Goal: Task Accomplishment & Management: Manage account settings

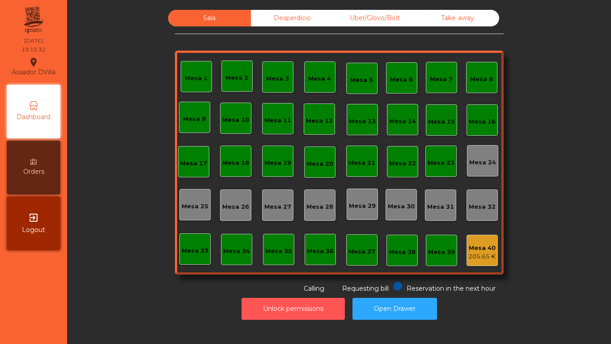
drag, startPoint x: 238, startPoint y: 309, endPoint x: 231, endPoint y: 300, distance: 11.5
click at [236, 303] on div "Unlock permissions Open Drawer" at bounding box center [339, 308] width 520 height 31
click at [255, 312] on button "Unlock permissions" at bounding box center [293, 309] width 103 height 22
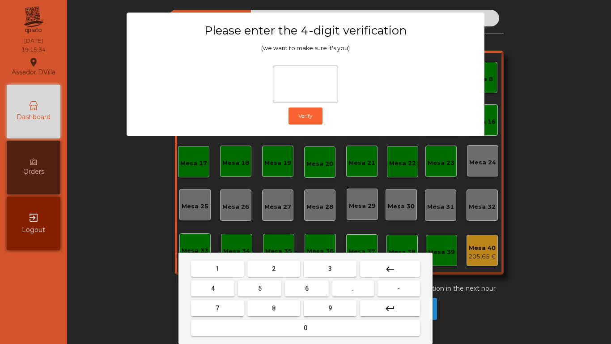
click at [261, 275] on button "2" at bounding box center [274, 268] width 53 height 16
click at [233, 284] on button "4" at bounding box center [212, 288] width 43 height 16
drag, startPoint x: 297, startPoint y: 286, endPoint x: 319, endPoint y: 303, distance: 27.1
click at [298, 287] on button "6" at bounding box center [306, 288] width 43 height 16
click at [319, 303] on button "9" at bounding box center [330, 308] width 53 height 16
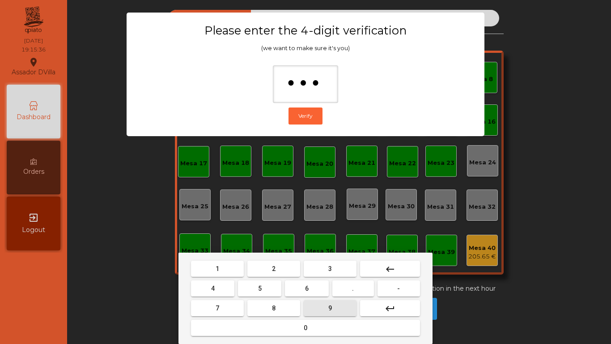
type input "****"
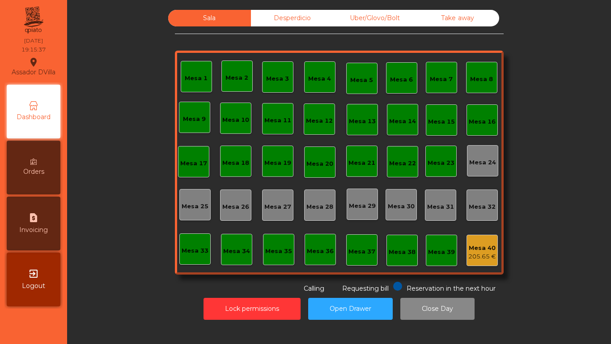
click at [42, 211] on div "request_page Invoicing" at bounding box center [34, 223] width 54 height 54
select select "*"
select select "****"
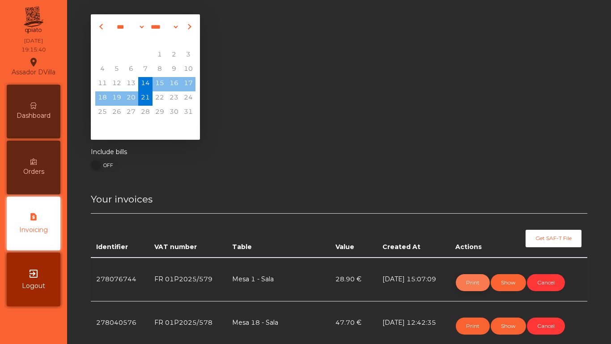
click at [477, 288] on button "Print" at bounding box center [473, 282] width 34 height 17
click at [36, 105] on icon at bounding box center [33, 105] width 6 height 6
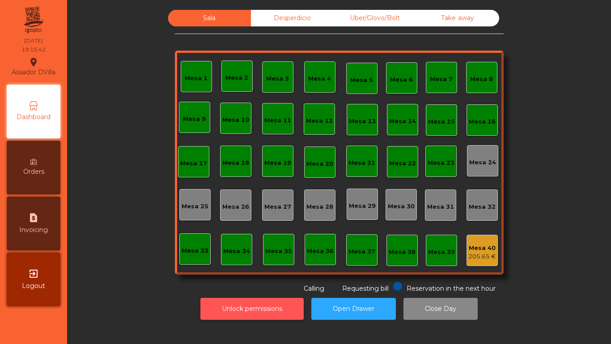
click at [269, 303] on button "Unlock permissions" at bounding box center [252, 309] width 103 height 22
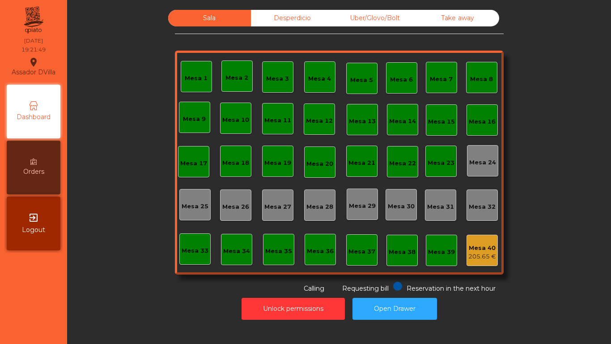
click at [377, 17] on div "Uber/Glovo/Bolt" at bounding box center [375, 18] width 83 height 17
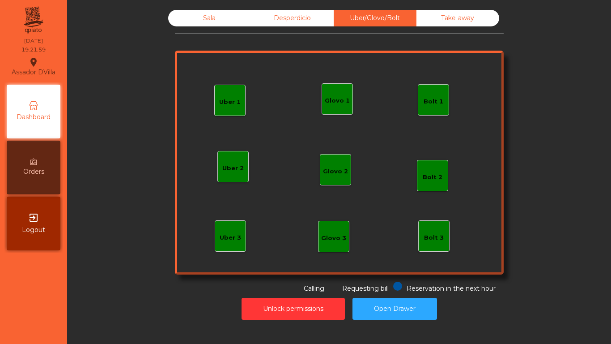
click at [341, 91] on div "Glovo 1" at bounding box center [337, 98] width 31 height 31
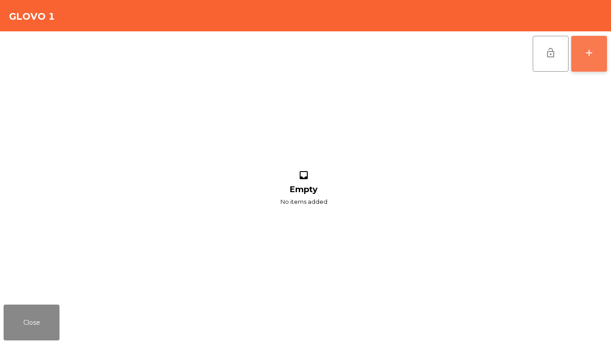
click at [599, 56] on button "add" at bounding box center [590, 54] width 36 height 36
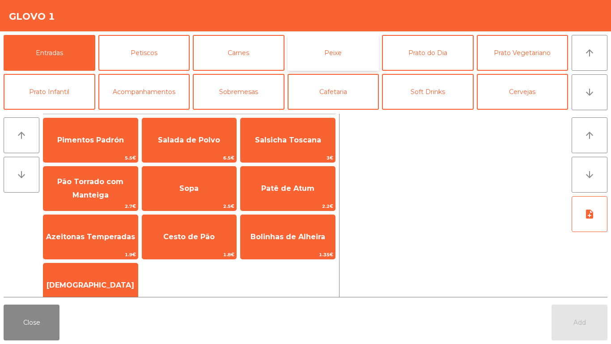
click at [303, 45] on button "Peixe" at bounding box center [334, 53] width 92 height 36
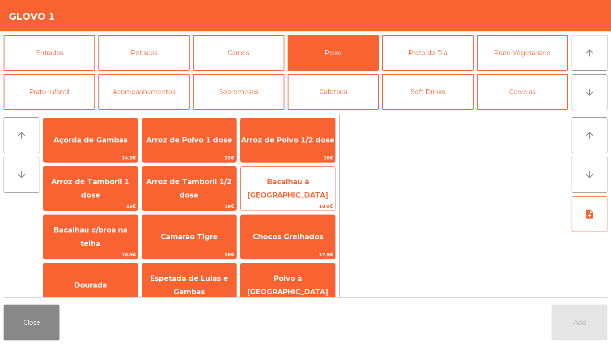
click at [263, 184] on span "Bacalhau à Lagareiro" at bounding box center [288, 188] width 81 height 22
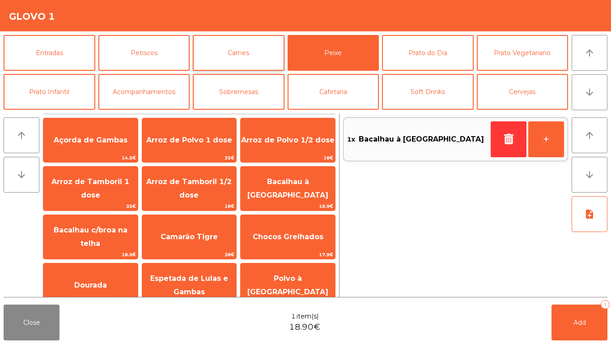
scroll to position [78, 0]
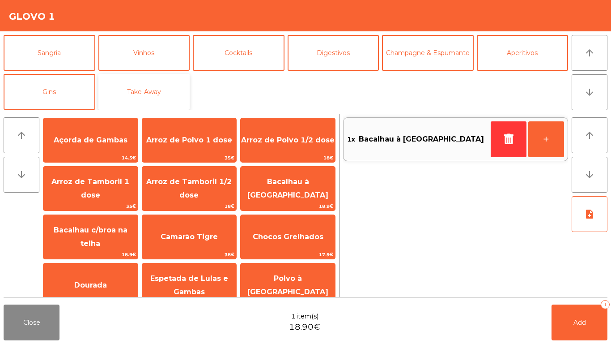
click at [131, 94] on button "Take-Away" at bounding box center [144, 92] width 92 height 36
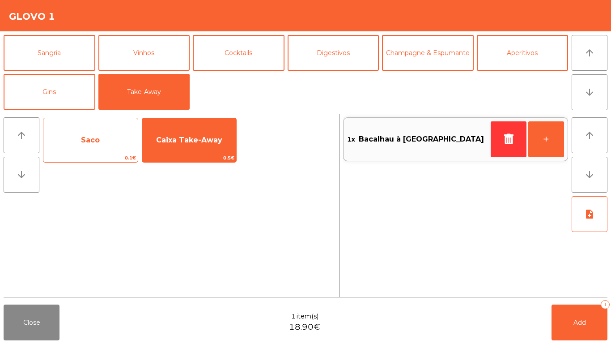
click at [138, 144] on div "Saco 0.1€ Caixa Take-Away 0.5€" at bounding box center [189, 140] width 293 height 45
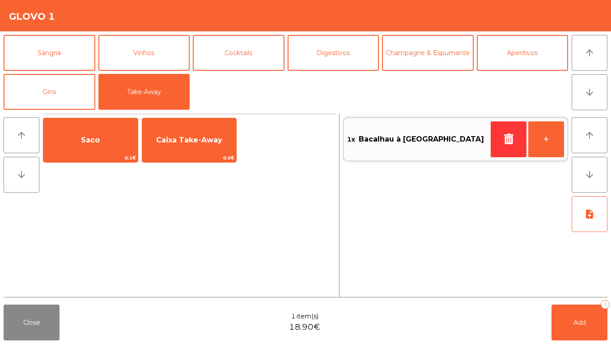
drag, startPoint x: 110, startPoint y: 135, endPoint x: 179, endPoint y: 178, distance: 81.0
click at [110, 135] on span "Saco" at bounding box center [90, 140] width 94 height 24
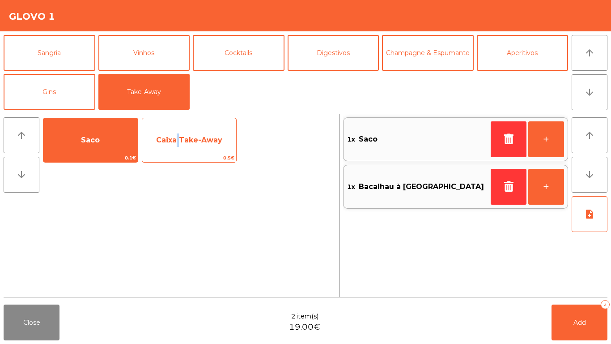
click at [177, 145] on span "Caixa Take-Away" at bounding box center [189, 140] width 94 height 24
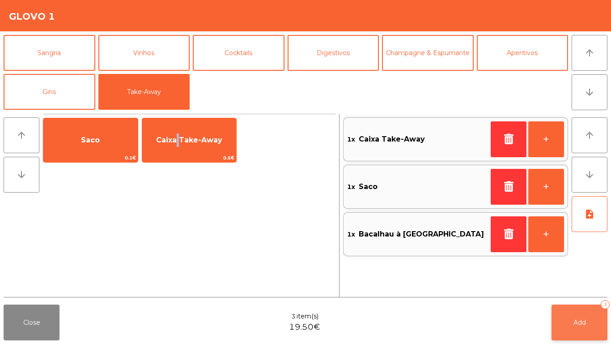
click at [593, 328] on button "Add 3" at bounding box center [580, 322] width 56 height 36
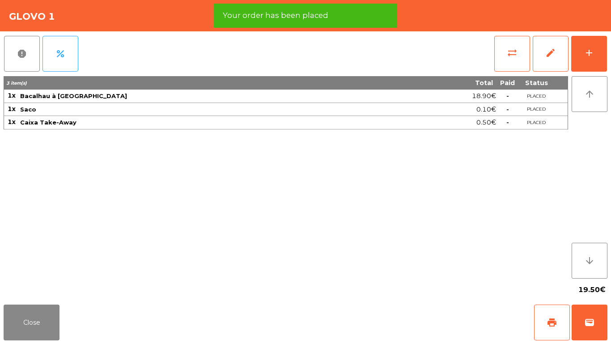
drag, startPoint x: 47, startPoint y: 304, endPoint x: 51, endPoint y: 298, distance: 6.8
click at [47, 304] on div "Close print wallet" at bounding box center [305, 322] width 611 height 43
click at [48, 319] on button "Close" at bounding box center [32, 322] width 56 height 36
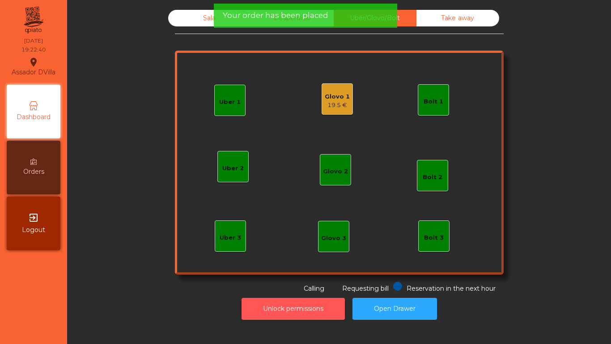
click at [306, 301] on button "Unlock permissions" at bounding box center [293, 309] width 103 height 22
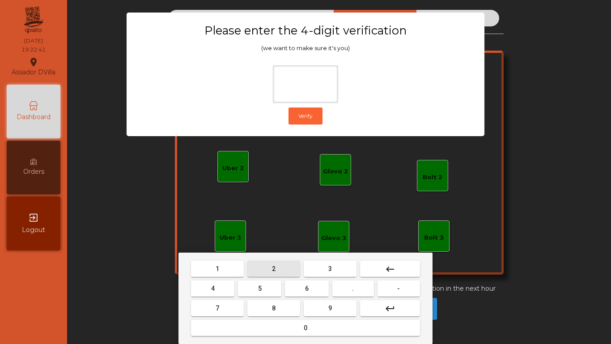
click at [279, 267] on button "2" at bounding box center [274, 268] width 53 height 16
drag, startPoint x: 214, startPoint y: 284, endPoint x: 273, endPoint y: 294, distance: 60.0
click at [218, 284] on button "4" at bounding box center [212, 288] width 43 height 16
drag, startPoint x: 302, startPoint y: 289, endPoint x: 319, endPoint y: 305, distance: 24.1
click at [303, 290] on button "6" at bounding box center [306, 288] width 43 height 16
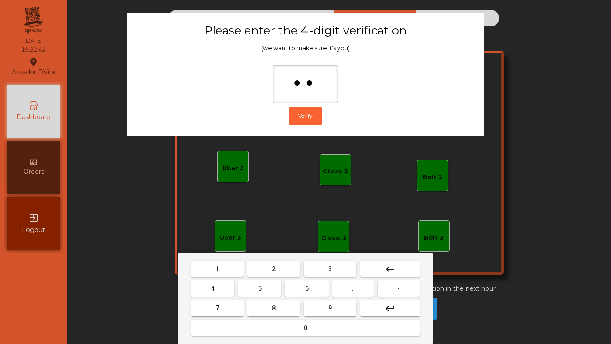
type input "***"
drag, startPoint x: 319, startPoint y: 305, endPoint x: 314, endPoint y: 293, distance: 13.2
click at [320, 305] on button "9" at bounding box center [330, 308] width 53 height 16
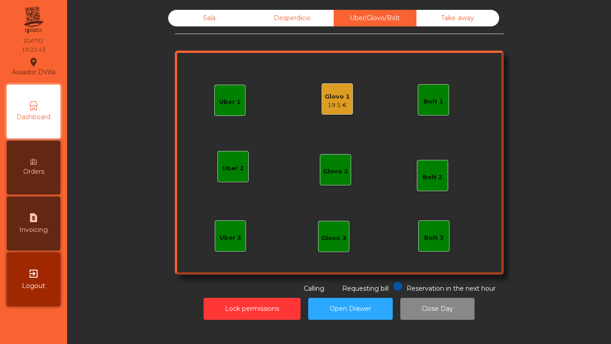
click at [326, 98] on div "Glovo 1" at bounding box center [337, 96] width 25 height 9
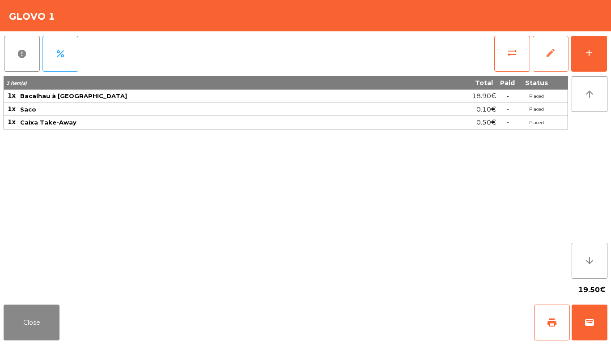
click at [552, 51] on span "edit" at bounding box center [551, 52] width 11 height 11
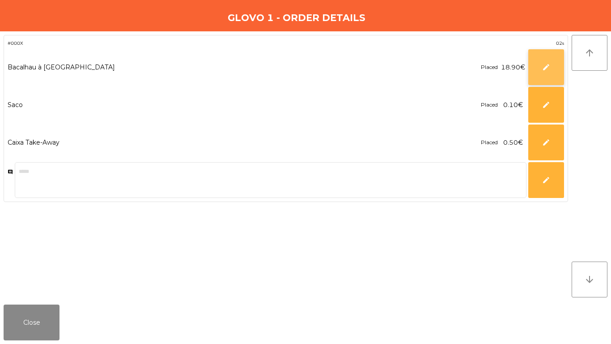
click at [540, 74] on button "edit" at bounding box center [547, 67] width 36 height 36
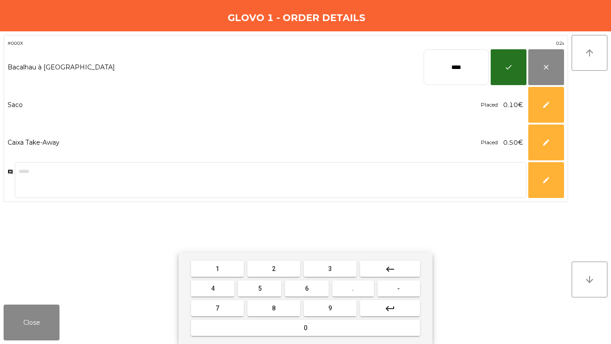
click at [451, 68] on input "****" at bounding box center [456, 67] width 65 height 36
click at [272, 269] on button "2" at bounding box center [274, 268] width 53 height 16
type input "*"
click at [323, 265] on button "3" at bounding box center [330, 268] width 53 height 16
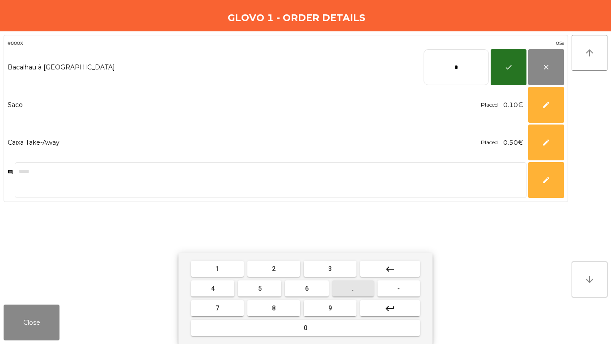
drag, startPoint x: 354, startPoint y: 293, endPoint x: 210, endPoint y: 293, distance: 143.2
click at [352, 293] on button "." at bounding box center [354, 288] width 42 height 16
drag, startPoint x: 257, startPoint y: 283, endPoint x: 352, endPoint y: 227, distance: 110.2
click at [259, 282] on button "5" at bounding box center [259, 288] width 43 height 16
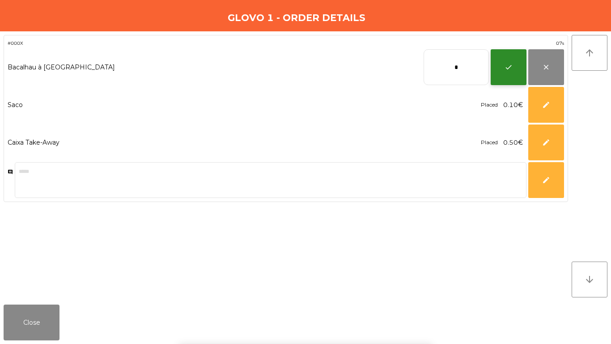
click at [509, 65] on span "check" at bounding box center [509, 67] width 8 height 8
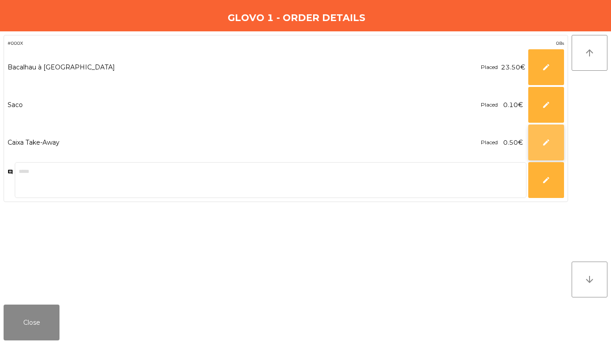
click at [539, 148] on button "edit" at bounding box center [547, 142] width 36 height 36
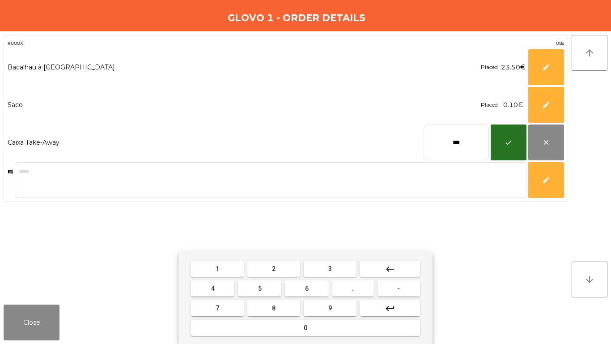
click at [442, 136] on input "***" at bounding box center [456, 142] width 65 height 36
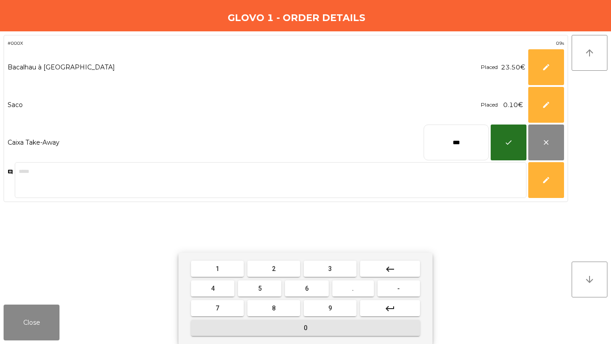
click at [339, 324] on button "0" at bounding box center [305, 328] width 229 height 16
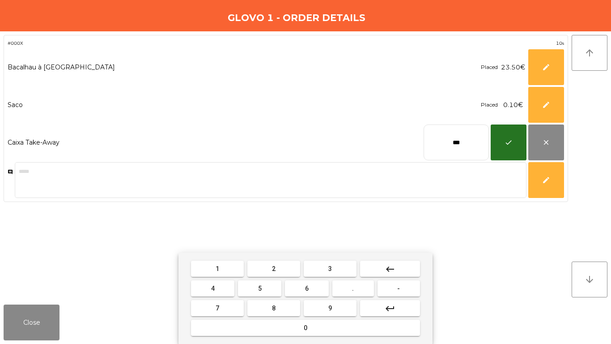
click at [353, 284] on button "." at bounding box center [354, 288] width 42 height 16
drag, startPoint x: 326, startPoint y: 268, endPoint x: 321, endPoint y: 270, distance: 5.0
click at [326, 268] on button "3" at bounding box center [330, 268] width 53 height 16
click at [218, 307] on span "7" at bounding box center [218, 307] width 4 height 7
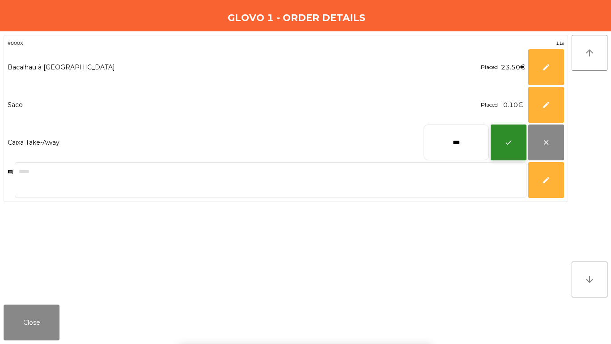
click at [512, 142] on span "check" at bounding box center [509, 142] width 8 height 8
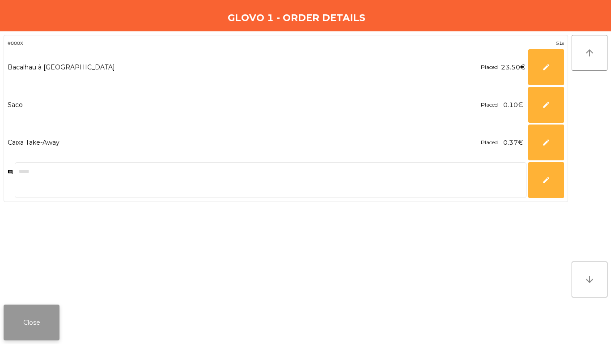
click at [42, 308] on button "Close" at bounding box center [32, 322] width 56 height 36
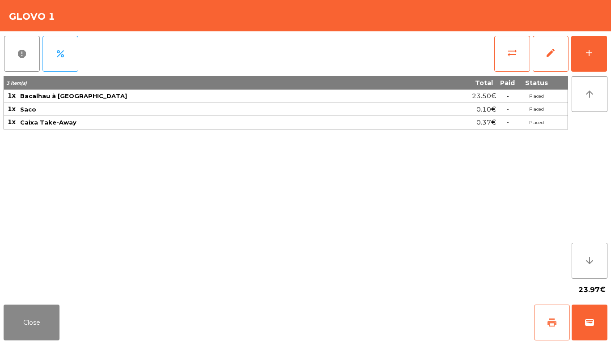
click at [542, 333] on button "print" at bounding box center [552, 322] width 36 height 36
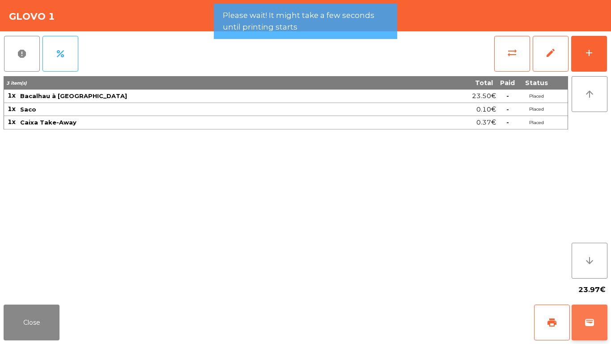
click at [589, 322] on span "wallet" at bounding box center [590, 322] width 11 height 11
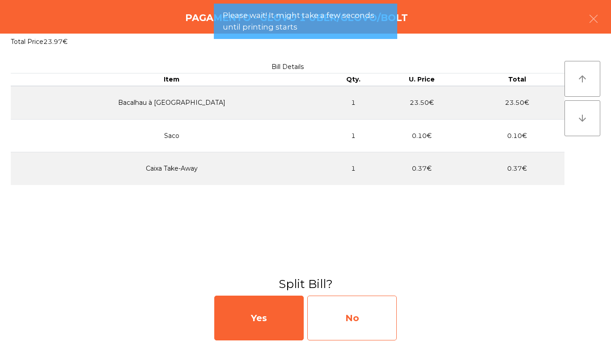
click at [364, 316] on div "No" at bounding box center [352, 317] width 90 height 45
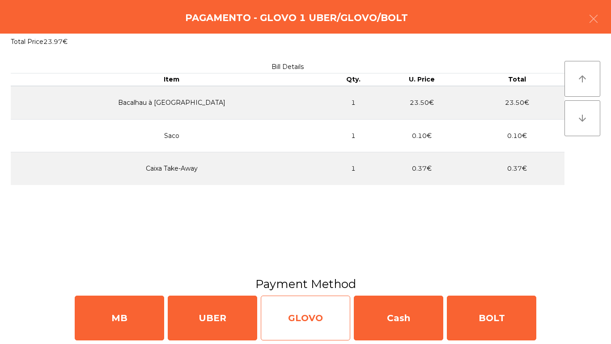
click at [301, 312] on div "GLOVO" at bounding box center [306, 317] width 90 height 45
select select "**"
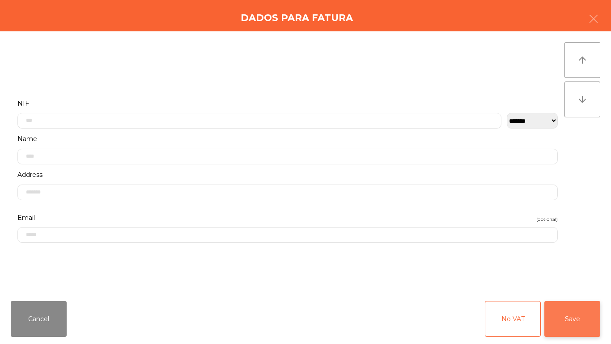
click at [572, 309] on button "Save" at bounding box center [573, 319] width 56 height 36
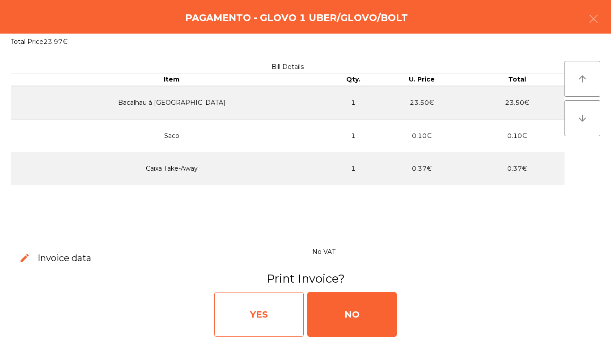
drag, startPoint x: 297, startPoint y: 323, endPoint x: 296, endPoint y: 317, distance: 5.9
click at [296, 317] on div "YES" at bounding box center [259, 314] width 90 height 45
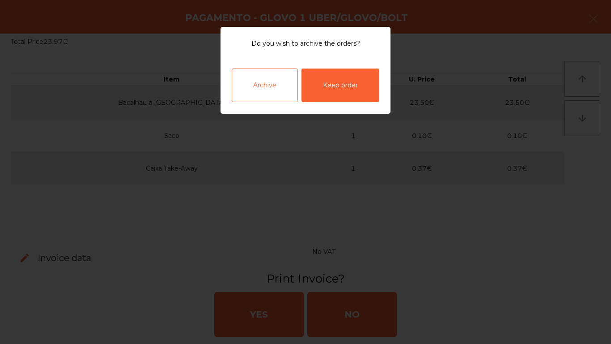
click at [292, 81] on div "Archive" at bounding box center [265, 85] width 66 height 34
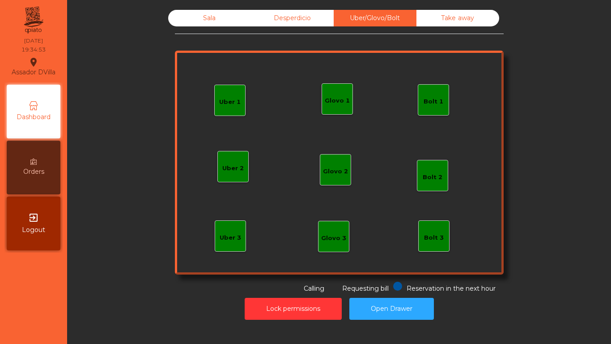
click at [320, 155] on div "Glovo 2" at bounding box center [335, 169] width 31 height 31
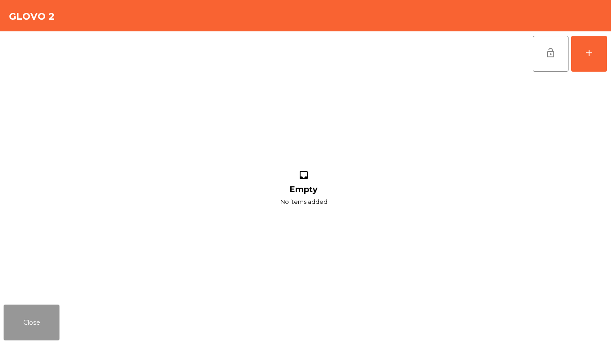
drag, startPoint x: 35, startPoint y: 326, endPoint x: 45, endPoint y: 300, distance: 27.3
click at [35, 325] on button "Close" at bounding box center [32, 322] width 56 height 36
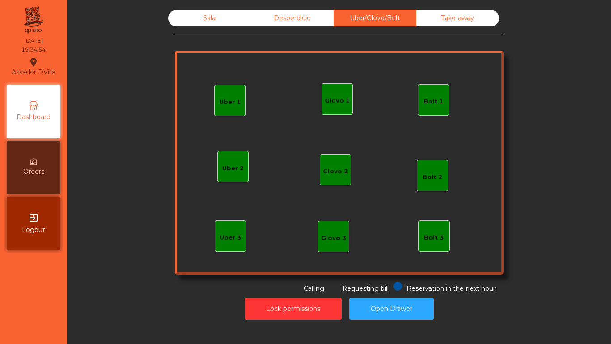
drag, startPoint x: 283, startPoint y: 19, endPoint x: 229, endPoint y: 6, distance: 56.2
click at [277, 17] on div "Desperdicio" at bounding box center [292, 18] width 83 height 17
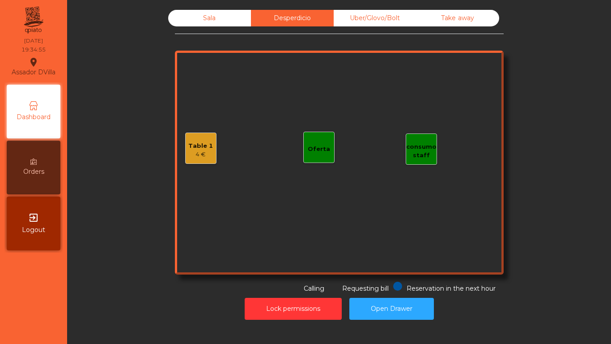
click at [193, 24] on div "Sala" at bounding box center [209, 18] width 83 height 17
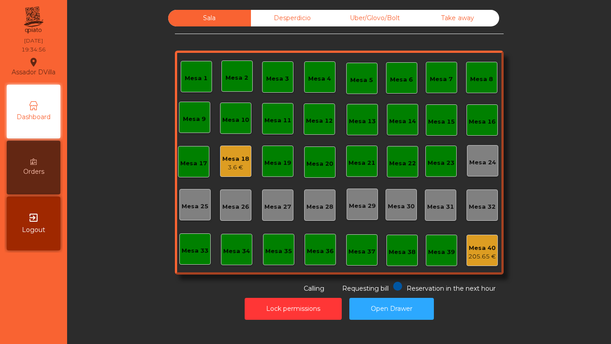
click at [246, 163] on div "Mesa 1 Mesa 2 Mesa 3 Mesa 4 Mesa 5 Mesa 6 Mesa 7 Mesa 8 Mesa 9 Mesa 10 Mesa 11 …" at bounding box center [339, 163] width 329 height 224
click at [245, 163] on div "3.6 €" at bounding box center [235, 167] width 27 height 9
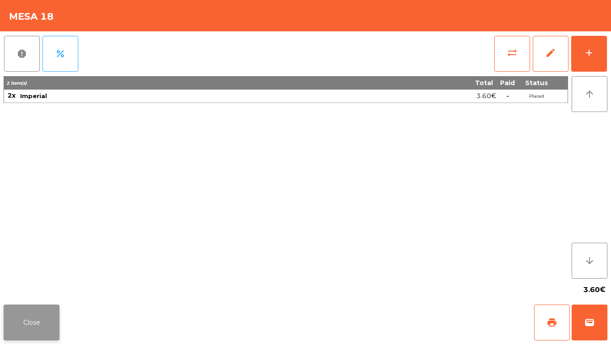
click at [21, 332] on button "Close" at bounding box center [32, 322] width 56 height 36
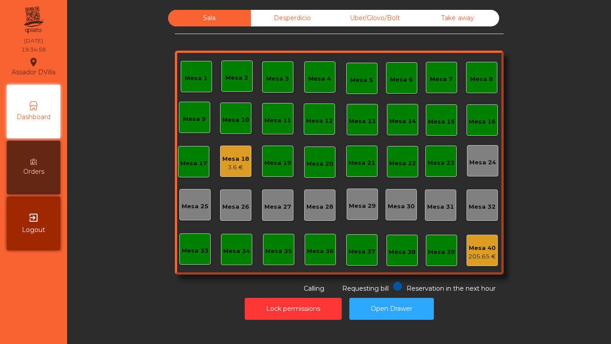
click at [482, 244] on div "Mesa 40" at bounding box center [483, 247] width 28 height 9
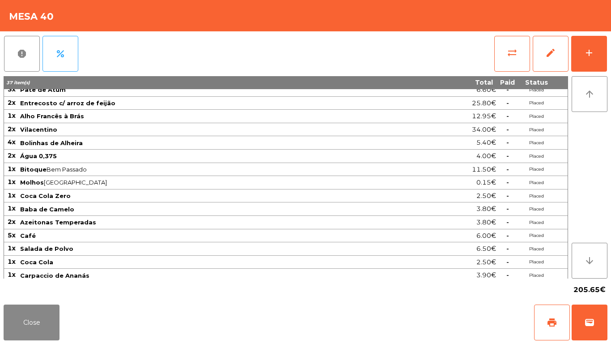
scroll to position [76, 0]
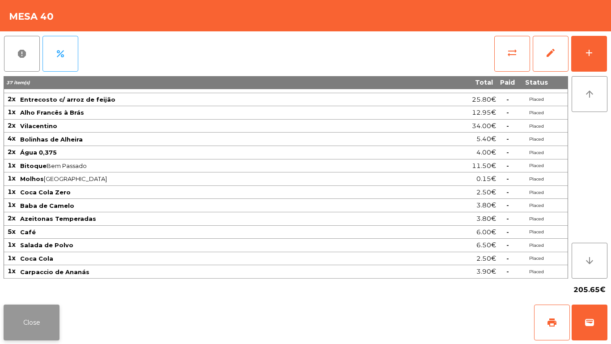
click at [46, 326] on button "Close" at bounding box center [32, 322] width 56 height 36
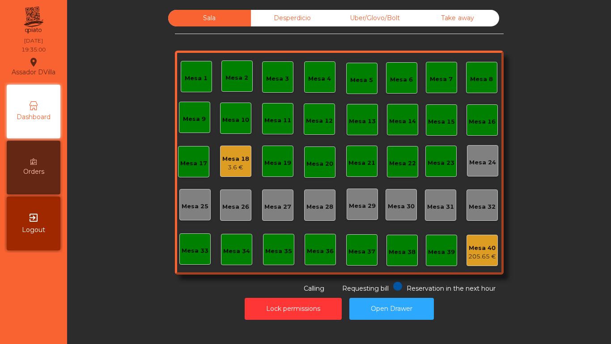
drag, startPoint x: 466, startPoint y: 21, endPoint x: 413, endPoint y: 21, distance: 53.3
click at [466, 21] on div "Take away" at bounding box center [458, 18] width 83 height 17
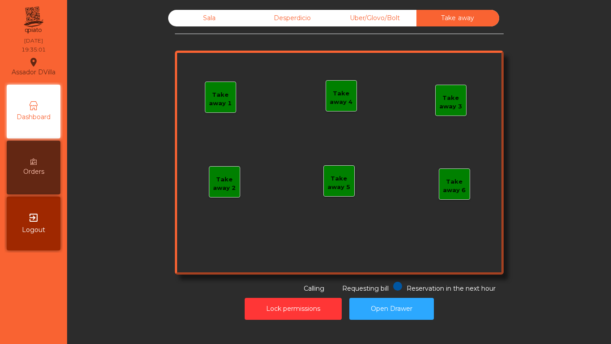
drag, startPoint x: 413, startPoint y: 21, endPoint x: 343, endPoint y: 22, distance: 70.3
click at [408, 21] on div "Sala Desperdicio Uber/Glovo/Bolt Take away" at bounding box center [333, 18] width 331 height 17
click at [307, 15] on div "Desperdicio" at bounding box center [292, 18] width 83 height 17
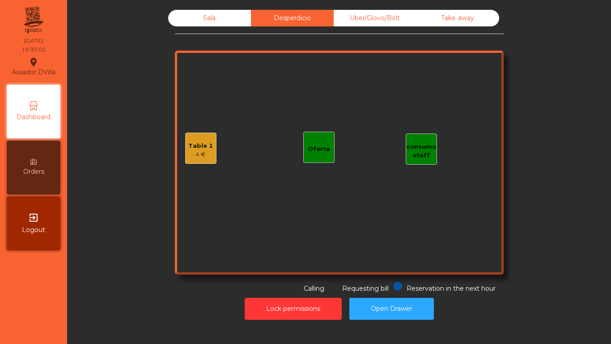
click at [361, 16] on div "Uber/Glovo/Bolt" at bounding box center [375, 18] width 83 height 17
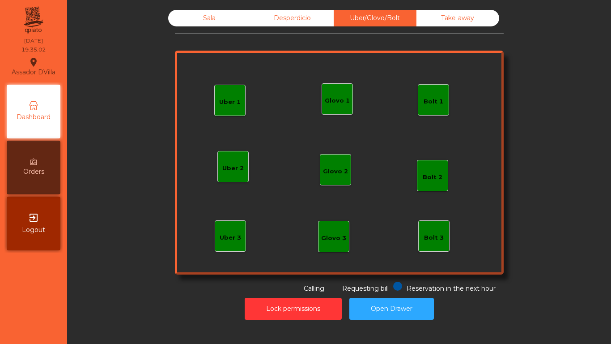
click at [192, 12] on div "Sala" at bounding box center [209, 18] width 83 height 17
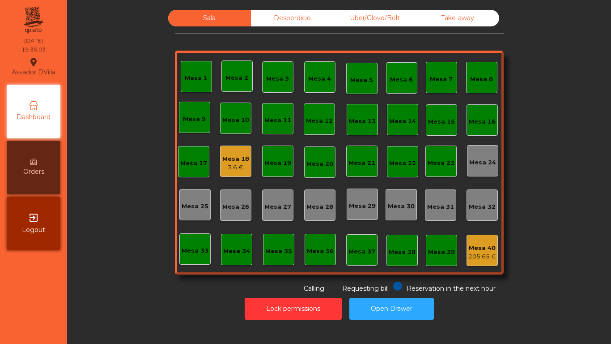
click at [150, 58] on div "Sala Desperdicio Uber/Glovo/Bolt Take away Mesa 1 Mesa 2 Mesa 3 Mesa 4 Mesa 5 M…" at bounding box center [339, 151] width 520 height 283
click at [239, 166] on div "53.4 €" at bounding box center [235, 167] width 27 height 9
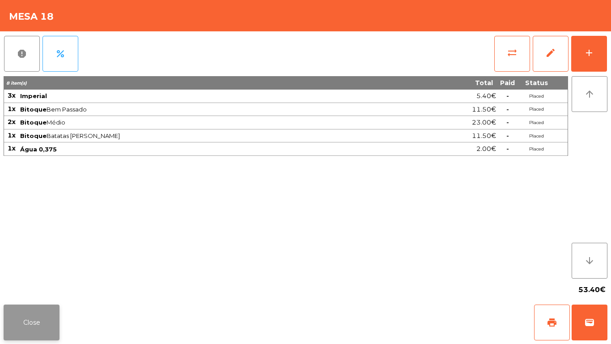
click at [41, 329] on button "Close" at bounding box center [32, 322] width 56 height 36
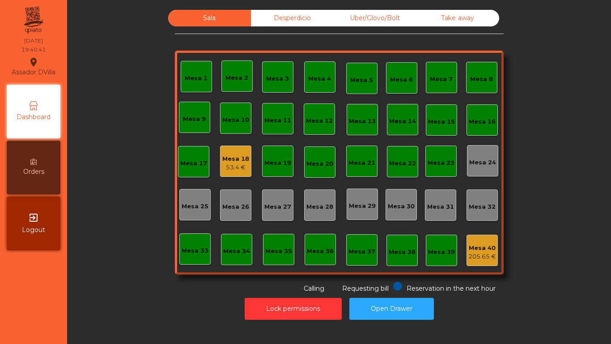
click at [319, 18] on div "Desperdicio" at bounding box center [292, 18] width 83 height 17
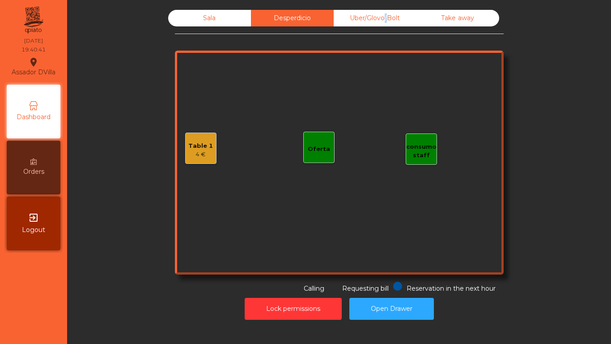
click at [380, 11] on div "Uber/Glovo/Bolt" at bounding box center [375, 18] width 83 height 17
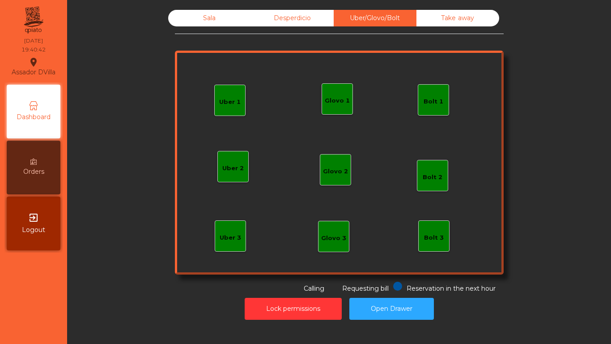
click at [448, 13] on div "Take away" at bounding box center [458, 18] width 83 height 17
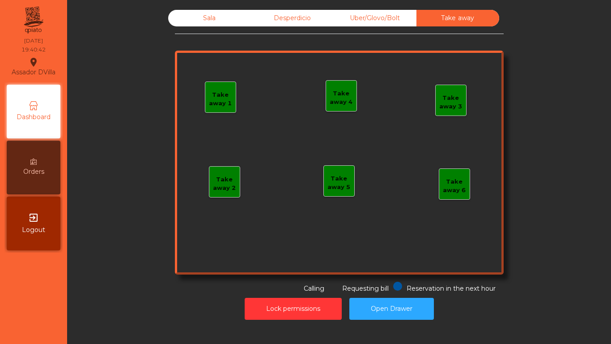
click at [211, 31] on div "Sala Desperdicio Uber/Glovo/Bolt Take away Take away 1 Take away 2 Take away 3 …" at bounding box center [339, 151] width 329 height 283
click at [211, 26] on div "Sala Desperdicio Uber/Glovo/Bolt Take away Take away 1 Take away 2 Take away 3 …" at bounding box center [339, 151] width 329 height 283
click at [210, 23] on div "Sala" at bounding box center [209, 18] width 83 height 17
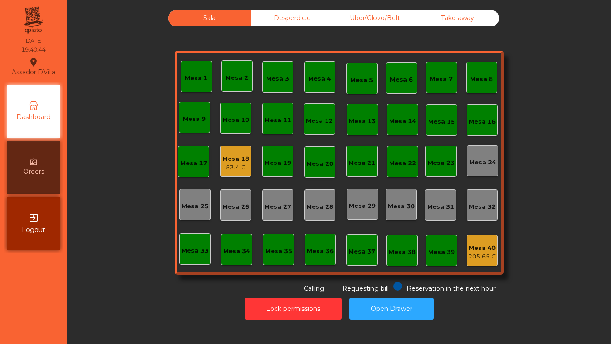
click at [124, 91] on div "Sala Desperdicio Uber/Glovo/Bolt Take away Mesa 1 Mesa 2 Mesa 3 Mesa 4 Mesa 5 M…" at bounding box center [339, 151] width 520 height 283
click at [491, 250] on div "Mesa 40" at bounding box center [483, 247] width 28 height 9
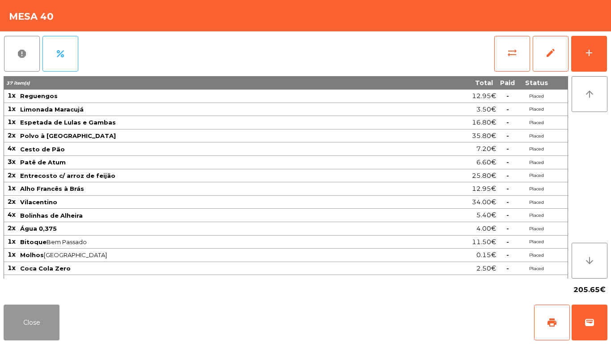
click at [31, 316] on button "Close" at bounding box center [32, 322] width 56 height 36
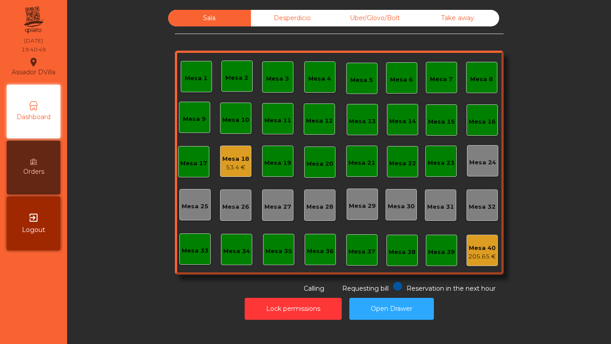
click at [243, 168] on div "53.4 €" at bounding box center [235, 167] width 27 height 9
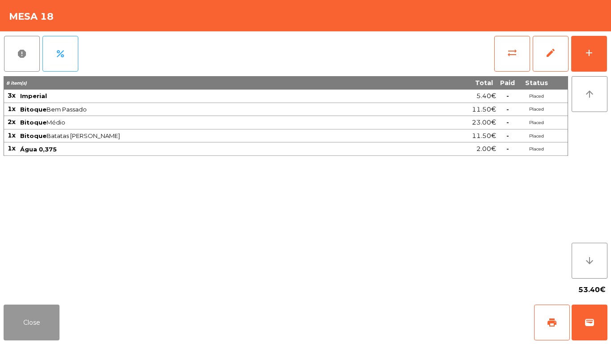
drag, startPoint x: 21, startPoint y: 321, endPoint x: 49, endPoint y: 316, distance: 29.1
click at [22, 321] on button "Close" at bounding box center [32, 322] width 56 height 36
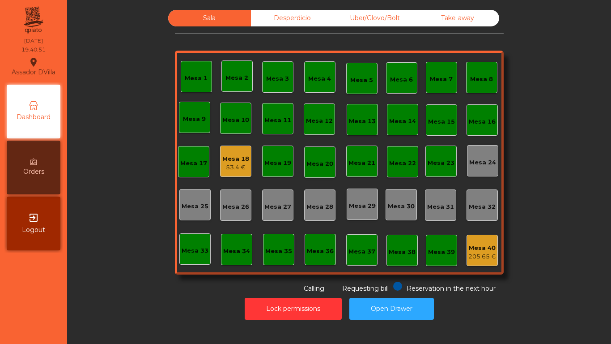
click at [143, 284] on div "Sala Desperdicio Uber/Glovo/Bolt Take away Mesa 1 Mesa 2 Mesa 3 Mesa 4 Mesa 5 M…" at bounding box center [339, 151] width 520 height 283
click at [440, 8] on div "Sala Desperdicio Uber/Glovo/Bolt Take away Mesa 1 Mesa 2 Mesa 3 Mesa 4 Mesa 5 M…" at bounding box center [340, 164] width 534 height 319
click at [440, 12] on div "Take away" at bounding box center [458, 18] width 83 height 17
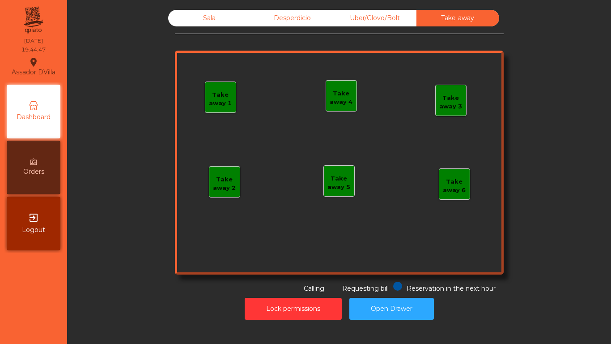
click at [399, 10] on div "Uber/Glovo/Bolt" at bounding box center [375, 18] width 83 height 17
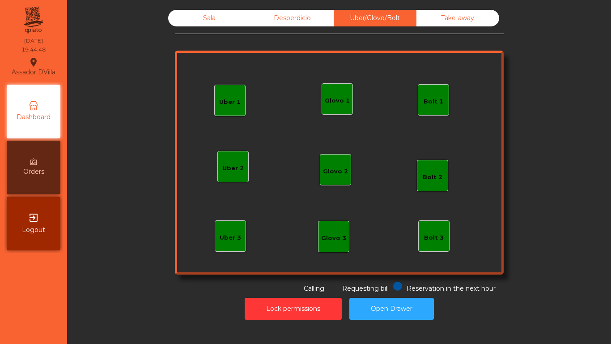
click at [283, 14] on div "Desperdicio" at bounding box center [292, 18] width 83 height 17
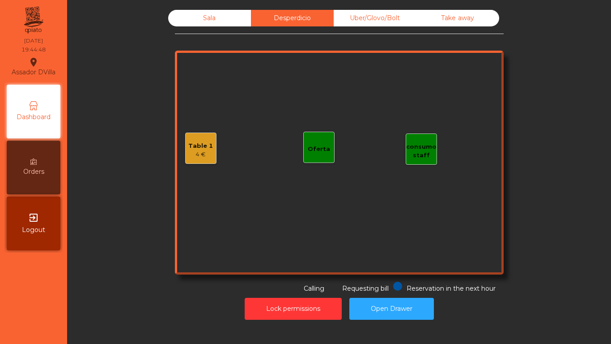
click at [200, 23] on div "Sala" at bounding box center [209, 18] width 83 height 17
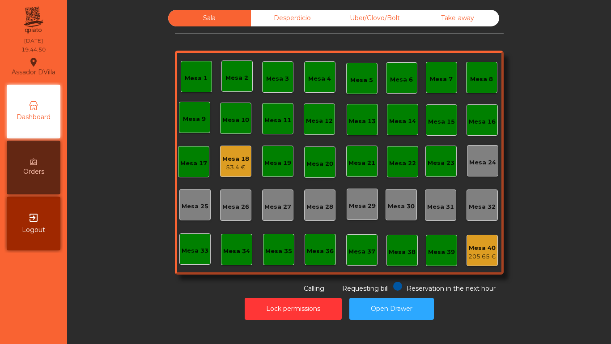
click at [489, 245] on div "Mesa 40" at bounding box center [483, 247] width 28 height 9
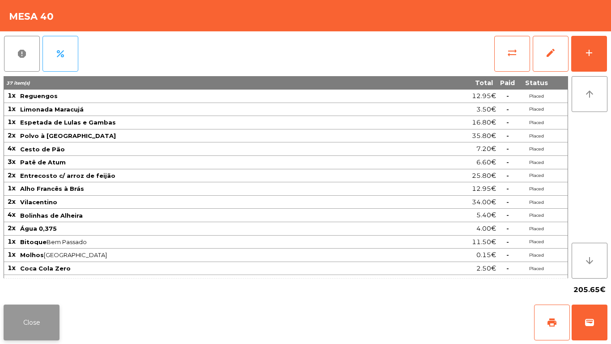
click at [45, 315] on button "Close" at bounding box center [32, 322] width 56 height 36
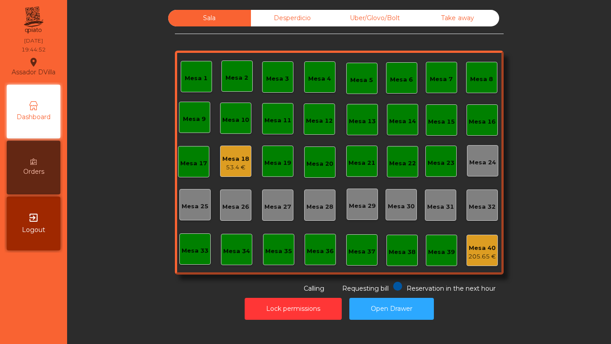
click at [473, 255] on div "205.65 €" at bounding box center [483, 256] width 28 height 9
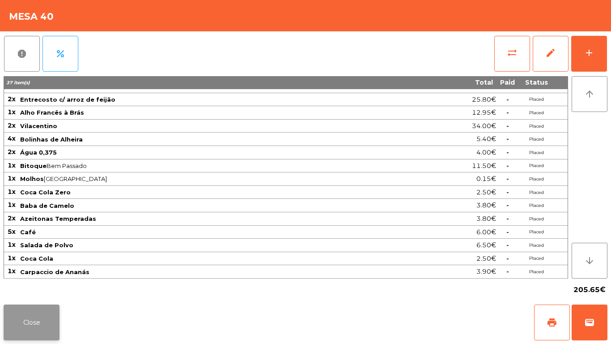
click at [28, 324] on button "Close" at bounding box center [32, 322] width 56 height 36
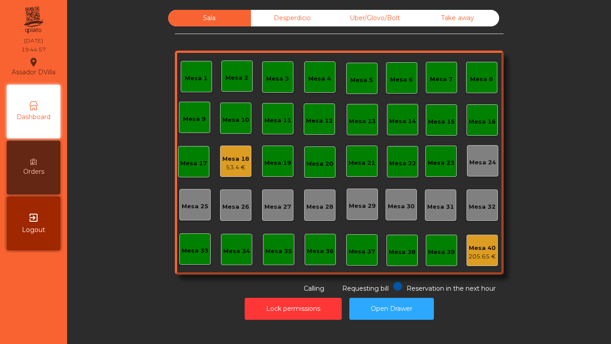
click at [357, 14] on div "Uber/Glovo/Bolt" at bounding box center [375, 18] width 83 height 17
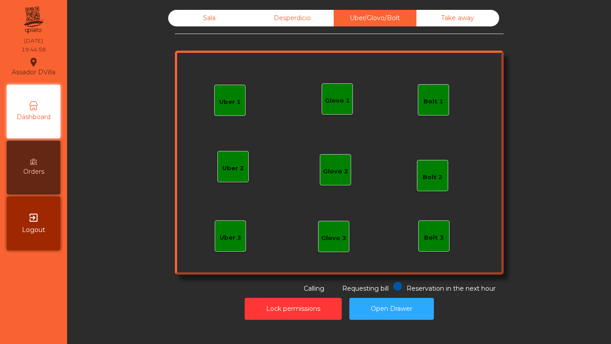
click at [448, 22] on div "Take away" at bounding box center [458, 18] width 83 height 17
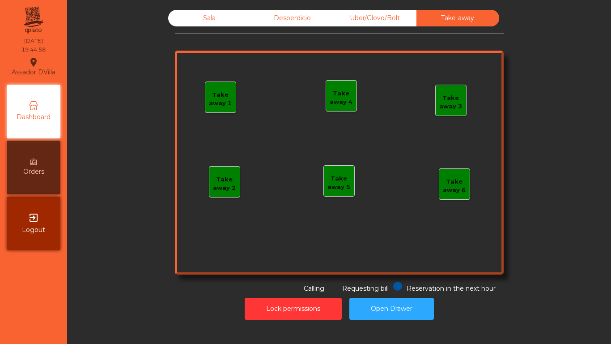
click at [290, 13] on div "Desperdicio" at bounding box center [292, 18] width 83 height 17
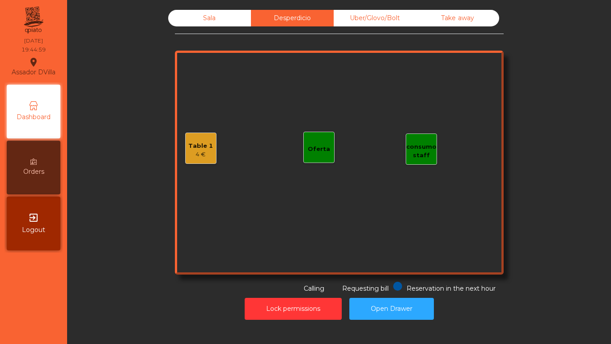
click at [212, 17] on div "Sala" at bounding box center [209, 18] width 83 height 17
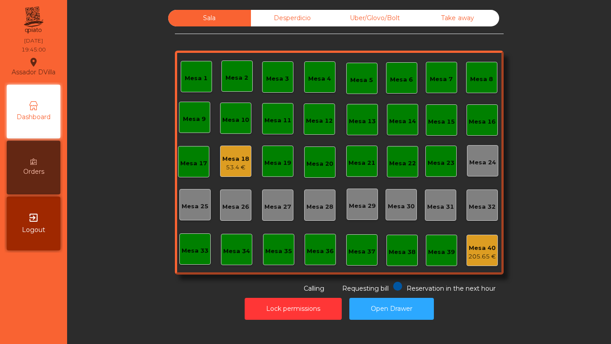
click at [233, 157] on div "Mesa 18" at bounding box center [235, 158] width 27 height 9
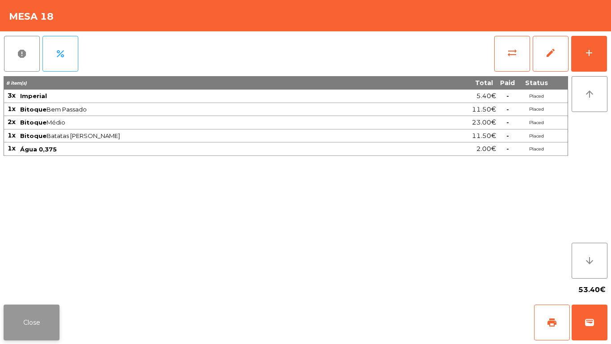
click at [34, 323] on button "Close" at bounding box center [32, 322] width 56 height 36
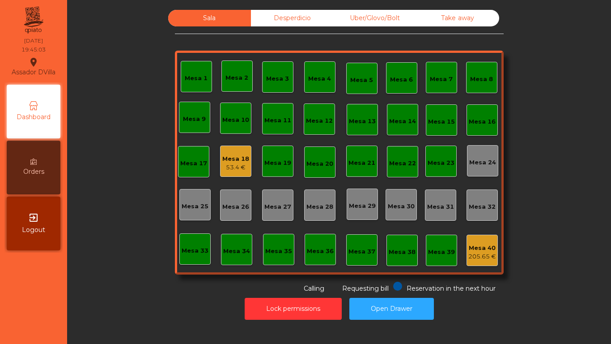
click at [73, 268] on div "Sala Desperdicio Uber/Glovo/Bolt Take away Mesa 1 Mesa 2 Mesa 3 Mesa 4 Mesa 5 M…" at bounding box center [340, 167] width 534 height 314
click at [233, 161] on div "Mesa 18" at bounding box center [235, 158] width 27 height 9
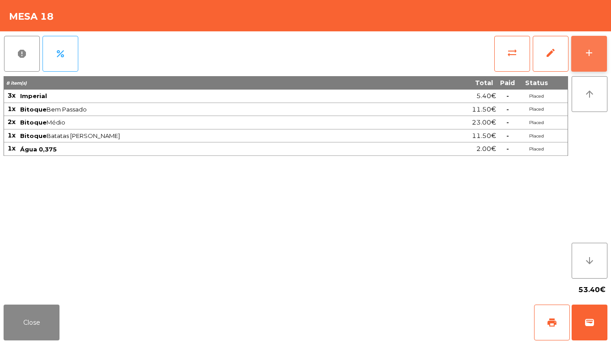
click at [597, 49] on button "add" at bounding box center [590, 54] width 36 height 36
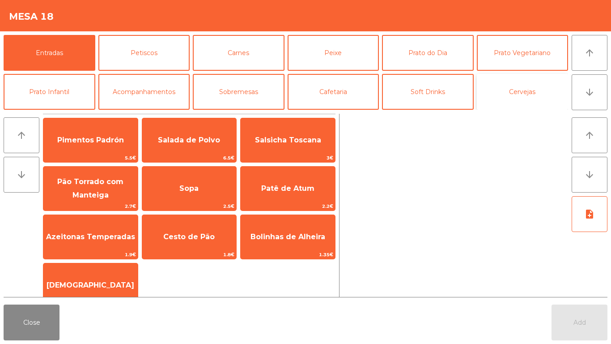
click at [479, 93] on button "Cervejas" at bounding box center [523, 92] width 92 height 36
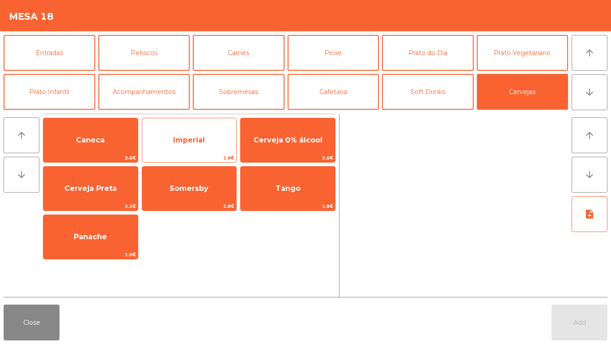
click at [189, 135] on span "Imperial" at bounding box center [189, 140] width 94 height 24
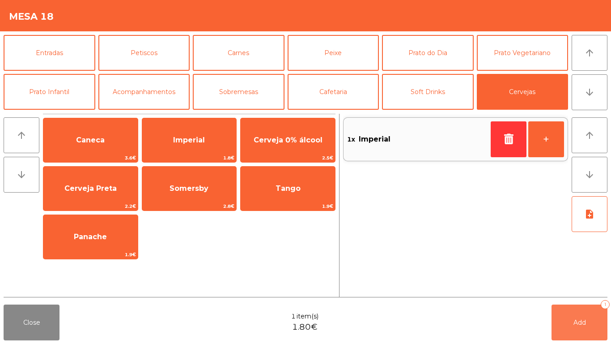
click at [588, 329] on button "Add 1" at bounding box center [580, 322] width 56 height 36
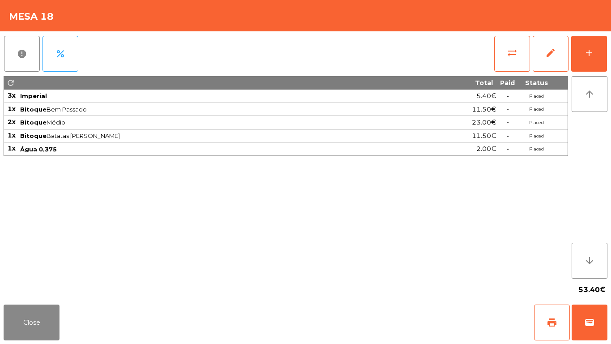
click at [44, 292] on div "53.40€" at bounding box center [306, 289] width 604 height 22
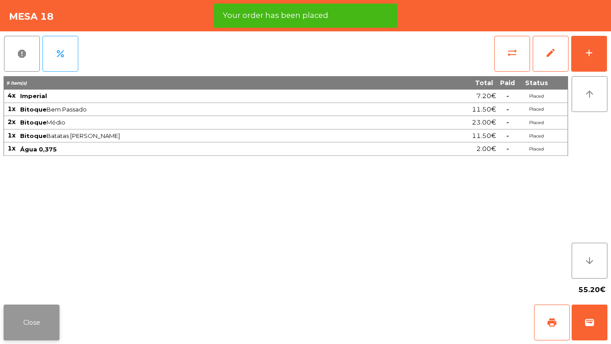
click at [47, 316] on button "Close" at bounding box center [32, 322] width 56 height 36
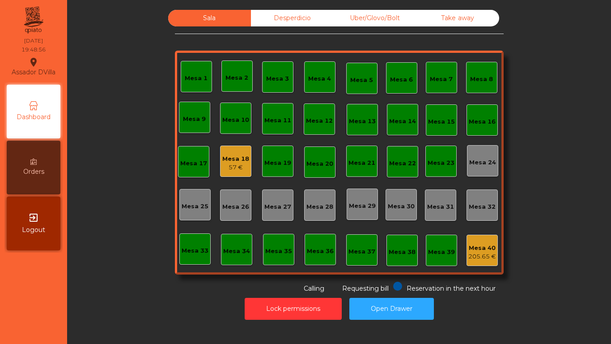
click at [234, 170] on div "57 €" at bounding box center [235, 167] width 27 height 9
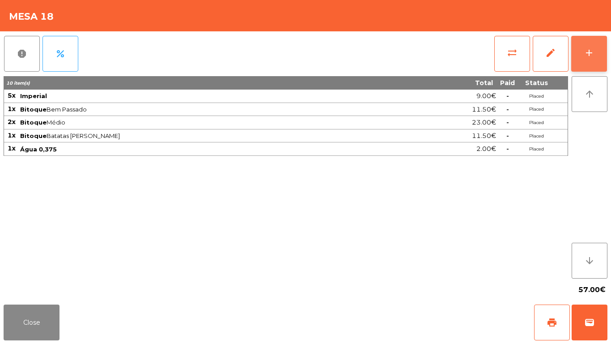
click at [600, 47] on button "add" at bounding box center [590, 54] width 36 height 36
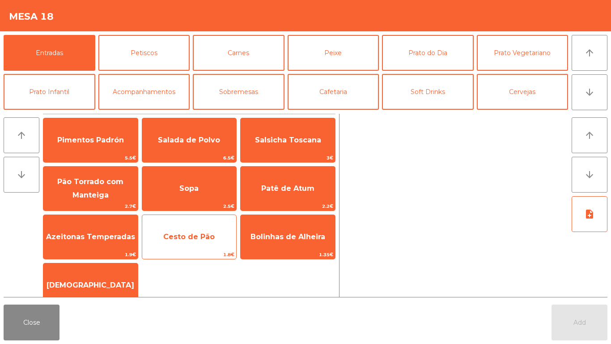
click at [179, 239] on span "Cesto de Pão" at bounding box center [188, 236] width 51 height 9
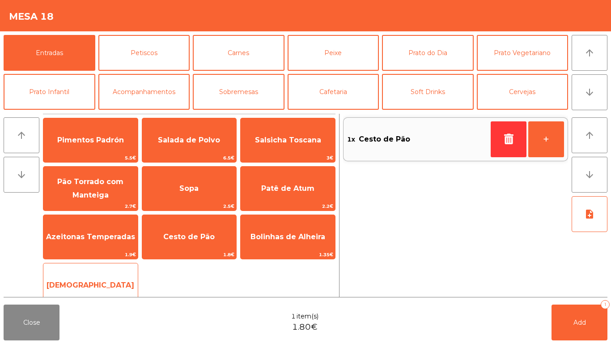
click at [96, 282] on span "[DEMOGRAPHIC_DATA]" at bounding box center [91, 285] width 88 height 9
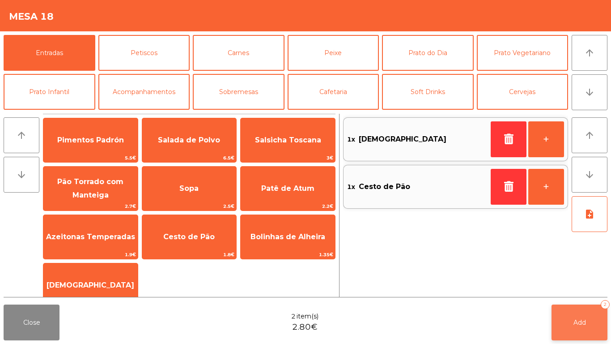
click at [586, 312] on button "Add 2" at bounding box center [580, 322] width 56 height 36
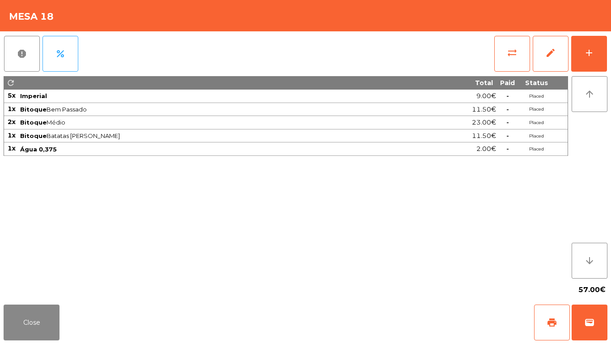
click at [68, 319] on div "Close print wallet" at bounding box center [305, 322] width 611 height 43
click at [54, 320] on button "Close" at bounding box center [32, 322] width 56 height 36
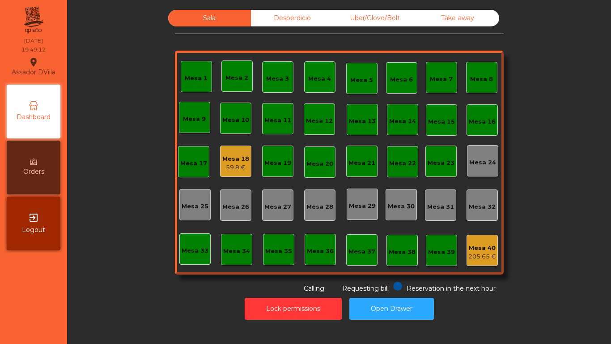
click at [246, 163] on div "Mesa 18 59.8 €" at bounding box center [235, 160] width 31 height 31
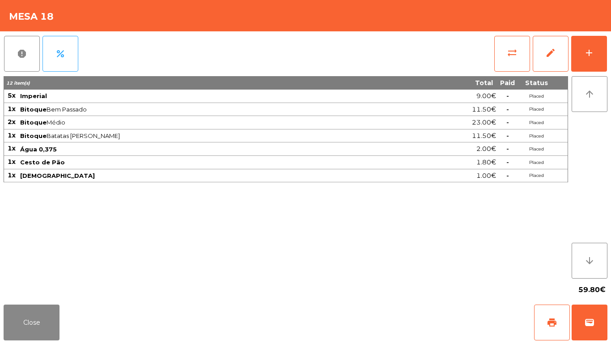
click at [502, 34] on div "sync_alt edit add" at bounding box center [551, 53] width 114 height 45
click at [499, 40] on button "sync_alt" at bounding box center [513, 54] width 36 height 36
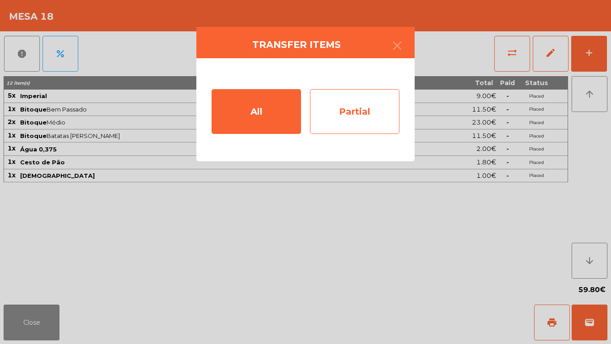
click at [384, 96] on div "Partial" at bounding box center [355, 111] width 90 height 45
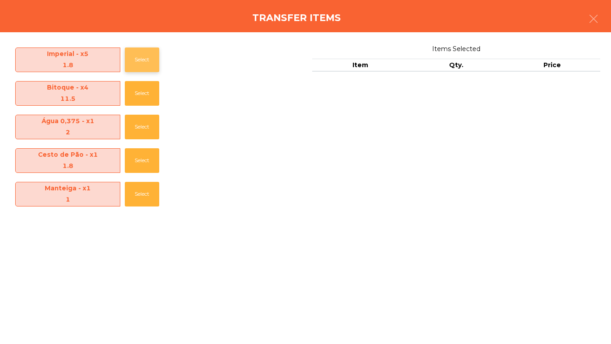
click at [135, 62] on button "Select" at bounding box center [142, 59] width 34 height 25
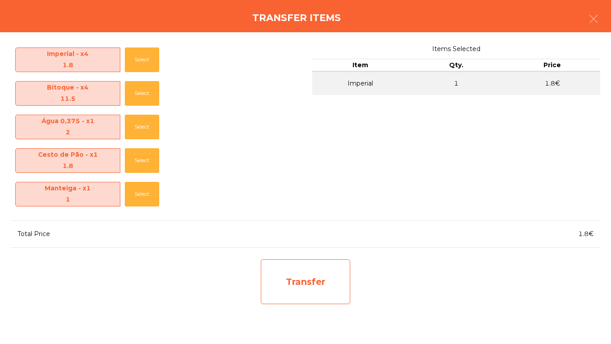
click at [301, 287] on div "Transfer" at bounding box center [306, 281] width 90 height 45
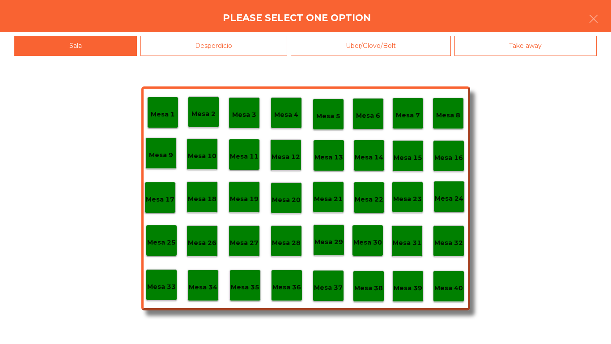
click at [196, 35] on div "Sala Desperdicio Uber/Glovo/Bolt Take away" at bounding box center [305, 44] width 611 height 24
click at [184, 63] on div "Mesa 1 Mesa 2 Mesa 3 Mesa 4 Mesa 5 Mesa 6 Mesa 7 Mesa 8 Mesa 9 Mesa 10 Mesa 11 …" at bounding box center [305, 200] width 611 height 288
click at [175, 44] on div "Desperdicio" at bounding box center [214, 46] width 147 height 20
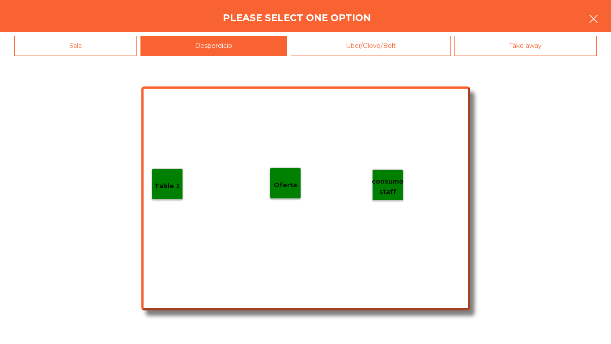
click at [596, 17] on icon "button" at bounding box center [594, 18] width 11 height 11
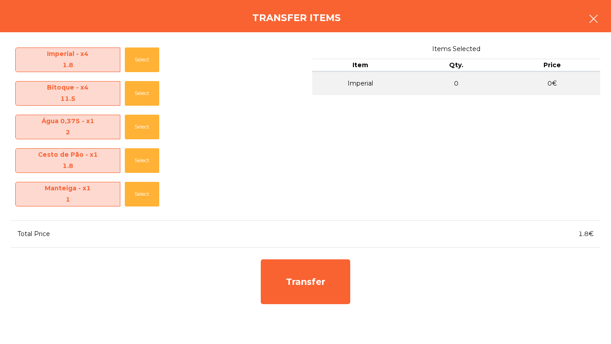
click at [596, 17] on icon "button" at bounding box center [594, 18] width 11 height 11
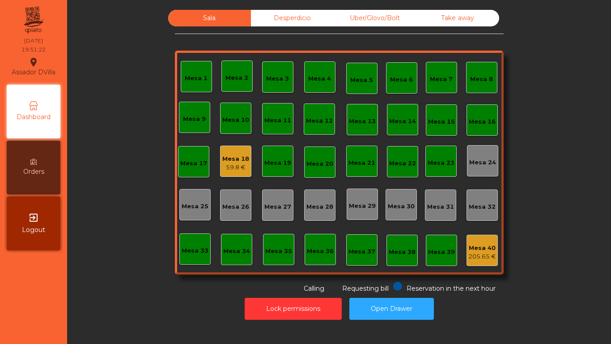
click at [490, 252] on div "Mesa 40" at bounding box center [483, 247] width 28 height 9
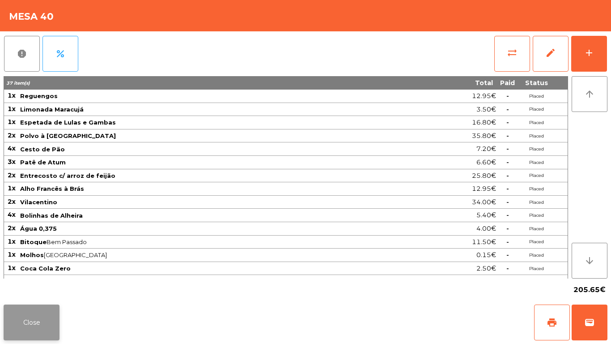
click at [28, 319] on button "Close" at bounding box center [32, 322] width 56 height 36
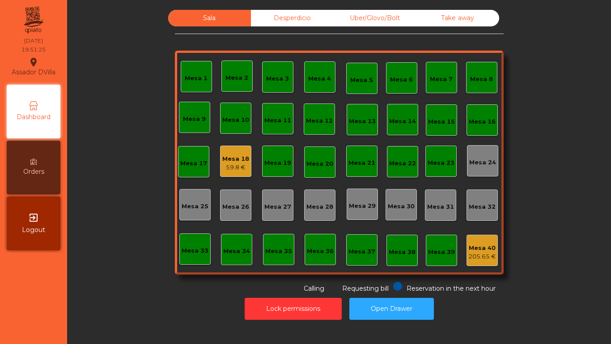
click at [356, 10] on div "Uber/Glovo/Bolt" at bounding box center [375, 18] width 83 height 17
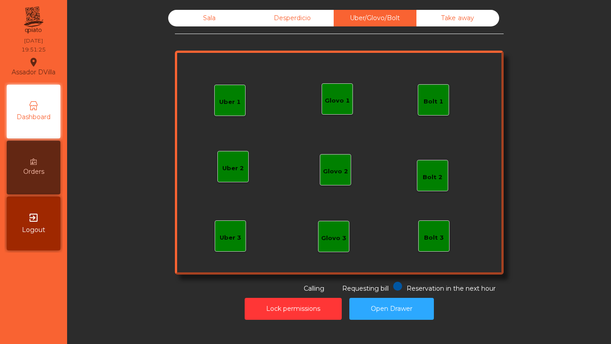
click at [418, 17] on div "Take away" at bounding box center [458, 18] width 83 height 17
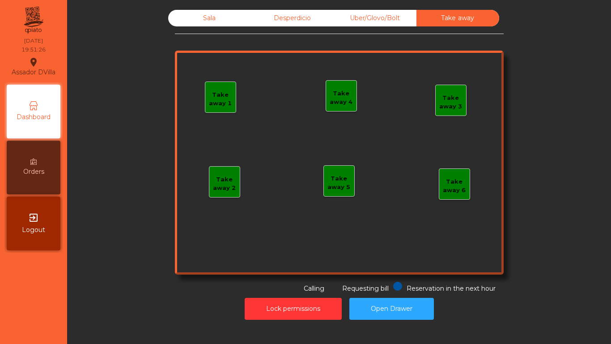
click at [307, 14] on div "Desperdicio" at bounding box center [292, 18] width 83 height 17
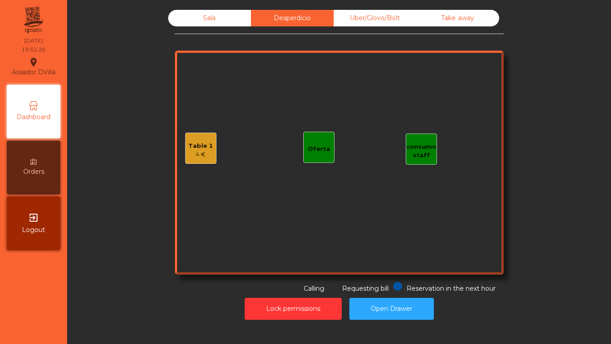
drag, startPoint x: 233, startPoint y: 12, endPoint x: 128, endPoint y: 55, distance: 113.8
click at [230, 13] on div "Sala" at bounding box center [209, 18] width 83 height 17
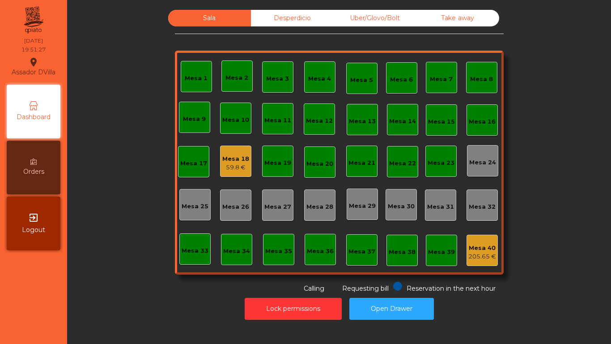
click at [128, 62] on div "Sala Desperdicio Uber/Glovo/Bolt Take away Mesa 1 Mesa 2 Mesa 3 Mesa 4 Mesa 5 M…" at bounding box center [339, 151] width 520 height 283
click at [231, 164] on div "59.8 €" at bounding box center [235, 167] width 27 height 9
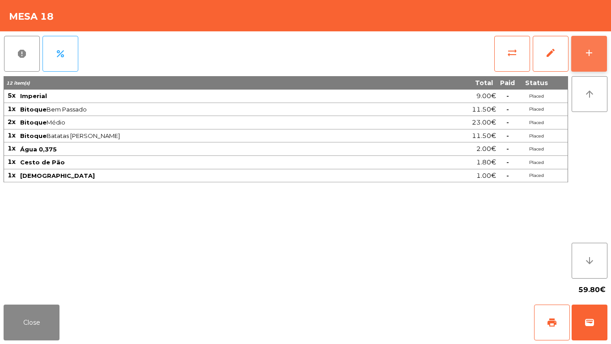
click at [593, 50] on div "add" at bounding box center [589, 52] width 11 height 11
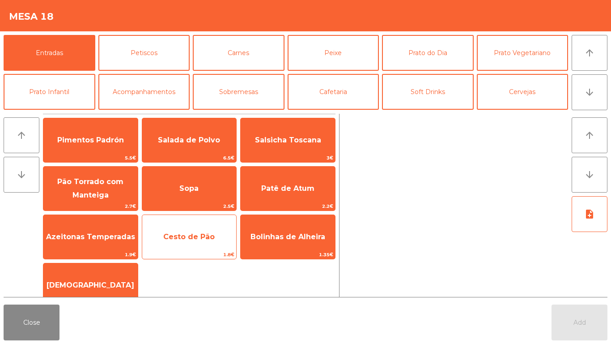
click at [202, 232] on span "Cesto de Pão" at bounding box center [188, 236] width 51 height 9
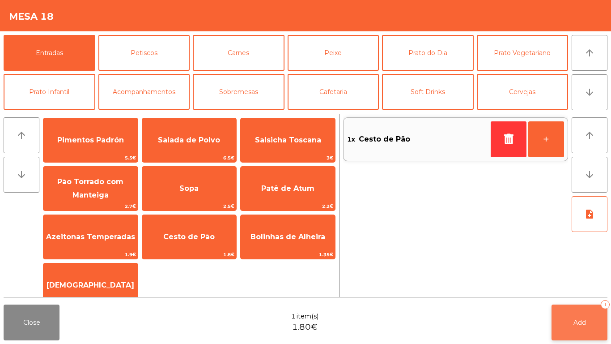
click at [592, 329] on button "Add 1" at bounding box center [580, 322] width 56 height 36
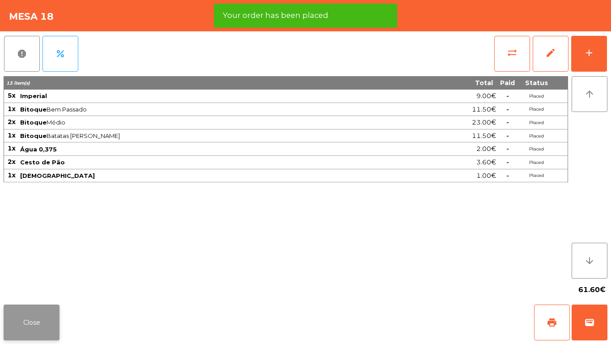
click at [38, 312] on button "Close" at bounding box center [32, 322] width 56 height 36
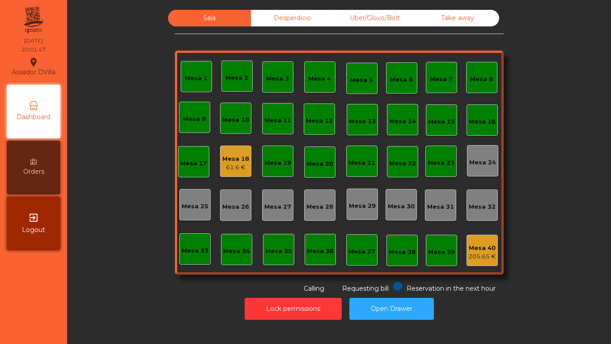
click at [223, 157] on div "Mesa 18" at bounding box center [235, 158] width 27 height 9
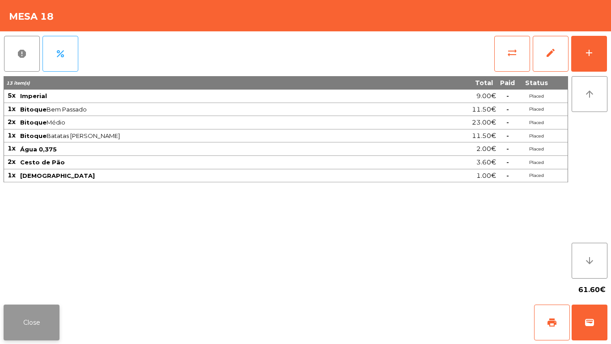
click at [34, 312] on button "Close" at bounding box center [32, 322] width 56 height 36
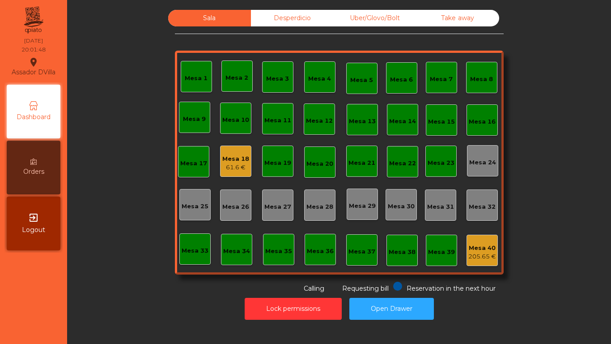
click at [156, 322] on div "Lock permissions Open Drawer" at bounding box center [339, 308] width 520 height 31
click at [288, 13] on div "Desperdicio" at bounding box center [292, 18] width 83 height 17
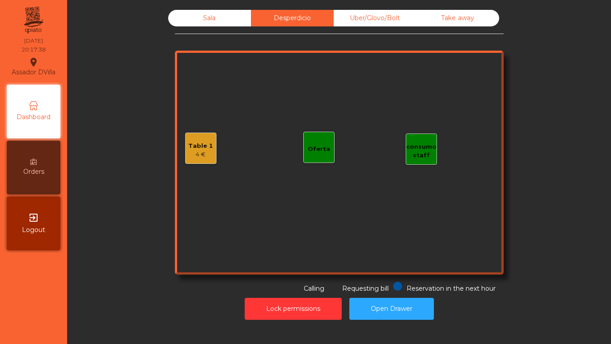
click at [211, 17] on div "Sala" at bounding box center [209, 18] width 83 height 17
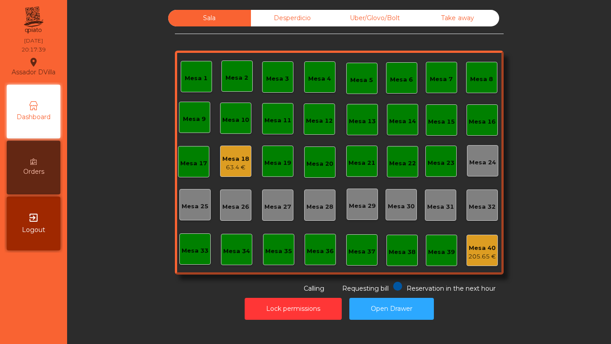
click at [232, 159] on div "Mesa 18" at bounding box center [235, 158] width 27 height 9
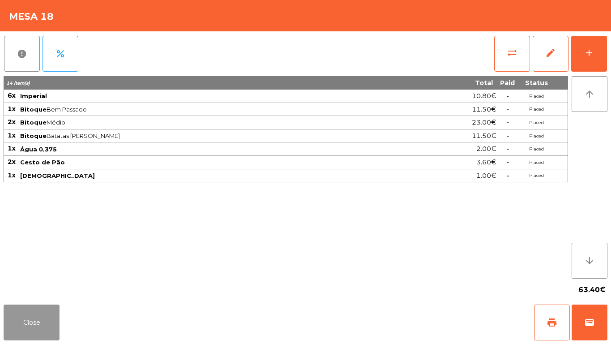
drag, startPoint x: 35, startPoint y: 320, endPoint x: 307, endPoint y: 17, distance: 407.0
click at [35, 320] on button "Close" at bounding box center [32, 322] width 56 height 36
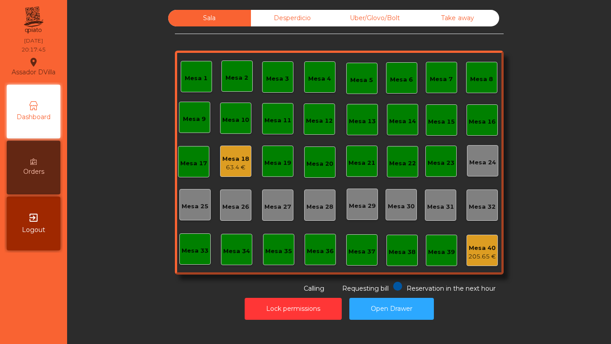
click at [573, 173] on div "Sala Desperdicio Uber/Glovo/Bolt Take away Mesa 1 Mesa 2 Mesa 3 Mesa 4 Mesa 5 M…" at bounding box center [339, 151] width 520 height 283
click at [92, 157] on div "Sala Desperdicio Uber/Glovo/Bolt Take away Mesa 1 Mesa 2 Mesa 3 Mesa 4 Mesa 5 M…" at bounding box center [339, 151] width 520 height 283
click at [56, 159] on div "Orders" at bounding box center [34, 168] width 54 height 54
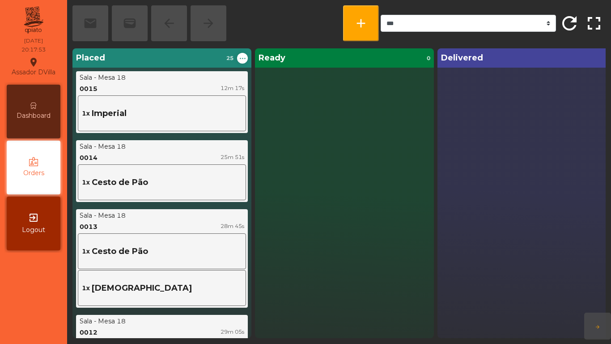
click at [24, 98] on div "Dashboard" at bounding box center [34, 112] width 54 height 54
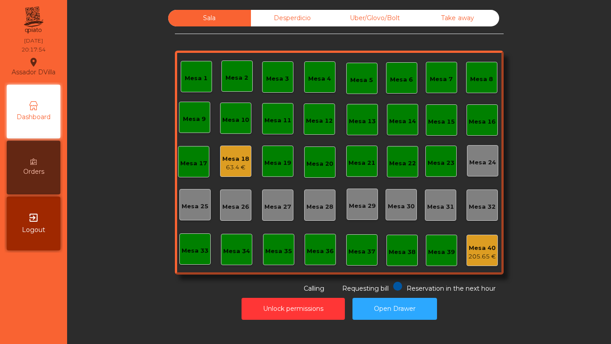
click at [162, 247] on div "Sala Desperdicio Uber/Glovo/Bolt Take away Mesa 1 Mesa 2 Mesa 3 Mesa 4 Mesa 5 M…" at bounding box center [339, 151] width 520 height 283
click at [282, 313] on button "Unlock permissions" at bounding box center [293, 309] width 103 height 22
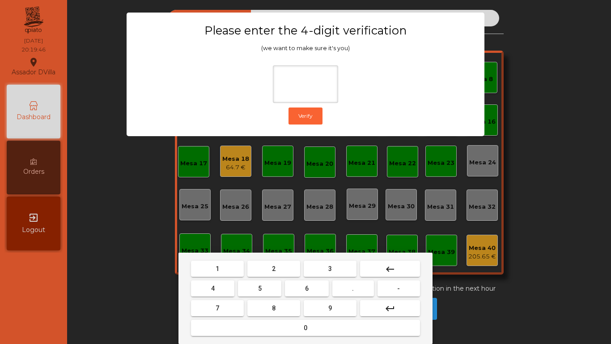
drag, startPoint x: 213, startPoint y: 264, endPoint x: 269, endPoint y: 294, distance: 62.5
click at [213, 264] on button "1" at bounding box center [217, 268] width 53 height 16
click at [299, 307] on button "8" at bounding box center [274, 308] width 53 height 16
click at [384, 269] on button "keyboard_backspace" at bounding box center [390, 268] width 60 height 16
drag, startPoint x: 329, startPoint y: 311, endPoint x: 209, endPoint y: 300, distance: 120.4
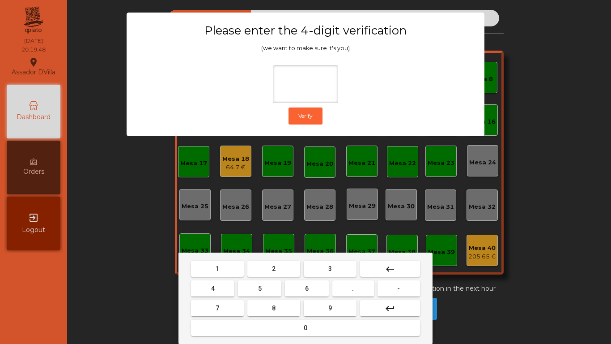
click at [327, 311] on button "9" at bounding box center [330, 308] width 53 height 16
click at [213, 290] on span "4" at bounding box center [213, 288] width 4 height 7
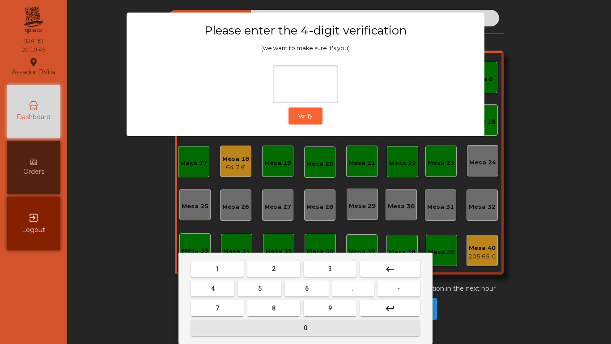
click at [262, 334] on button "0" at bounding box center [305, 328] width 229 height 16
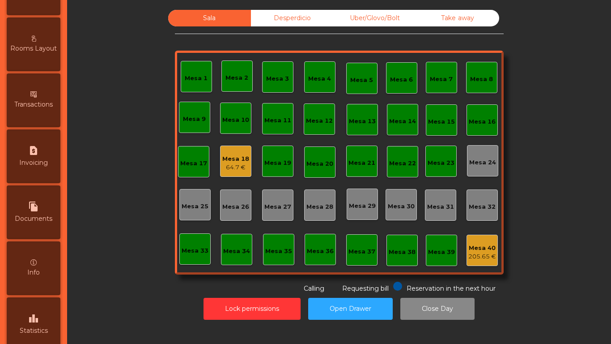
click at [34, 303] on div "leaderboard Statistics" at bounding box center [34, 324] width 54 height 54
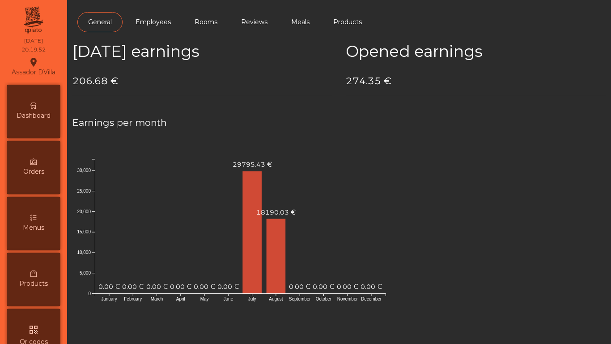
click at [44, 113] on span "Dashboard" at bounding box center [34, 115] width 34 height 9
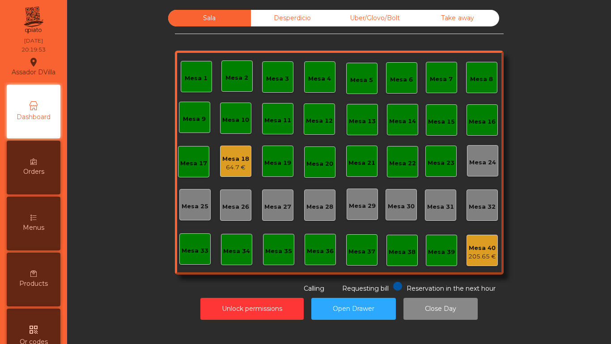
click at [321, 18] on div "Desperdicio" at bounding box center [292, 18] width 83 height 17
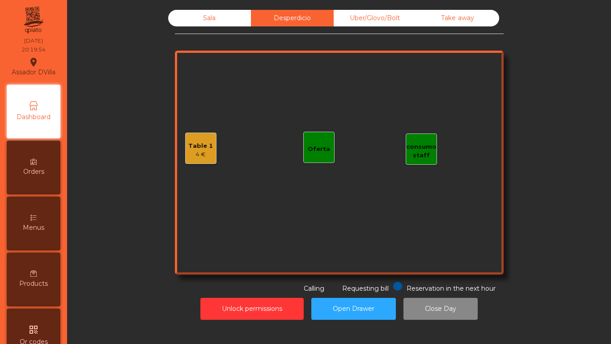
click at [196, 141] on div "Table 1 4 €" at bounding box center [200, 148] width 25 height 21
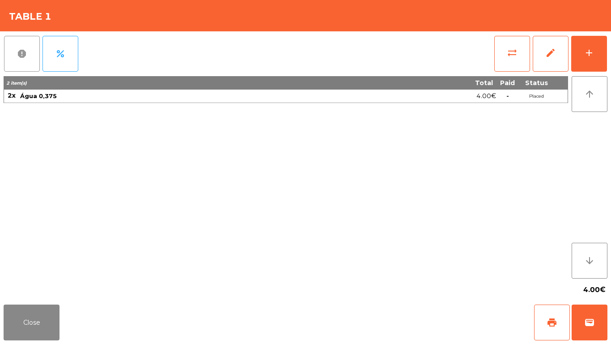
click at [21, 67] on button "report" at bounding box center [22, 54] width 36 height 36
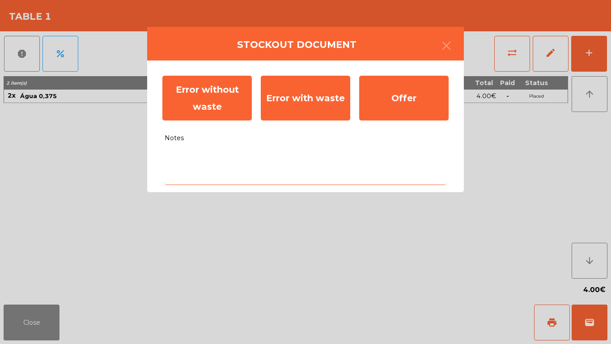
click at [258, 164] on textarea "Notes" at bounding box center [306, 166] width 282 height 37
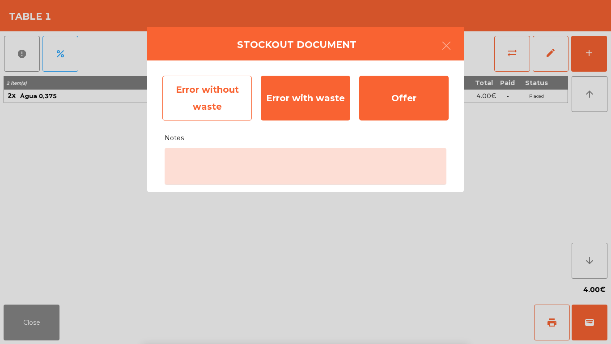
click at [216, 108] on div "Error without waste" at bounding box center [207, 98] width 90 height 45
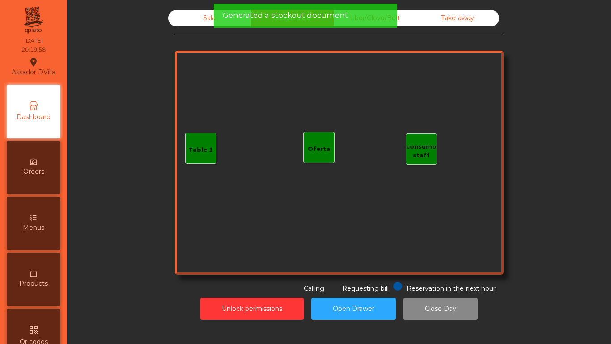
click at [394, 16] on div "Generated a stockout document" at bounding box center [306, 16] width 184 height 24
click at [365, 24] on div "Generated a stockout document" at bounding box center [306, 16] width 184 height 24
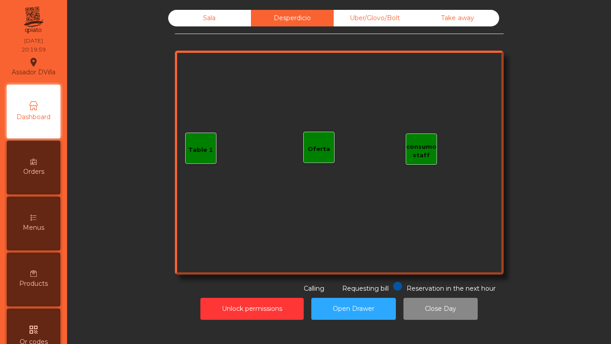
drag, startPoint x: 376, startPoint y: 21, endPoint x: 377, endPoint y: 17, distance: 4.7
click at [377, 17] on div "Uber/Glovo/Bolt" at bounding box center [375, 18] width 83 height 17
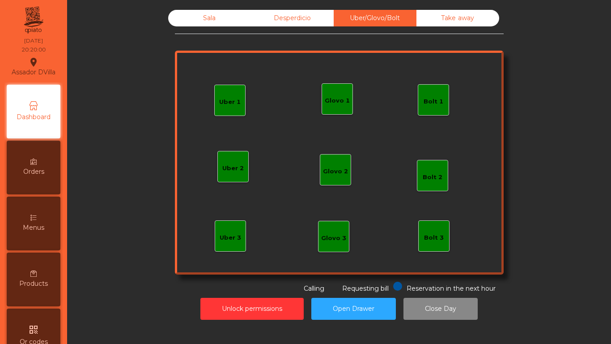
click at [447, 17] on div "Take away" at bounding box center [458, 18] width 83 height 17
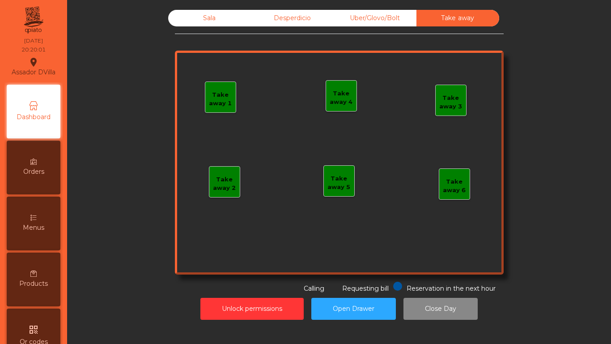
click at [222, 14] on div "Sala" at bounding box center [209, 18] width 83 height 17
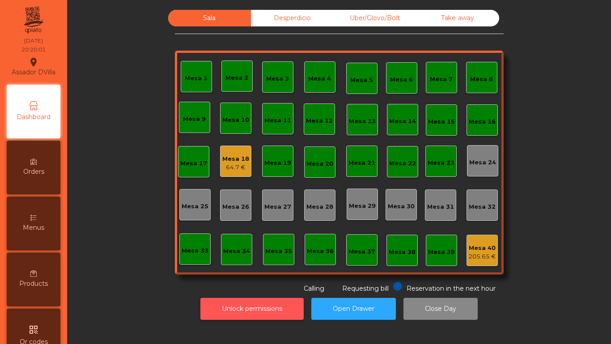
click at [274, 310] on button "Unlock permissions" at bounding box center [252, 309] width 103 height 22
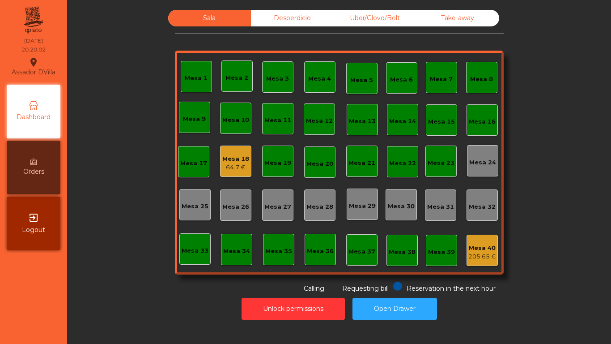
click at [161, 303] on div "Unlock permissions Open Drawer" at bounding box center [339, 308] width 520 height 31
click at [233, 158] on div "Mesa 18" at bounding box center [235, 158] width 27 height 9
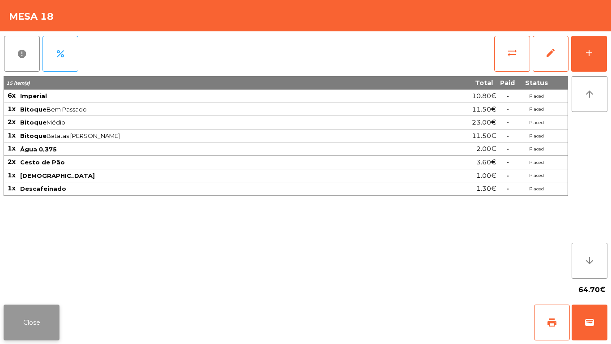
click at [34, 334] on button "Close" at bounding box center [32, 322] width 56 height 36
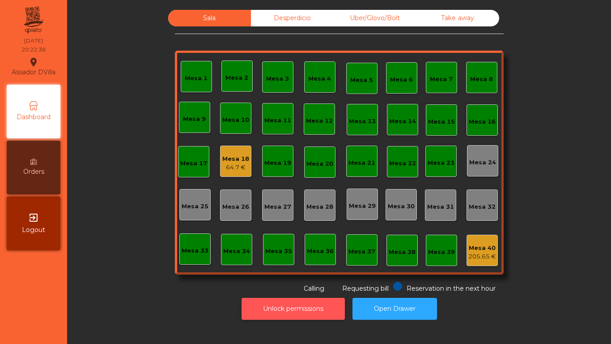
click at [258, 304] on button "Unlock permissions" at bounding box center [293, 309] width 103 height 22
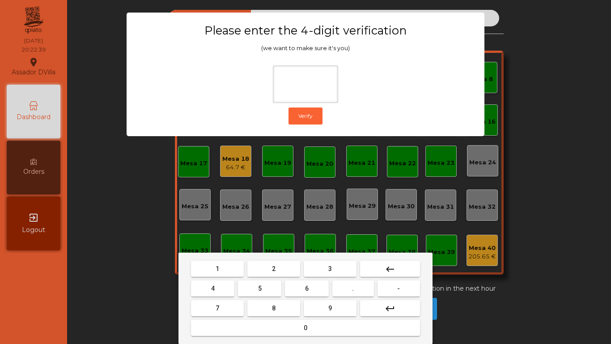
click at [215, 272] on button "1" at bounding box center [217, 268] width 53 height 16
click at [319, 309] on button "9" at bounding box center [330, 308] width 53 height 16
click at [206, 290] on button "4" at bounding box center [212, 288] width 43 height 16
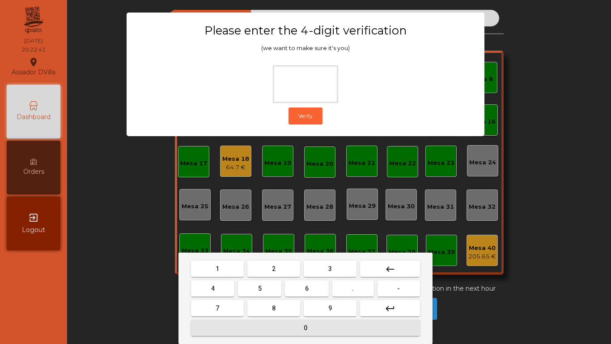
click at [277, 331] on button "0" at bounding box center [305, 328] width 229 height 16
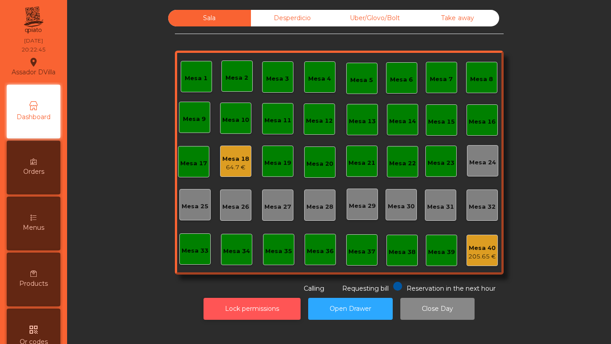
click at [204, 306] on button "Lock permissions" at bounding box center [252, 309] width 97 height 22
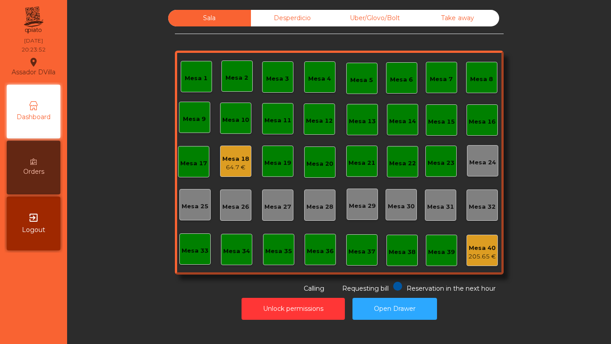
click at [238, 174] on div "Mesa 18 64.7 €" at bounding box center [235, 160] width 31 height 31
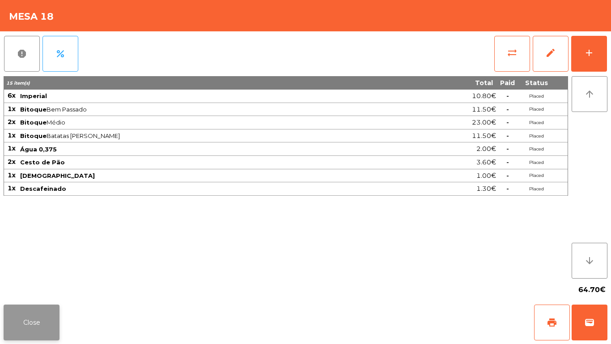
click at [41, 319] on button "Close" at bounding box center [32, 322] width 56 height 36
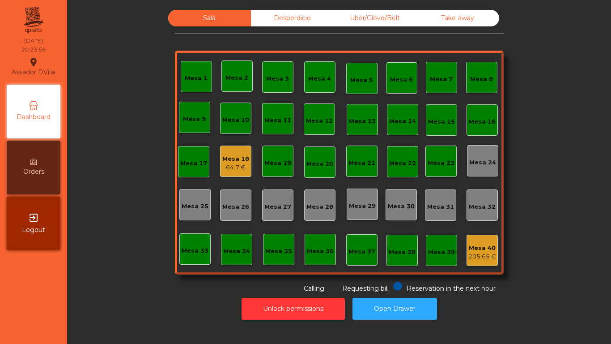
click at [226, 163] on div "64.7 €" at bounding box center [235, 167] width 27 height 9
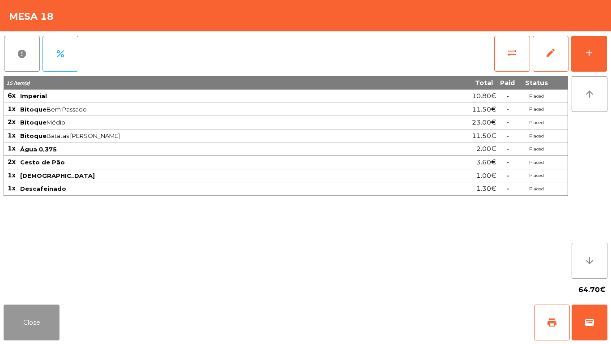
drag, startPoint x: 45, startPoint y: 324, endPoint x: 51, endPoint y: 324, distance: 6.3
click at [47, 324] on button "Close" at bounding box center [32, 322] width 56 height 36
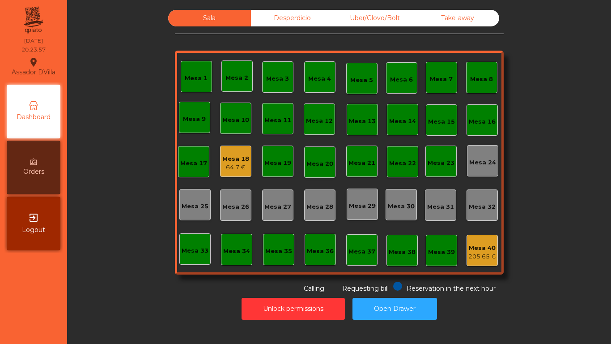
click at [104, 290] on div "Sala Desperdicio Uber/Glovo/Bolt Take away Mesa 1 Mesa 2 Mesa 3 Mesa 4 Mesa 5 M…" at bounding box center [339, 151] width 520 height 283
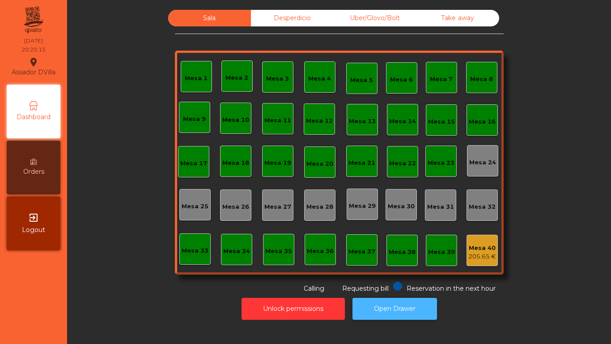
click at [397, 308] on button "Open Drawer" at bounding box center [395, 309] width 85 height 22
click at [468, 239] on div "Mesa 40 205.65 €" at bounding box center [482, 250] width 31 height 31
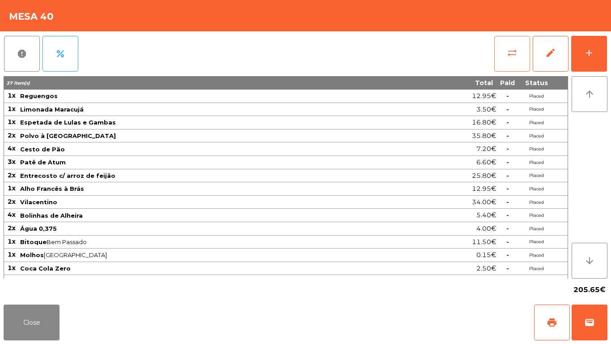
click at [525, 47] on button "sync_alt" at bounding box center [513, 54] width 36 height 36
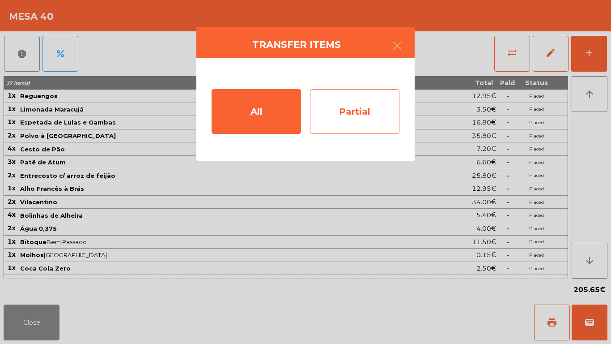
click at [375, 101] on div "Partial" at bounding box center [355, 111] width 90 height 45
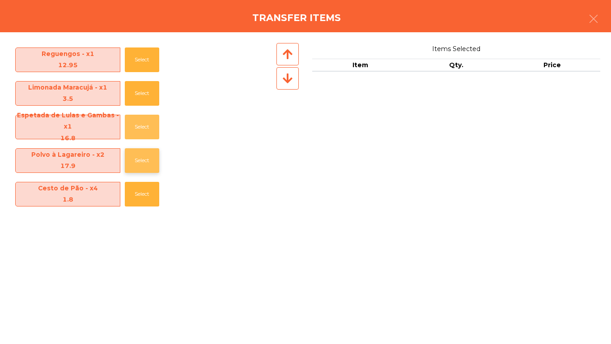
click at [135, 131] on button "Select" at bounding box center [142, 127] width 34 height 25
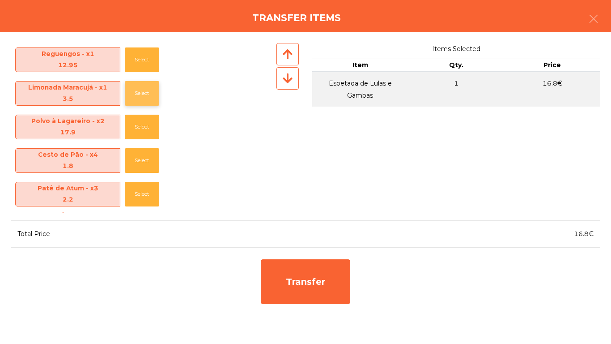
click at [133, 83] on button "Select" at bounding box center [142, 93] width 34 height 25
click at [142, 95] on button "Select" at bounding box center [142, 93] width 34 height 25
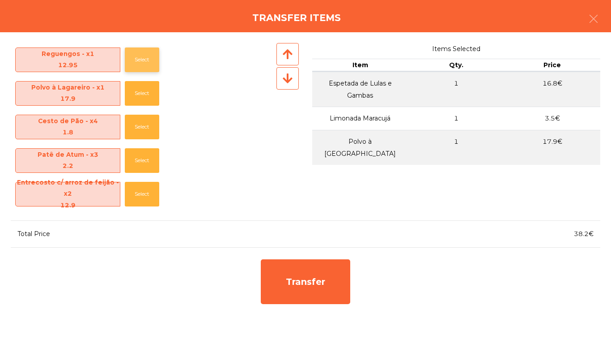
click at [148, 59] on button "Select" at bounding box center [142, 59] width 34 height 25
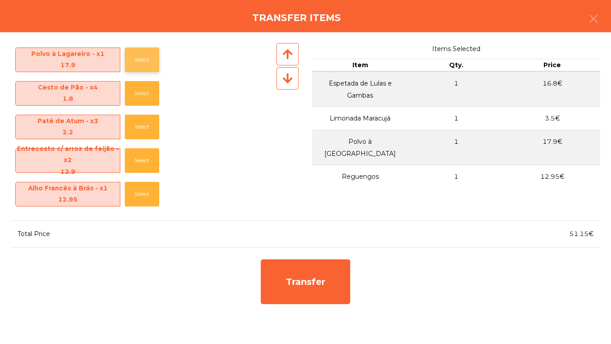
click at [145, 59] on button "Select" at bounding box center [142, 59] width 34 height 25
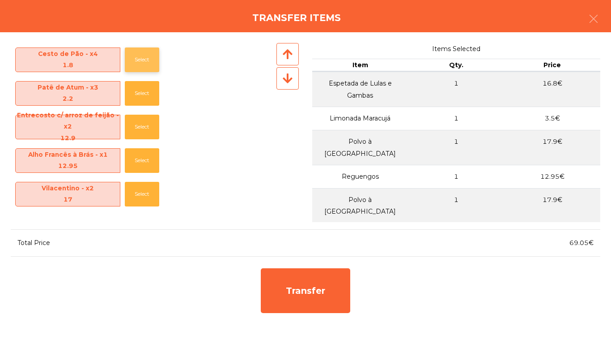
click at [149, 60] on button "Select" at bounding box center [142, 59] width 34 height 25
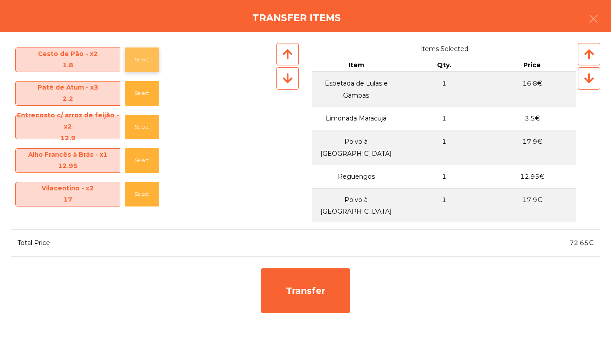
click at [149, 60] on button "Select" at bounding box center [142, 59] width 34 height 25
click at [145, 89] on button "Select" at bounding box center [142, 93] width 34 height 25
click at [148, 126] on button "Select" at bounding box center [142, 127] width 34 height 25
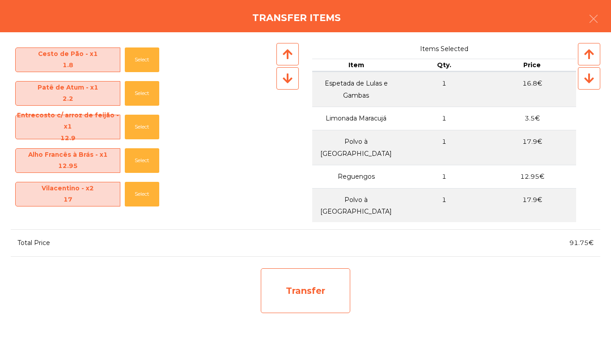
click at [306, 286] on div "Transfer" at bounding box center [306, 290] width 90 height 45
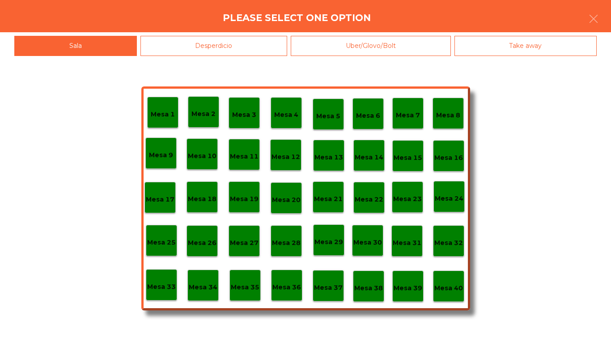
click at [406, 282] on div "Mesa 39" at bounding box center [408, 286] width 29 height 14
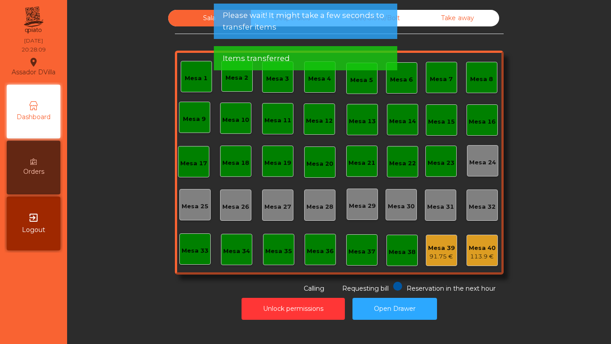
click at [448, 244] on div "Mesa 39" at bounding box center [441, 247] width 27 height 9
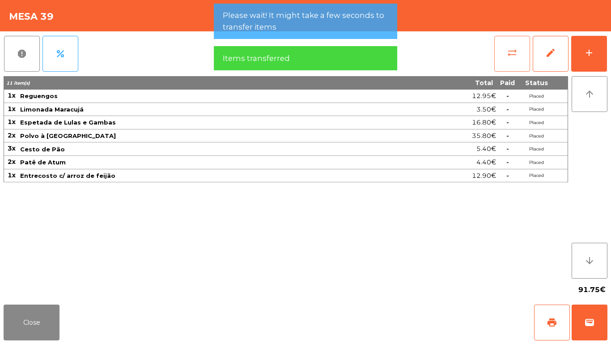
click at [524, 51] on button "sync_alt" at bounding box center [513, 54] width 36 height 36
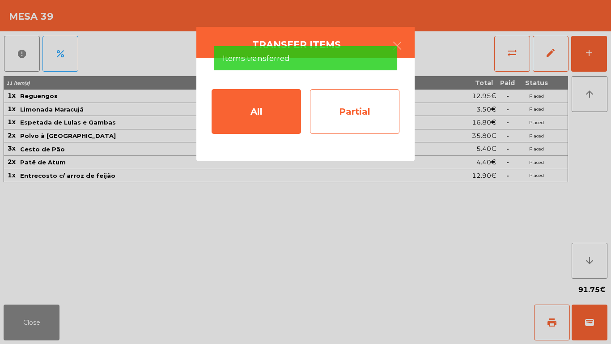
click at [364, 103] on div "Partial" at bounding box center [355, 111] width 90 height 45
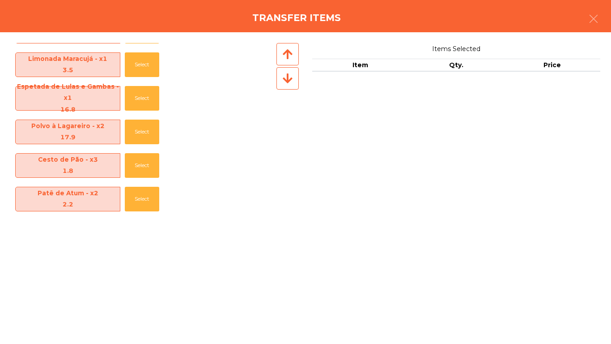
scroll to position [45, 0]
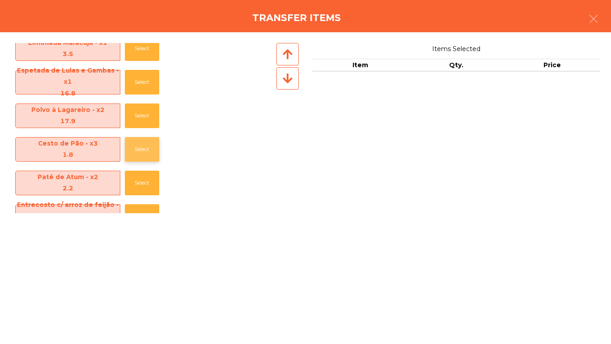
click at [146, 149] on button "Select" at bounding box center [142, 149] width 34 height 25
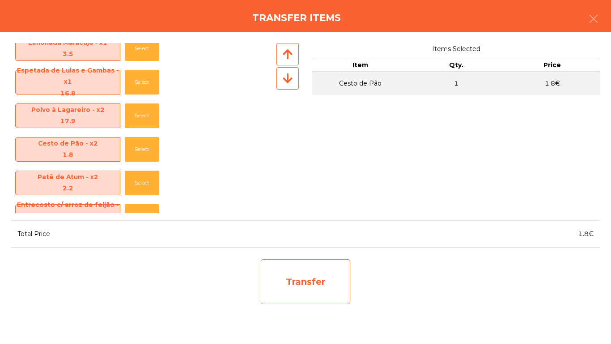
click at [341, 294] on div "Transfer" at bounding box center [306, 281] width 90 height 45
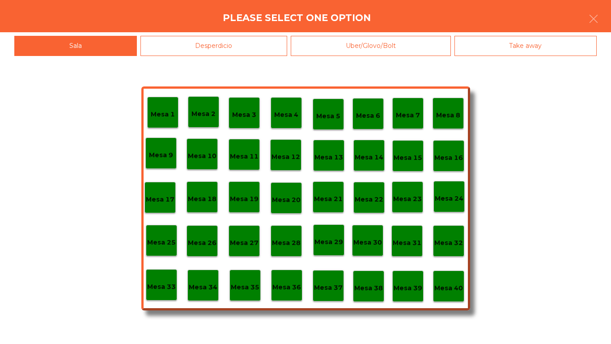
click at [463, 289] on div "Mesa 40" at bounding box center [448, 285] width 31 height 31
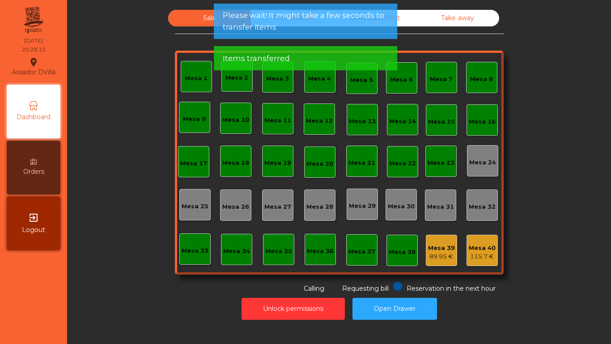
click at [438, 259] on div "89.95 €" at bounding box center [441, 256] width 27 height 9
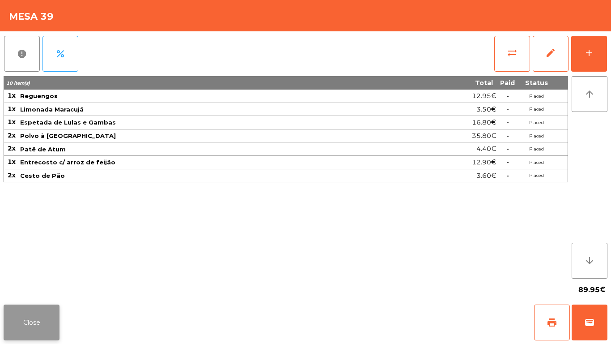
drag, startPoint x: 1, startPoint y: 314, endPoint x: 24, endPoint y: 316, distance: 23.4
click at [1, 314] on div "Close print wallet" at bounding box center [305, 322] width 611 height 43
drag, startPoint x: 35, startPoint y: 320, endPoint x: 50, endPoint y: 306, distance: 20.3
click at [36, 320] on button "Close" at bounding box center [32, 322] width 56 height 36
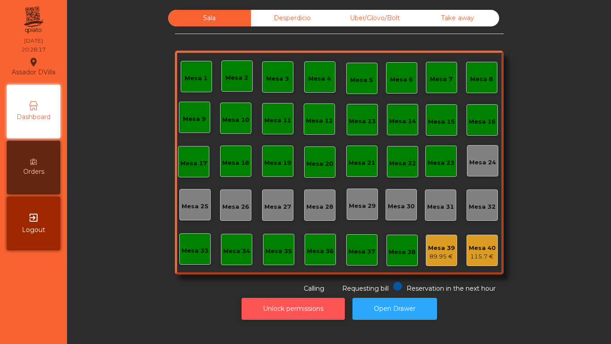
click at [315, 305] on button "Unlock permissions" at bounding box center [293, 309] width 103 height 22
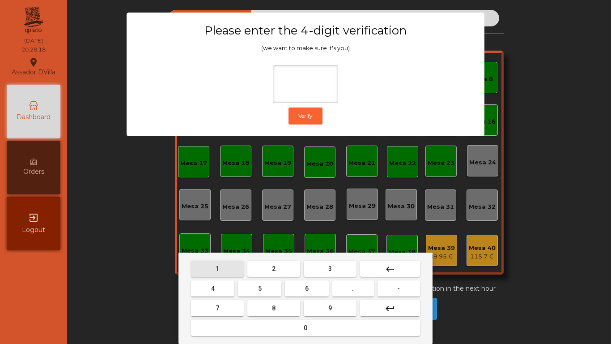
click at [230, 276] on button "1" at bounding box center [217, 268] width 53 height 16
click at [308, 303] on button "9" at bounding box center [330, 308] width 53 height 16
click at [217, 288] on button "4" at bounding box center [212, 288] width 43 height 16
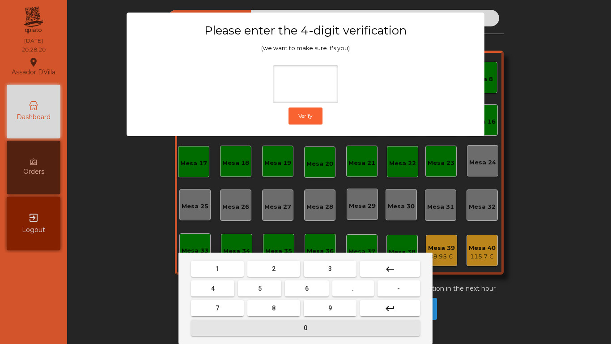
click at [259, 324] on button "0" at bounding box center [305, 328] width 229 height 16
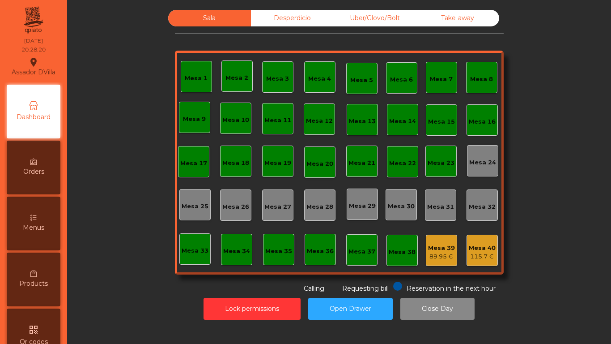
click at [442, 254] on div "89.95 €" at bounding box center [441, 256] width 27 height 9
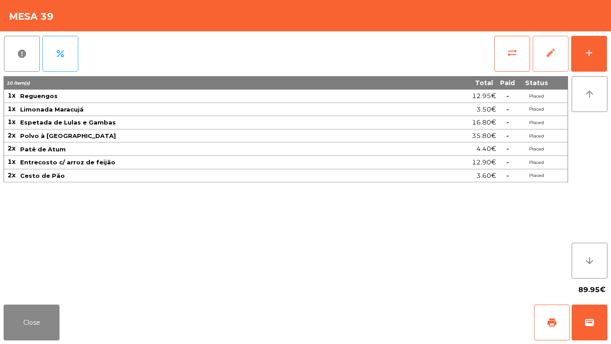
click at [568, 43] on button "edit" at bounding box center [551, 54] width 36 height 36
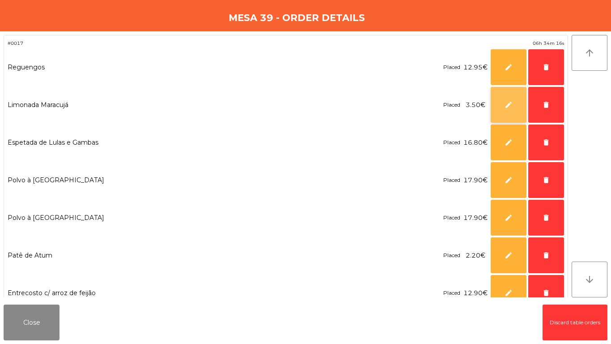
click at [504, 104] on button "edit" at bounding box center [509, 105] width 36 height 36
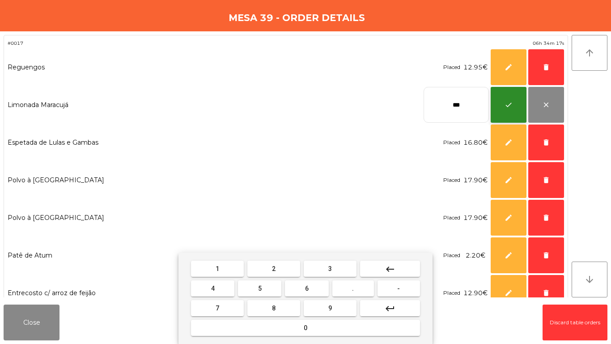
drag, startPoint x: 269, startPoint y: 291, endPoint x: 498, endPoint y: 119, distance: 286.7
click at [269, 290] on button "5" at bounding box center [259, 288] width 43 height 16
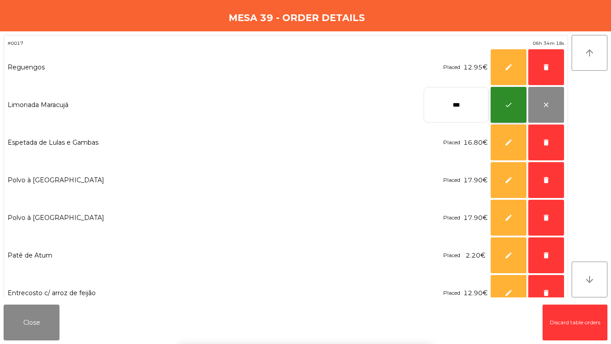
click at [513, 103] on button "check" at bounding box center [509, 105] width 36 height 36
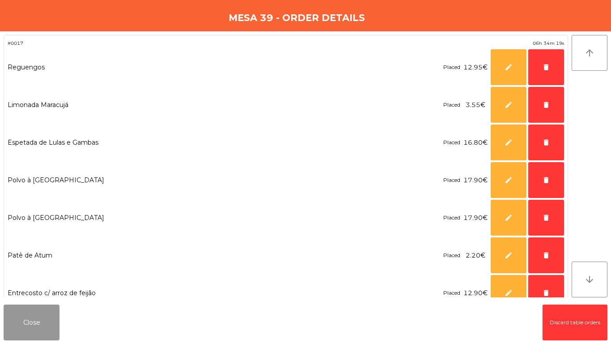
click at [55, 324] on button "Close" at bounding box center [32, 322] width 56 height 36
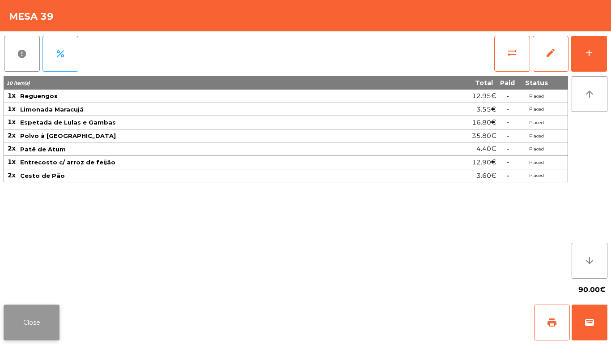
click at [45, 324] on button "Close" at bounding box center [32, 322] width 56 height 36
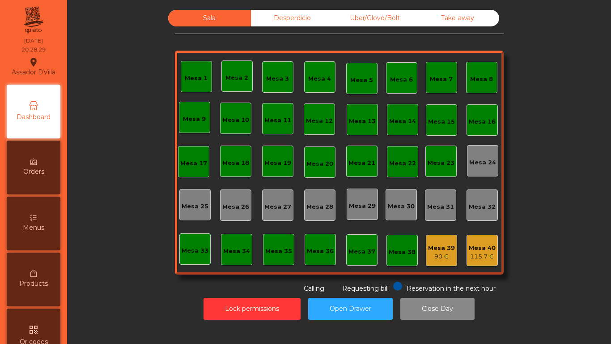
click at [440, 250] on div "Mesa 39" at bounding box center [441, 247] width 27 height 9
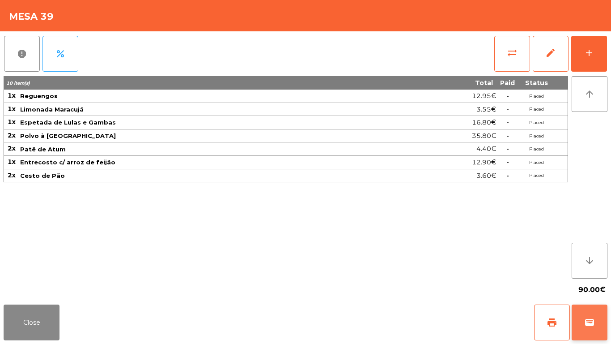
click at [582, 318] on button "wallet" at bounding box center [590, 322] width 36 height 36
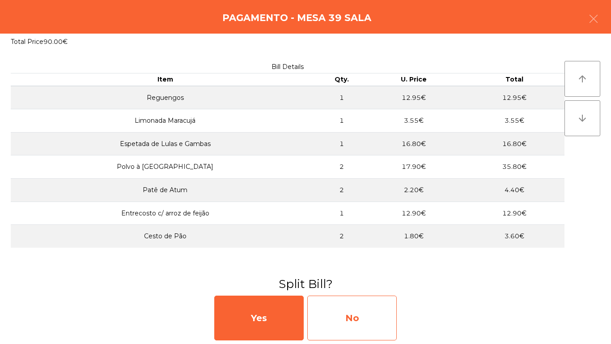
click at [315, 311] on div "No" at bounding box center [352, 317] width 90 height 45
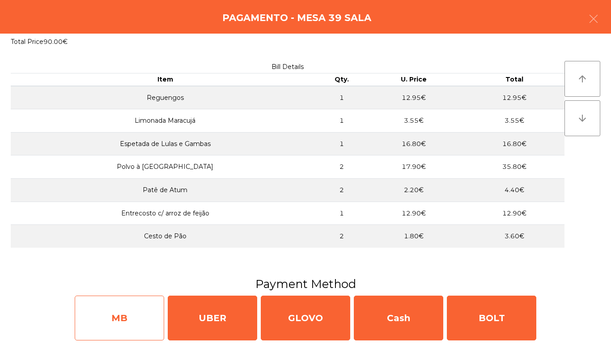
click at [124, 303] on div "MB" at bounding box center [120, 317] width 90 height 45
select select "**"
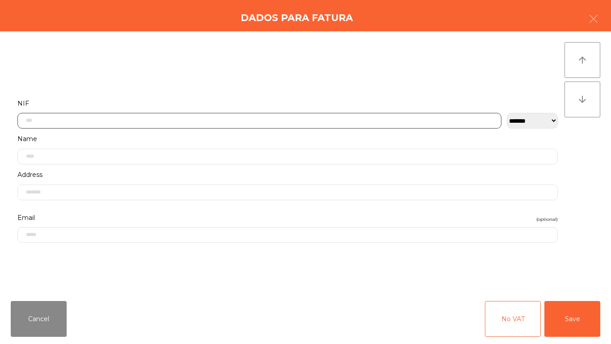
drag, startPoint x: 147, startPoint y: 115, endPoint x: 154, endPoint y: 117, distance: 6.5
click at [147, 116] on input "text" at bounding box center [259, 121] width 484 height 16
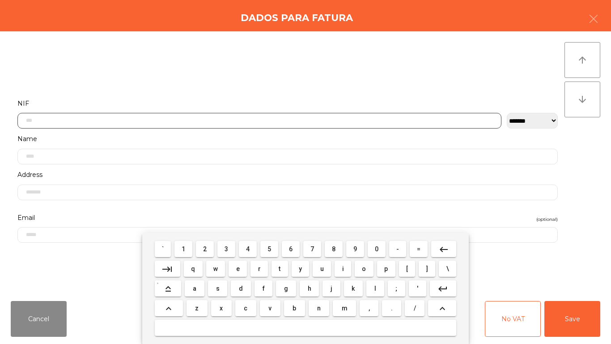
scroll to position [55, 0]
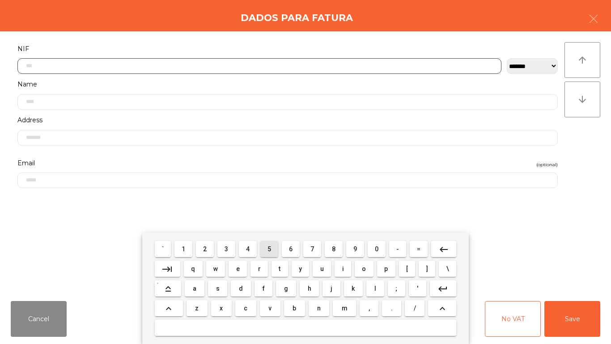
drag, startPoint x: 276, startPoint y: 254, endPoint x: 220, endPoint y: 252, distance: 56.4
click at [275, 254] on button "5" at bounding box center [269, 249] width 18 height 16
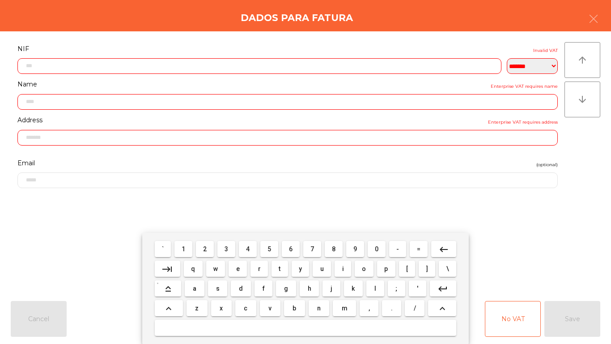
click at [184, 252] on span "1" at bounding box center [184, 248] width 4 height 7
click at [317, 250] on button "7" at bounding box center [312, 249] width 18 height 16
click at [184, 248] on span "1" at bounding box center [184, 248] width 4 height 7
click at [242, 246] on button "4" at bounding box center [248, 249] width 18 height 16
click at [334, 248] on span "8" at bounding box center [334, 248] width 4 height 7
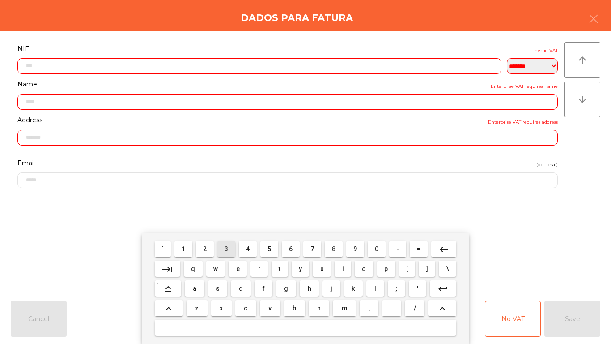
click at [227, 248] on span "3" at bounding box center [227, 248] width 4 height 7
click at [248, 248] on span "4" at bounding box center [248, 248] width 4 height 7
click at [371, 249] on button "0" at bounding box center [377, 249] width 18 height 16
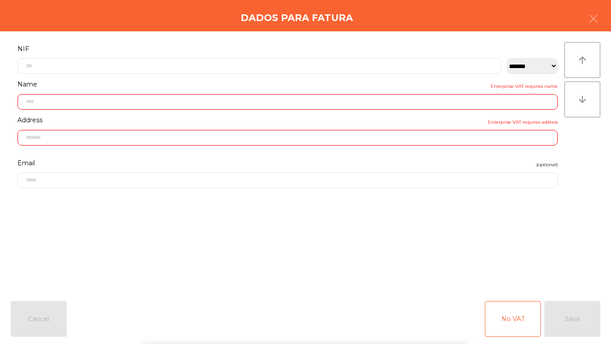
click at [559, 243] on div "` 1 2 3 4 5 6 7 8 9 0 - = keyboard_backspace keyboard_tab q w e r t y u i o p […" at bounding box center [305, 288] width 611 height 111
click at [581, 307] on div "No VAT Save" at bounding box center [542, 319] width 115 height 36
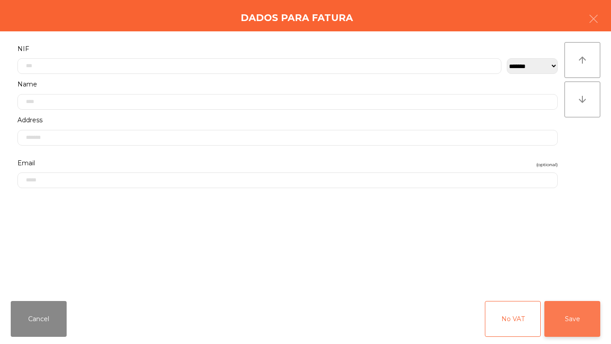
click at [587, 318] on button "Save" at bounding box center [573, 319] width 56 height 36
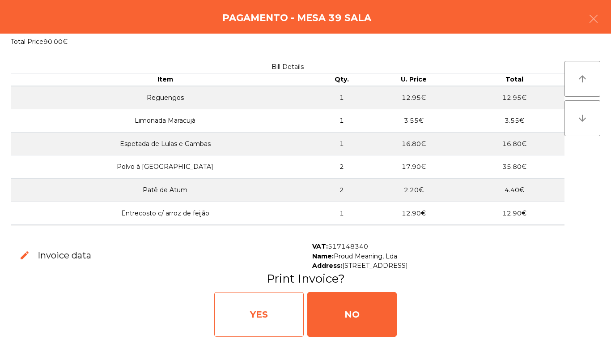
click at [266, 309] on div "YES" at bounding box center [259, 314] width 90 height 45
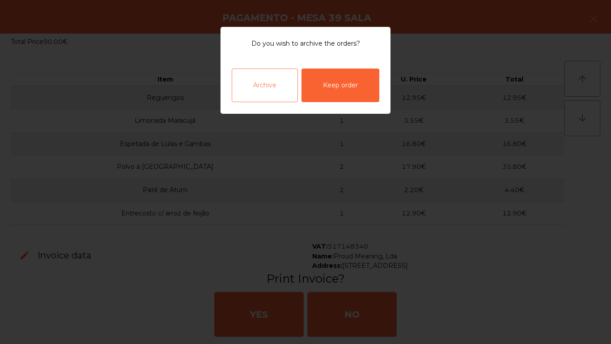
click at [276, 94] on div "Archive" at bounding box center [265, 85] width 66 height 34
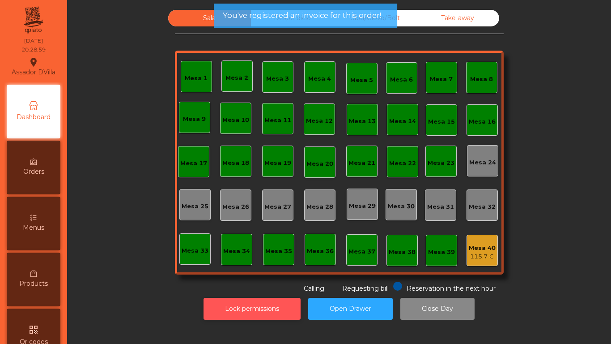
click at [277, 300] on button "Lock permissions" at bounding box center [252, 309] width 97 height 22
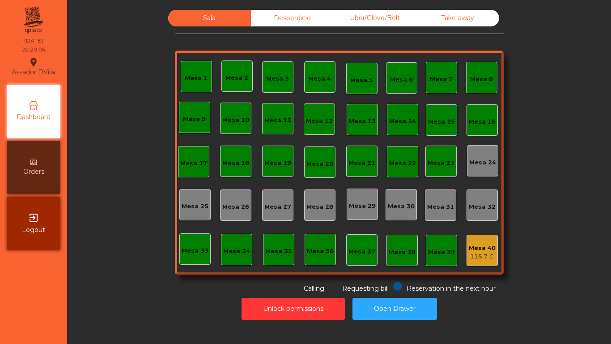
click at [349, 21] on div "Uber/Glovo/Bolt" at bounding box center [375, 18] width 83 height 17
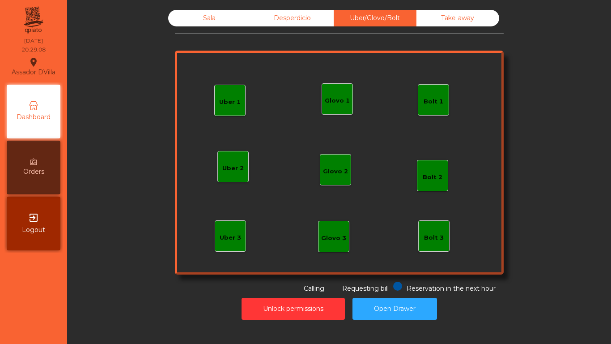
drag, startPoint x: 428, startPoint y: 104, endPoint x: 435, endPoint y: 99, distance: 8.4
click at [435, 99] on div "Bolt 1" at bounding box center [434, 101] width 20 height 9
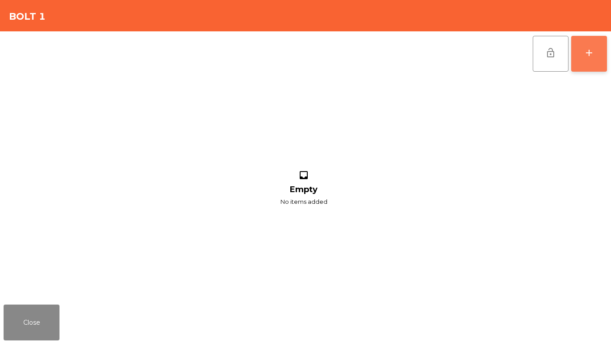
click at [593, 58] on div "add" at bounding box center [589, 52] width 11 height 11
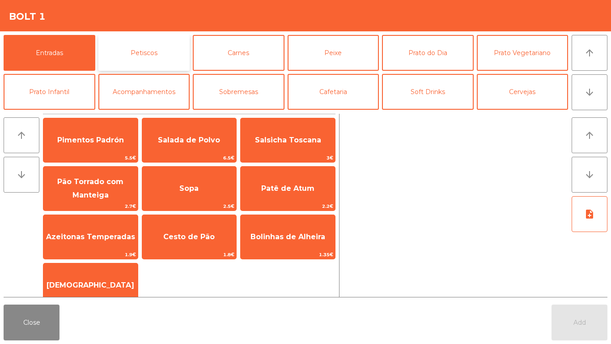
click at [162, 44] on button "Petiscos" at bounding box center [144, 53] width 92 height 36
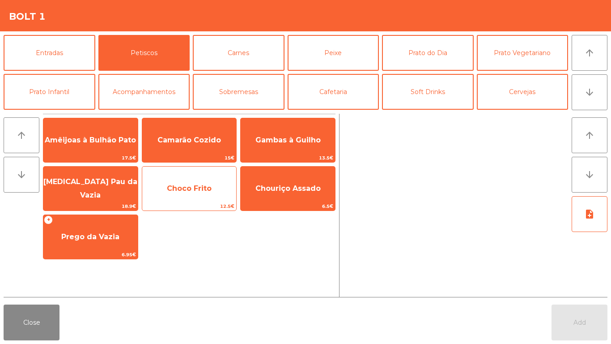
click at [186, 199] on span "Choco Frito" at bounding box center [189, 188] width 94 height 24
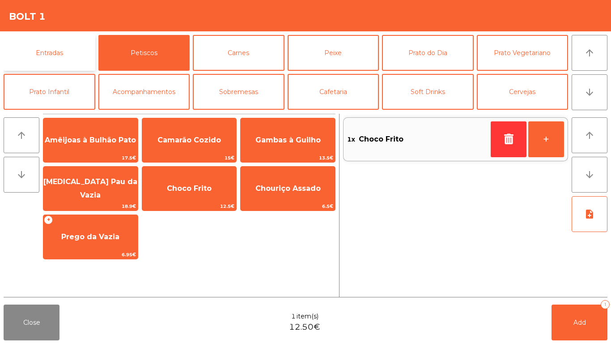
click at [39, 46] on button "Entradas" at bounding box center [50, 53] width 92 height 36
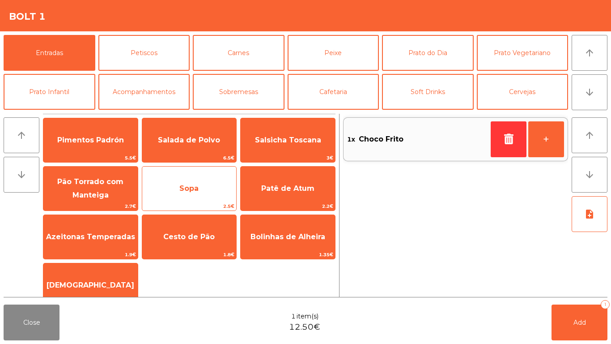
click at [174, 184] on span "Sopa" at bounding box center [189, 188] width 94 height 24
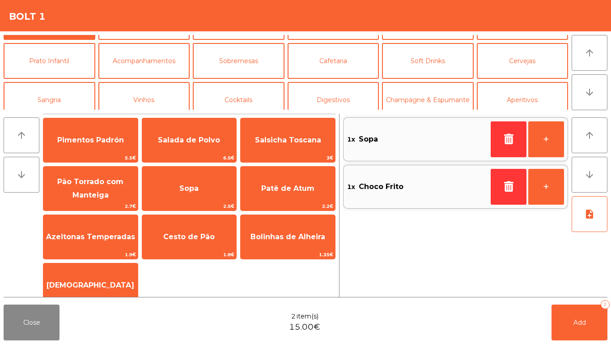
scroll to position [78, 0]
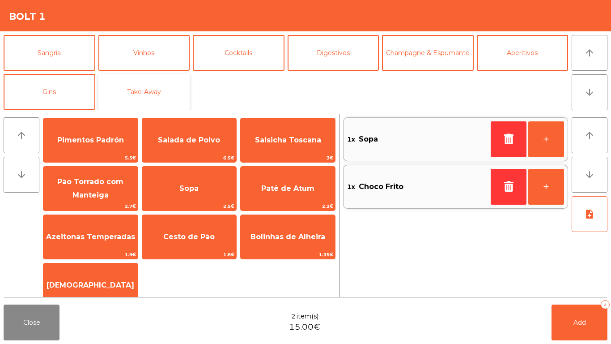
click at [130, 94] on button "Take-Away" at bounding box center [144, 92] width 92 height 36
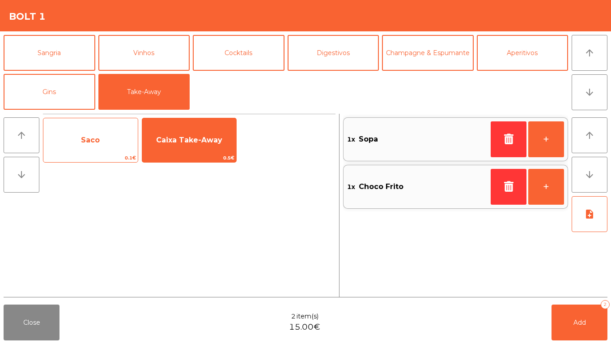
click at [109, 133] on span "Saco" at bounding box center [90, 140] width 94 height 24
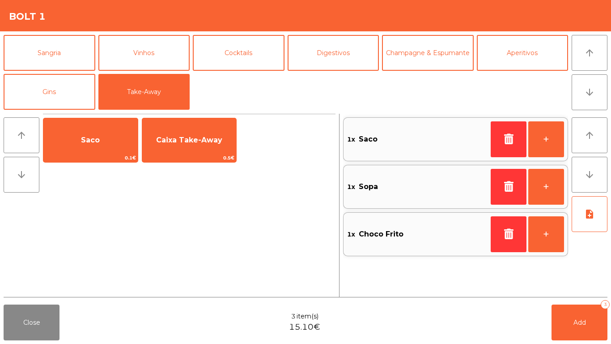
drag, startPoint x: 157, startPoint y: 139, endPoint x: 434, endPoint y: 307, distance: 323.5
click at [158, 139] on span "Caixa Take-Away" at bounding box center [189, 140] width 94 height 24
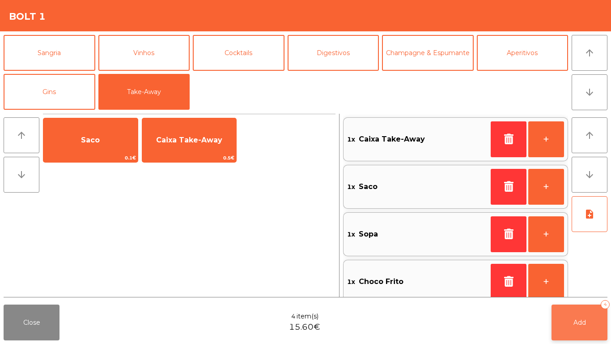
click at [585, 312] on button "Add 4" at bounding box center [580, 322] width 56 height 36
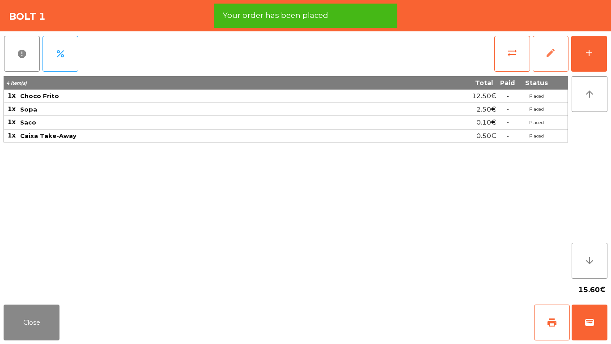
click at [554, 56] on span "edit" at bounding box center [551, 52] width 11 height 11
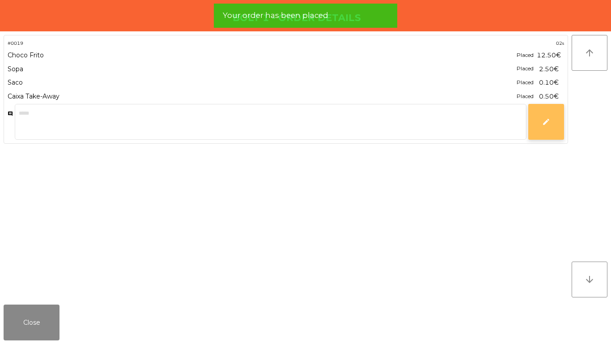
click at [543, 120] on span "edit" at bounding box center [546, 122] width 8 height 8
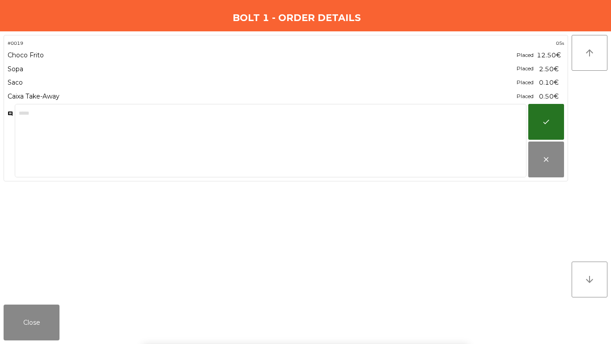
click at [42, 315] on div "` 1 2 3 4 5 6 7 8 9 0 - = keyboard_backspace keyboard_tab q w e r t y u i o p […" at bounding box center [305, 288] width 611 height 111
click at [24, 325] on button "Close" at bounding box center [32, 322] width 56 height 36
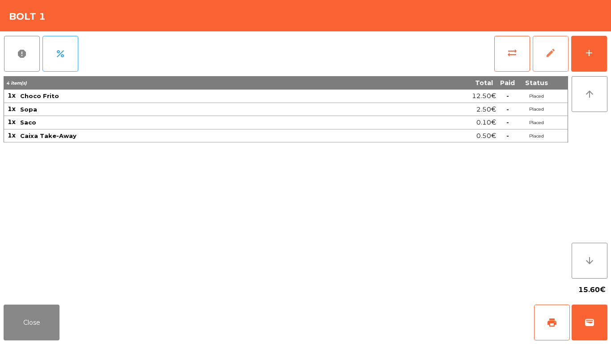
click at [549, 50] on span "edit" at bounding box center [551, 52] width 11 height 11
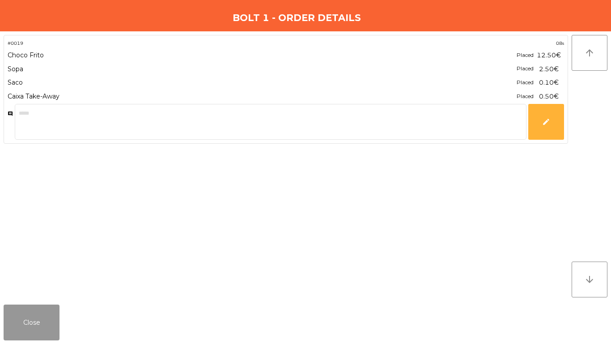
click at [38, 315] on button "Close" at bounding box center [32, 322] width 56 height 36
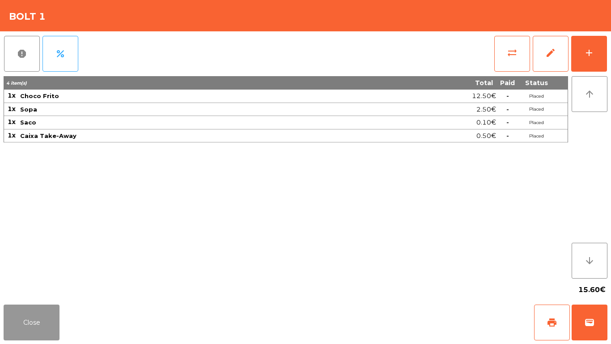
click at [37, 316] on button "Close" at bounding box center [32, 322] width 56 height 36
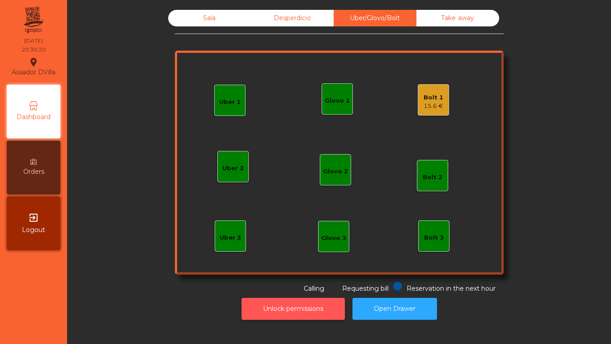
click at [272, 306] on button "Unlock permissions" at bounding box center [293, 309] width 103 height 22
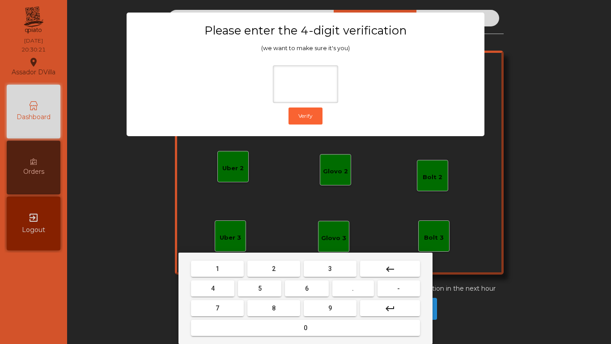
click at [235, 269] on button "1" at bounding box center [217, 268] width 53 height 16
drag, startPoint x: 337, startPoint y: 308, endPoint x: 233, endPoint y: 288, distance: 105.3
click at [336, 308] on button "9" at bounding box center [330, 308] width 53 height 16
click at [214, 290] on span "4" at bounding box center [213, 288] width 4 height 7
click at [249, 322] on button "0" at bounding box center [305, 328] width 229 height 16
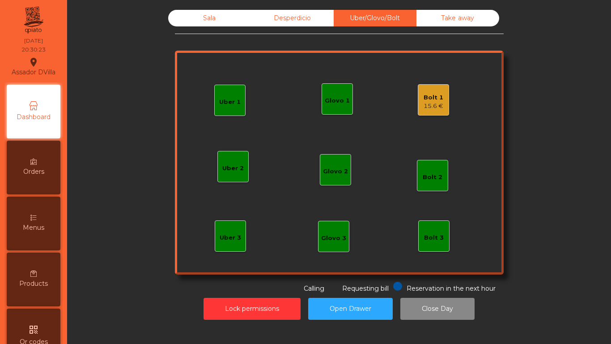
click at [424, 92] on div "Bolt 1 15.6 €" at bounding box center [434, 100] width 20 height 21
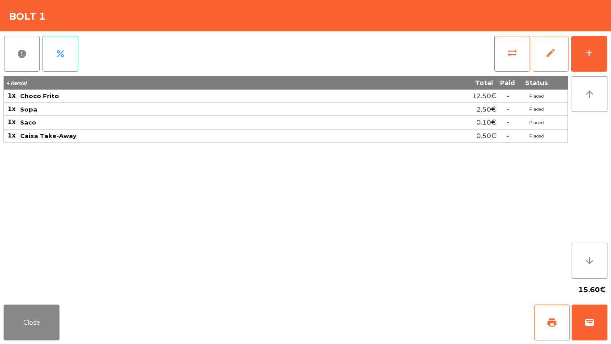
click at [555, 64] on button "edit" at bounding box center [551, 54] width 36 height 36
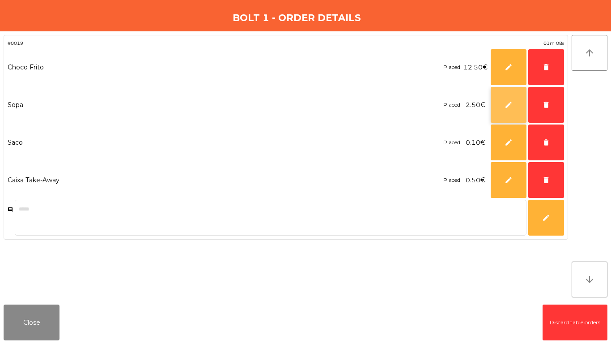
click at [508, 91] on button "edit" at bounding box center [509, 105] width 36 height 36
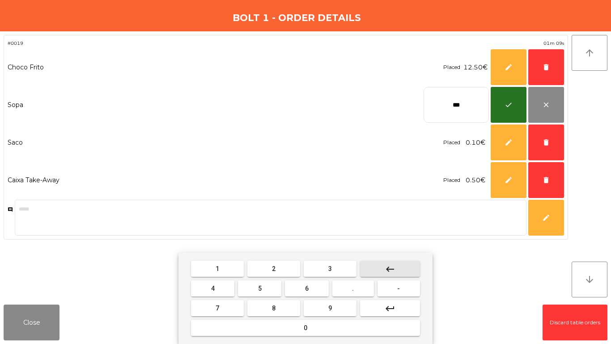
click at [381, 268] on button "keyboard_backspace" at bounding box center [390, 268] width 60 height 16
click at [381, 267] on button "keyboard_backspace" at bounding box center [390, 268] width 60 height 16
click at [380, 266] on button "keyboard_backspace" at bounding box center [390, 268] width 60 height 16
drag, startPoint x: 210, startPoint y: 286, endPoint x: 245, endPoint y: 265, distance: 40.1
click at [211, 286] on button "4" at bounding box center [212, 288] width 43 height 16
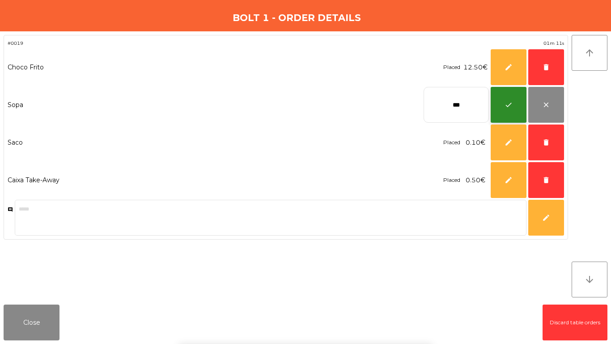
click at [512, 100] on button "check" at bounding box center [509, 105] width 36 height 36
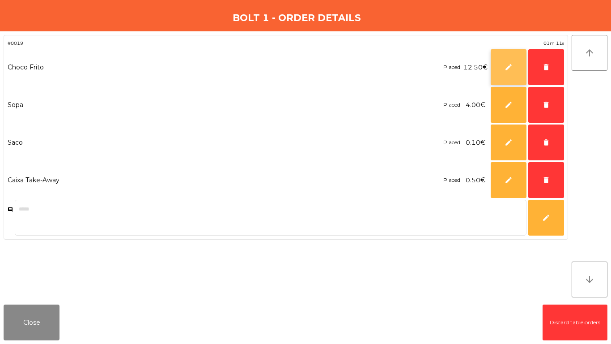
click at [516, 63] on button "edit" at bounding box center [509, 67] width 36 height 36
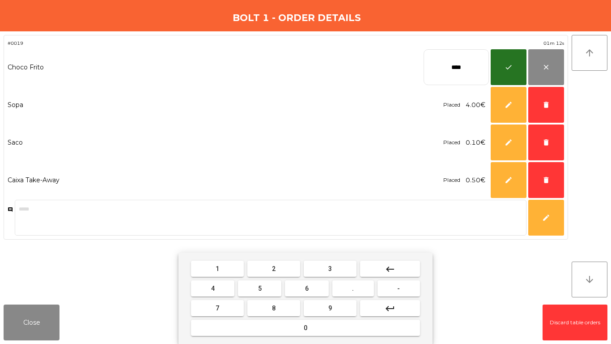
click at [380, 268] on button "keyboard_backspace" at bounding box center [390, 268] width 60 height 16
click at [380, 267] on button "keyboard_backspace" at bounding box center [390, 268] width 60 height 16
click at [385, 265] on button "keyboard_backspace" at bounding box center [390, 268] width 60 height 16
click at [220, 299] on mat-keyboard-key "7" at bounding box center [217, 308] width 56 height 20
drag, startPoint x: 220, startPoint y: 303, endPoint x: 338, endPoint y: 307, distance: 118.2
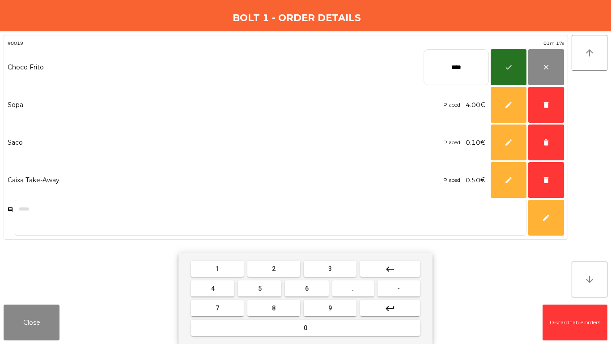
click at [220, 304] on button "7" at bounding box center [217, 308] width 53 height 16
drag, startPoint x: 364, startPoint y: 294, endPoint x: 292, endPoint y: 285, distance: 72.2
click at [362, 294] on button "." at bounding box center [354, 288] width 42 height 16
click at [286, 285] on button "6" at bounding box center [306, 288] width 43 height 16
drag, startPoint x: 398, startPoint y: 268, endPoint x: 370, endPoint y: 268, distance: 28.2
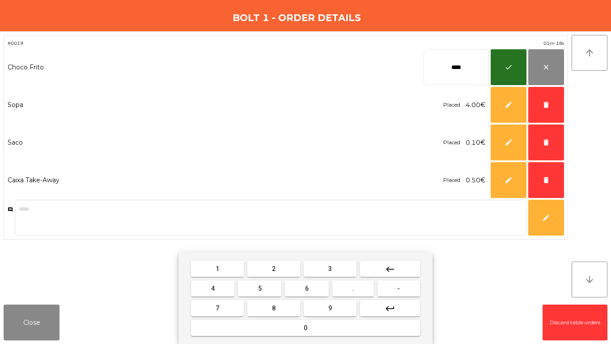
click at [396, 268] on button "keyboard_backspace" at bounding box center [390, 268] width 60 height 16
drag, startPoint x: 269, startPoint y: 286, endPoint x: 281, endPoint y: 271, distance: 18.8
click at [271, 283] on button "5" at bounding box center [259, 288] width 43 height 16
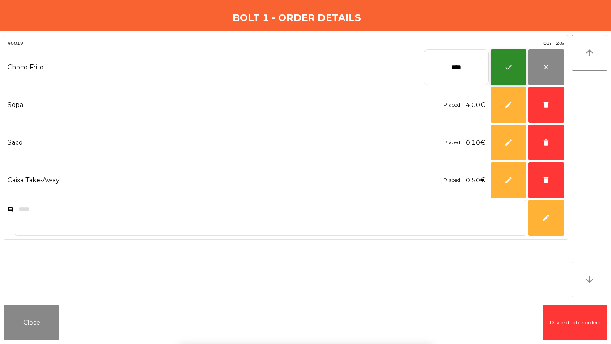
click at [503, 57] on button "check" at bounding box center [509, 67] width 36 height 36
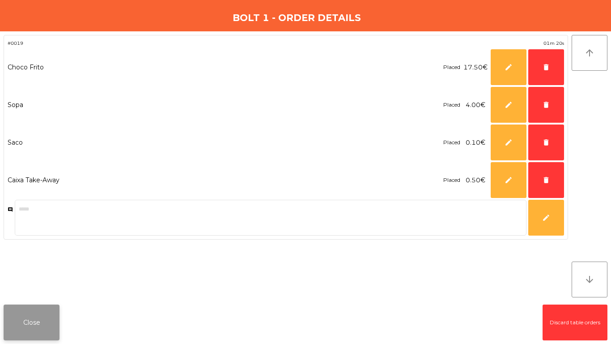
click at [34, 326] on button "Close" at bounding box center [32, 322] width 56 height 36
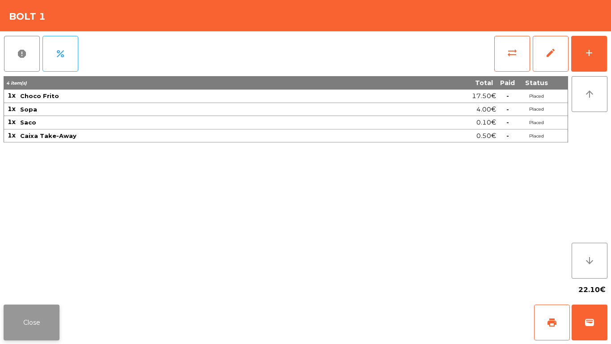
click at [30, 325] on button "Close" at bounding box center [32, 322] width 56 height 36
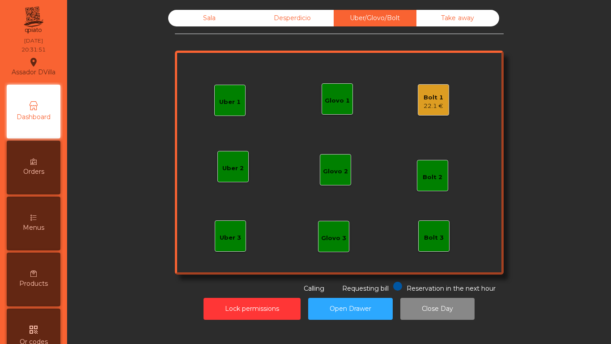
click at [208, 23] on div "Sala" at bounding box center [209, 18] width 83 height 17
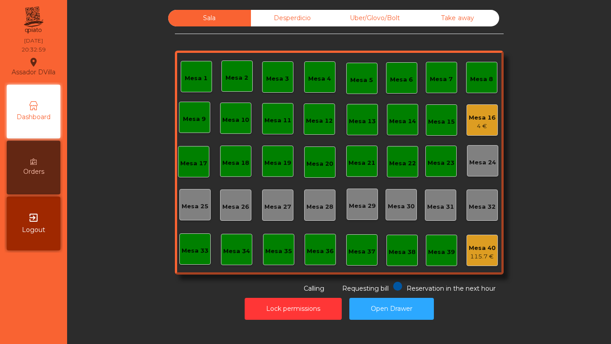
click at [364, 13] on div "Uber/Glovo/Bolt" at bounding box center [375, 18] width 83 height 17
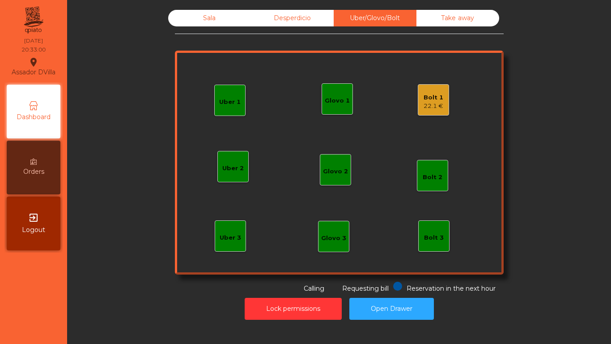
click at [440, 102] on div "Bolt 1 22.1 €" at bounding box center [433, 99] width 31 height 31
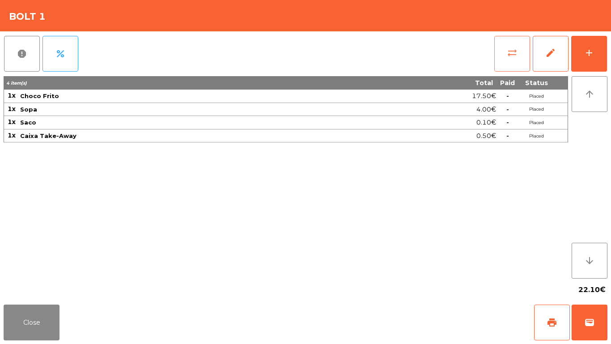
click at [506, 51] on button "sync_alt" at bounding box center [513, 54] width 36 height 36
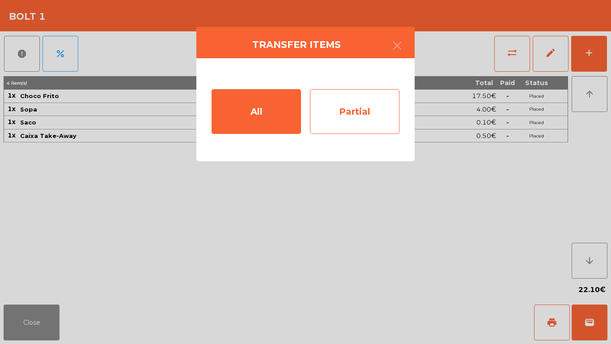
click at [371, 102] on div "Partial" at bounding box center [355, 111] width 90 height 45
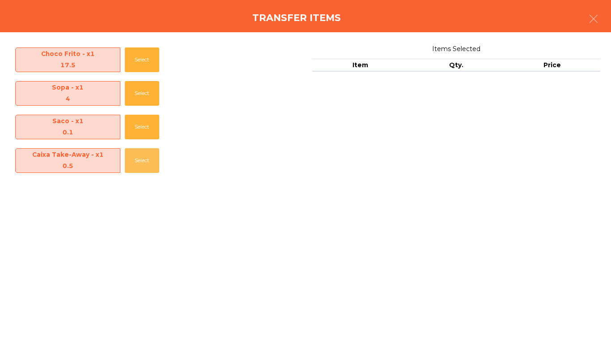
click at [137, 163] on button "Select" at bounding box center [142, 160] width 34 height 25
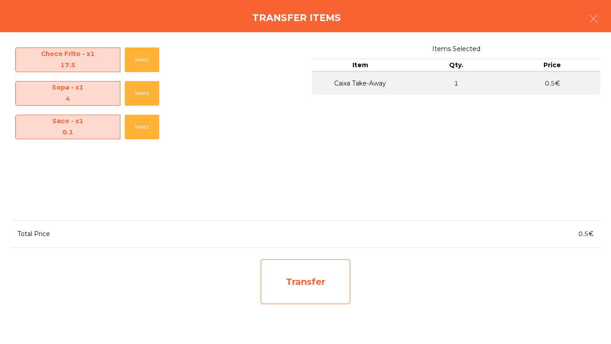
click at [319, 285] on div "Transfer" at bounding box center [306, 281] width 90 height 45
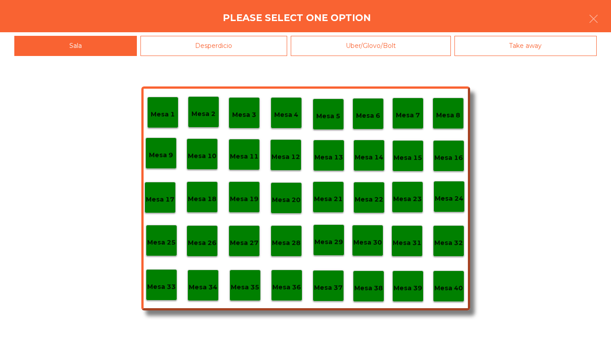
click at [207, 53] on div "Desperdicio" at bounding box center [214, 46] width 147 height 20
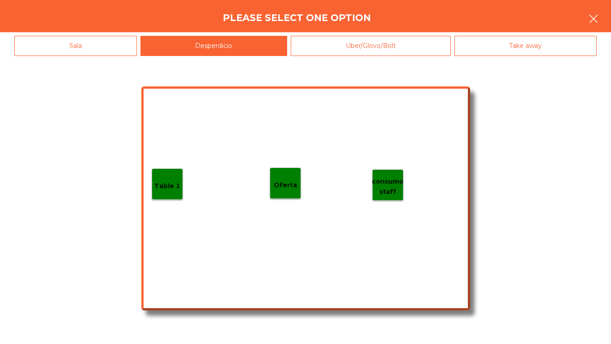
click at [600, 17] on button "button" at bounding box center [593, 19] width 25 height 27
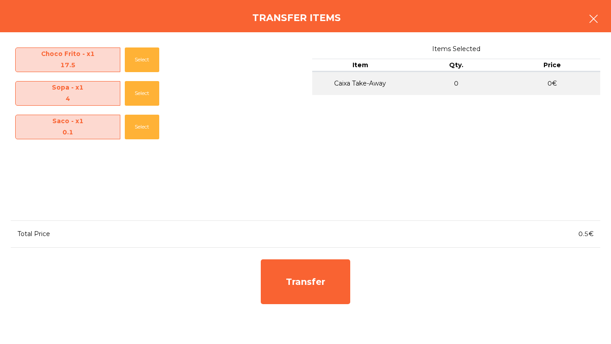
click at [600, 11] on button "button" at bounding box center [593, 19] width 25 height 27
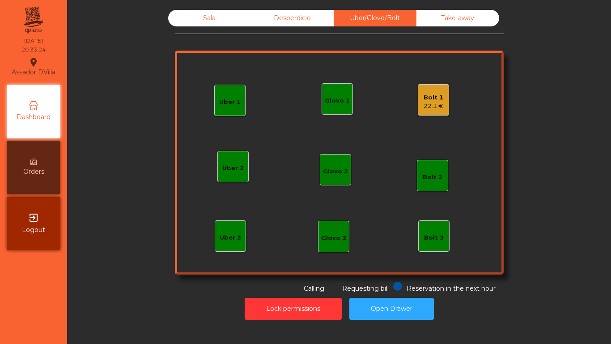
click at [440, 102] on div "22.1 €" at bounding box center [434, 106] width 20 height 9
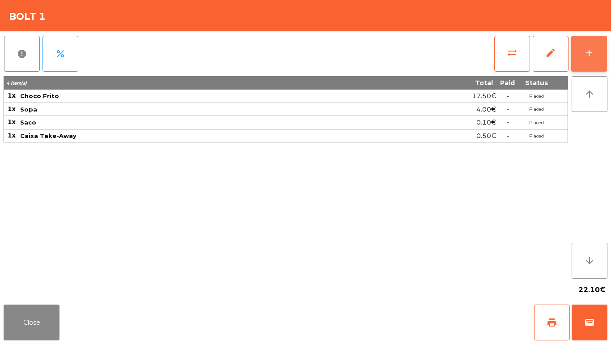
click at [580, 51] on button "add" at bounding box center [590, 54] width 36 height 36
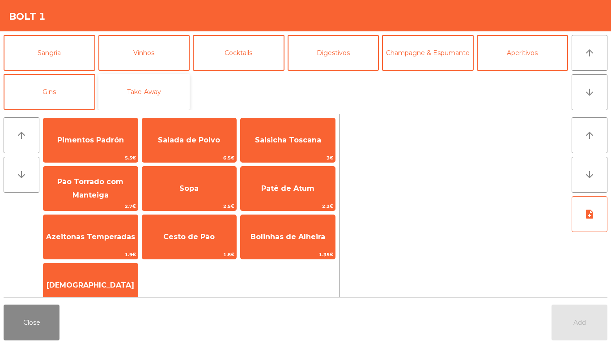
click at [154, 82] on button "Take-Away" at bounding box center [144, 92] width 92 height 36
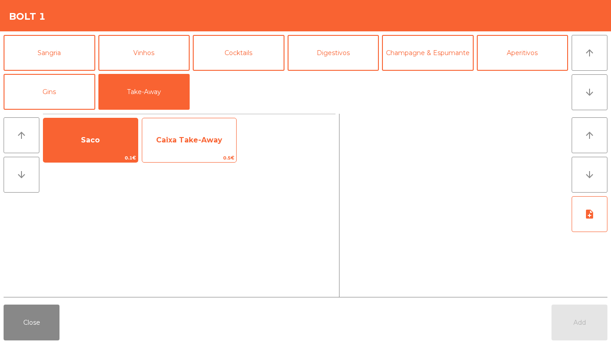
click at [182, 151] on span "Caixa Take-Away" at bounding box center [189, 140] width 94 height 24
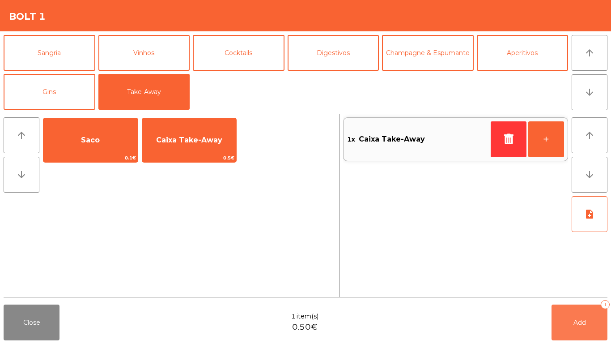
click at [592, 316] on button "Add 1" at bounding box center [580, 322] width 56 height 36
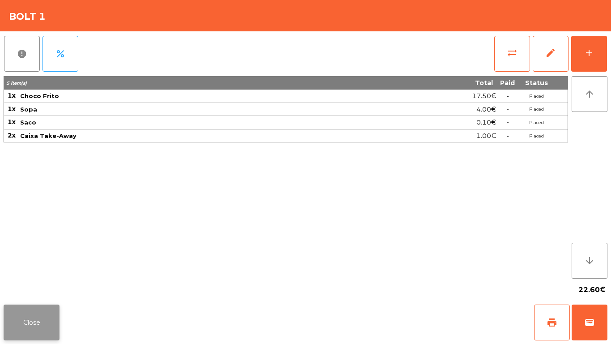
click at [50, 316] on button "Close" at bounding box center [32, 322] width 56 height 36
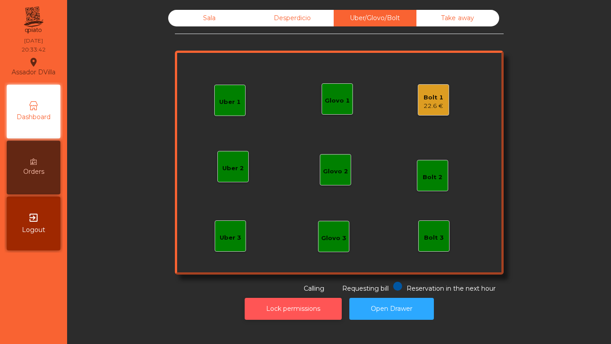
click at [277, 318] on button "Lock permissions" at bounding box center [293, 309] width 97 height 22
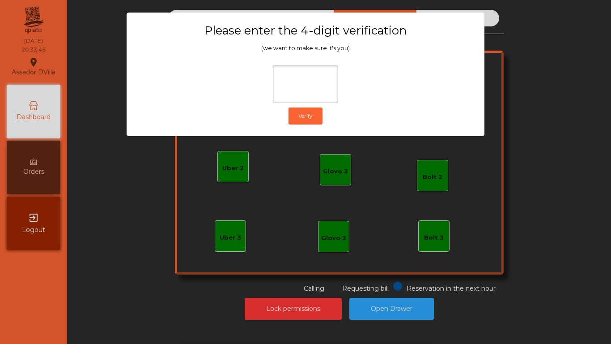
click at [0, 233] on ngb-modal-backdrop at bounding box center [305, 172] width 611 height 344
click at [91, 210] on ngb-modal-window "Please enter the 4-digit verification (we want to make sure it's you) Verify" at bounding box center [305, 172] width 581 height 344
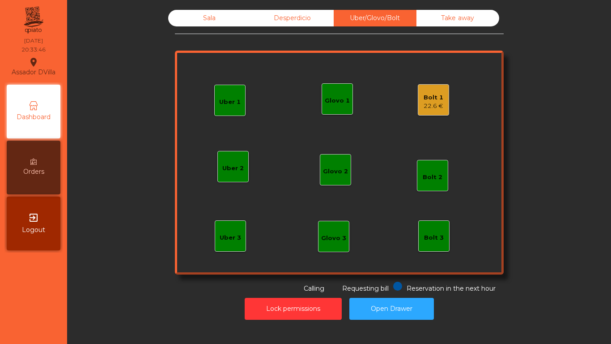
click at [235, 16] on div "Sala" at bounding box center [209, 18] width 83 height 17
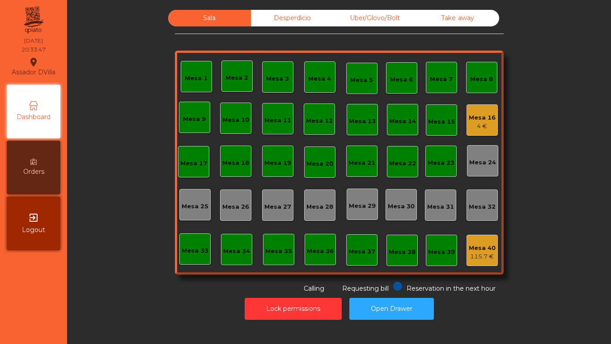
click at [290, 16] on div "Desperdicio" at bounding box center [292, 18] width 83 height 17
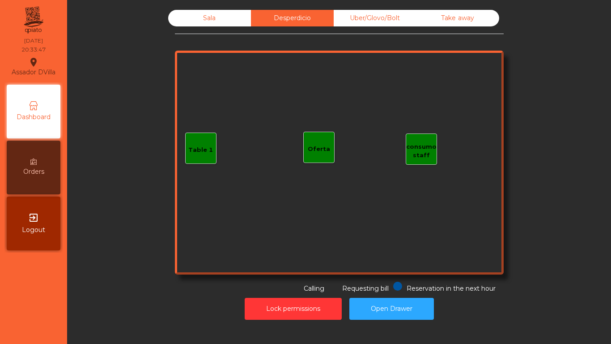
click at [242, 20] on div "Sala" at bounding box center [209, 18] width 83 height 17
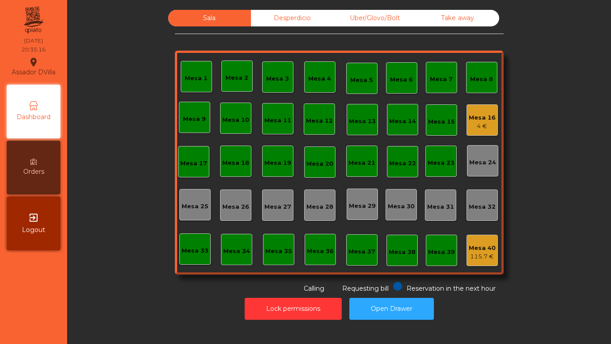
click at [384, 8] on div "Sala Desperdicio Uber/Glovo/Bolt Take away Mesa 1 Mesa 2 Mesa 3 Mesa 4 Mesa 5 M…" at bounding box center [340, 164] width 534 height 319
click at [371, 12] on div "Uber/Glovo/Bolt" at bounding box center [375, 18] width 83 height 17
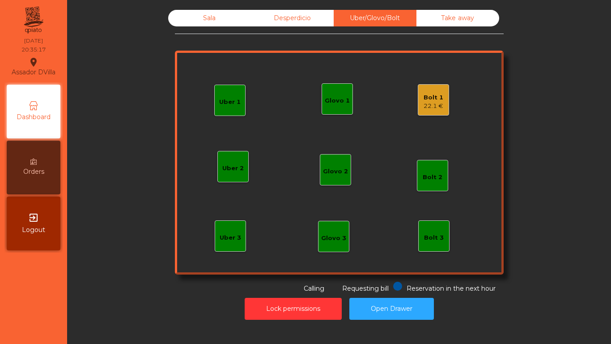
click at [418, 104] on div "Bolt 1 22.1 €" at bounding box center [433, 99] width 31 height 31
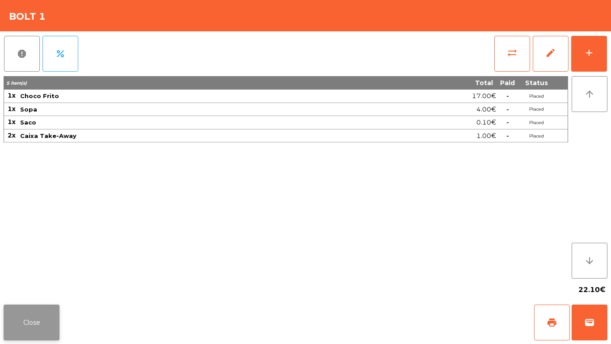
click at [12, 320] on button "Close" at bounding box center [32, 322] width 56 height 36
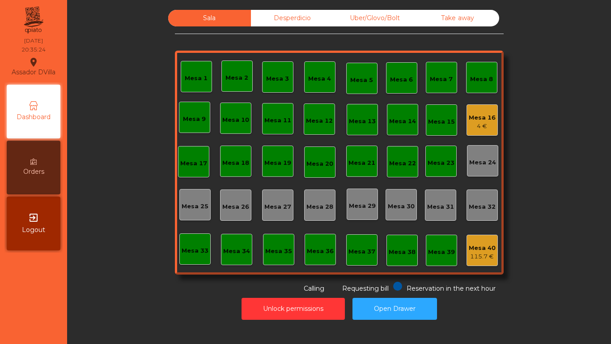
click at [345, 12] on div "Uber/Glovo/Bolt" at bounding box center [375, 18] width 83 height 17
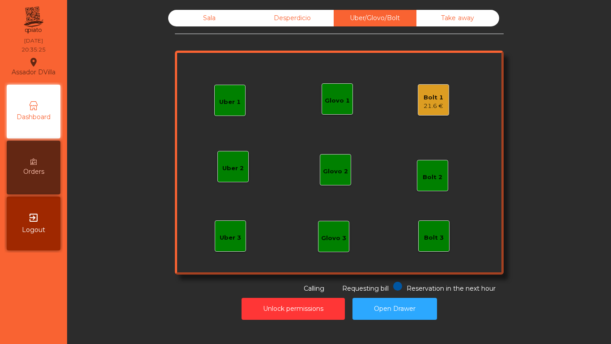
click at [434, 101] on div "Bolt 1" at bounding box center [434, 97] width 20 height 9
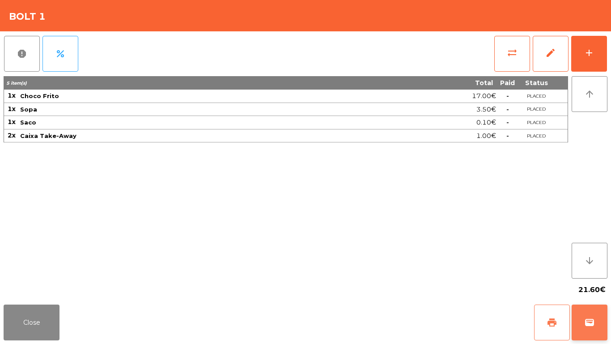
drag, startPoint x: 538, startPoint y: 321, endPoint x: 587, endPoint y: 326, distance: 49.1
click at [541, 321] on button "print" at bounding box center [552, 322] width 36 height 36
click at [587, 326] on span "wallet" at bounding box center [590, 322] width 11 height 11
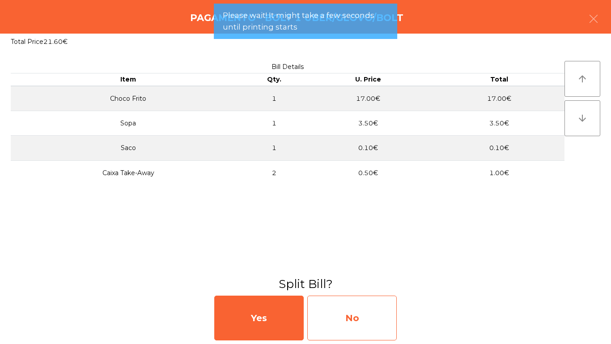
click at [379, 315] on div "No" at bounding box center [352, 317] width 90 height 45
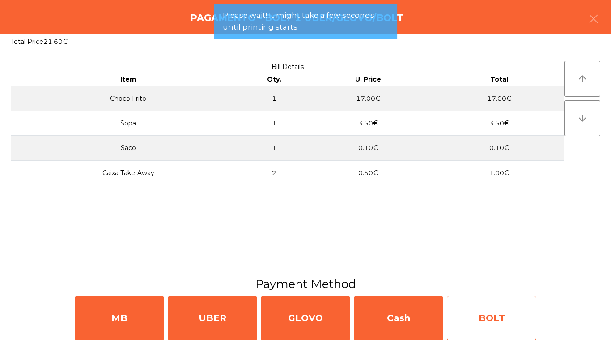
click at [485, 314] on div "BOLT" at bounding box center [492, 317] width 90 height 45
select select "**"
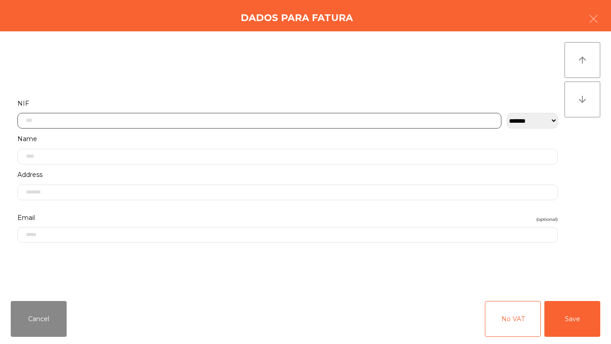
click at [188, 122] on input "text" at bounding box center [259, 121] width 484 height 16
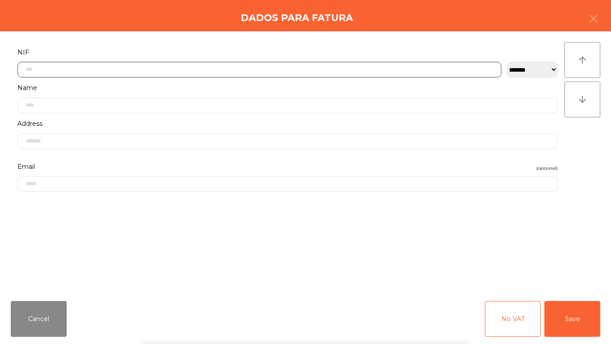
scroll to position [55, 0]
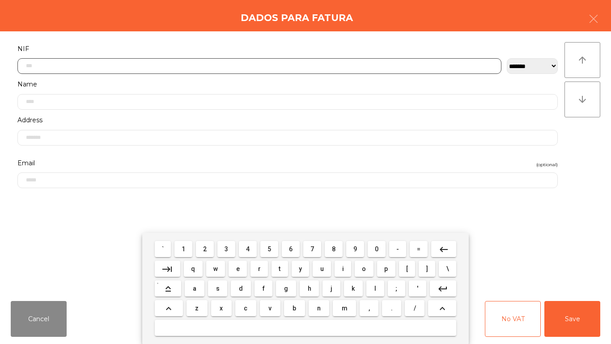
click at [273, 256] on button "5" at bounding box center [269, 249] width 18 height 16
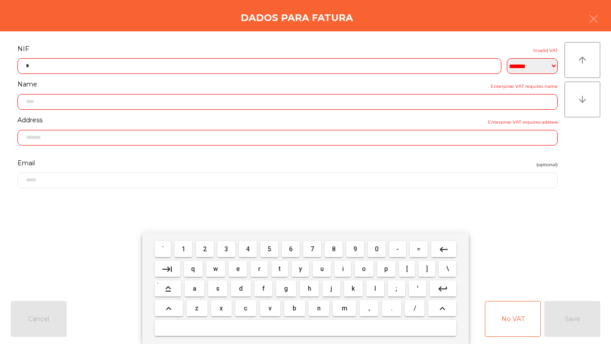
click at [191, 248] on button "1" at bounding box center [184, 249] width 18 height 16
click at [320, 250] on button "7" at bounding box center [312, 249] width 18 height 16
click at [333, 247] on span "8" at bounding box center [334, 248] width 4 height 7
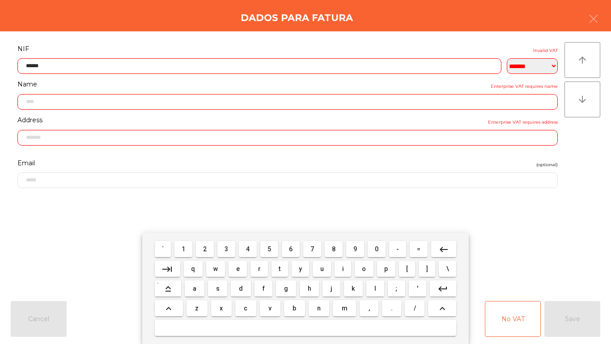
click at [251, 247] on button "4" at bounding box center [248, 249] width 18 height 16
drag, startPoint x: 329, startPoint y: 247, endPoint x: 235, endPoint y: 247, distance: 94.0
click at [329, 247] on button "8" at bounding box center [334, 249] width 18 height 16
click at [230, 246] on button "3" at bounding box center [227, 249] width 18 height 16
type input "*********"
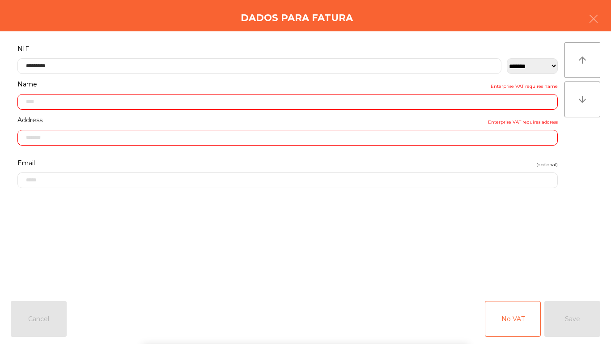
click at [244, 222] on form "**********" at bounding box center [288, 163] width 554 height 241
click at [559, 313] on div "No VAT Save" at bounding box center [542, 319] width 115 height 36
type input "**********"
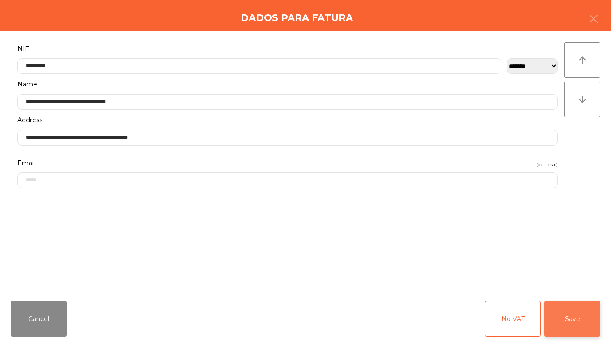
click at [559, 313] on button "Save" at bounding box center [573, 319] width 56 height 36
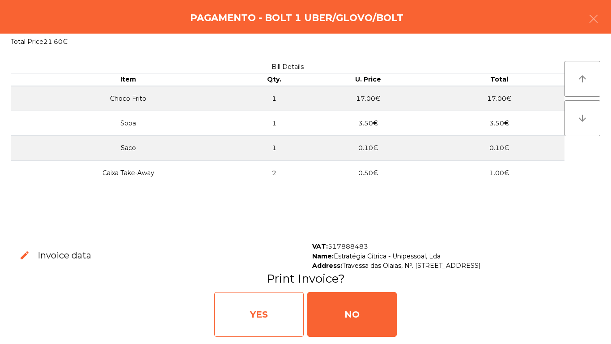
click at [259, 314] on div "YES" at bounding box center [259, 314] width 90 height 45
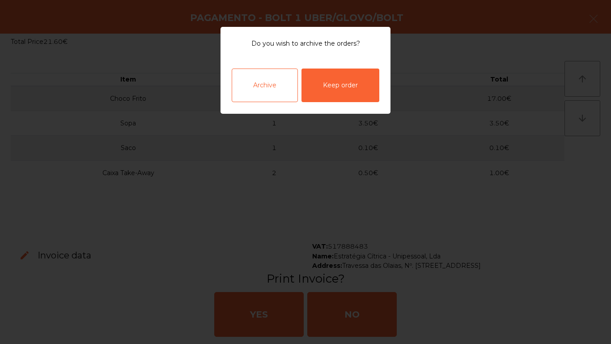
drag, startPoint x: 256, startPoint y: 89, endPoint x: 251, endPoint y: 93, distance: 6.1
click at [256, 89] on div "Archive" at bounding box center [265, 85] width 66 height 34
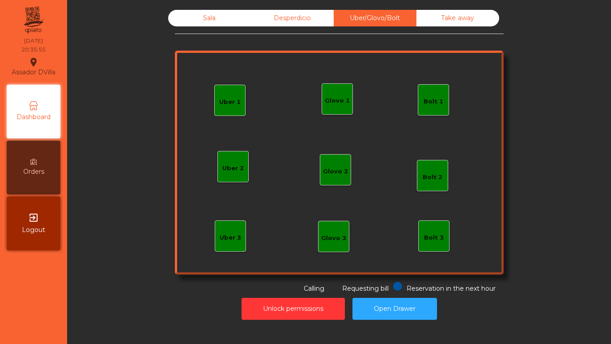
click at [181, 20] on div "Sala" at bounding box center [209, 18] width 83 height 17
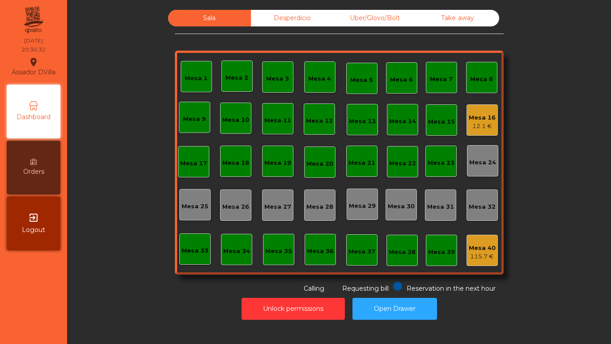
click at [478, 124] on div "12.1 €" at bounding box center [482, 126] width 27 height 9
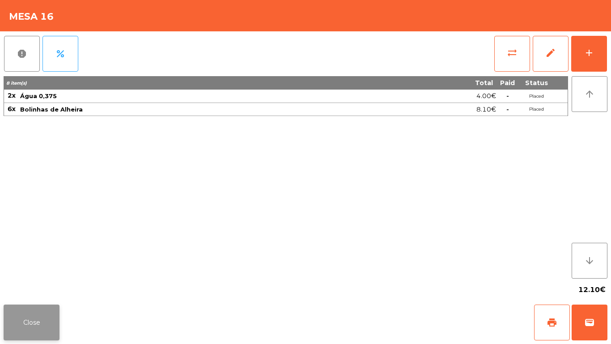
click at [9, 326] on button "Close" at bounding box center [32, 322] width 56 height 36
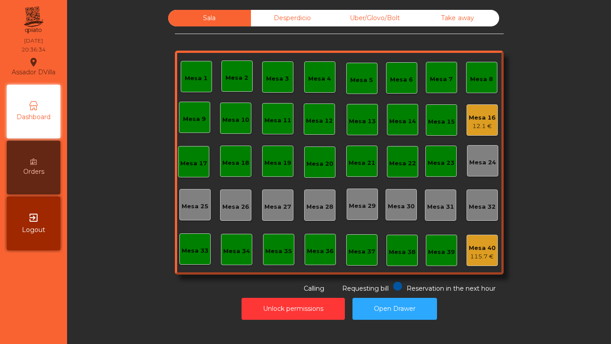
click at [105, 277] on div "Sala Desperdicio Uber/Glovo/Bolt Take away Mesa 1 Mesa 2 [GEOGRAPHIC_DATA] 4 Me…" at bounding box center [339, 151] width 520 height 283
click at [375, 15] on div "Uber/Glovo/Bolt" at bounding box center [375, 18] width 83 height 17
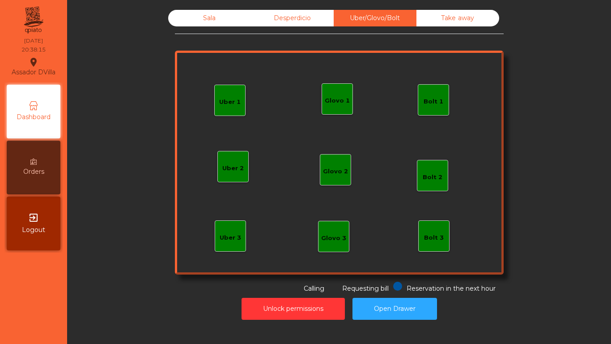
click at [227, 15] on div "Sala" at bounding box center [209, 18] width 83 height 17
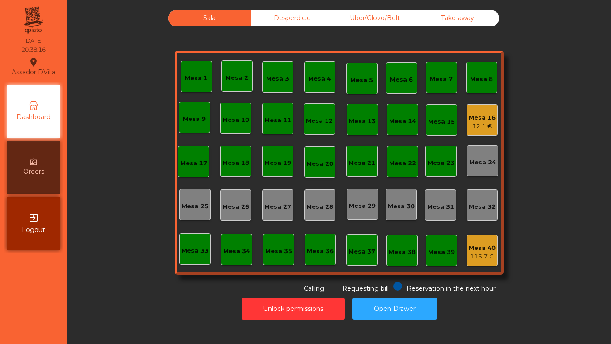
click at [223, 154] on div "Mesa 18" at bounding box center [235, 160] width 31 height 31
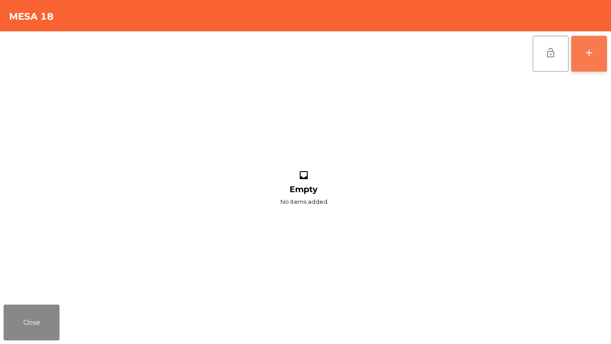
click at [595, 62] on button "add" at bounding box center [590, 54] width 36 height 36
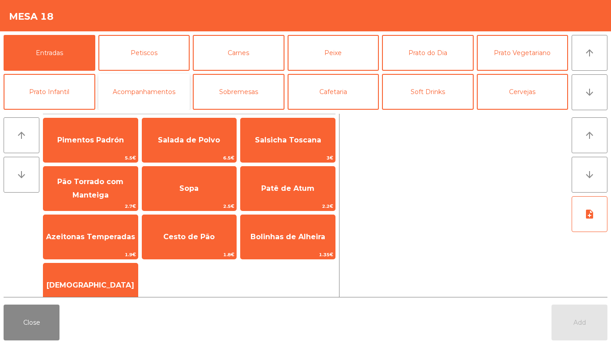
click at [179, 89] on button "Acompanhamentos" at bounding box center [144, 92] width 92 height 36
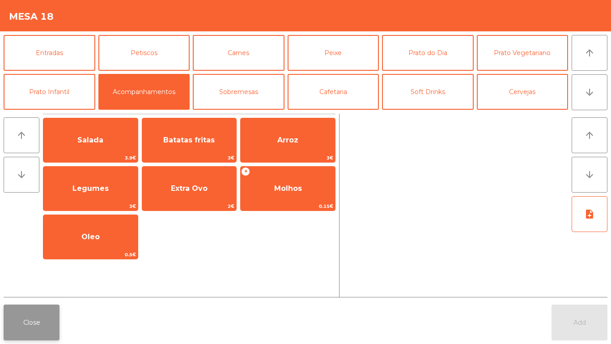
click at [28, 315] on button "Close" at bounding box center [32, 322] width 56 height 36
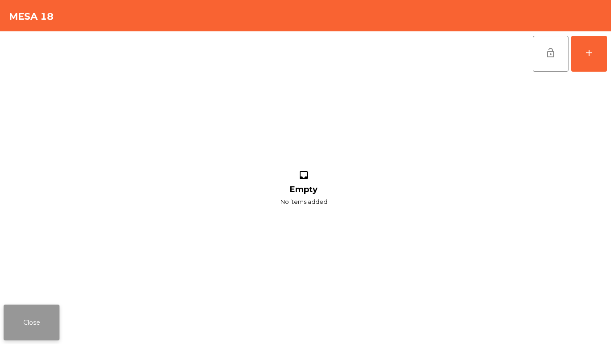
click at [28, 315] on button "Close" at bounding box center [32, 322] width 56 height 36
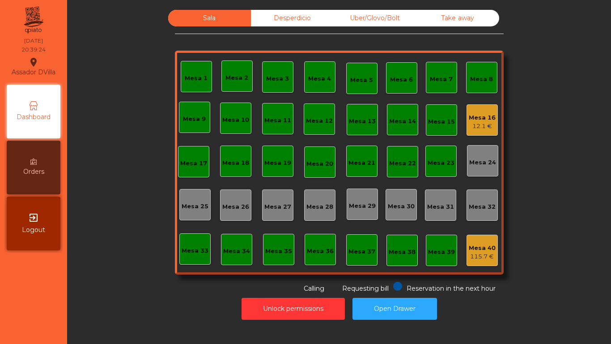
click at [234, 164] on div "Mesa 18" at bounding box center [235, 162] width 27 height 9
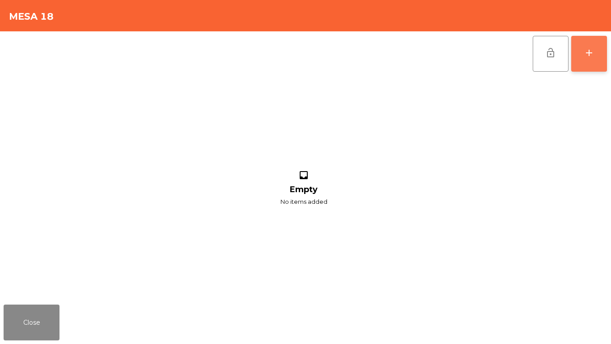
click at [586, 66] on button "add" at bounding box center [590, 54] width 36 height 36
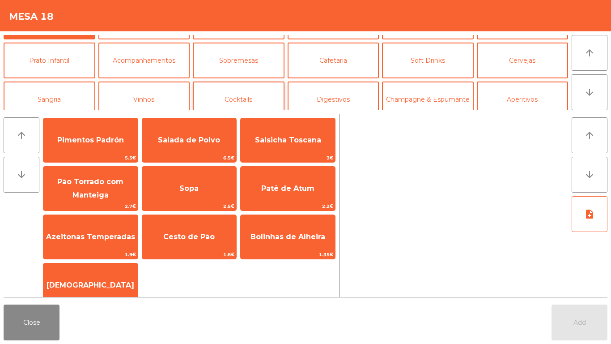
scroll to position [45, 0]
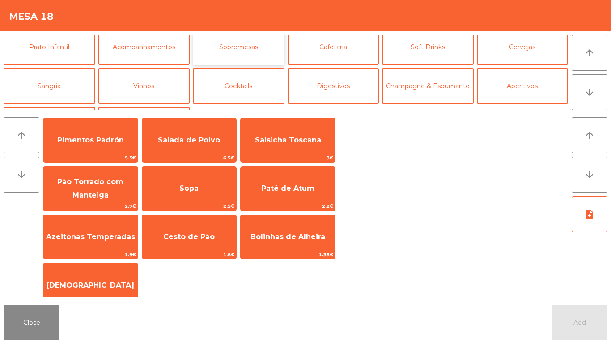
click at [253, 54] on button "Sobremesas" at bounding box center [239, 47] width 92 height 36
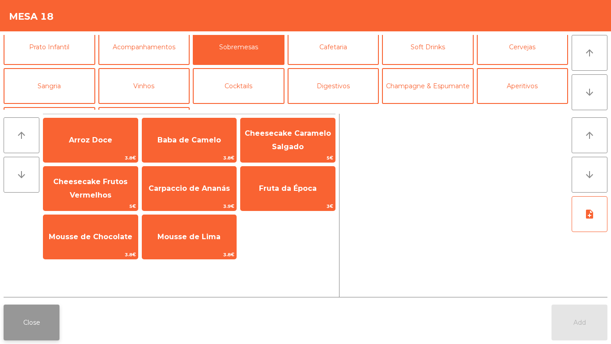
click at [47, 327] on button "Close" at bounding box center [32, 322] width 56 height 36
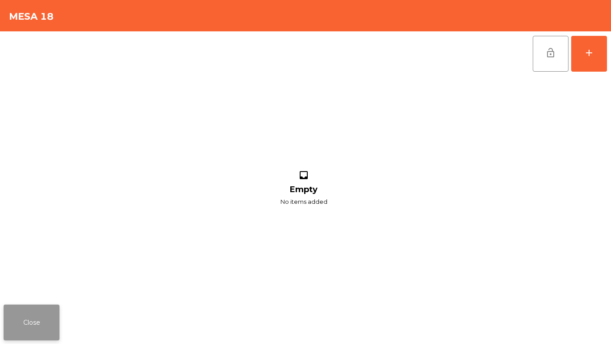
click at [27, 307] on button "Close" at bounding box center [32, 322] width 56 height 36
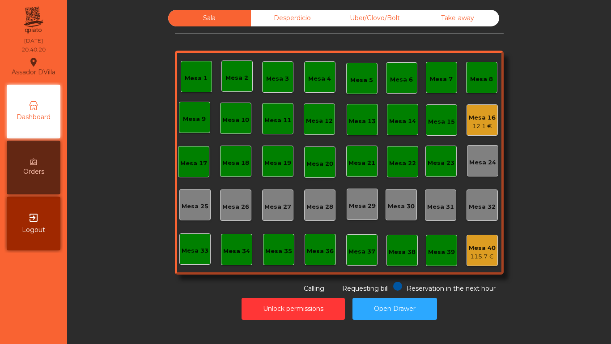
click at [271, 98] on div "Mesa 1 Mesa 2 Mesa 3 Mesa 4 Mesa 5 Mesa 6 Mesa 7 Mesa 8 Mesa 9 [GEOGRAPHIC_DATA…" at bounding box center [339, 163] width 329 height 224
click at [271, 107] on div "Mesa 11" at bounding box center [277, 118] width 31 height 31
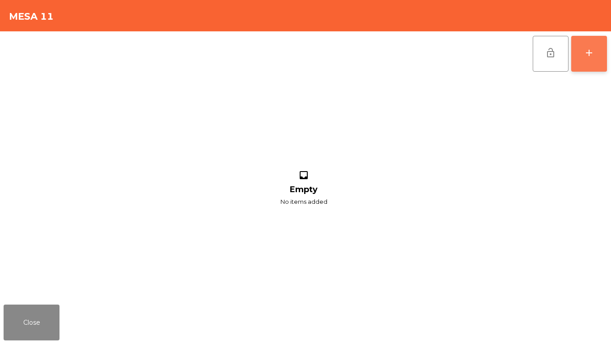
click at [596, 64] on button "add" at bounding box center [590, 54] width 36 height 36
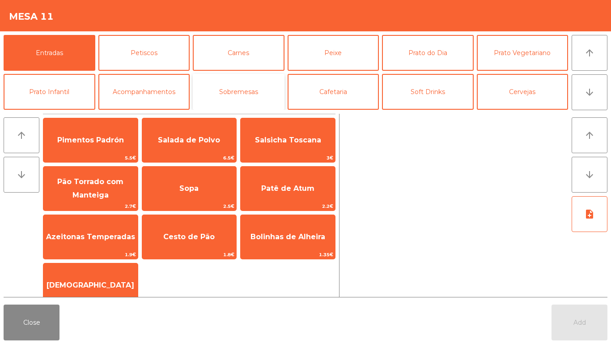
click at [256, 93] on button "Sobremesas" at bounding box center [239, 92] width 92 height 36
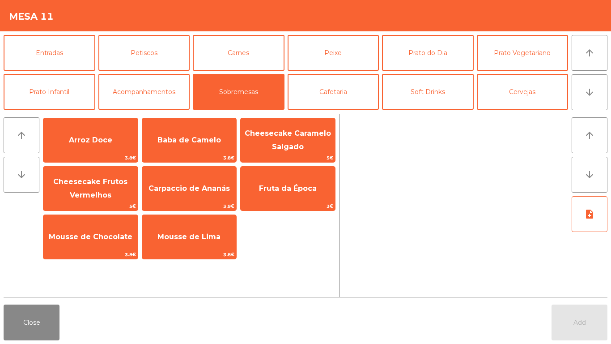
click at [59, 302] on div "Close Add" at bounding box center [305, 322] width 611 height 43
click at [62, 304] on div "Close Add" at bounding box center [305, 322] width 611 height 43
click at [40, 312] on button "Close" at bounding box center [32, 322] width 56 height 36
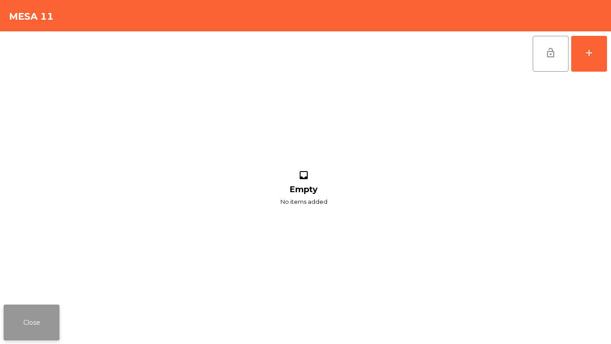
click at [42, 313] on button "Close" at bounding box center [32, 322] width 56 height 36
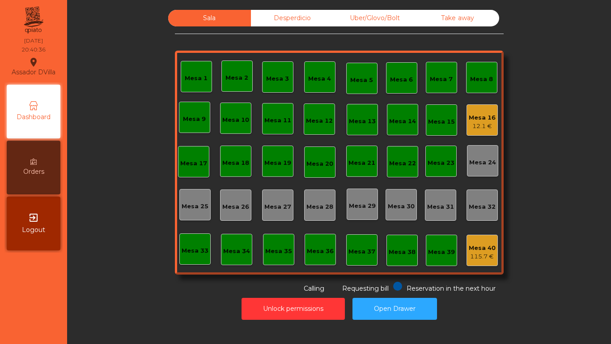
click at [107, 286] on div "Sala Desperdicio Uber/Glovo/Bolt Take away Mesa 1 Mesa 2 [GEOGRAPHIC_DATA] 4 Me…" at bounding box center [339, 151] width 520 height 283
click at [188, 120] on div "Mesa 9" at bounding box center [194, 119] width 23 height 9
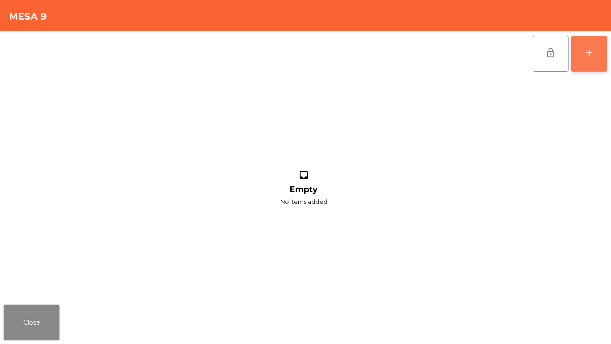
click at [575, 45] on button "add" at bounding box center [590, 54] width 36 height 36
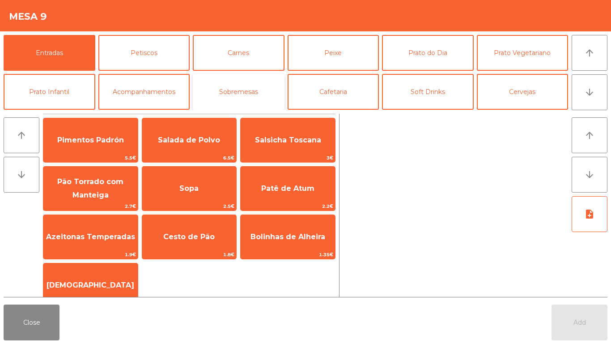
click at [212, 97] on button "Sobremesas" at bounding box center [239, 92] width 92 height 36
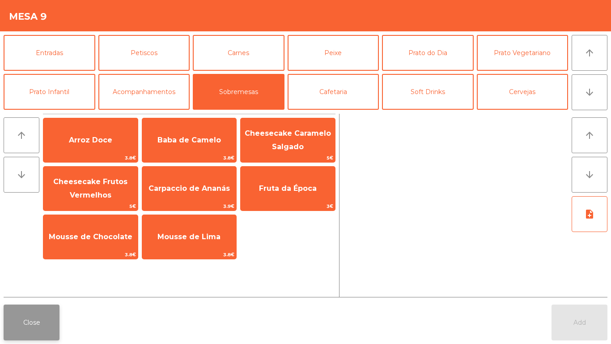
click at [40, 340] on button "Close" at bounding box center [32, 322] width 56 height 36
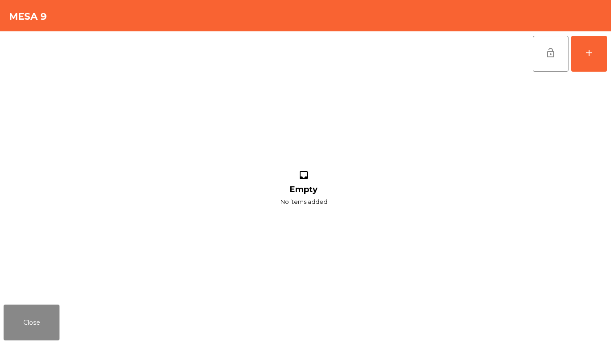
click at [54, 341] on div "Close" at bounding box center [305, 322] width 611 height 43
drag, startPoint x: 48, startPoint y: 323, endPoint x: 49, endPoint y: 328, distance: 4.5
click at [47, 327] on button "Close" at bounding box center [32, 322] width 56 height 36
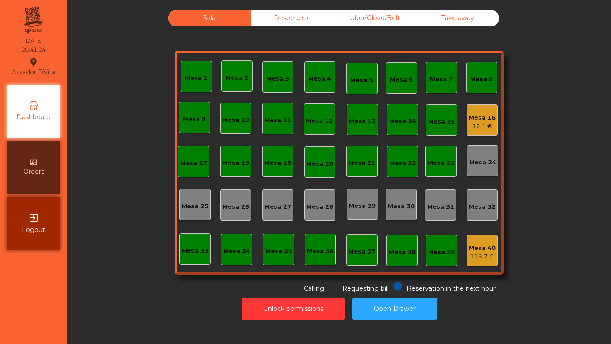
click at [120, 290] on div "Sala Desperdicio Uber/Glovo/Bolt Take away Mesa 1 Mesa 2 [GEOGRAPHIC_DATA] 4 Me…" at bounding box center [339, 151] width 520 height 283
click at [238, 150] on div "Mesa 18" at bounding box center [235, 160] width 31 height 31
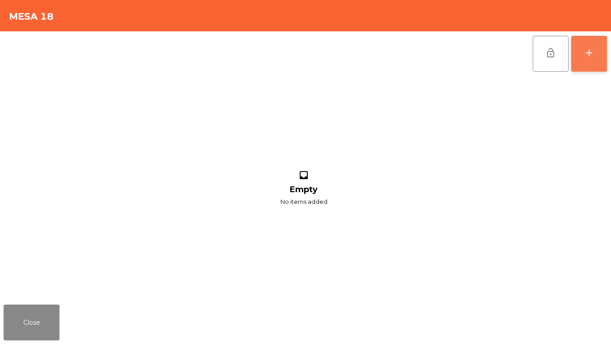
click at [585, 48] on div "add" at bounding box center [589, 52] width 11 height 11
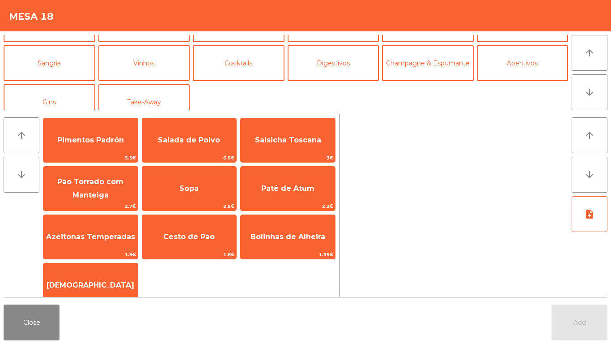
scroll to position [78, 0]
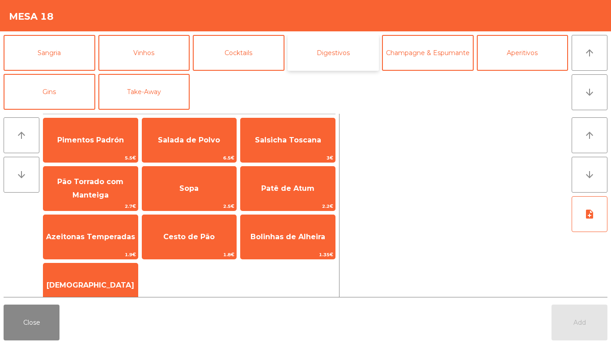
click at [364, 61] on button "Digestivos" at bounding box center [334, 53] width 92 height 36
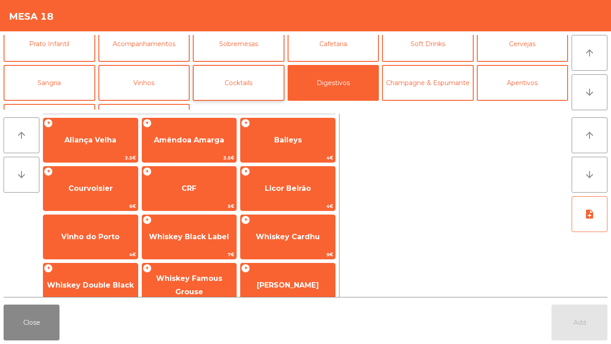
scroll to position [33, 0]
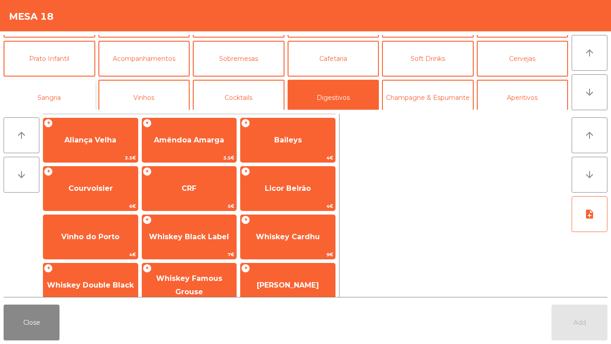
click at [42, 103] on button "Sangria" at bounding box center [50, 98] width 92 height 36
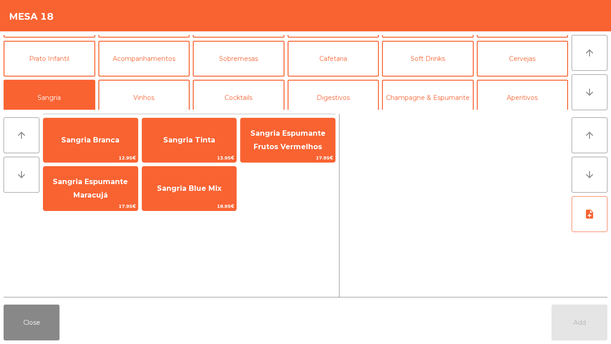
scroll to position [0, 0]
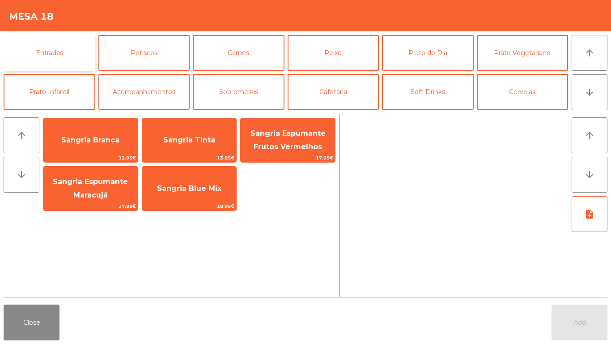
click at [68, 61] on button "Entradas" at bounding box center [50, 53] width 92 height 36
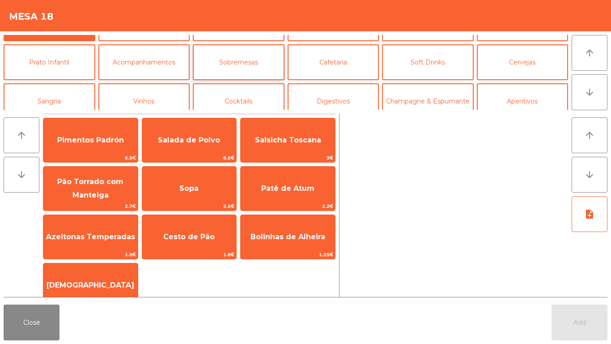
scroll to position [45, 0]
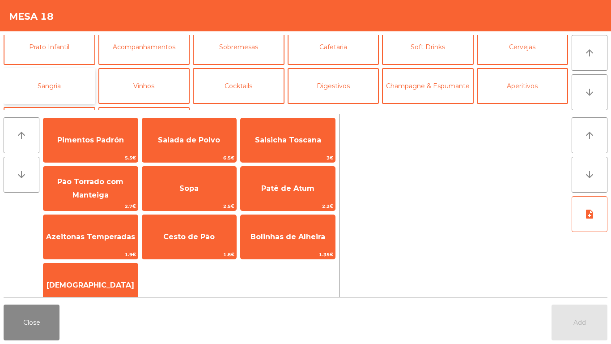
click at [59, 93] on button "Sangria" at bounding box center [50, 86] width 92 height 36
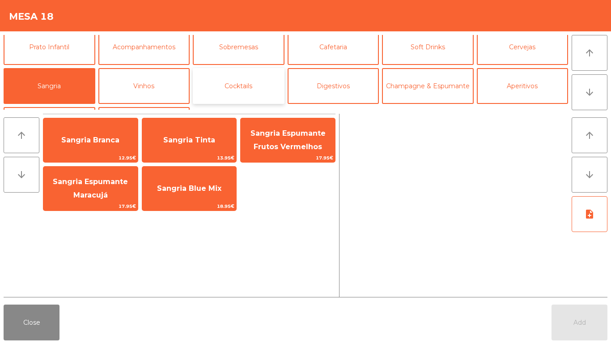
click at [248, 102] on button "Cocktails" at bounding box center [239, 86] width 92 height 36
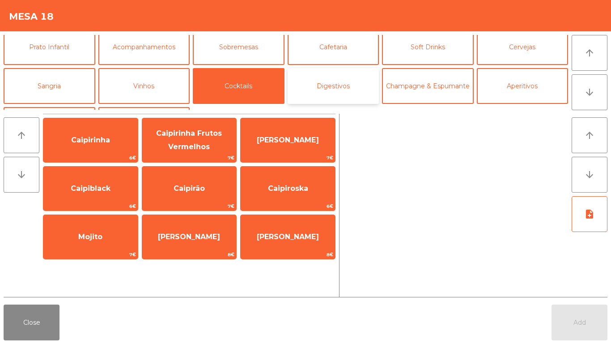
click at [342, 88] on button "Digestivos" at bounding box center [334, 86] width 92 height 36
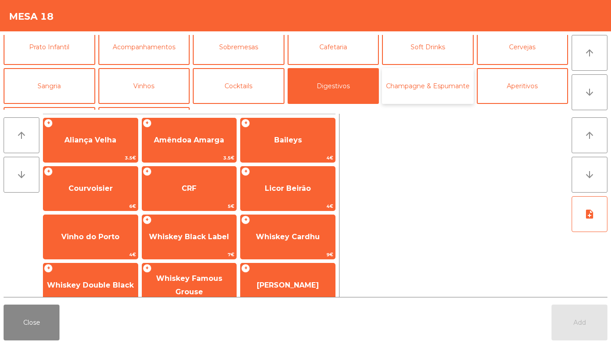
click at [415, 92] on button "Champagne & Espumante" at bounding box center [428, 86] width 92 height 36
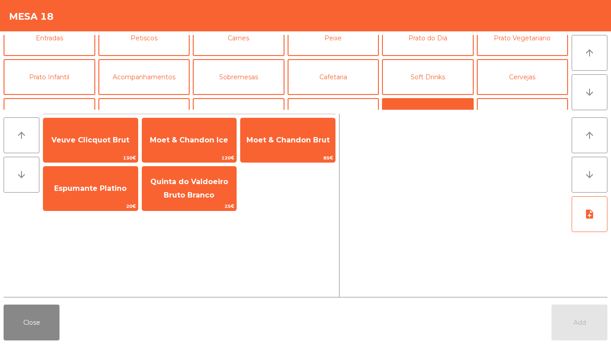
scroll to position [0, 0]
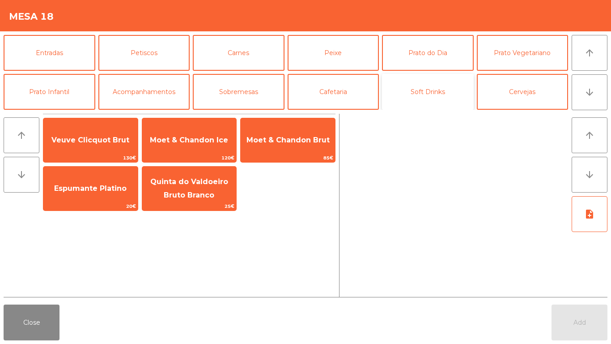
click at [433, 85] on button "Soft Drinks" at bounding box center [428, 92] width 92 height 36
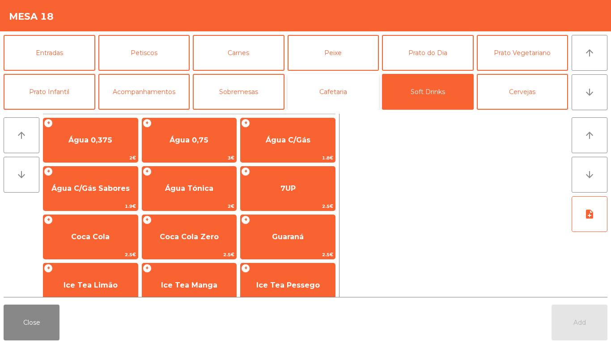
click at [352, 102] on button "Cafetaria" at bounding box center [334, 92] width 92 height 36
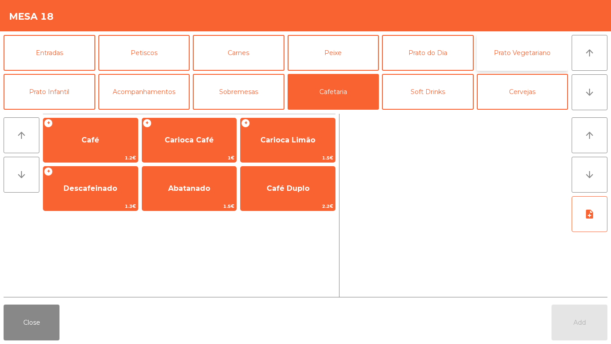
click at [542, 64] on button "Prato Vegetariano" at bounding box center [523, 53] width 92 height 36
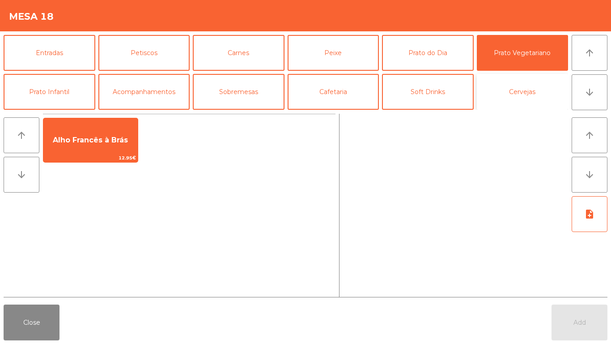
click at [517, 98] on button "Cervejas" at bounding box center [523, 92] width 92 height 36
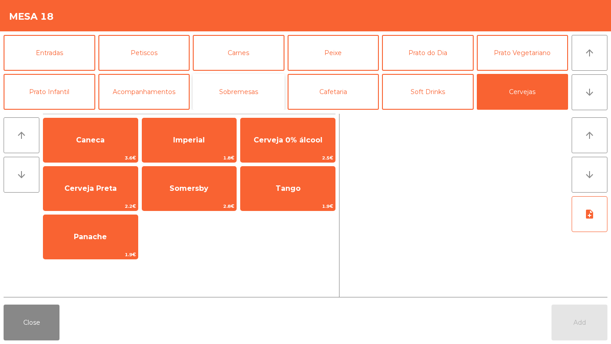
drag, startPoint x: 225, startPoint y: 77, endPoint x: 201, endPoint y: 82, distance: 25.2
click at [225, 77] on button "Sobremesas" at bounding box center [239, 92] width 92 height 36
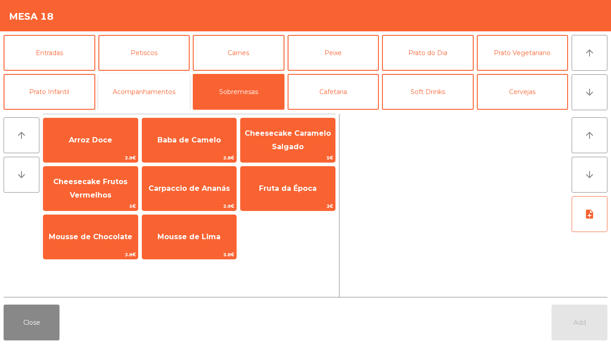
click at [146, 87] on button "Acompanhamentos" at bounding box center [144, 92] width 92 height 36
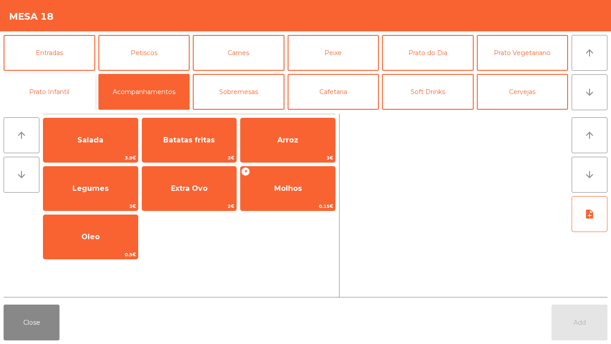
click at [57, 94] on button "Prato Infantil" at bounding box center [50, 92] width 92 height 36
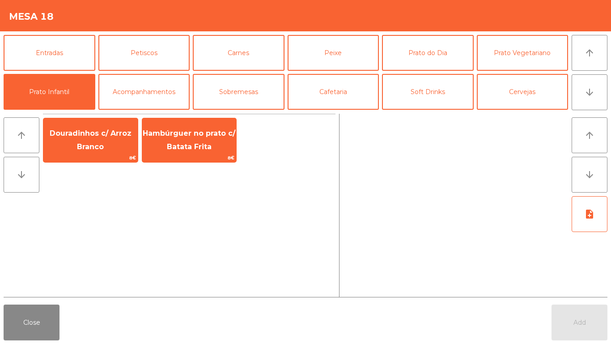
click at [57, 73] on div "Entradas Petiscos Carnes Peixe [GEOGRAPHIC_DATA] do Dia Prato Vegetariano Prato…" at bounding box center [286, 72] width 565 height 75
click at [74, 60] on button "Entradas" at bounding box center [50, 53] width 92 height 36
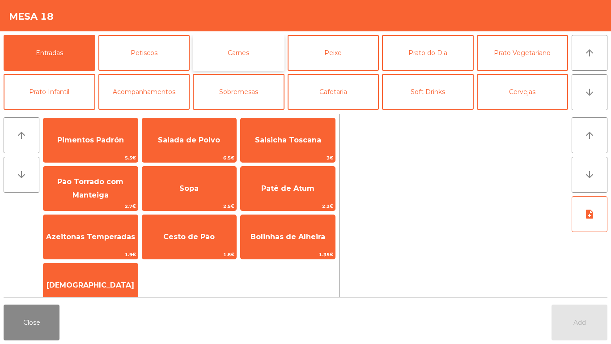
click at [194, 45] on button "Carnes" at bounding box center [239, 53] width 92 height 36
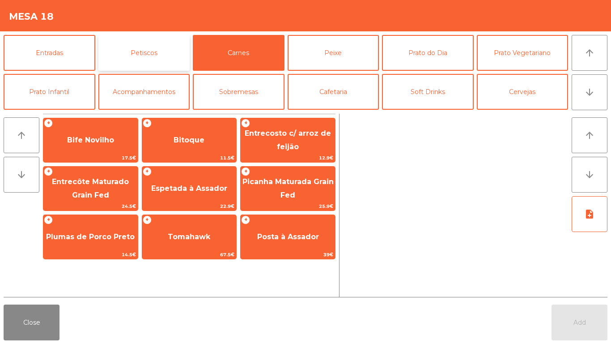
click at [170, 54] on button "Petiscos" at bounding box center [144, 53] width 92 height 36
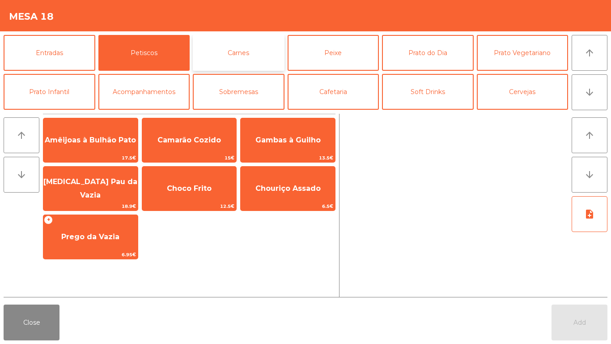
click at [249, 43] on button "Carnes" at bounding box center [239, 53] width 92 height 36
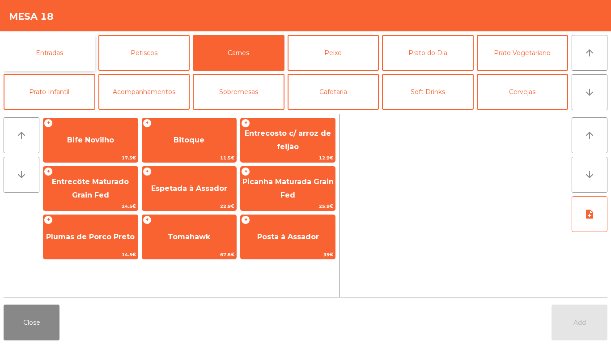
click at [83, 50] on button "Entradas" at bounding box center [50, 53] width 92 height 36
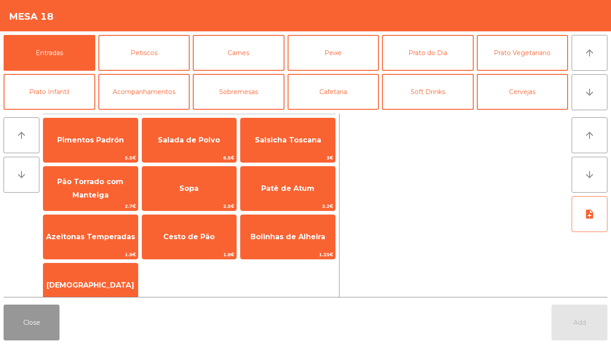
click at [31, 330] on button "Close" at bounding box center [32, 322] width 56 height 36
click at [32, 320] on button "Close" at bounding box center [32, 322] width 56 height 36
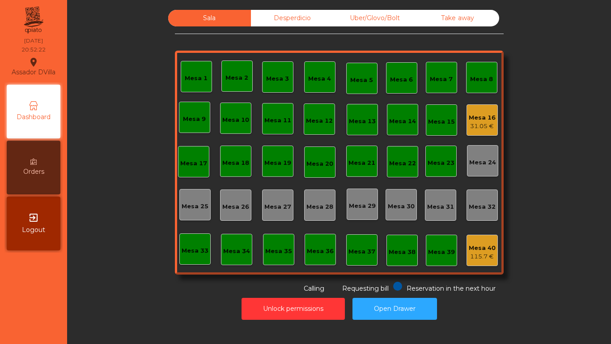
click at [485, 106] on div "Mesa 16 31.05 €" at bounding box center [482, 119] width 31 height 31
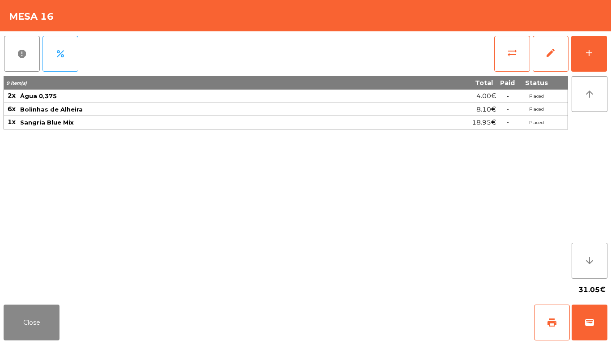
click at [610, 57] on div "report percent sync_alt edit add 9 item(s) Total Paid Status 2x Água 0,375 4.00…" at bounding box center [305, 165] width 611 height 269
click at [611, 58] on div "report percent sync_alt edit add 9 item(s) Total Paid Status 2x Água 0,375 4.00…" at bounding box center [305, 165] width 611 height 269
click at [602, 55] on button "add" at bounding box center [590, 54] width 36 height 36
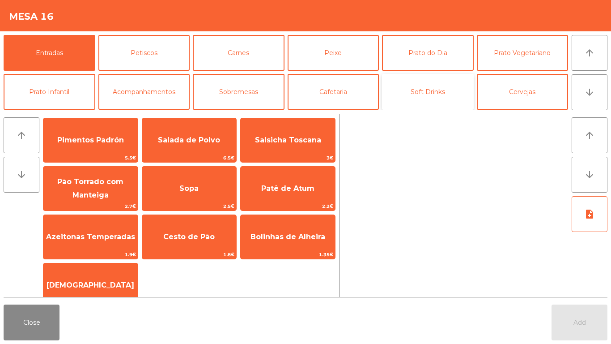
click at [440, 103] on button "Soft Drinks" at bounding box center [428, 92] width 92 height 36
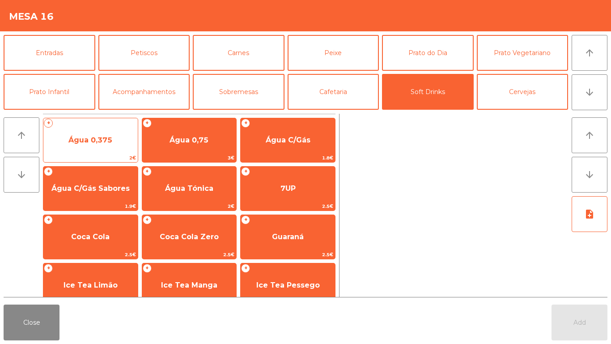
click at [108, 147] on span "Água 0,375" at bounding box center [90, 140] width 94 height 24
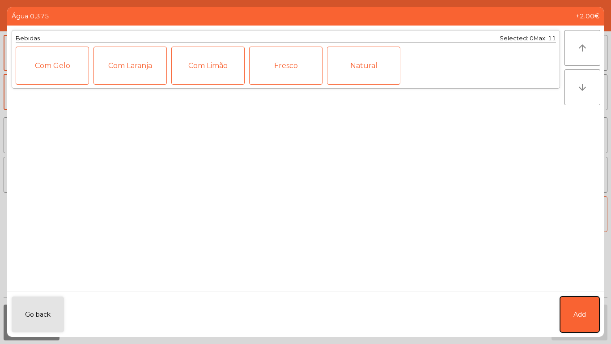
click at [592, 312] on button "Add" at bounding box center [579, 314] width 39 height 36
click at [588, 317] on button "Add" at bounding box center [580, 322] width 56 height 36
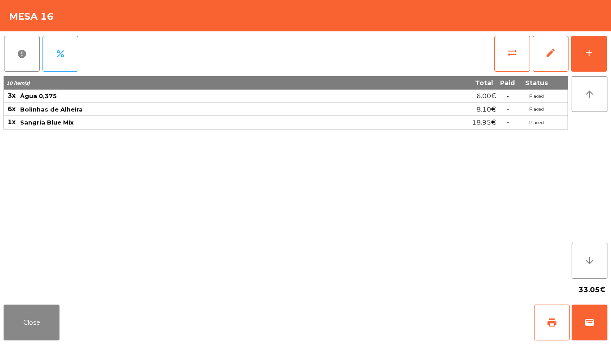
click at [38, 341] on div "Close print wallet" at bounding box center [305, 322] width 611 height 43
click at [44, 331] on button "Close" at bounding box center [32, 322] width 56 height 36
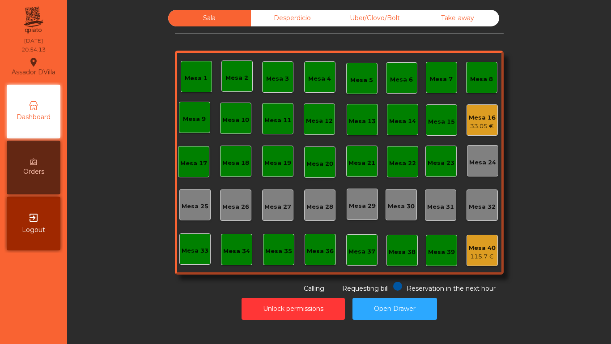
click at [165, 236] on div "Sala Desperdicio Uber/Glovo/Bolt Take away Mesa 1 Mesa 2 [GEOGRAPHIC_DATA] 4 Me…" at bounding box center [339, 151] width 520 height 283
drag, startPoint x: 289, startPoint y: 13, endPoint x: 372, endPoint y: 21, distance: 83.2
click at [289, 13] on div "Desperdicio" at bounding box center [292, 18] width 83 height 17
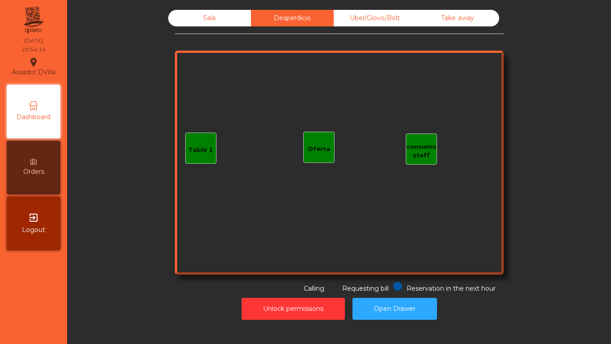
click at [380, 17] on div "Uber/Glovo/Bolt" at bounding box center [375, 18] width 83 height 17
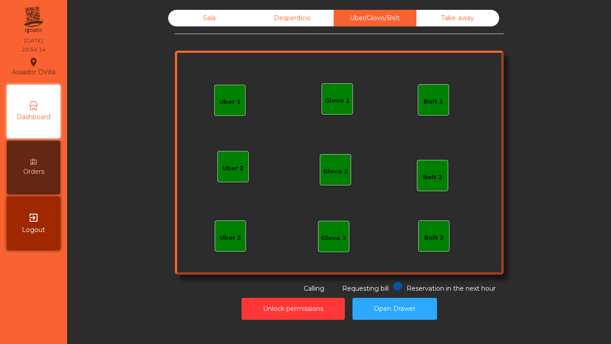
click at [445, 12] on div "Take away" at bounding box center [458, 18] width 83 height 17
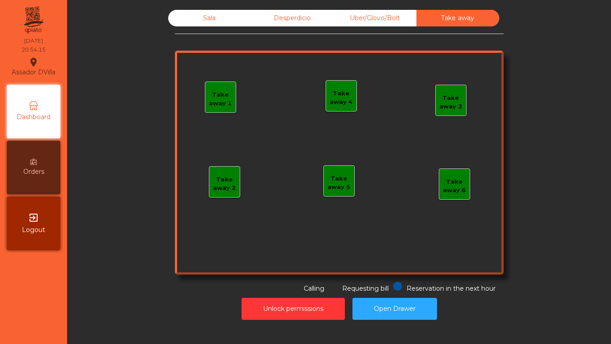
click at [193, 20] on div "Sala" at bounding box center [209, 18] width 83 height 17
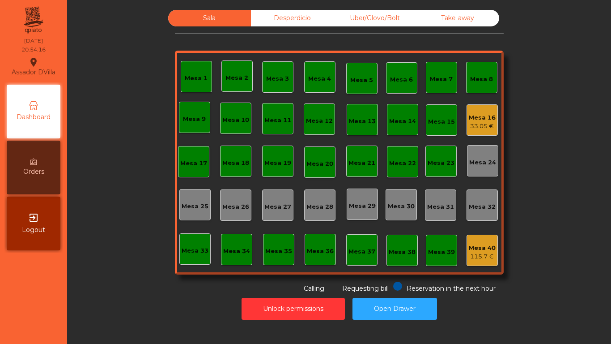
click at [157, 81] on div "Sala Desperdicio Uber/Glovo/Bolt Take away Mesa 1 Mesa 2 [GEOGRAPHIC_DATA] 4 Me…" at bounding box center [339, 151] width 520 height 283
click at [185, 73] on div "Mesa 1" at bounding box center [196, 74] width 23 height 9
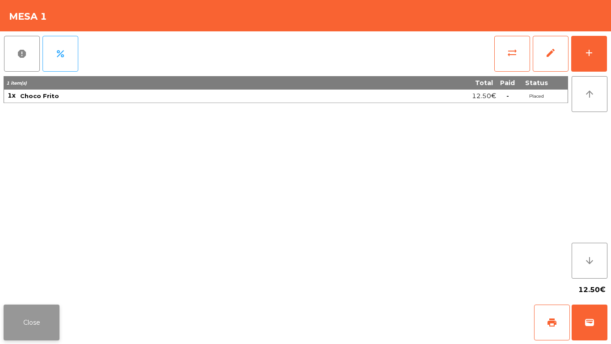
click at [31, 322] on button "Close" at bounding box center [32, 322] width 56 height 36
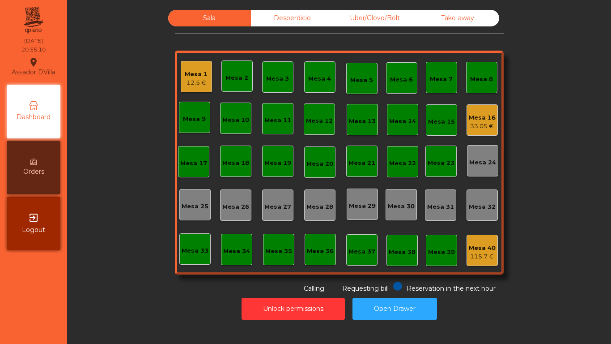
click at [481, 116] on div "Mesa 16" at bounding box center [482, 117] width 27 height 9
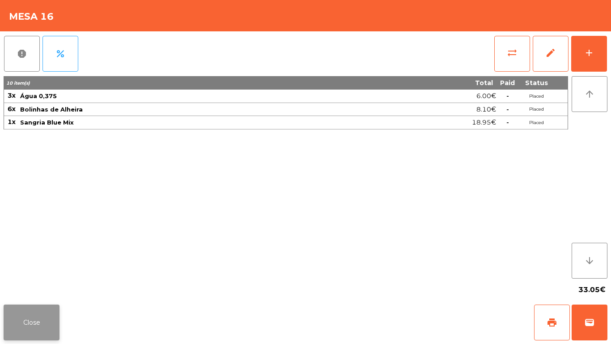
click at [57, 308] on button "Close" at bounding box center [32, 322] width 56 height 36
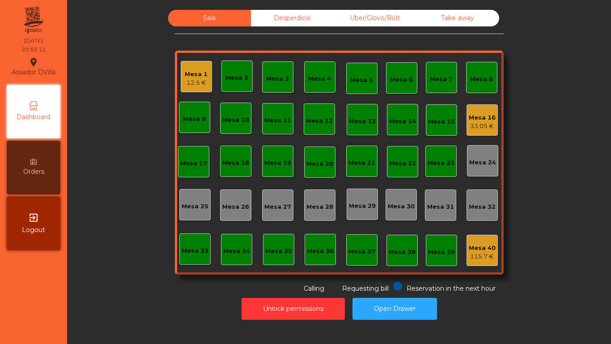
drag, startPoint x: 273, startPoint y: 13, endPoint x: 378, endPoint y: 9, distance: 105.7
click at [273, 13] on div "Desperdicio" at bounding box center [292, 18] width 83 height 17
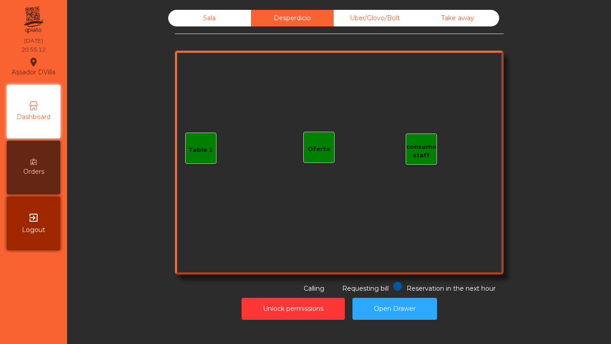
drag, startPoint x: 385, startPoint y: 17, endPoint x: 393, endPoint y: 17, distance: 7.6
click at [385, 17] on div "Uber/Glovo/Bolt" at bounding box center [375, 18] width 83 height 17
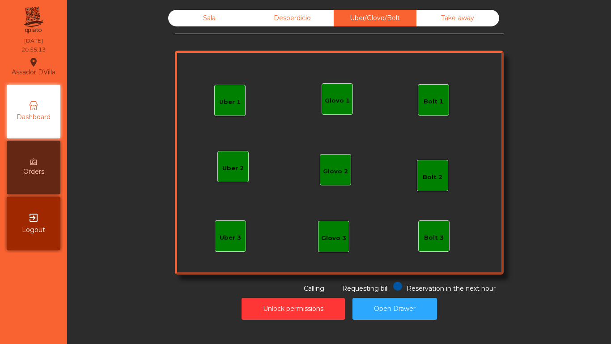
click at [441, 18] on div "Take away" at bounding box center [458, 18] width 83 height 17
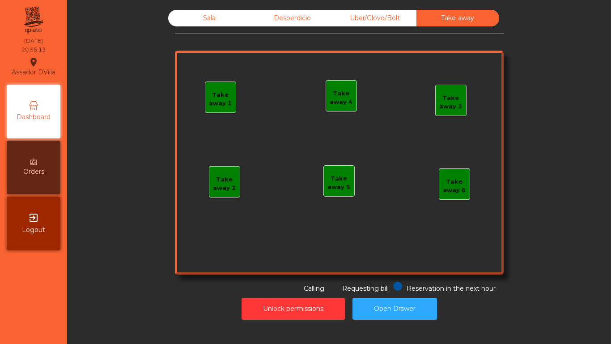
click at [197, 23] on div "Sala" at bounding box center [209, 18] width 83 height 17
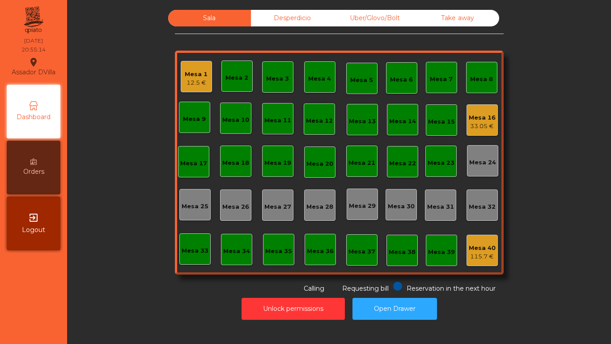
click at [159, 70] on div "Sala Desperdicio Uber/Glovo/Bolt Take away Mesa 1 12.5 € Mesa 2 Mesa 3 Mesa 4 M…" at bounding box center [339, 151] width 520 height 283
click at [436, 122] on div "Mesa 15" at bounding box center [441, 121] width 27 height 9
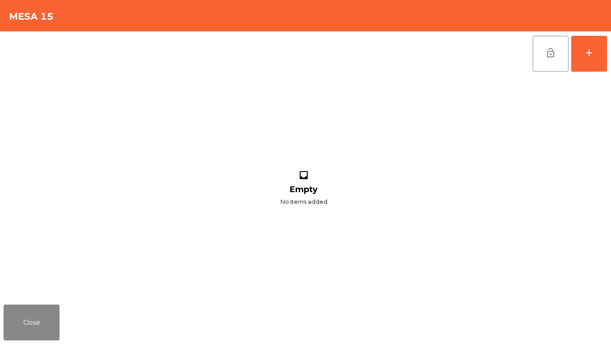
click at [608, 59] on div "lock_open add inbox Empty No items added" at bounding box center [305, 165] width 611 height 269
click at [601, 54] on button "add" at bounding box center [590, 54] width 36 height 36
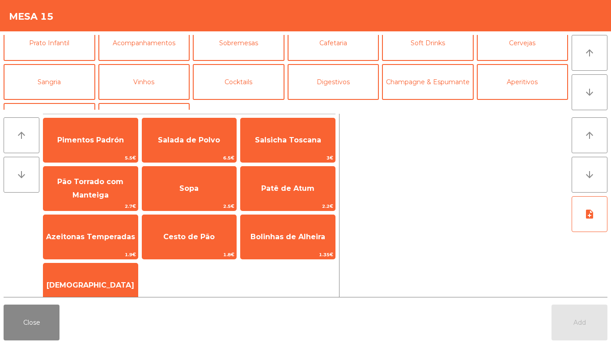
scroll to position [46, 0]
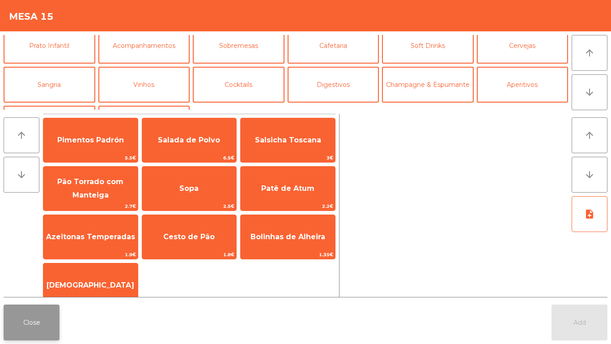
click at [27, 319] on button "Close" at bounding box center [32, 322] width 56 height 36
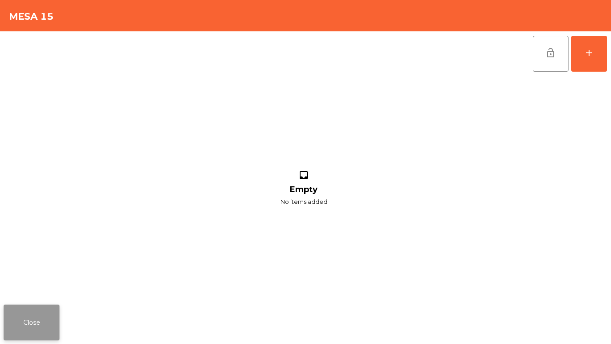
click at [44, 328] on button "Close" at bounding box center [32, 322] width 56 height 36
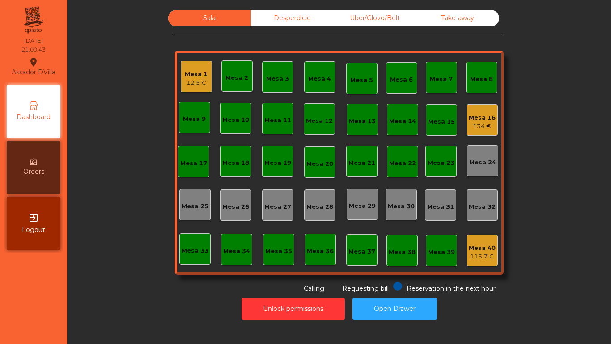
click at [478, 126] on div "134 €" at bounding box center [482, 126] width 27 height 9
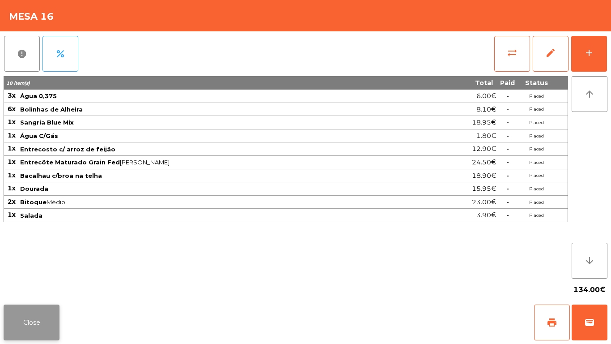
click at [20, 314] on button "Close" at bounding box center [32, 322] width 56 height 36
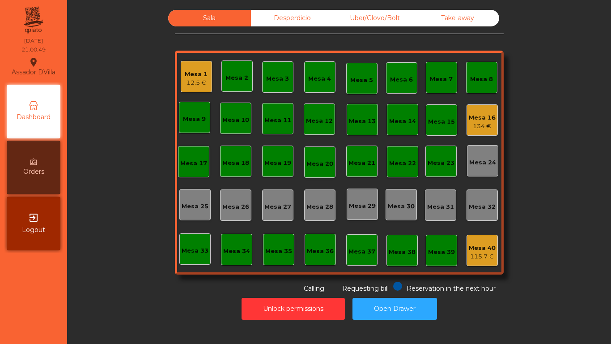
click at [153, 324] on div "Unlock permissions Open Drawer" at bounding box center [339, 308] width 520 height 31
click at [372, 126] on div "Mesa 13 1.8 €" at bounding box center [362, 119] width 31 height 31
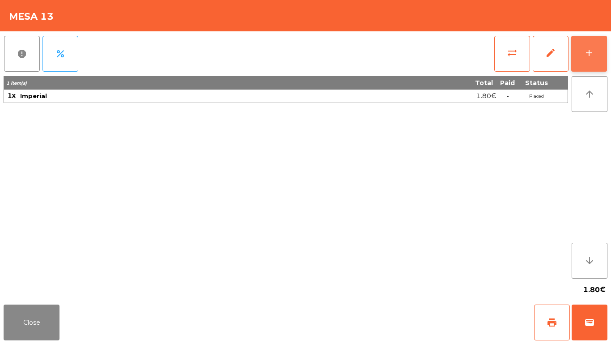
click at [585, 67] on button "add" at bounding box center [590, 54] width 36 height 36
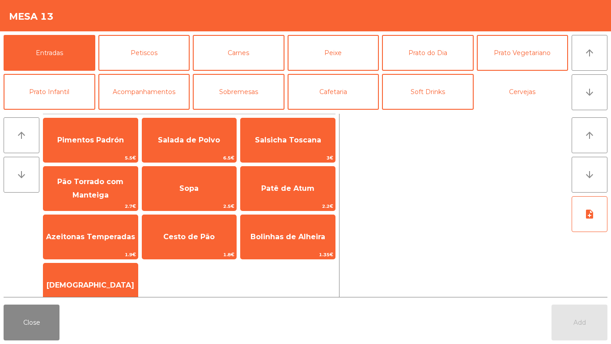
drag, startPoint x: 541, startPoint y: 94, endPoint x: 173, endPoint y: 114, distance: 368.0
click at [538, 94] on button "Cervejas" at bounding box center [523, 92] width 92 height 36
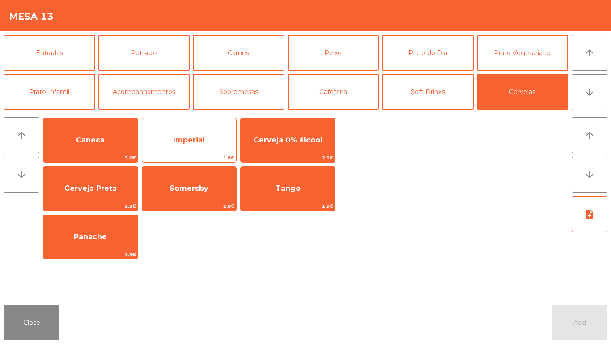
drag, startPoint x: 187, startPoint y: 131, endPoint x: 224, endPoint y: 159, distance: 46.3
click at [190, 132] on span "Imperial" at bounding box center [189, 140] width 94 height 24
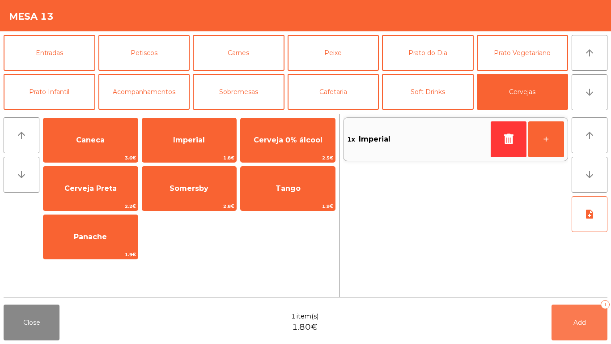
click at [599, 321] on button "Add 1" at bounding box center [580, 322] width 56 height 36
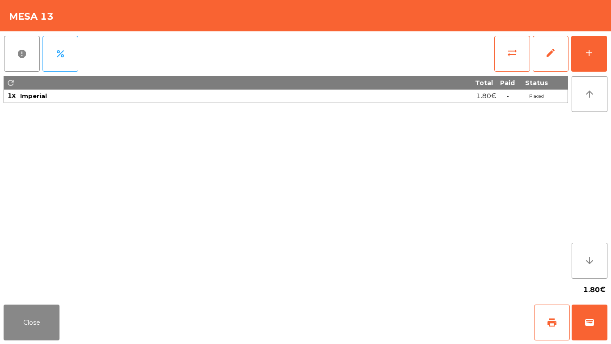
click at [0, 319] on div "Close print wallet" at bounding box center [305, 322] width 611 height 43
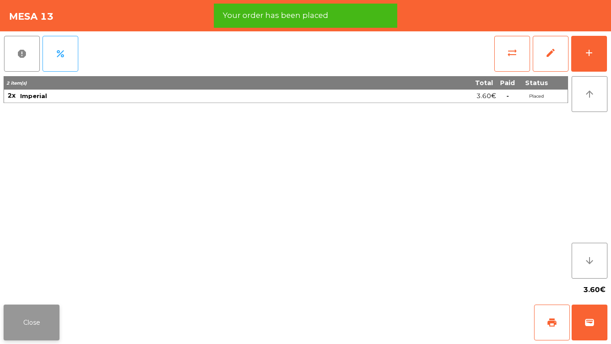
click at [22, 325] on button "Close" at bounding box center [32, 322] width 56 height 36
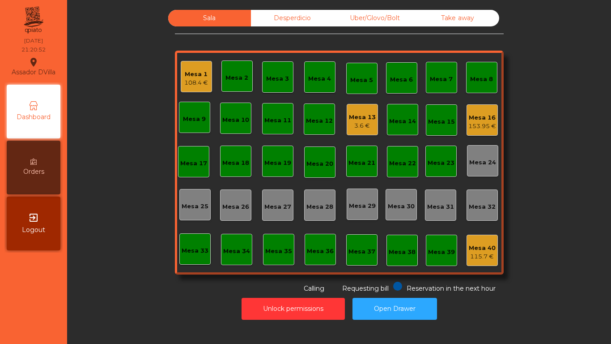
click at [482, 113] on div "Mesa 16" at bounding box center [483, 117] width 28 height 9
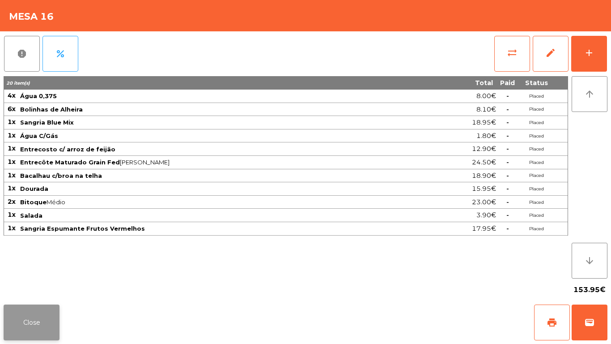
click at [47, 320] on button "Close" at bounding box center [32, 322] width 56 height 36
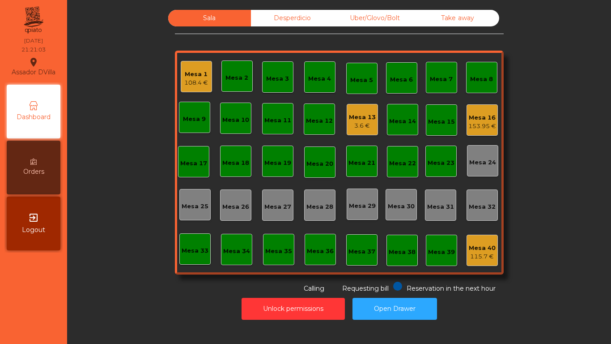
click at [472, 121] on div "Mesa 16" at bounding box center [483, 117] width 28 height 9
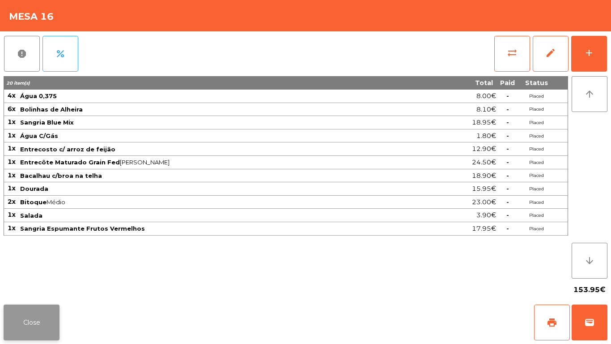
click at [45, 323] on button "Close" at bounding box center [32, 322] width 56 height 36
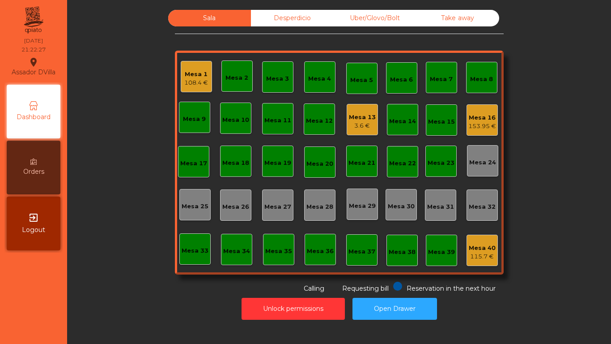
click at [472, 120] on div "Mesa 16" at bounding box center [483, 117] width 28 height 9
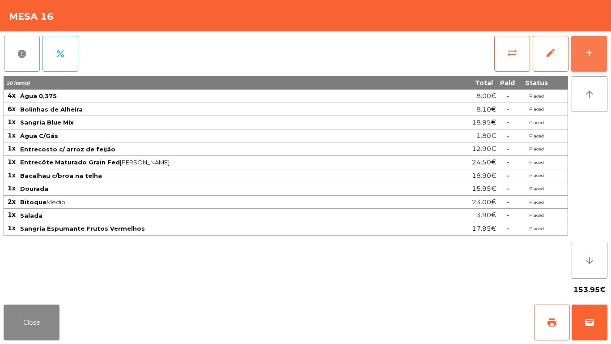
click at [588, 54] on div "add" at bounding box center [589, 52] width 11 height 11
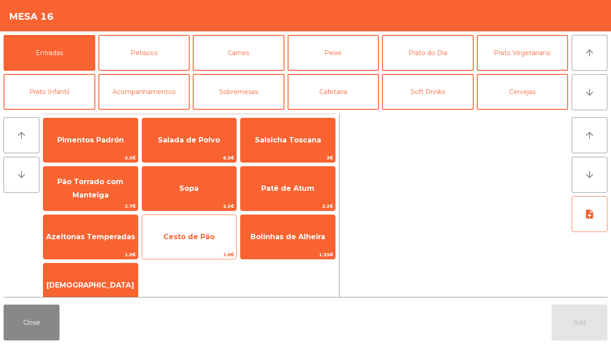
click at [181, 247] on span "Cesto de Pão" at bounding box center [189, 237] width 94 height 24
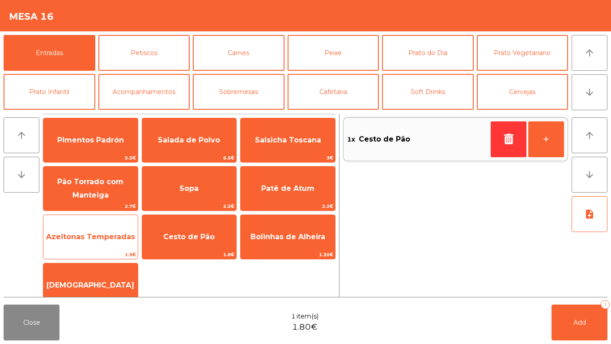
click at [89, 238] on span "Azeitonas Temperadas" at bounding box center [90, 236] width 89 height 9
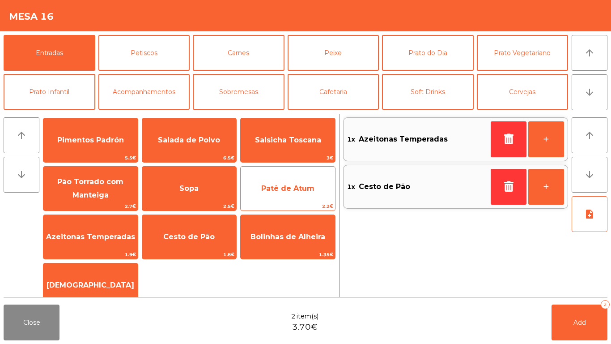
click at [316, 188] on span "Patê de Atum" at bounding box center [288, 188] width 94 height 24
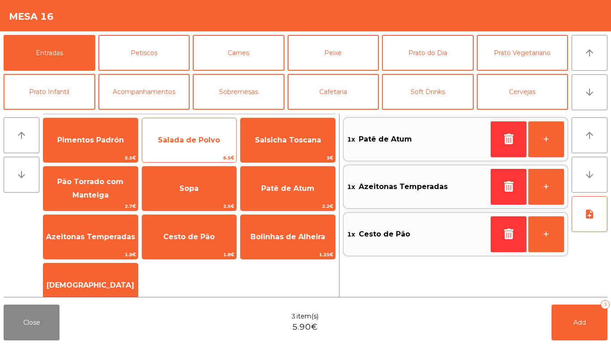
click at [192, 144] on span "Salada de Polvo" at bounding box center [189, 140] width 94 height 24
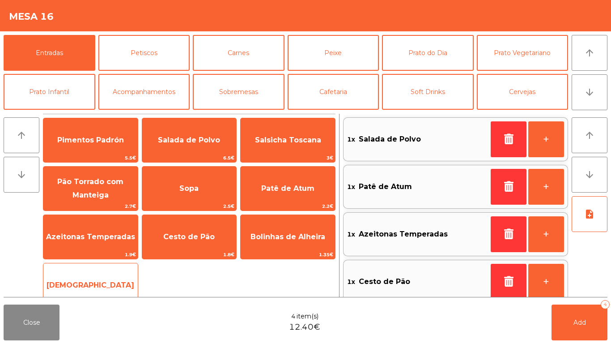
click at [116, 271] on div "Manteiga 1€" at bounding box center [90, 285] width 95 height 45
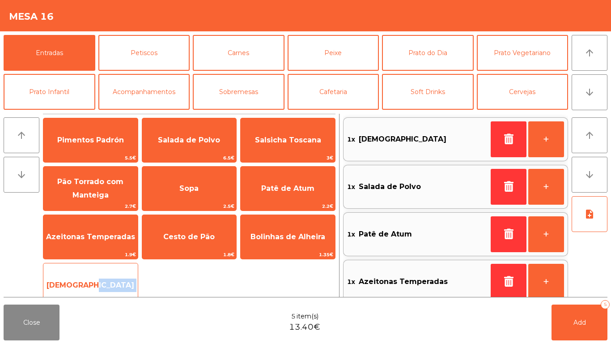
scroll to position [4, 0]
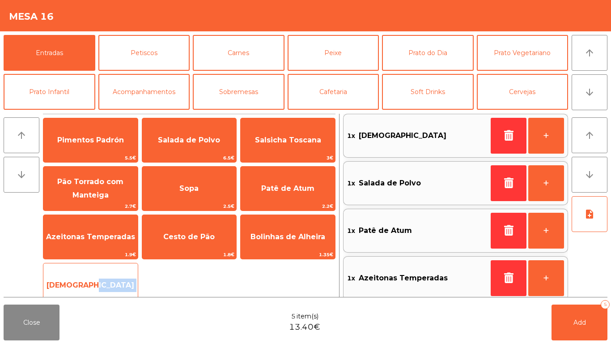
click at [116, 271] on div "Manteiga 1€" at bounding box center [90, 285] width 95 height 45
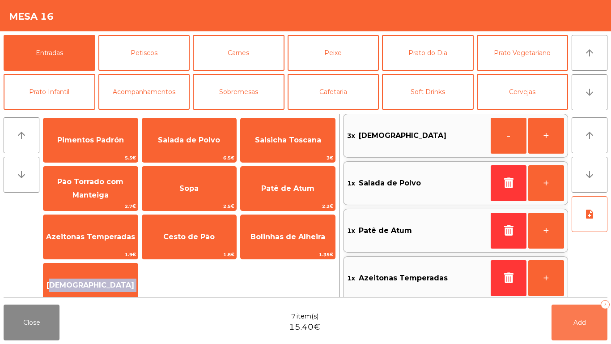
drag, startPoint x: 573, startPoint y: 331, endPoint x: 179, endPoint y: 301, distance: 395.0
click at [572, 331] on button "Add 7" at bounding box center [580, 322] width 56 height 36
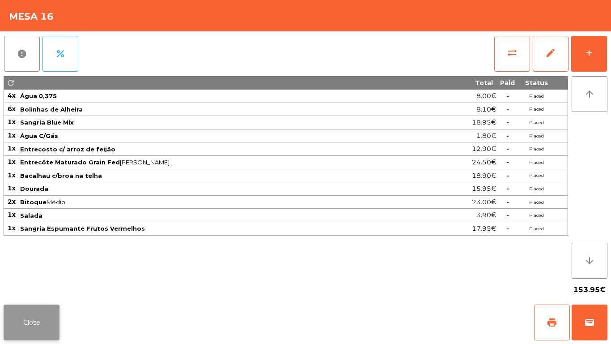
click at [19, 322] on button "Close" at bounding box center [32, 322] width 56 height 36
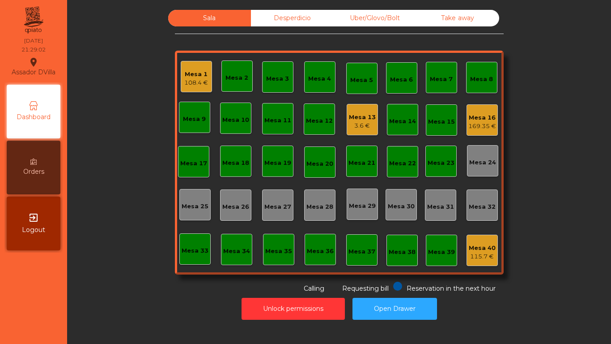
click at [345, 26] on div "Uber/Glovo/Bolt" at bounding box center [375, 18] width 83 height 17
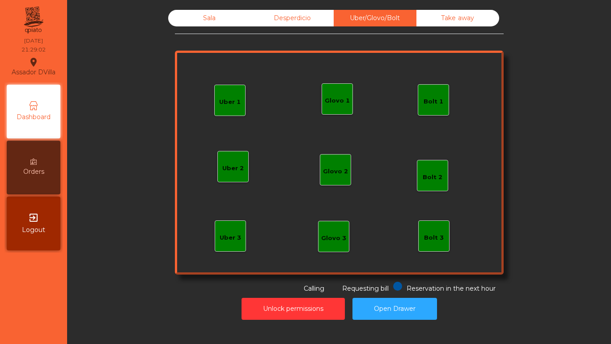
click at [388, 18] on div "Uber/Glovo/Bolt" at bounding box center [375, 18] width 83 height 17
click at [455, 18] on div "Take away" at bounding box center [458, 18] width 83 height 17
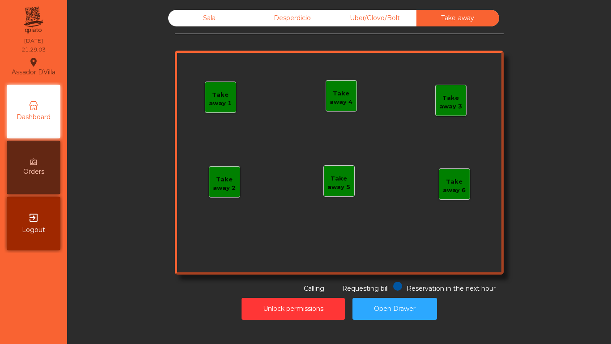
click at [255, 12] on div "Desperdicio" at bounding box center [292, 18] width 83 height 17
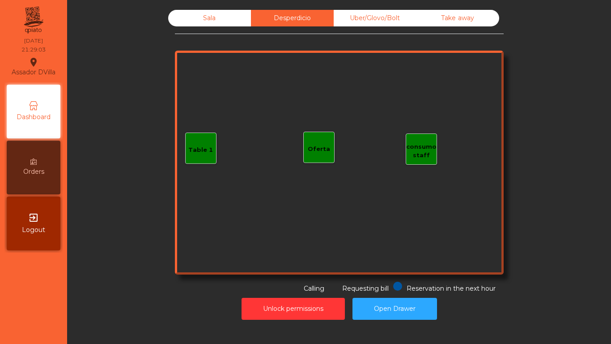
click at [220, 11] on div "Sala" at bounding box center [209, 18] width 83 height 17
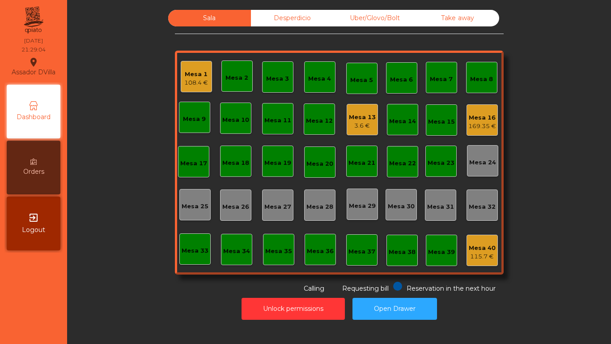
click at [143, 61] on div "Sala Desperdicio Uber/Glovo/Bolt Take away Mesa 1 108.4 € Mesa 2 Mesa 3 Mesa 4 …" at bounding box center [339, 151] width 520 height 283
click at [360, 117] on div "Mesa 13" at bounding box center [362, 117] width 27 height 9
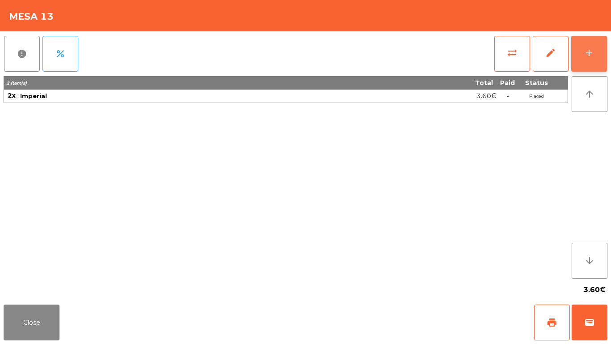
click at [594, 56] on div "add" at bounding box center [589, 52] width 11 height 11
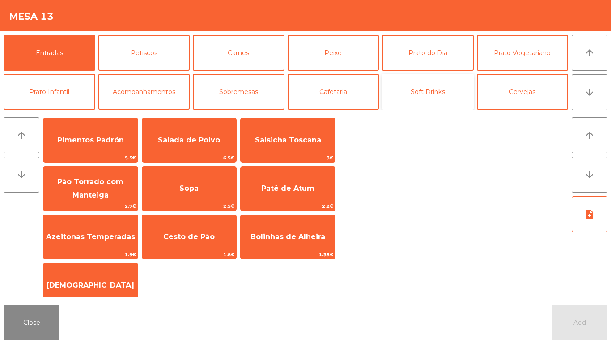
click at [455, 103] on button "Soft Drinks" at bounding box center [428, 92] width 92 height 36
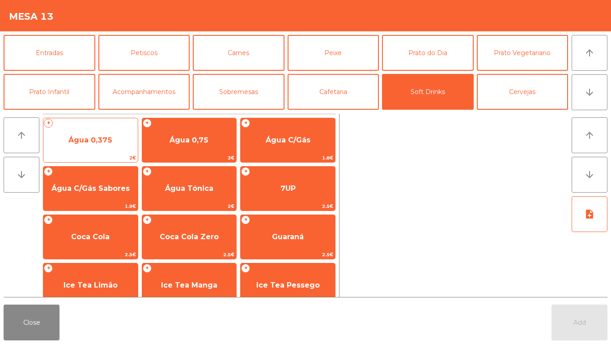
click at [89, 133] on span "Água 0,375" at bounding box center [90, 140] width 94 height 24
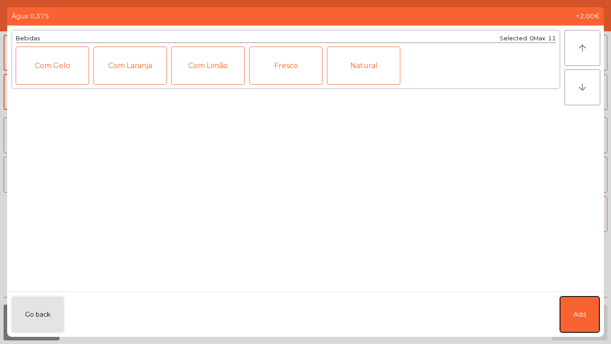
click at [570, 316] on button "Add" at bounding box center [579, 314] width 39 height 36
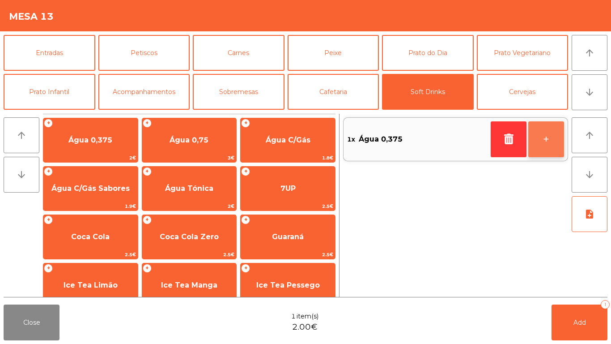
click at [552, 141] on button "+" at bounding box center [547, 139] width 36 height 36
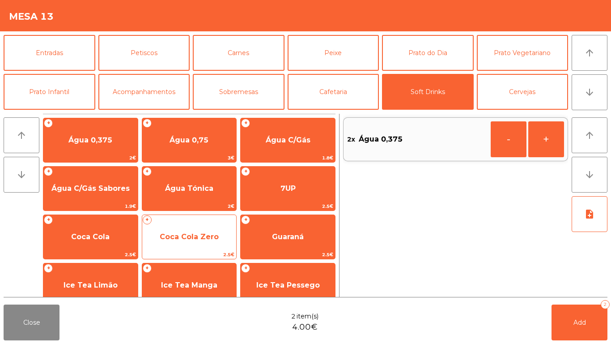
click at [185, 231] on span "Coca Cola Zero" at bounding box center [189, 237] width 94 height 24
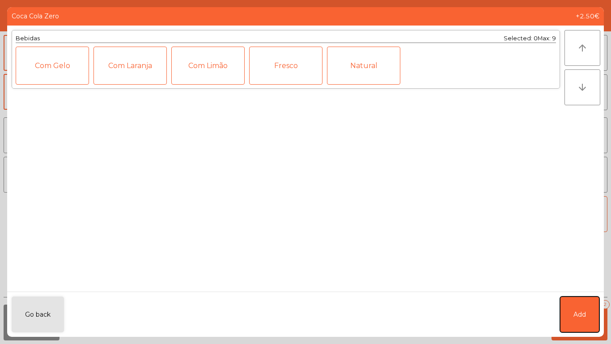
click at [580, 319] on span "Add" at bounding box center [580, 314] width 13 height 9
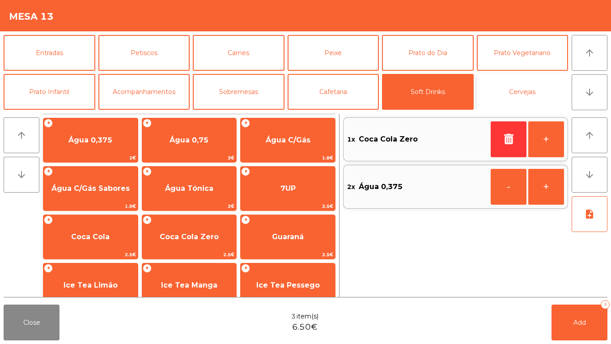
click at [543, 97] on button "Cervejas" at bounding box center [523, 92] width 92 height 36
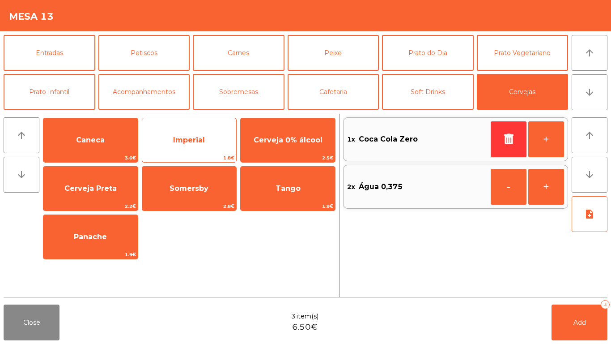
click at [181, 129] on span "Imperial" at bounding box center [189, 140] width 94 height 24
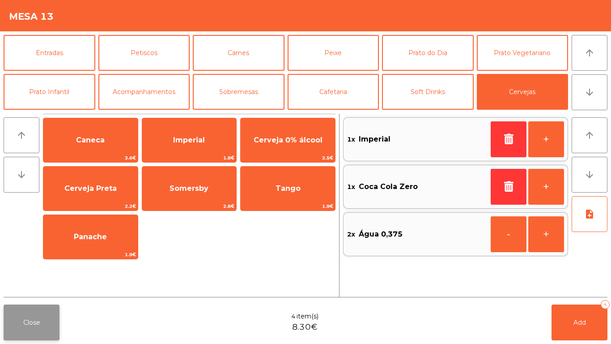
click at [34, 326] on button "Close" at bounding box center [32, 322] width 56 height 36
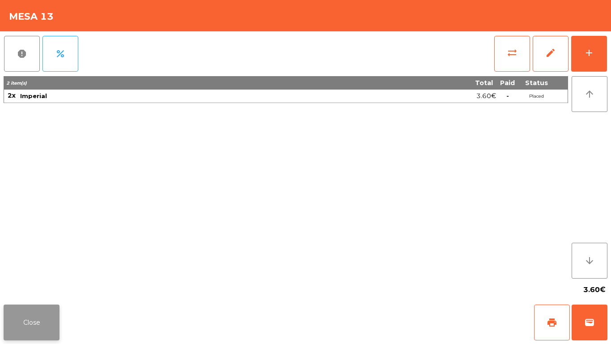
click at [34, 326] on button "Close" at bounding box center [32, 322] width 56 height 36
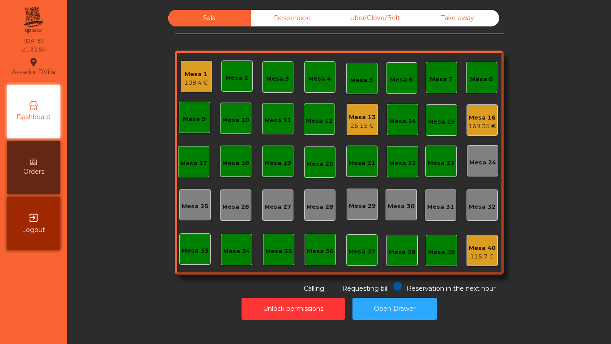
click at [360, 115] on div "Mesa 13" at bounding box center [362, 117] width 27 height 9
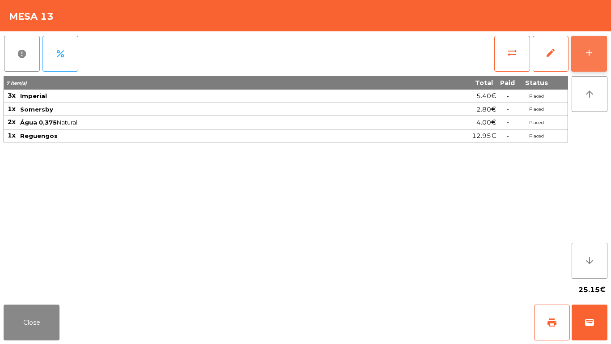
click at [596, 68] on button "add" at bounding box center [590, 54] width 36 height 36
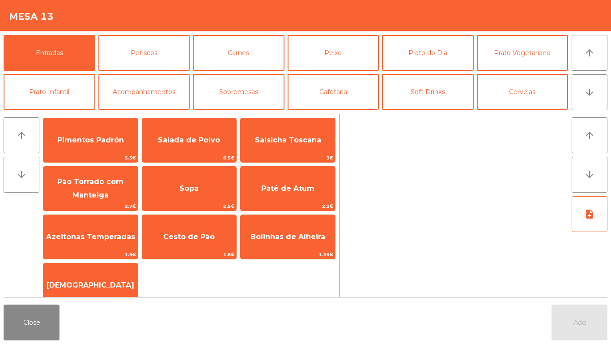
click at [609, 60] on div "Entradas Petiscos Carnes Peixe Prato do Dia Prato Vegetariano Prato Infantil Ac…" at bounding box center [305, 70] width 611 height 79
click at [451, 101] on button "Soft Drinks" at bounding box center [428, 92] width 92 height 36
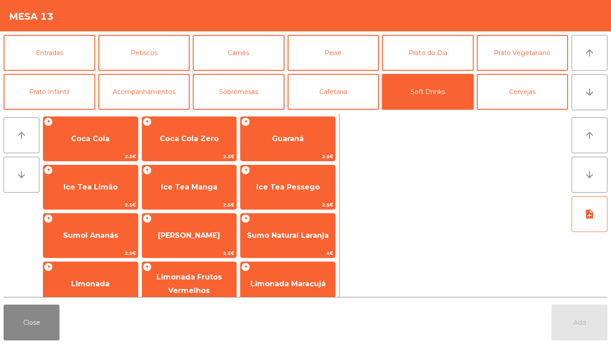
scroll to position [98, 0]
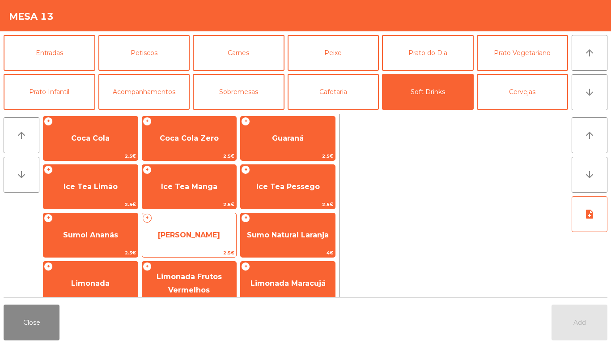
click at [200, 226] on span "[PERSON_NAME]" at bounding box center [189, 235] width 94 height 24
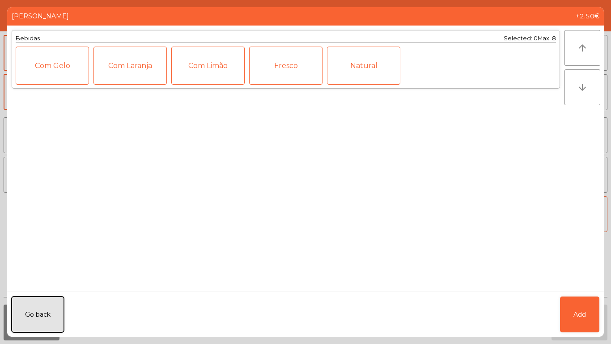
click at [43, 302] on button "Go back" at bounding box center [38, 314] width 52 height 36
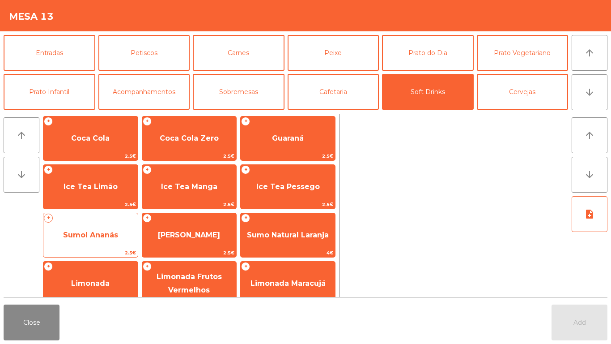
click at [89, 226] on span "Sumol Ananás" at bounding box center [90, 235] width 94 height 24
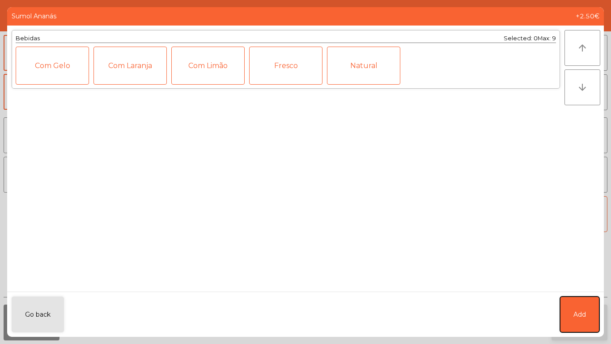
click at [574, 313] on span "Add" at bounding box center [580, 314] width 13 height 9
click at [595, 316] on button "Add" at bounding box center [580, 322] width 56 height 36
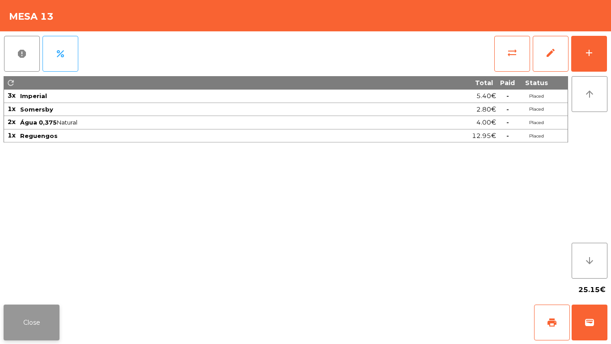
click at [51, 320] on button "Close" at bounding box center [32, 322] width 56 height 36
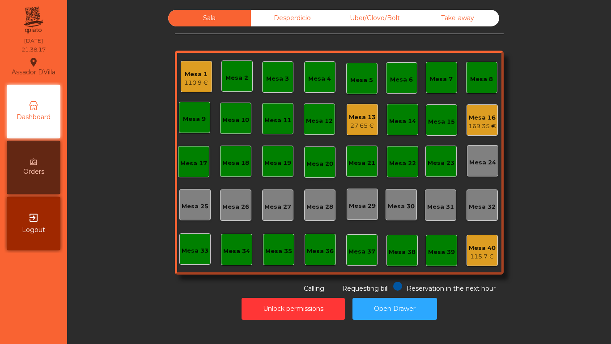
click at [35, 161] on icon at bounding box center [33, 161] width 6 height 6
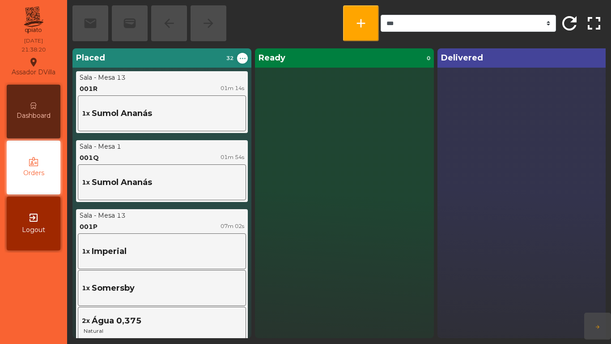
click at [30, 112] on span "Dashboard" at bounding box center [34, 115] width 34 height 9
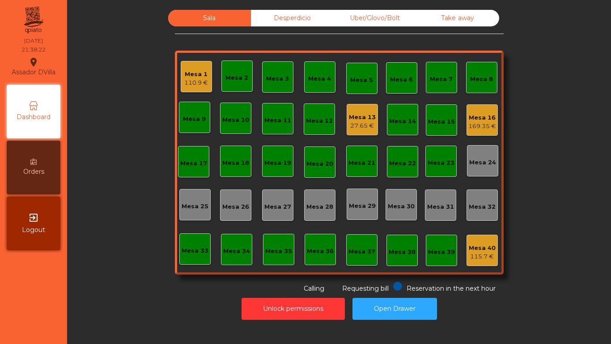
click at [30, 174] on span "Orders" at bounding box center [33, 171] width 21 height 9
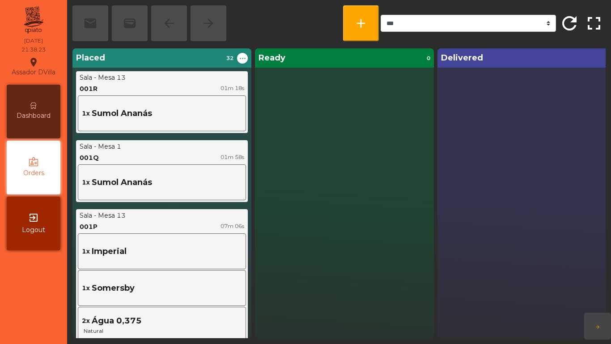
click at [14, 110] on div "Dashboard" at bounding box center [34, 112] width 54 height 54
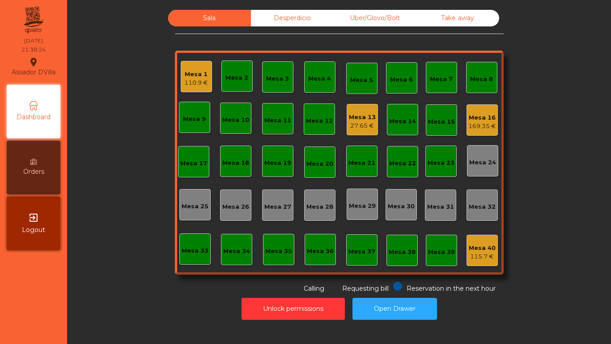
click at [360, 119] on div "Mesa 13" at bounding box center [362, 117] width 27 height 9
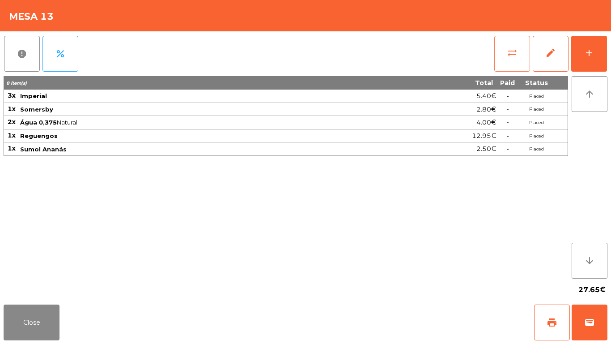
click at [508, 59] on button "sync_alt" at bounding box center [513, 54] width 36 height 36
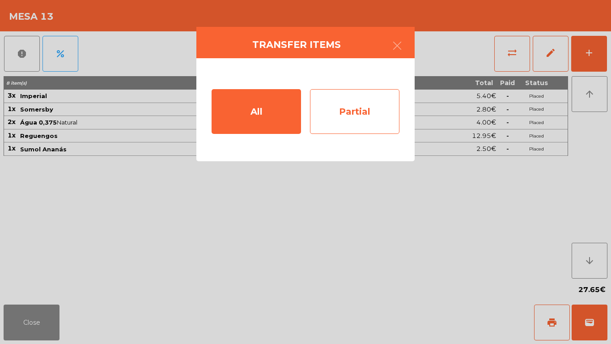
click at [359, 104] on div "Partial" at bounding box center [355, 111] width 90 height 45
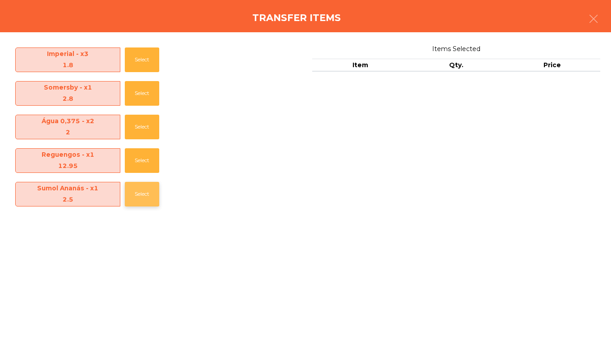
click at [130, 190] on button "Select" at bounding box center [142, 194] width 34 height 25
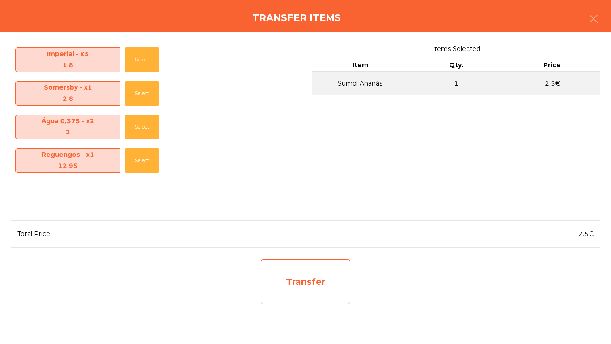
click at [264, 272] on div "Transfer" at bounding box center [306, 281] width 90 height 45
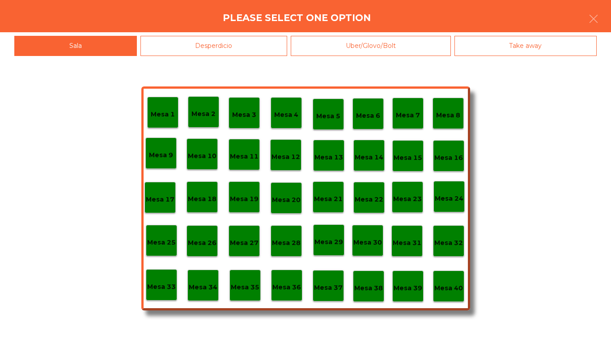
click at [167, 116] on p "Mesa 1" at bounding box center [163, 114] width 24 height 10
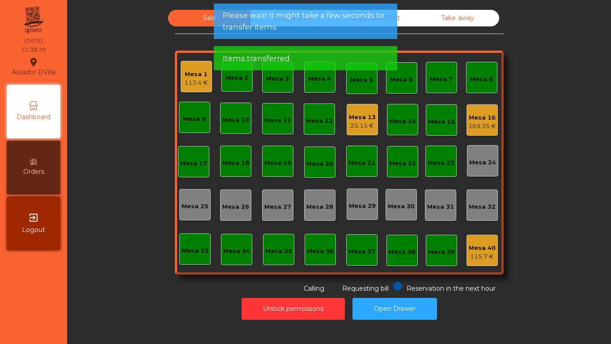
click at [38, 152] on div "Orders" at bounding box center [34, 168] width 54 height 54
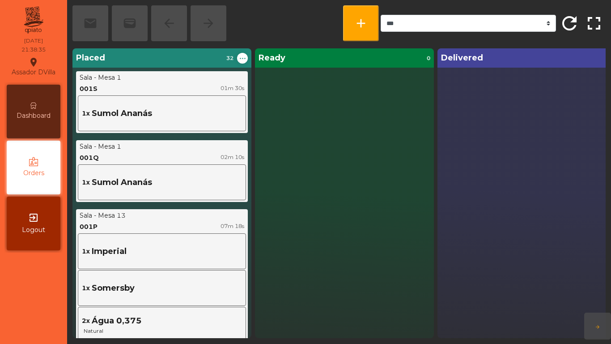
click at [33, 103] on icon at bounding box center [33, 105] width 6 height 6
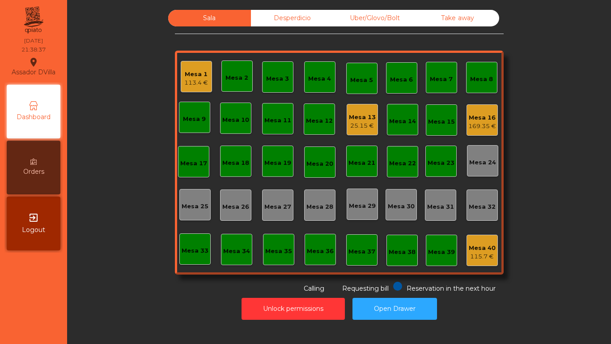
click at [185, 89] on div "Mesa 1 113.4 €" at bounding box center [196, 76] width 31 height 31
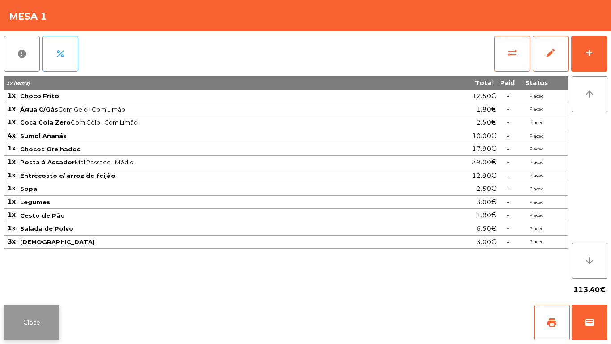
click at [26, 311] on button "Close" at bounding box center [32, 322] width 56 height 36
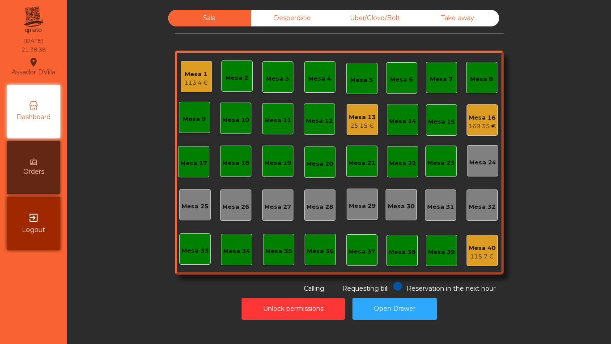
click at [114, 290] on div "Sala Desperdicio Uber/Glovo/Bolt Take away Mesa 1 113.4 € Mesa 2 Mesa 3 Mesa 4 …" at bounding box center [339, 151] width 520 height 283
click at [192, 74] on div "Mesa 1" at bounding box center [196, 74] width 24 height 9
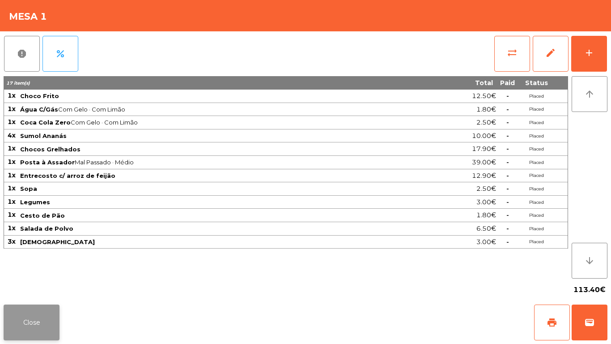
click at [28, 320] on button "Close" at bounding box center [32, 322] width 56 height 36
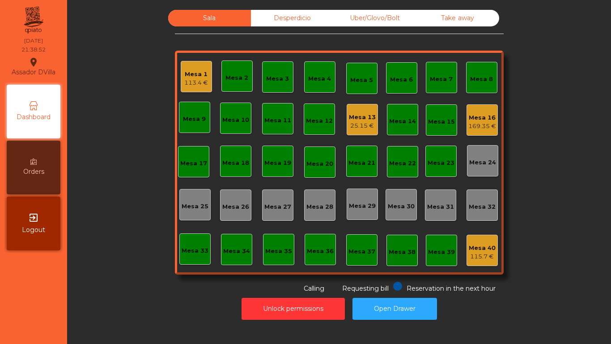
click at [194, 76] on div "Mesa 1" at bounding box center [196, 74] width 24 height 9
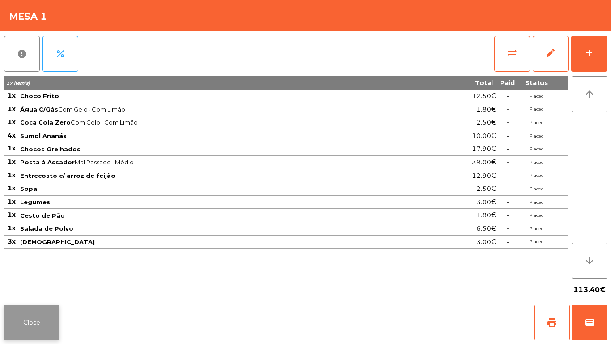
click at [24, 312] on button "Close" at bounding box center [32, 322] width 56 height 36
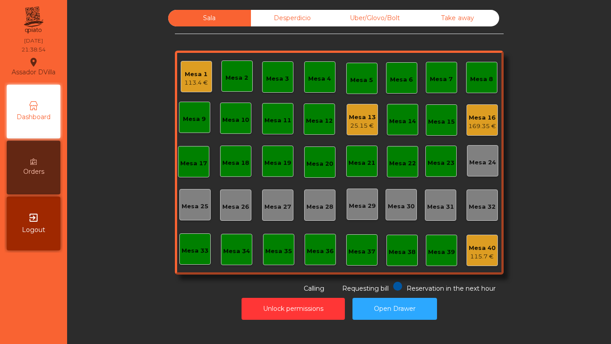
click at [362, 112] on div "Mesa 13 25.15 €" at bounding box center [362, 119] width 27 height 21
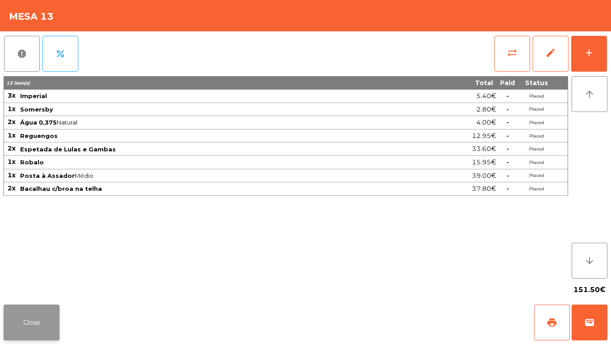
click at [46, 339] on button "Close" at bounding box center [32, 322] width 56 height 36
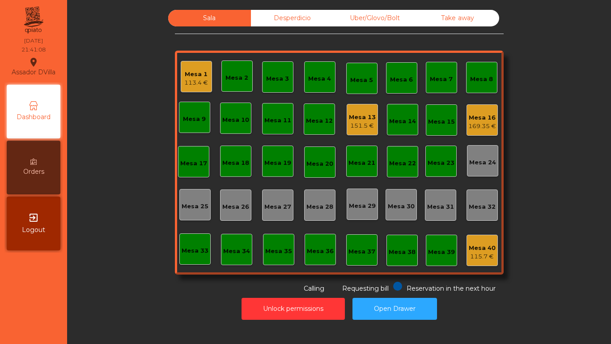
click at [270, 27] on div "Sala Desperdicio Uber/Glovo/Bolt Take away Mesa 1 113.4 € Mesa 2 Mesa 3 Mesa 4 …" at bounding box center [339, 151] width 329 height 283
click at [389, 32] on div "Sala Desperdicio Uber/Glovo/Bolt Take away Mesa 1 113.4 € Mesa 2 Mesa 3 Mesa 4 …" at bounding box center [339, 151] width 329 height 283
click at [397, 17] on div "Uber/Glovo/Bolt" at bounding box center [375, 18] width 83 height 17
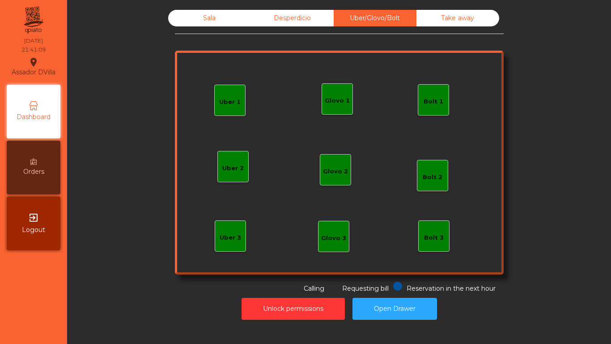
click at [430, 13] on div "Take away" at bounding box center [458, 18] width 83 height 17
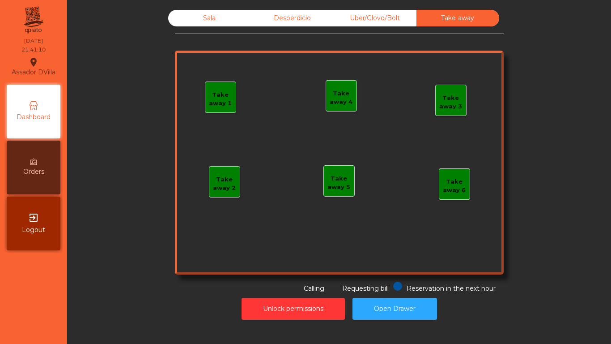
click at [257, 13] on div "Desperdicio" at bounding box center [292, 18] width 83 height 17
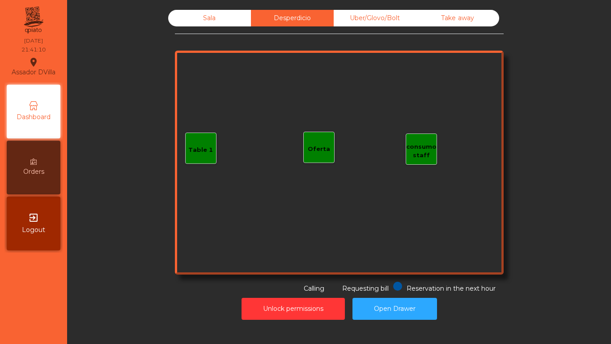
click at [213, 14] on div "Sala" at bounding box center [209, 18] width 83 height 17
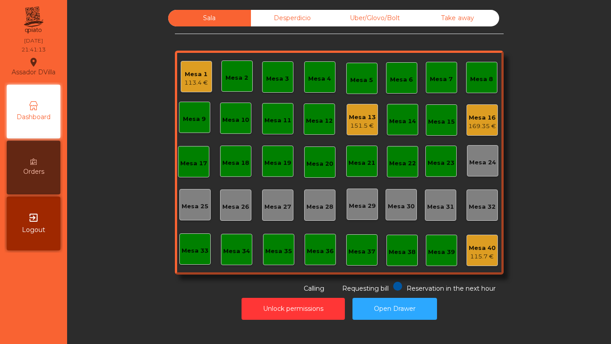
click at [474, 125] on div "169.35 €" at bounding box center [483, 126] width 28 height 9
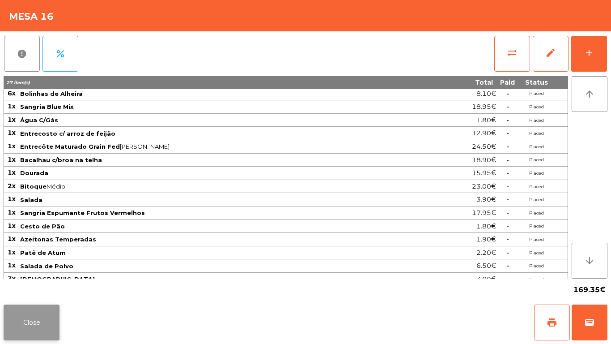
scroll to position [23, 0]
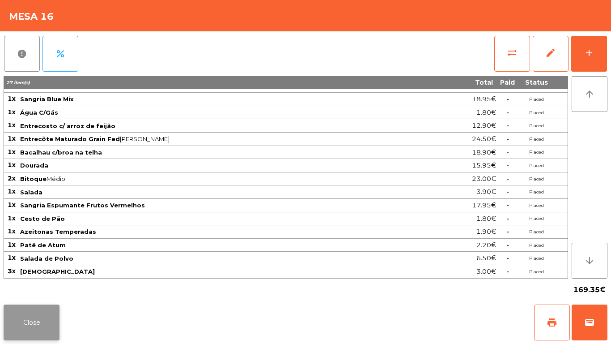
click at [37, 319] on button "Close" at bounding box center [32, 322] width 56 height 36
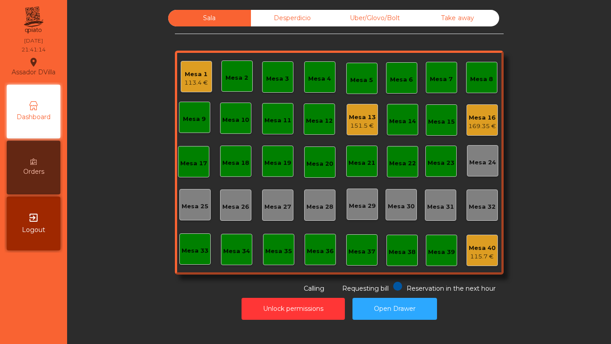
click at [116, 290] on div "Sala Desperdicio Uber/Glovo/Bolt Take away Mesa 1 113.4 € Mesa 2 Mesa 3 Mesa 4 …" at bounding box center [339, 151] width 520 height 283
click at [181, 71] on div "Mesa 1 113.4 €" at bounding box center [196, 76] width 31 height 31
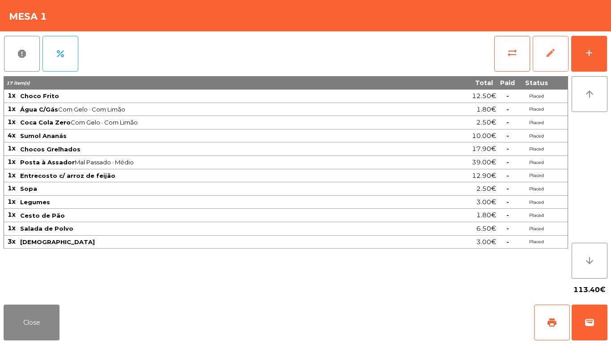
click at [563, 59] on button "edit" at bounding box center [551, 54] width 36 height 36
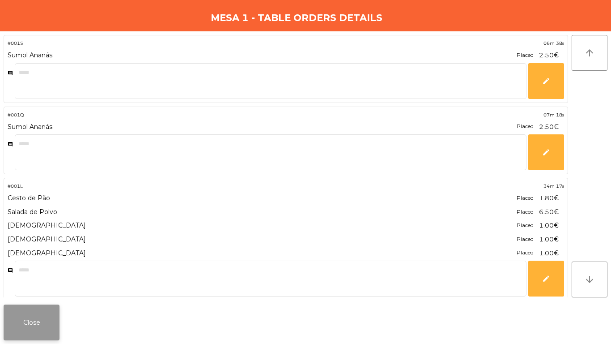
click at [33, 322] on button "Close" at bounding box center [32, 322] width 56 height 36
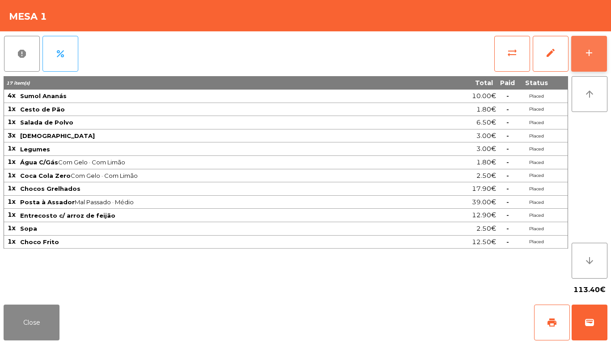
click at [596, 49] on button "add" at bounding box center [590, 54] width 36 height 36
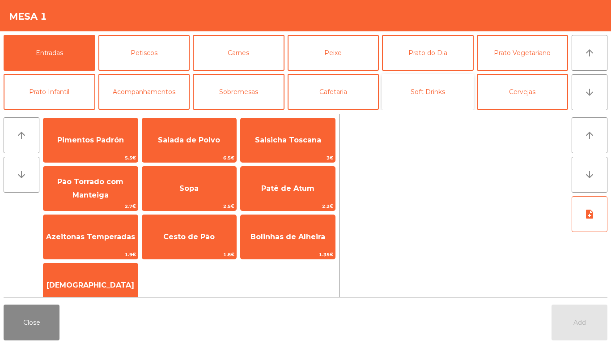
click at [455, 83] on button "Soft Drinks" at bounding box center [428, 92] width 92 height 36
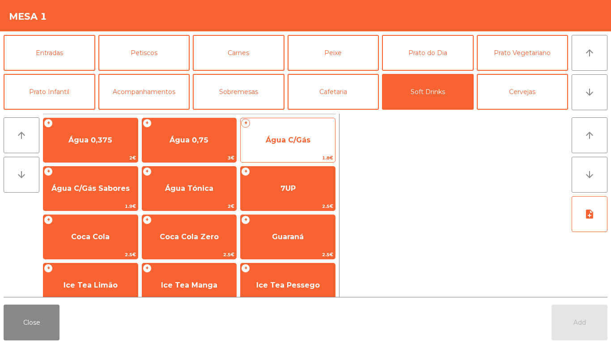
click at [293, 146] on span "Água C/Gás" at bounding box center [288, 140] width 94 height 24
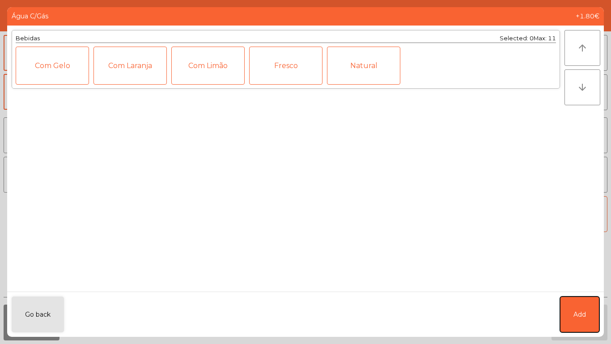
click at [585, 321] on button "Add" at bounding box center [579, 314] width 39 height 36
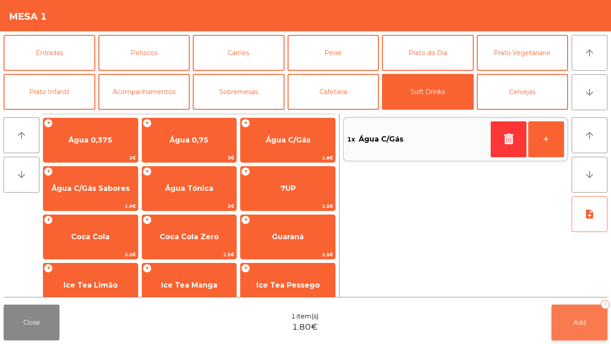
click at [589, 317] on button "Add 1" at bounding box center [580, 322] width 56 height 36
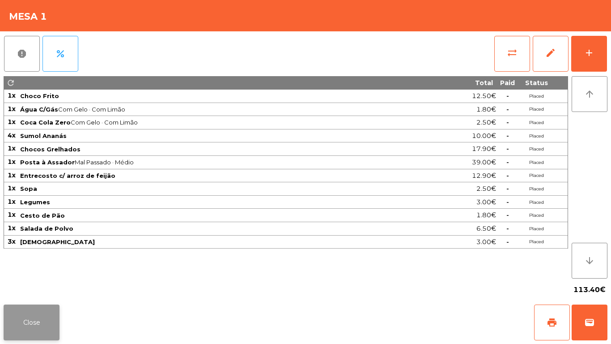
click at [49, 312] on button "Close" at bounding box center [32, 322] width 56 height 36
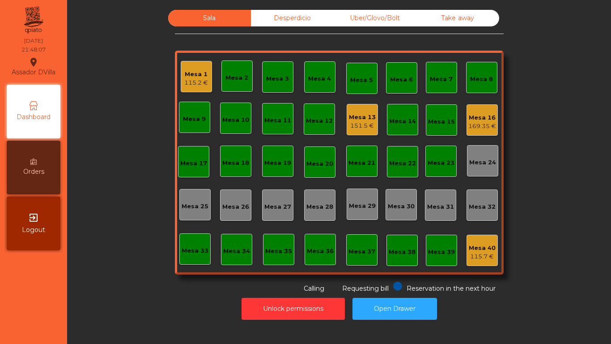
click at [486, 134] on div "Mesa 16 169.35 €" at bounding box center [482, 119] width 31 height 31
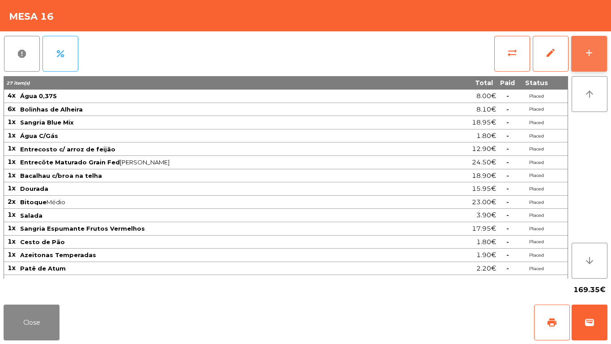
click at [601, 55] on button "add" at bounding box center [590, 54] width 36 height 36
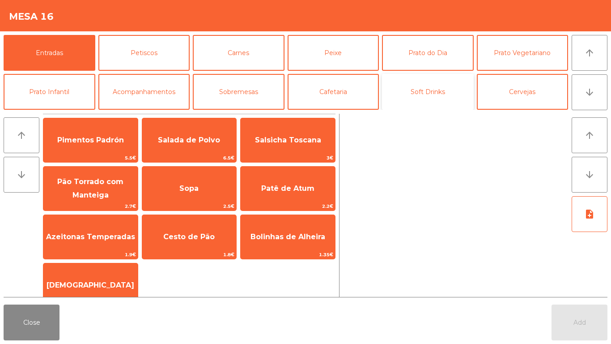
click at [440, 88] on button "Soft Drinks" at bounding box center [428, 92] width 92 height 36
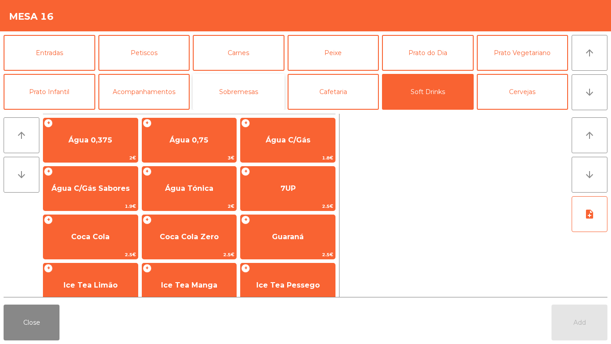
click at [255, 90] on button "Sobremesas" at bounding box center [239, 92] width 92 height 36
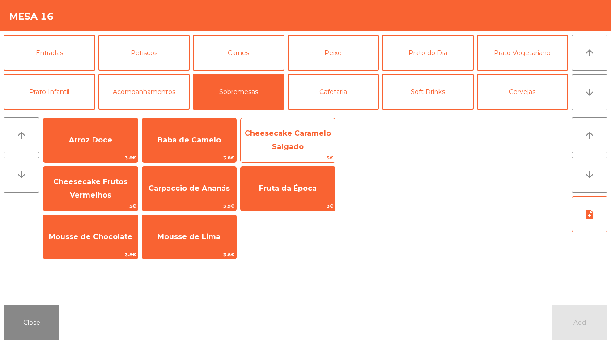
click at [293, 129] on span "Cheesecake Caramelo Salgado" at bounding box center [288, 140] width 86 height 22
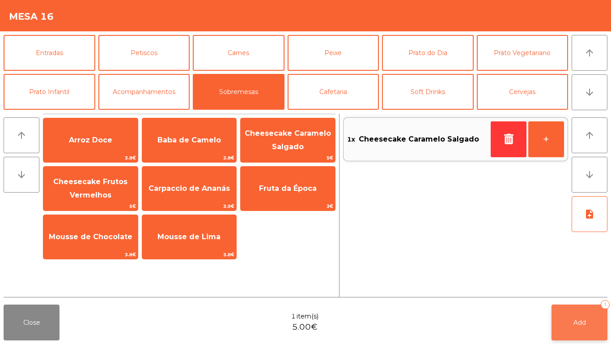
click at [587, 319] on button "Add 1" at bounding box center [580, 322] width 56 height 36
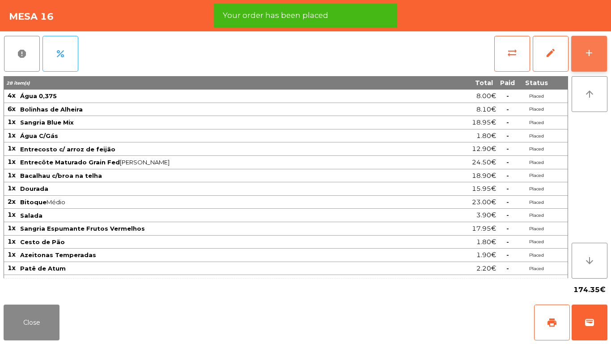
click at [602, 61] on button "add" at bounding box center [590, 54] width 36 height 36
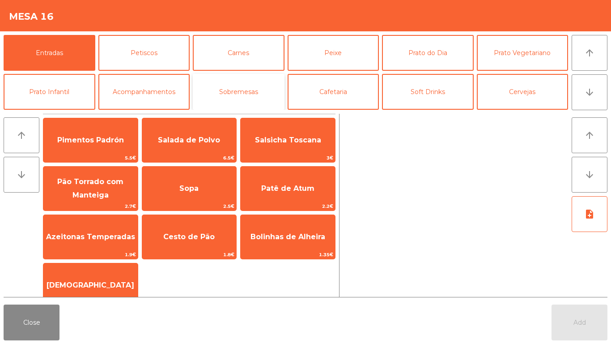
click at [255, 98] on button "Sobremesas" at bounding box center [239, 92] width 92 height 36
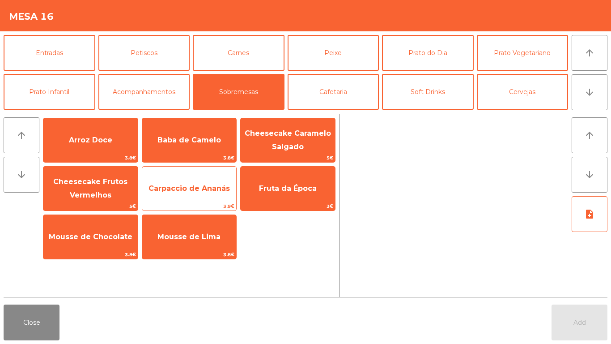
click at [191, 192] on span "Carpaccio de Ananás" at bounding box center [189, 188] width 81 height 9
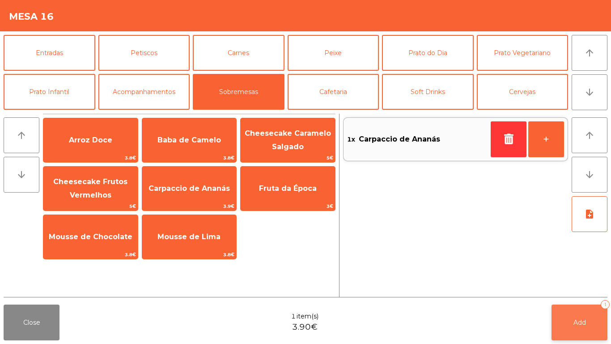
click at [580, 309] on button "Add 1" at bounding box center [580, 322] width 56 height 36
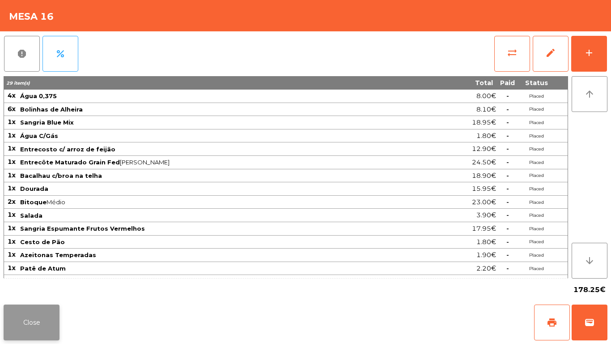
click at [34, 324] on button "Close" at bounding box center [32, 322] width 56 height 36
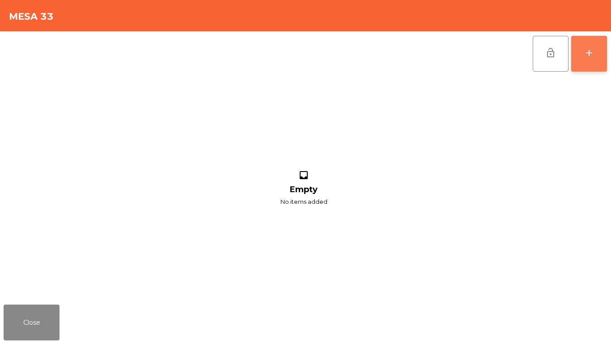
click at [605, 51] on button "add" at bounding box center [590, 54] width 36 height 36
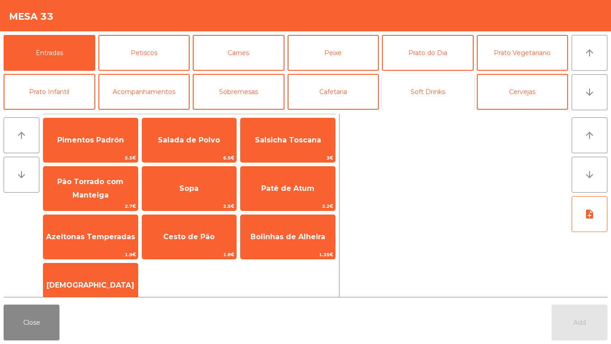
click at [436, 90] on button "Soft Drinks" at bounding box center [428, 92] width 92 height 36
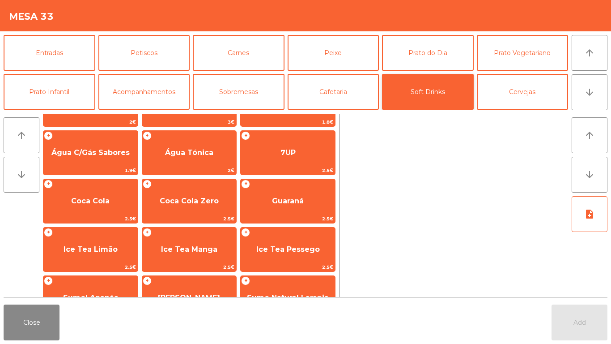
scroll to position [41, 0]
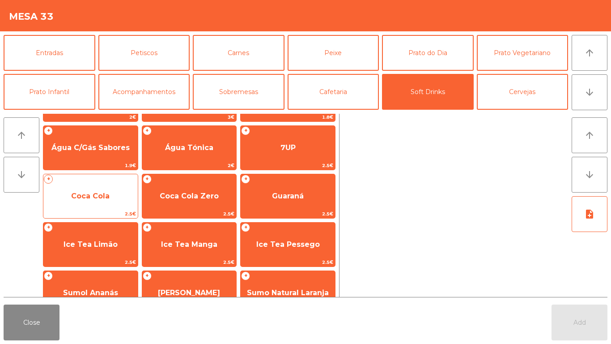
click at [97, 199] on span "Coca Cola" at bounding box center [90, 196] width 38 height 9
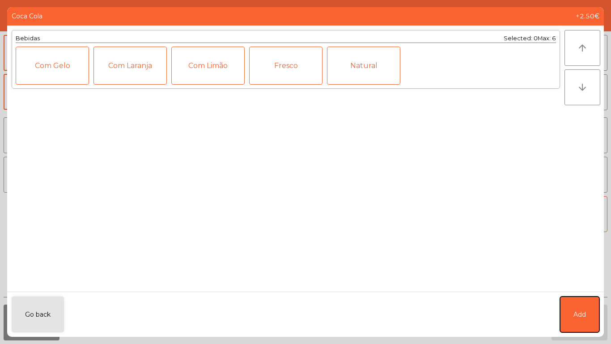
click at [590, 316] on button "Add" at bounding box center [579, 314] width 39 height 36
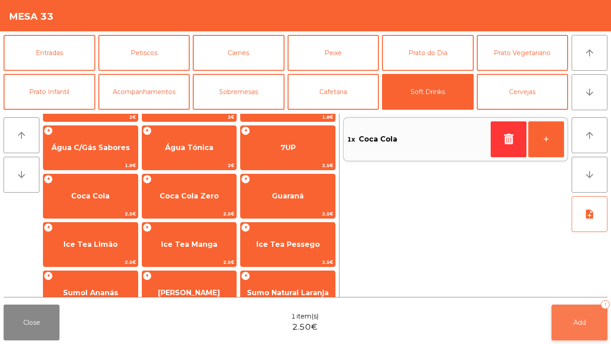
click at [578, 322] on span "Add" at bounding box center [580, 322] width 13 height 8
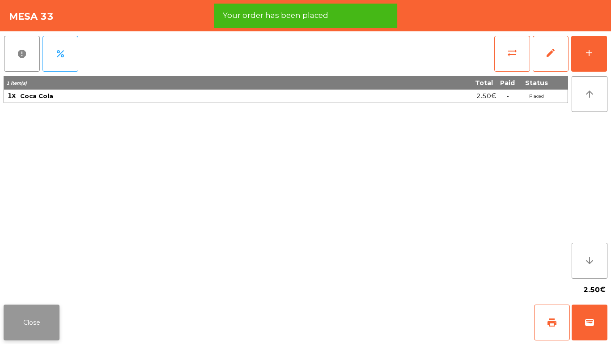
click at [43, 309] on button "Close" at bounding box center [32, 322] width 56 height 36
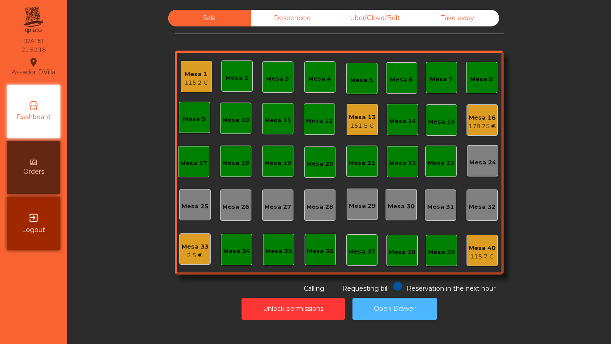
click at [401, 299] on button "Open Drawer" at bounding box center [395, 309] width 85 height 22
click at [196, 252] on div "2.5 €" at bounding box center [195, 255] width 27 height 9
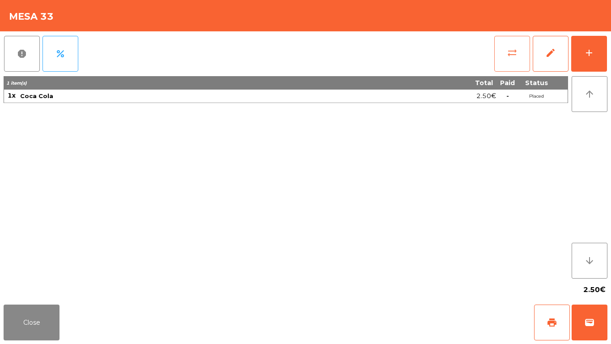
click at [512, 49] on span "sync_alt" at bounding box center [512, 52] width 11 height 11
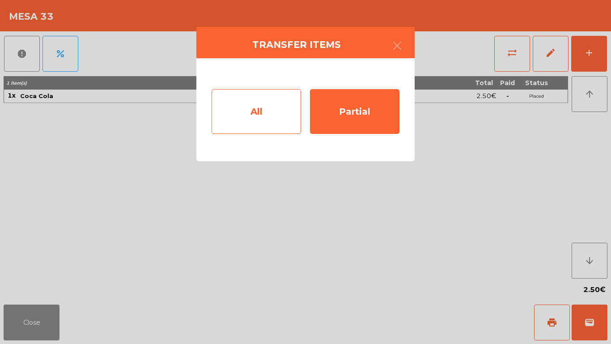
click at [257, 117] on div "All" at bounding box center [257, 111] width 90 height 45
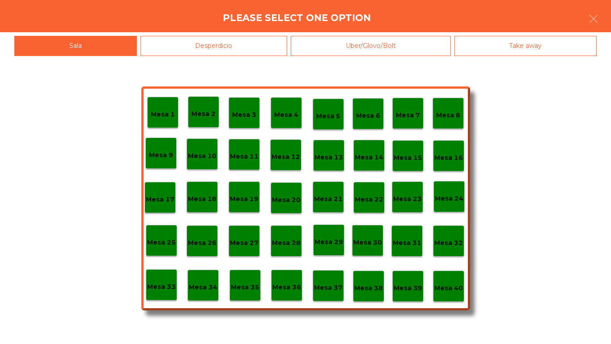
click at [452, 286] on p "Mesa 40" at bounding box center [449, 288] width 29 height 10
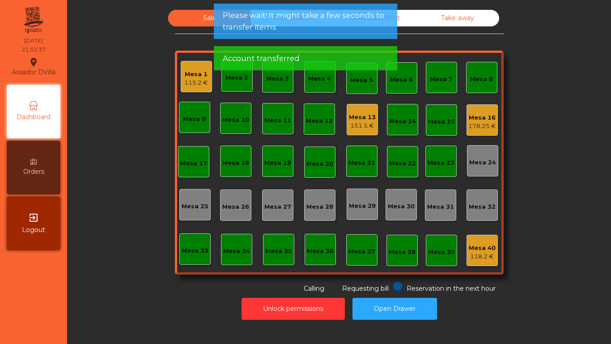
click at [346, 26] on span "Please wait! It might take a few seconds to transfer items" at bounding box center [306, 21] width 166 height 22
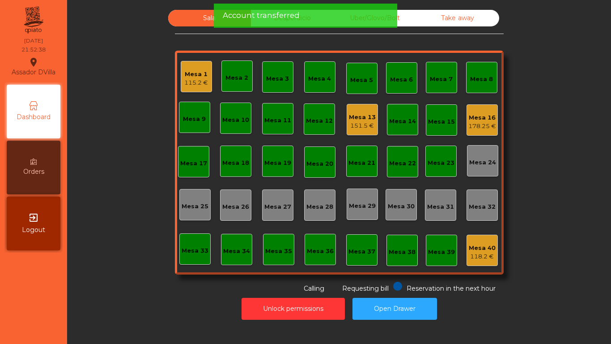
click at [348, 21] on div "Account transferred" at bounding box center [306, 15] width 166 height 11
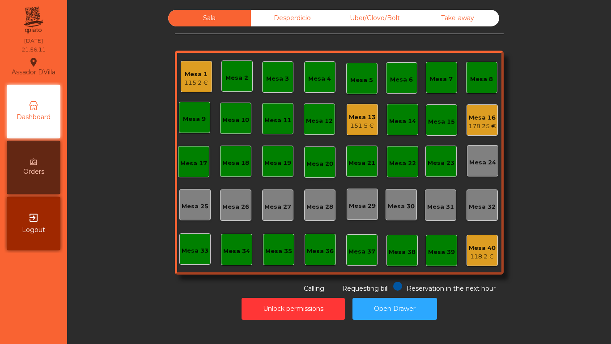
click at [364, 123] on div "151.5 €" at bounding box center [362, 125] width 27 height 9
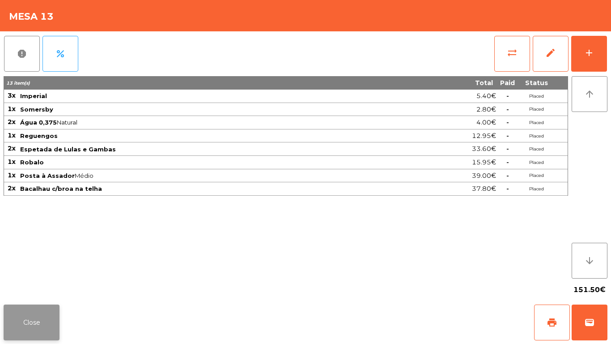
click at [45, 333] on button "Close" at bounding box center [32, 322] width 56 height 36
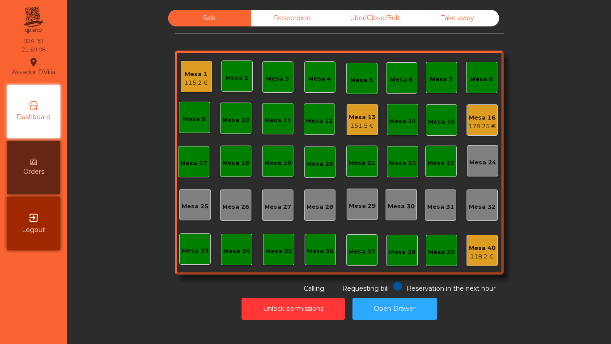
click at [355, 120] on div "Mesa 13" at bounding box center [362, 117] width 27 height 9
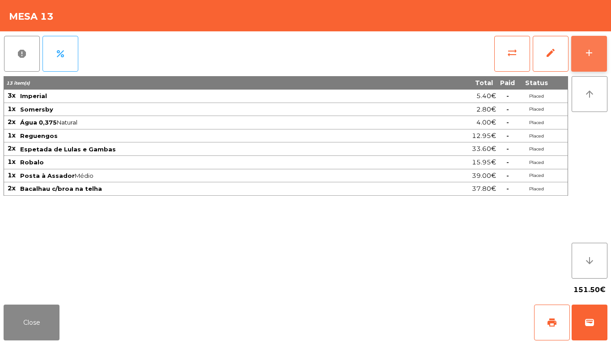
click at [591, 58] on div "add" at bounding box center [589, 52] width 11 height 11
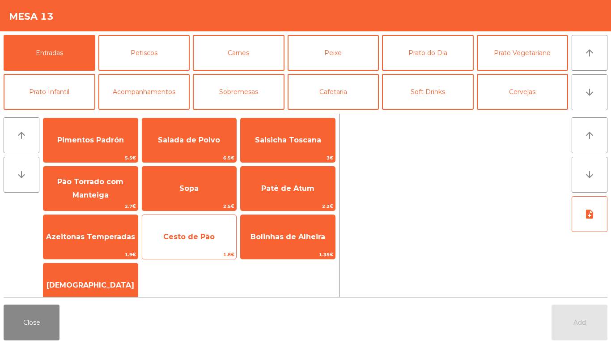
click at [187, 231] on span "Cesto de Pão" at bounding box center [189, 237] width 94 height 24
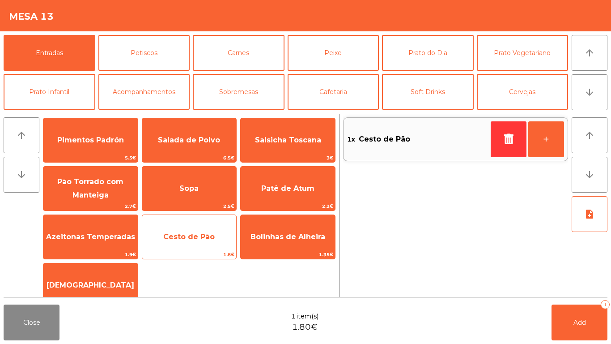
click at [191, 236] on span "Cesto de Pão" at bounding box center [188, 236] width 51 height 9
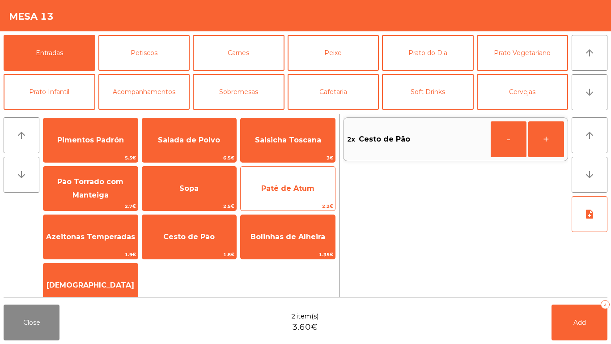
click at [291, 187] on span "Patê de Atum" at bounding box center [287, 188] width 53 height 9
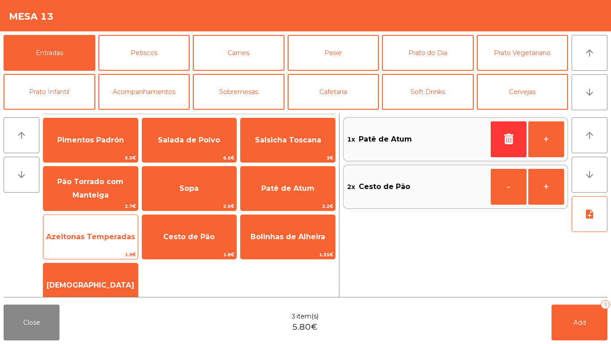
click at [99, 238] on span "Azeitonas Temperadas" at bounding box center [90, 236] width 89 height 9
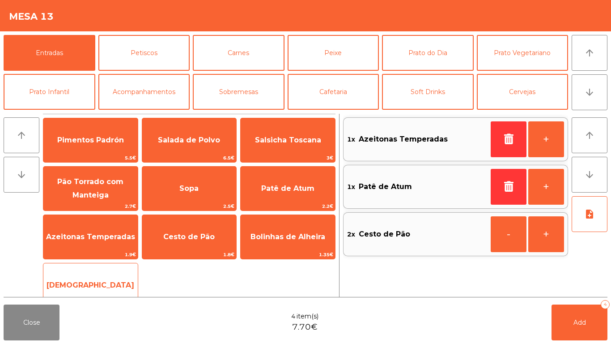
click at [108, 280] on span "[DEMOGRAPHIC_DATA]" at bounding box center [90, 285] width 94 height 24
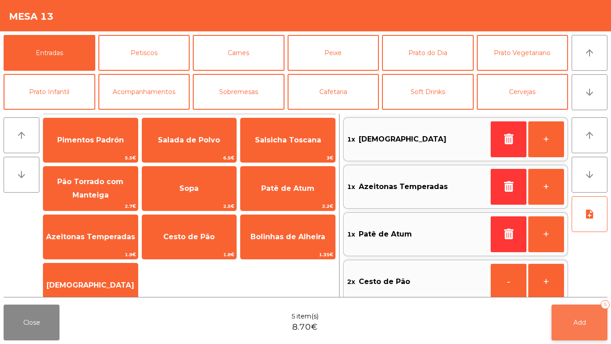
click at [595, 318] on button "Add 5" at bounding box center [580, 322] width 56 height 36
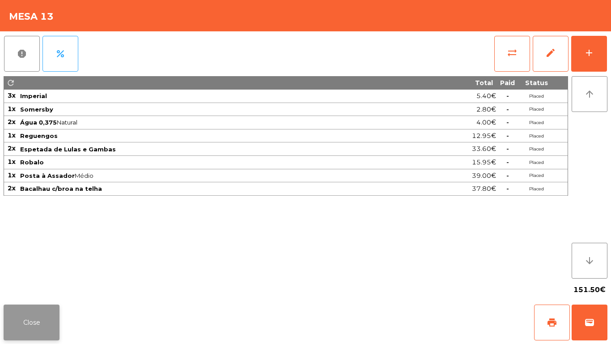
click at [30, 317] on button "Close" at bounding box center [32, 322] width 56 height 36
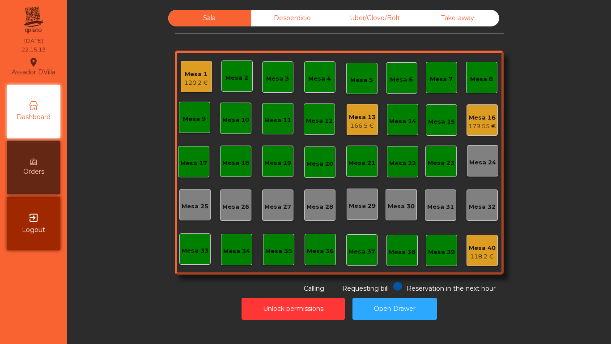
click at [201, 77] on div "Mesa 1" at bounding box center [196, 74] width 24 height 9
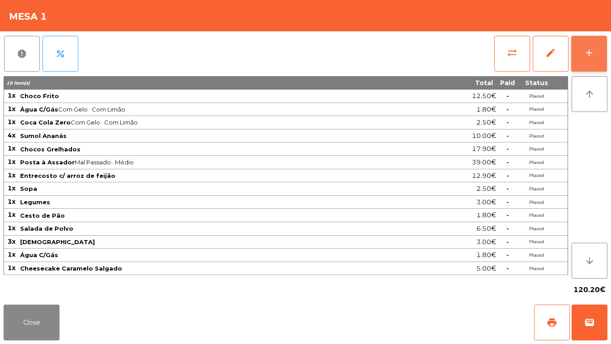
click at [594, 60] on button "add" at bounding box center [590, 54] width 36 height 36
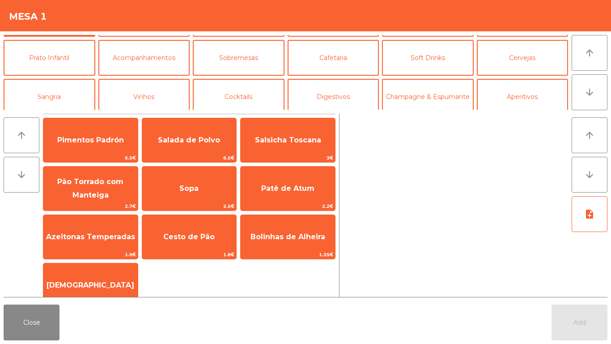
scroll to position [78, 0]
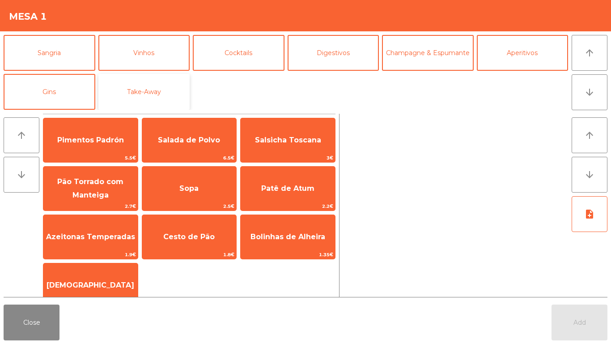
click at [159, 88] on button "Take-Away" at bounding box center [144, 92] width 92 height 36
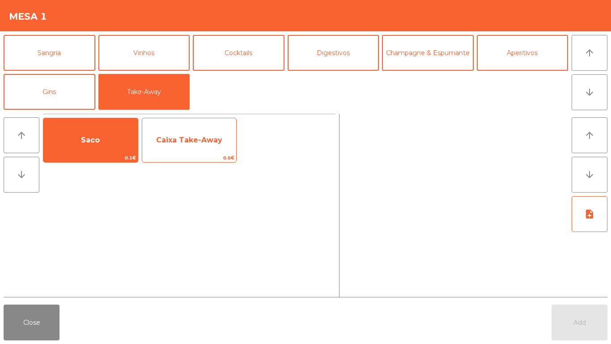
click at [103, 141] on span "Saco" at bounding box center [90, 140] width 94 height 24
click at [180, 138] on span "Caixa Take-Away" at bounding box center [189, 140] width 66 height 9
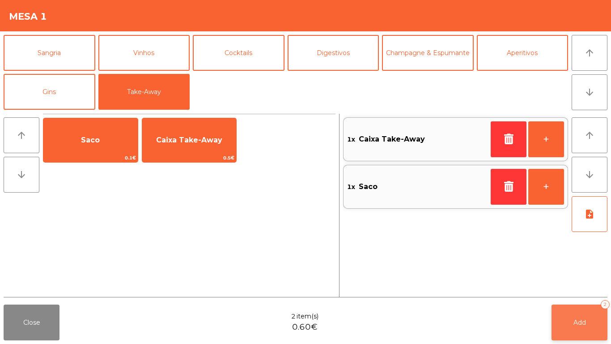
click at [605, 304] on div "2" at bounding box center [605, 304] width 9 height 9
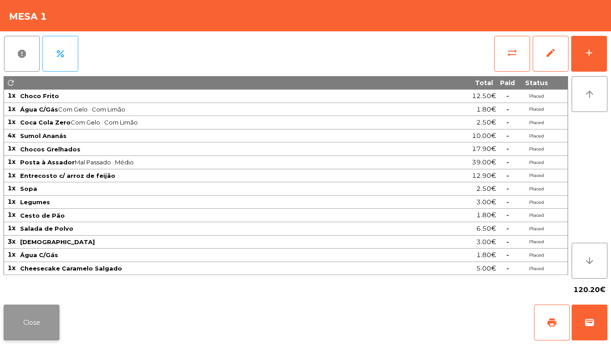
click at [43, 310] on button "Close" at bounding box center [32, 322] width 56 height 36
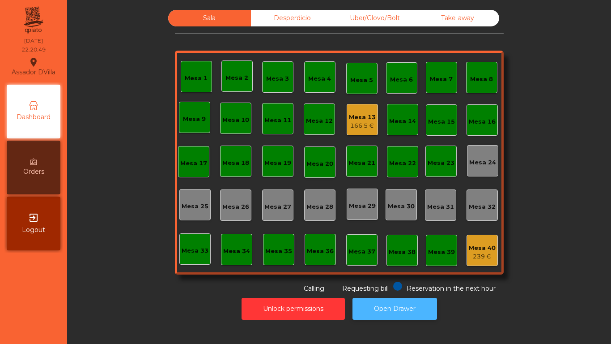
click at [401, 299] on button "Open Drawer" at bounding box center [395, 309] width 85 height 22
click at [355, 16] on div "Uber/Glovo/Bolt" at bounding box center [375, 18] width 83 height 17
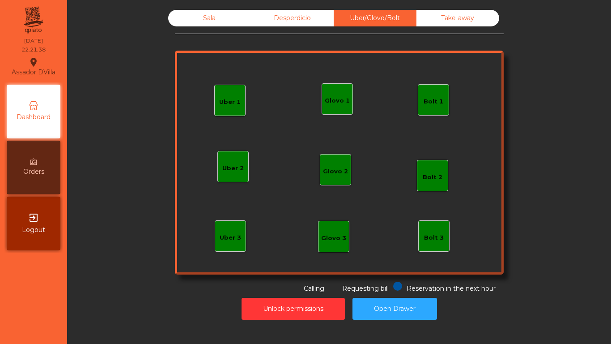
click at [316, 22] on div "Desperdicio" at bounding box center [292, 18] width 83 height 17
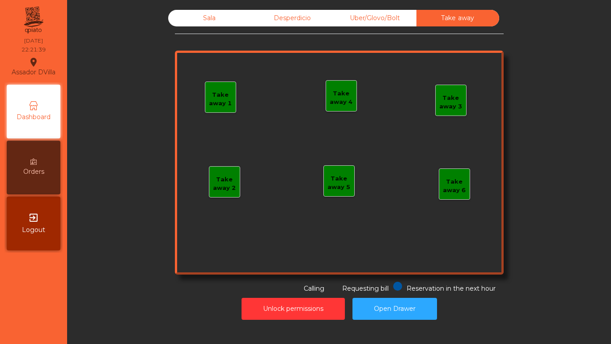
click at [242, 19] on div "Sala" at bounding box center [209, 18] width 83 height 17
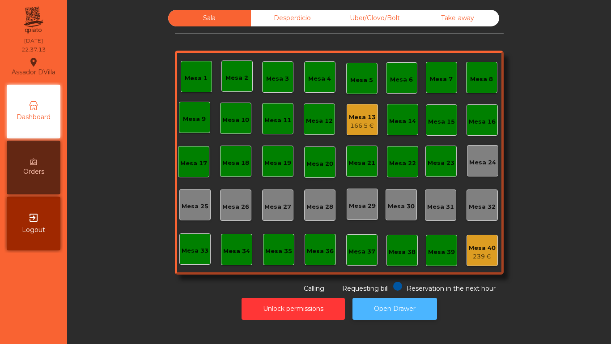
click at [394, 307] on button "Open Drawer" at bounding box center [395, 309] width 85 height 22
click at [371, 310] on button "Open Drawer" at bounding box center [395, 309] width 85 height 22
click at [363, 307] on button "Open Drawer" at bounding box center [395, 309] width 85 height 22
click at [367, 124] on div "166.5 €" at bounding box center [362, 125] width 27 height 9
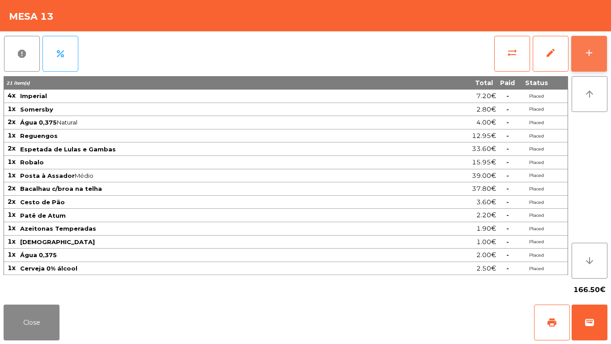
click at [593, 38] on button "add" at bounding box center [590, 54] width 36 height 36
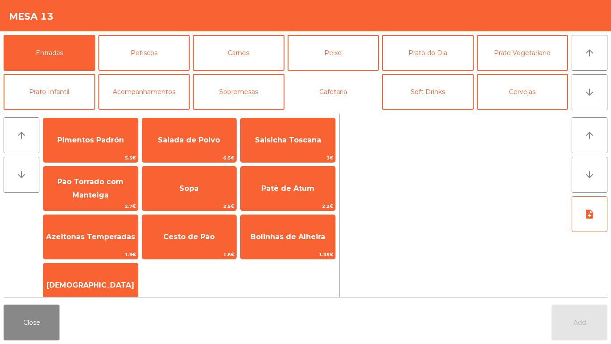
drag, startPoint x: 340, startPoint y: 90, endPoint x: 224, endPoint y: 116, distance: 119.4
click at [340, 89] on button "Cafetaria" at bounding box center [334, 92] width 92 height 36
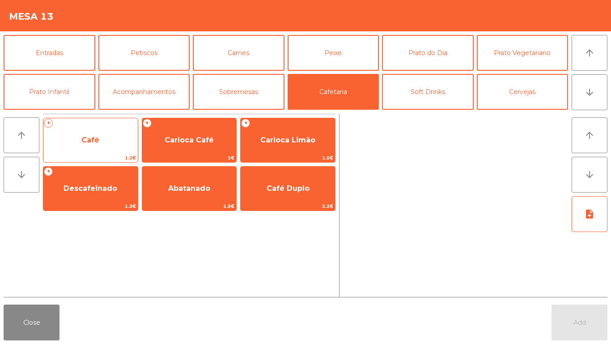
click at [85, 145] on span "Café" at bounding box center [90, 140] width 94 height 24
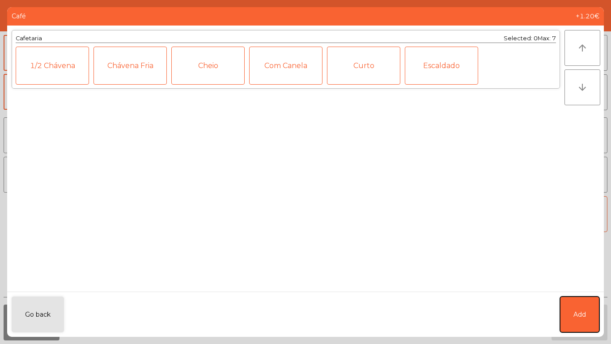
click at [573, 313] on button "Add" at bounding box center [579, 314] width 39 height 36
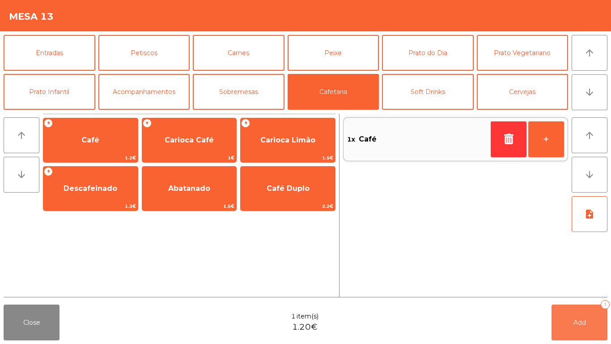
click at [585, 326] on button "Add 1" at bounding box center [580, 322] width 56 height 36
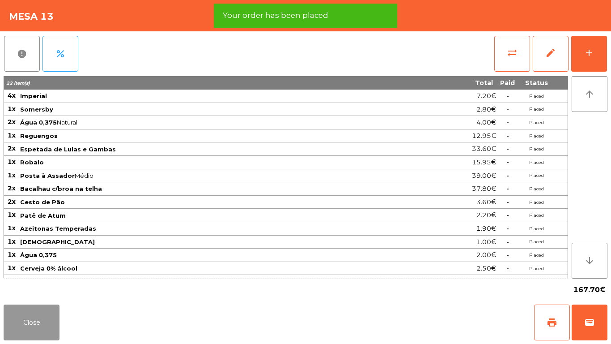
click at [32, 325] on button "Close" at bounding box center [32, 322] width 56 height 36
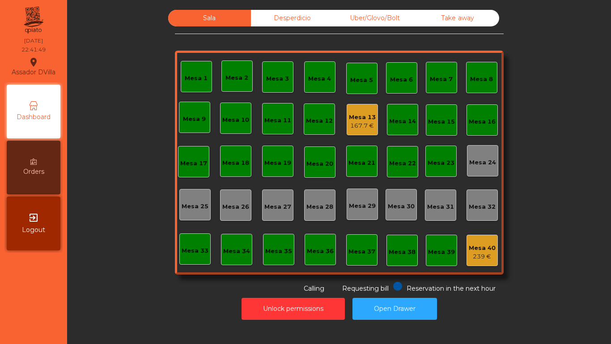
click at [467, 255] on div "Mesa 40 239 €" at bounding box center [482, 250] width 31 height 31
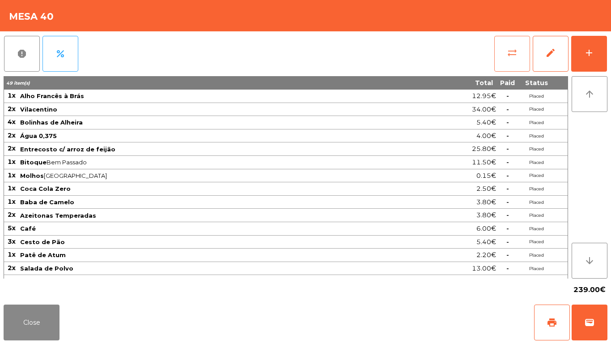
click at [523, 51] on button "sync_alt" at bounding box center [513, 54] width 36 height 36
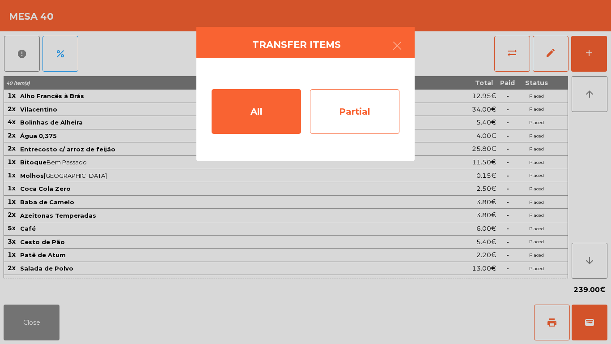
click at [384, 113] on div "Partial" at bounding box center [355, 111] width 90 height 45
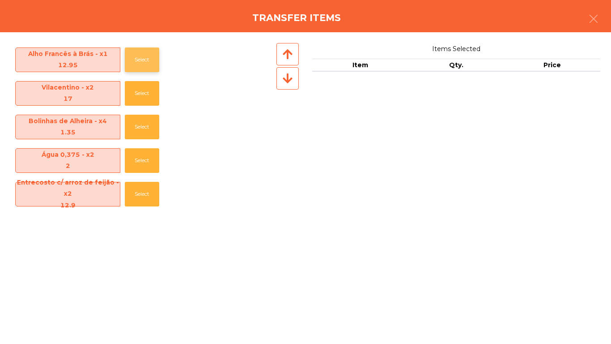
click at [145, 60] on button "Select" at bounding box center [142, 59] width 34 height 25
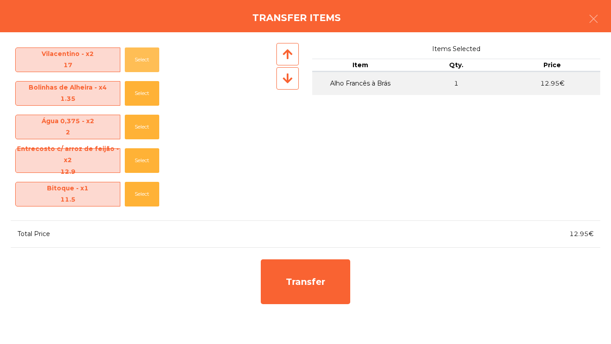
drag, startPoint x: 131, startPoint y: 60, endPoint x: 182, endPoint y: 108, distance: 69.3
click at [132, 60] on button "Select" at bounding box center [142, 59] width 34 height 25
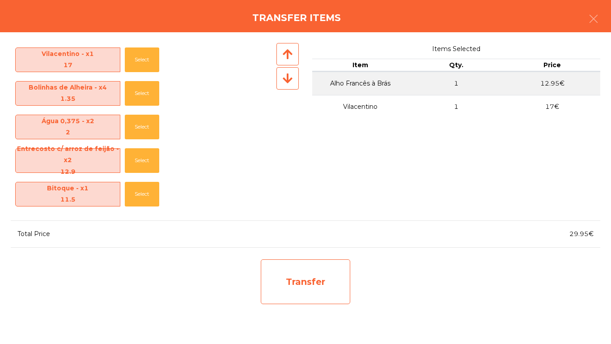
click at [349, 295] on div "Transfer" at bounding box center [305, 282] width 98 height 54
click at [331, 289] on div "Transfer" at bounding box center [306, 281] width 90 height 45
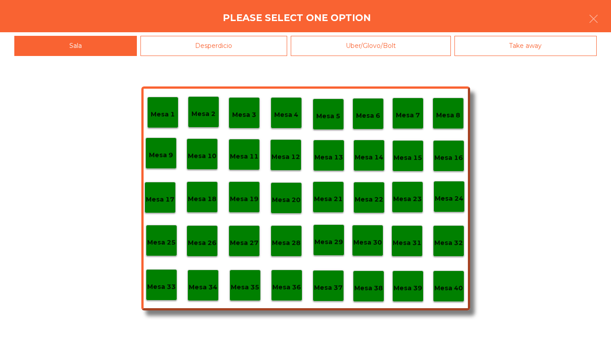
click at [404, 286] on p "Mesa 39" at bounding box center [408, 288] width 29 height 10
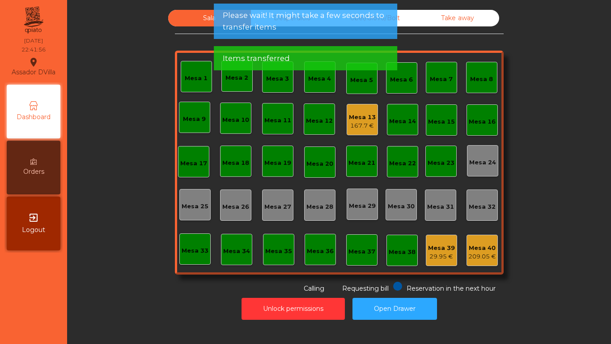
click at [477, 253] on div "209.05 €" at bounding box center [483, 256] width 28 height 9
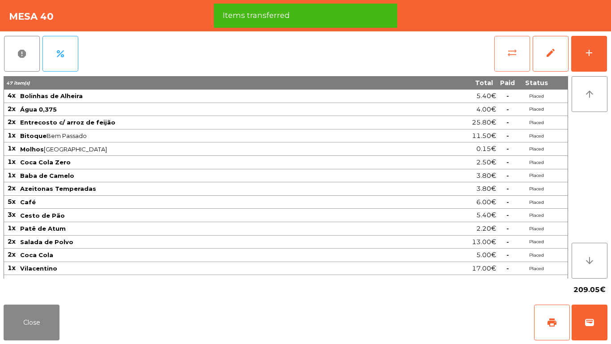
click at [516, 45] on button "sync_alt" at bounding box center [513, 54] width 36 height 36
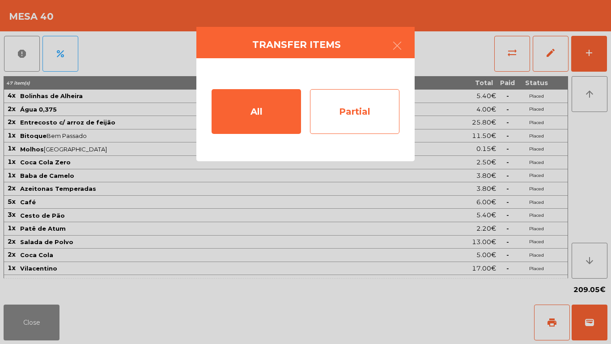
click at [379, 98] on div "Partial" at bounding box center [355, 111] width 90 height 45
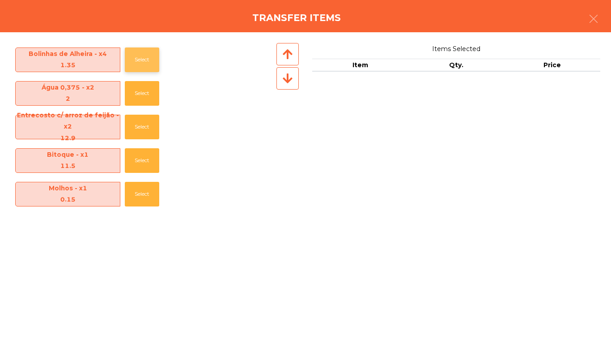
click at [129, 65] on button "Select" at bounding box center [142, 59] width 34 height 25
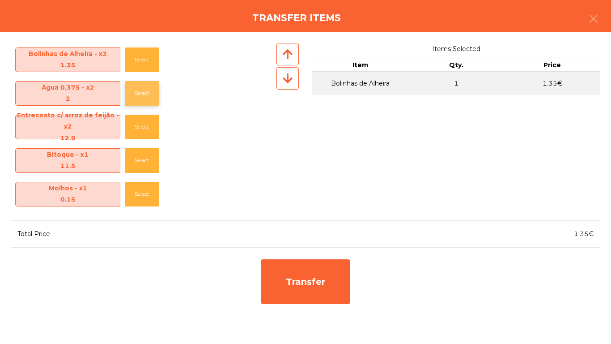
click at [132, 85] on button "Select" at bounding box center [142, 93] width 34 height 25
click at [133, 117] on button "Select" at bounding box center [142, 127] width 34 height 25
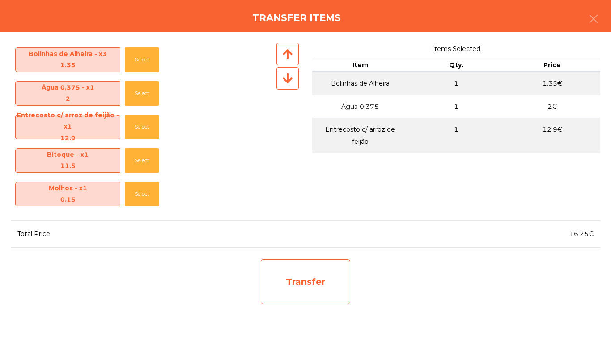
click at [327, 278] on div "Transfer" at bounding box center [306, 281] width 90 height 45
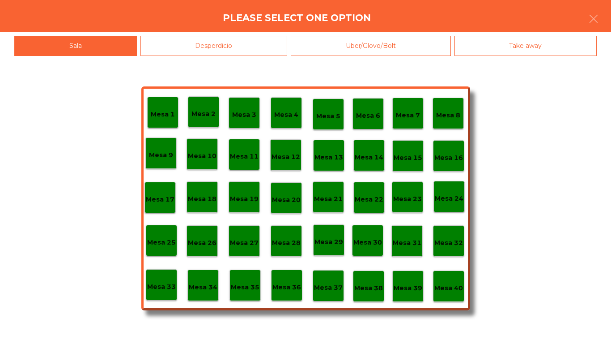
click at [403, 290] on p "Mesa 39" at bounding box center [408, 288] width 29 height 10
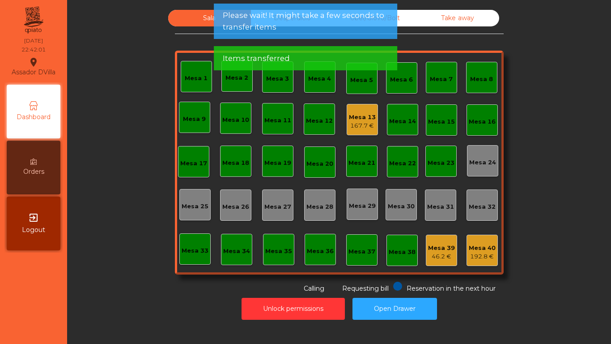
click at [478, 255] on div "192.8 €" at bounding box center [482, 256] width 27 height 9
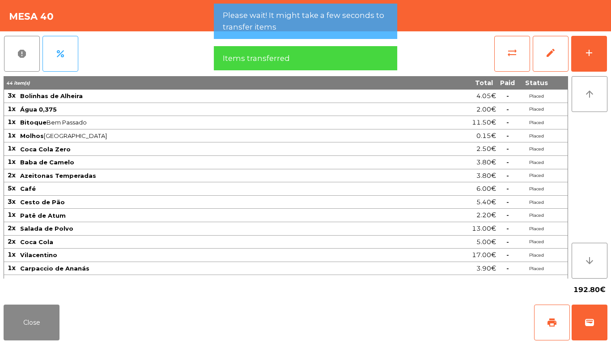
click at [493, 49] on div "report percent sync_alt edit add" at bounding box center [306, 53] width 604 height 45
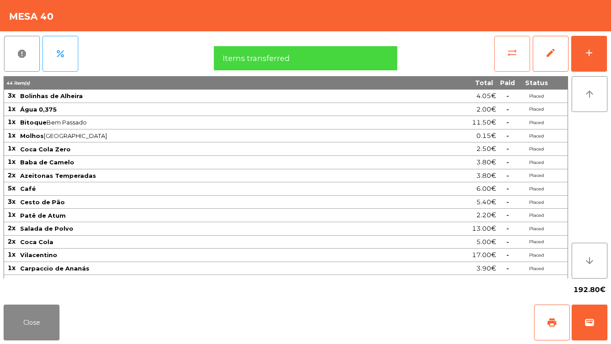
click at [499, 61] on button "sync_alt" at bounding box center [513, 54] width 36 height 36
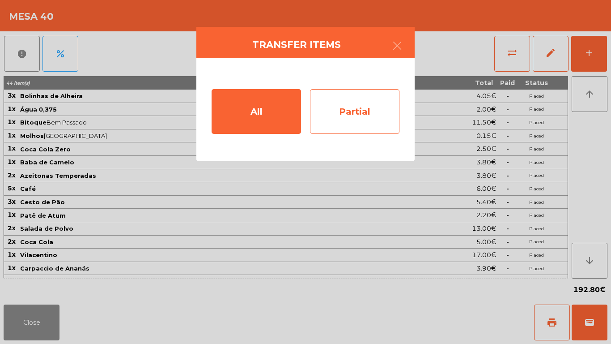
click at [333, 98] on div "Partial" at bounding box center [355, 111] width 90 height 45
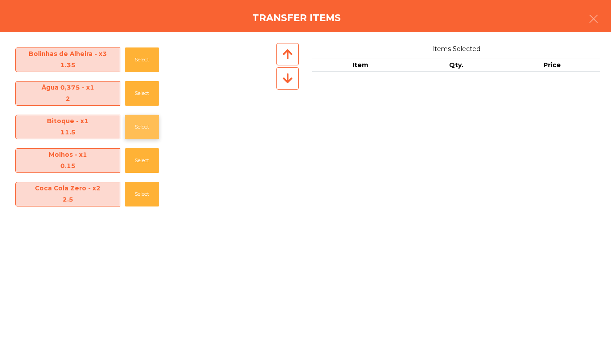
click at [135, 125] on button "Select" at bounding box center [142, 127] width 34 height 25
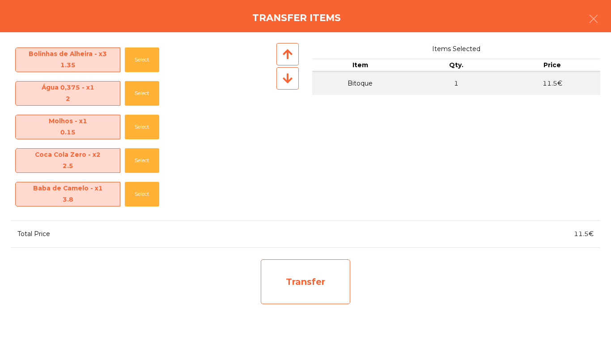
click at [332, 282] on div "Transfer" at bounding box center [306, 281] width 90 height 45
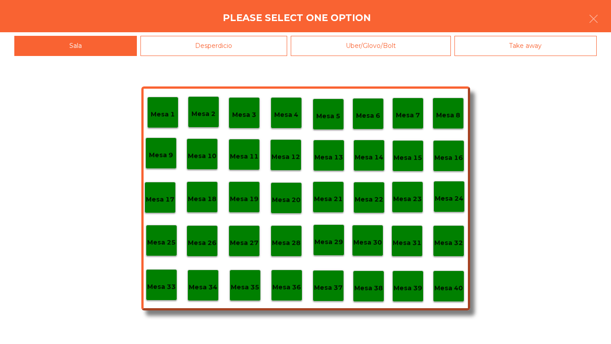
click at [416, 295] on div "Mesa 39" at bounding box center [408, 285] width 31 height 31
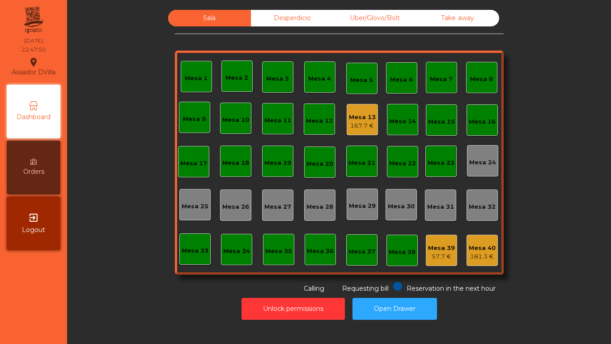
click at [348, 17] on div "Uber/Glovo/Bolt" at bounding box center [375, 18] width 83 height 17
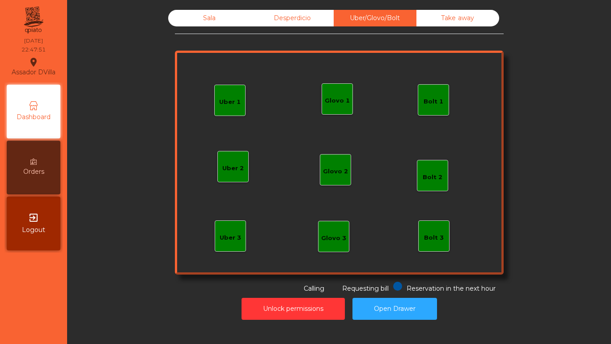
click at [332, 97] on div "Glovo 1" at bounding box center [337, 100] width 25 height 9
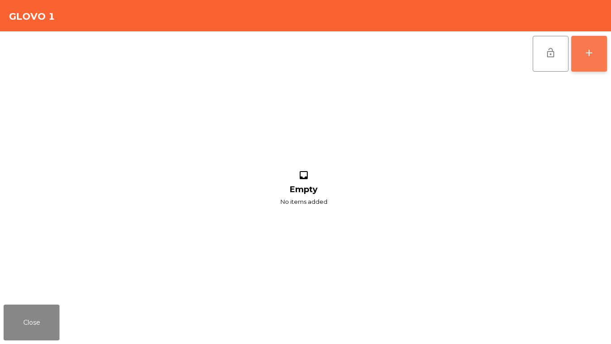
click at [584, 57] on button "add" at bounding box center [590, 54] width 36 height 36
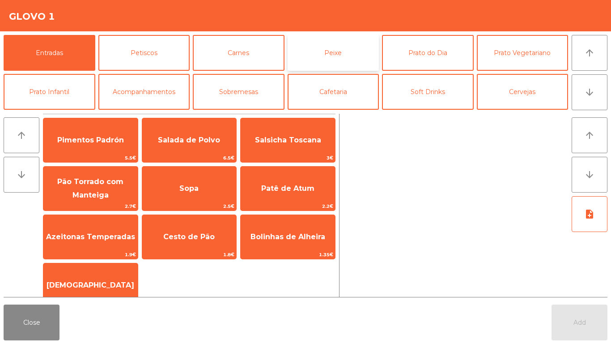
click at [334, 47] on button "Peixe" at bounding box center [334, 53] width 92 height 36
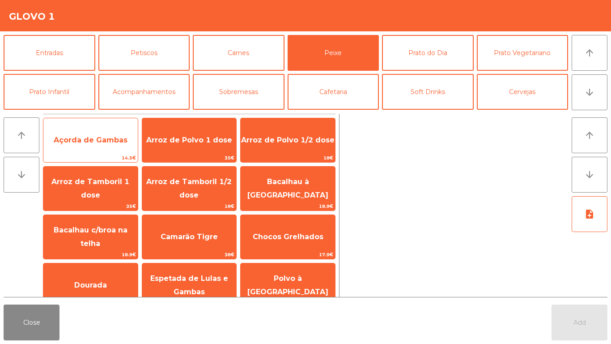
click at [98, 137] on span "Açorda de Gambas" at bounding box center [91, 140] width 74 height 9
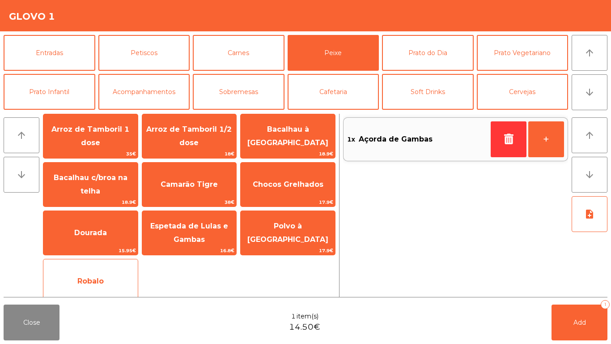
scroll to position [63, 0]
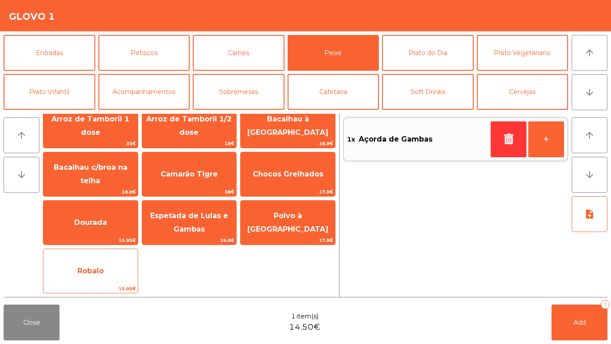
drag, startPoint x: 97, startPoint y: 260, endPoint x: 182, endPoint y: 252, distance: 85.4
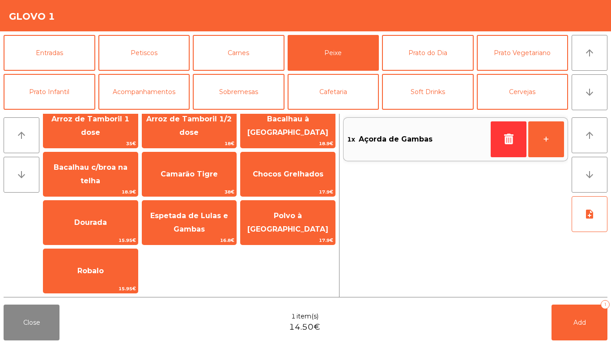
click at [97, 260] on span "Robalo" at bounding box center [90, 271] width 94 height 24
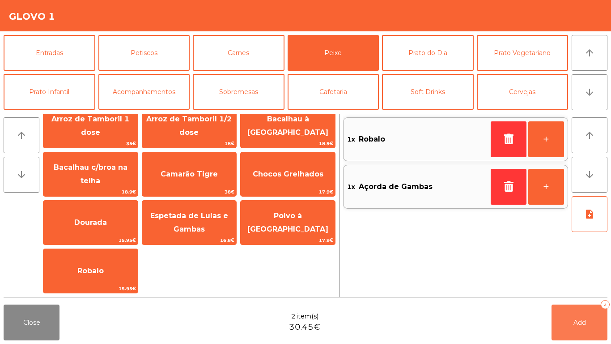
drag, startPoint x: 581, startPoint y: 324, endPoint x: 581, endPoint y: 241, distance: 82.8
click at [581, 324] on span "Add" at bounding box center [580, 322] width 13 height 8
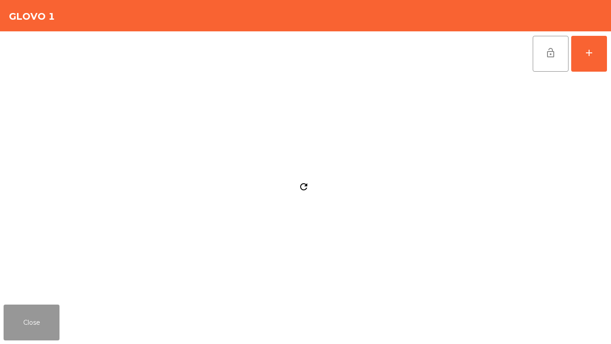
drag, startPoint x: 26, startPoint y: 308, endPoint x: 307, endPoint y: 286, distance: 281.5
click at [28, 305] on button "Close" at bounding box center [32, 322] width 56 height 36
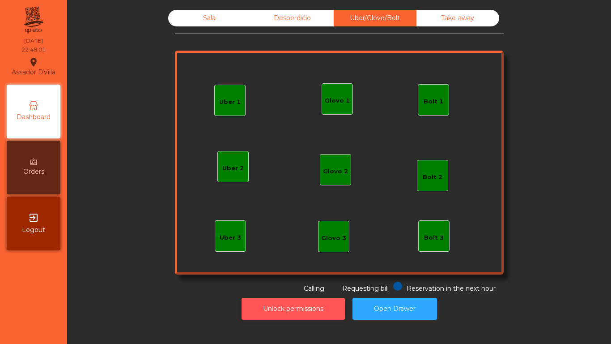
drag, startPoint x: 297, startPoint y: 295, endPoint x: 295, endPoint y: 299, distance: 4.8
click at [296, 297] on div "Unlock permissions Open Drawer" at bounding box center [339, 308] width 520 height 31
click at [288, 311] on button "Unlock permissions" at bounding box center [293, 309] width 103 height 22
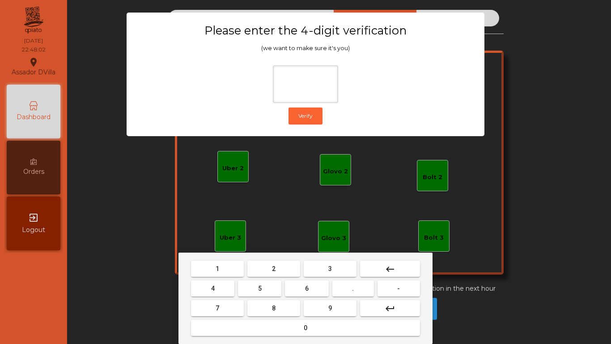
drag, startPoint x: 221, startPoint y: 263, endPoint x: 230, endPoint y: 272, distance: 12.3
click at [221, 262] on button "1" at bounding box center [217, 268] width 53 height 16
click at [344, 304] on button "9" at bounding box center [330, 308] width 53 height 16
drag, startPoint x: 207, startPoint y: 289, endPoint x: 214, endPoint y: 296, distance: 10.1
click at [208, 289] on button "4" at bounding box center [212, 288] width 43 height 16
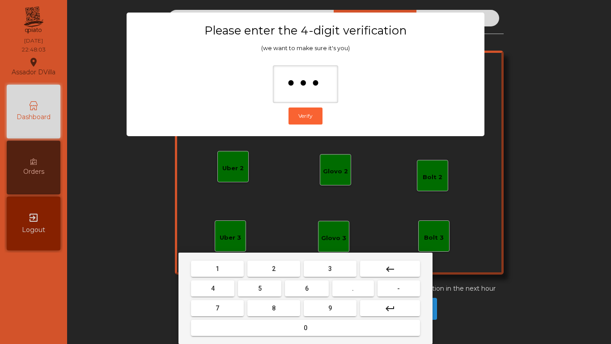
drag, startPoint x: 280, startPoint y: 330, endPoint x: 295, endPoint y: 311, distance: 24.3
click at [280, 330] on button "0" at bounding box center [305, 328] width 229 height 16
type input "****"
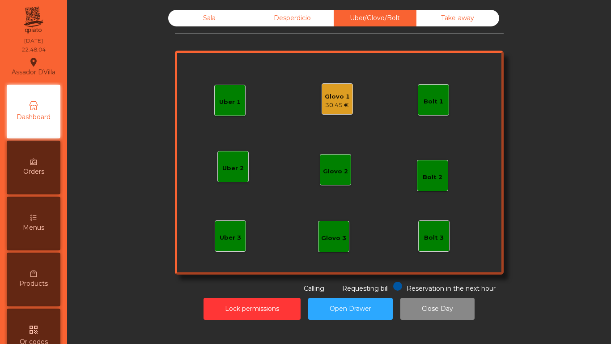
click at [346, 102] on div "Glovo 1 30.45 €" at bounding box center [337, 98] width 31 height 31
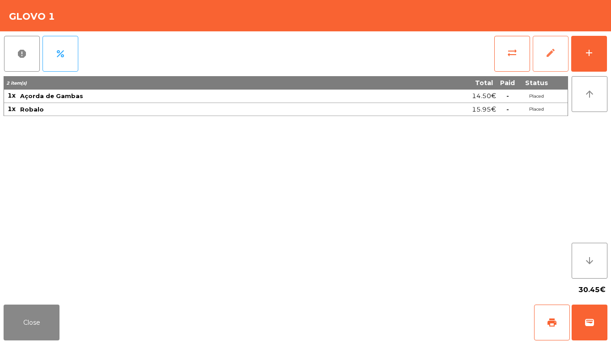
click at [538, 47] on button "edit" at bounding box center [551, 54] width 36 height 36
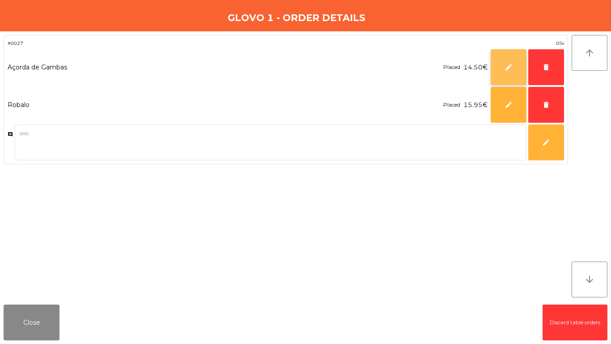
click at [510, 66] on span "edit" at bounding box center [509, 67] width 8 height 8
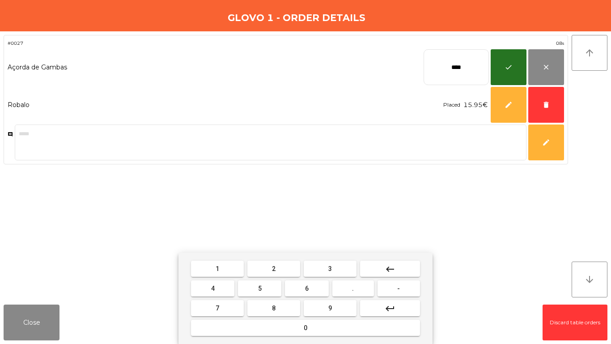
click at [392, 266] on mat-icon "keyboard_backspace" at bounding box center [390, 269] width 11 height 11
click at [395, 266] on mat-icon "keyboard_backspace" at bounding box center [390, 269] width 11 height 11
click at [396, 266] on button "keyboard_backspace" at bounding box center [390, 268] width 60 height 16
type input "*"
click at [397, 266] on button "keyboard_backspace" at bounding box center [390, 268] width 60 height 16
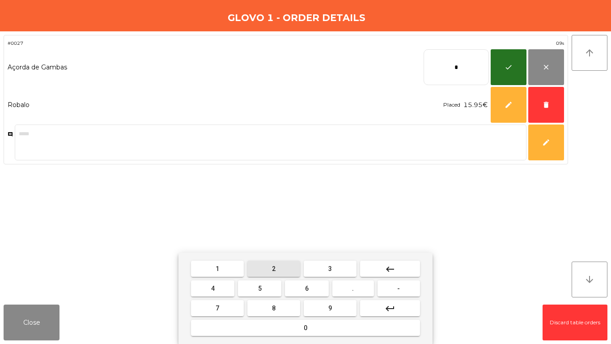
click at [279, 269] on button "2" at bounding box center [274, 268] width 53 height 16
click at [295, 330] on button "0" at bounding box center [305, 328] width 229 height 16
click at [358, 290] on button "." at bounding box center [354, 288] width 42 height 16
click at [284, 305] on button "8" at bounding box center [274, 308] width 53 height 16
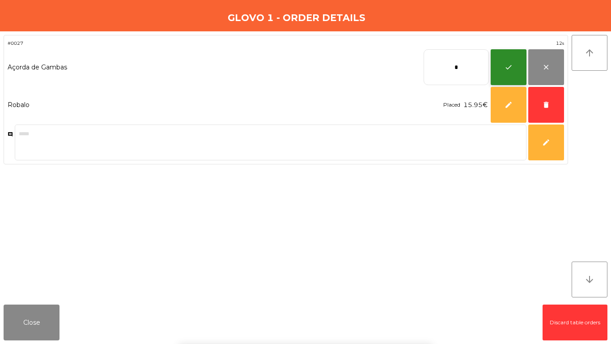
click at [510, 68] on span "check" at bounding box center [509, 67] width 8 height 8
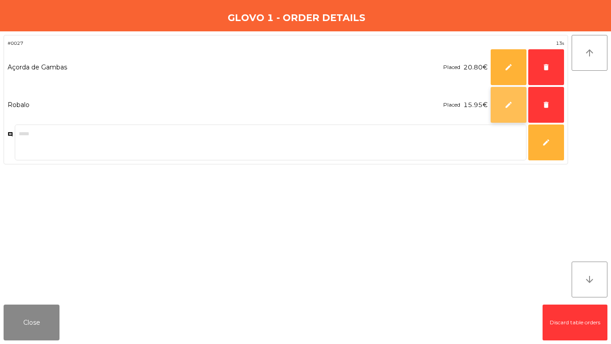
click at [506, 101] on span "edit" at bounding box center [509, 105] width 8 height 8
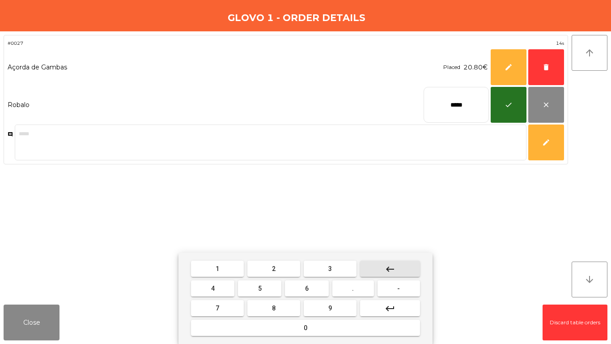
click at [377, 260] on button "keyboard_backspace" at bounding box center [390, 268] width 60 height 16
click at [380, 260] on mat-keyboard-key "keyboard_backspace" at bounding box center [391, 269] width 64 height 20
click at [381, 263] on button "keyboard_backspace" at bounding box center [390, 268] width 60 height 16
click at [381, 265] on button "keyboard_backspace" at bounding box center [390, 268] width 60 height 16
click at [381, 266] on button "keyboard_backspace" at bounding box center [390, 268] width 60 height 16
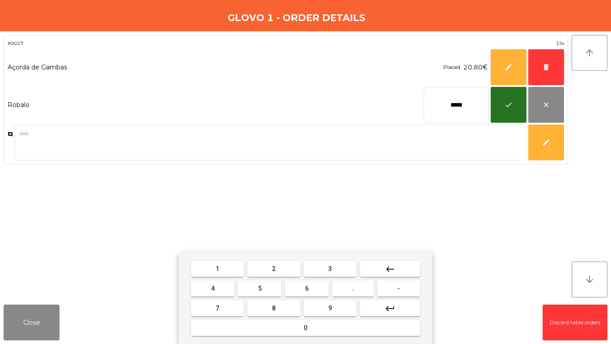
click at [380, 269] on button "keyboard_backspace" at bounding box center [390, 268] width 60 height 16
drag, startPoint x: 274, startPoint y: 270, endPoint x: 269, endPoint y: 270, distance: 5.8
click at [275, 270] on span "2" at bounding box center [274, 268] width 4 height 7
click at [234, 269] on button "1" at bounding box center [217, 268] width 53 height 16
drag, startPoint x: 360, startPoint y: 291, endPoint x: 302, endPoint y: 293, distance: 58.2
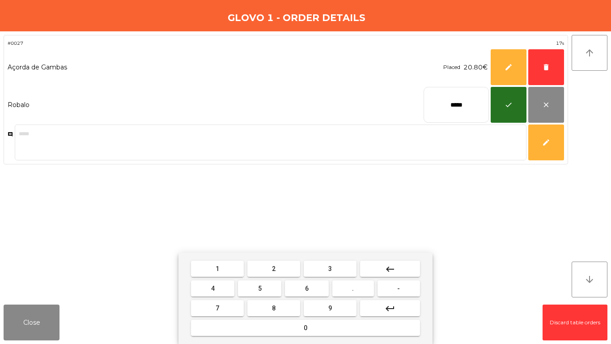
click at [357, 291] on button "." at bounding box center [354, 288] width 42 height 16
click at [280, 291] on button "5" at bounding box center [259, 288] width 43 height 16
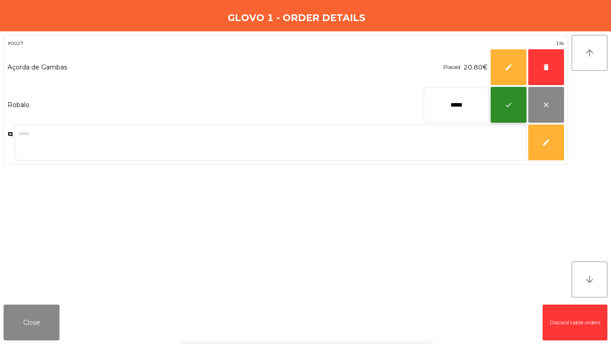
click at [499, 111] on button "check" at bounding box center [509, 105] width 36 height 36
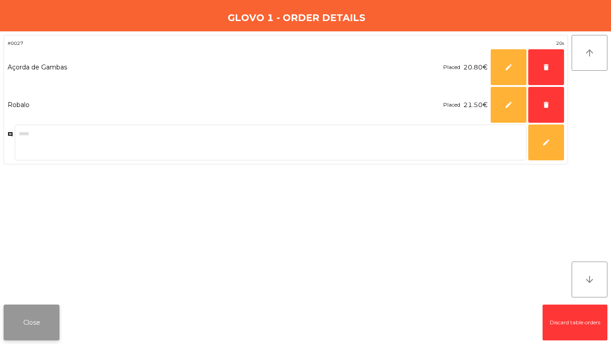
click at [19, 322] on button "Close" at bounding box center [32, 322] width 56 height 36
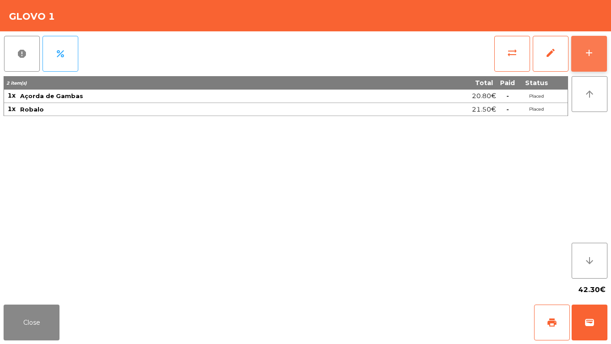
drag, startPoint x: 596, startPoint y: 55, endPoint x: 597, endPoint y: 60, distance: 5.4
click at [597, 56] on button "add" at bounding box center [590, 54] width 36 height 36
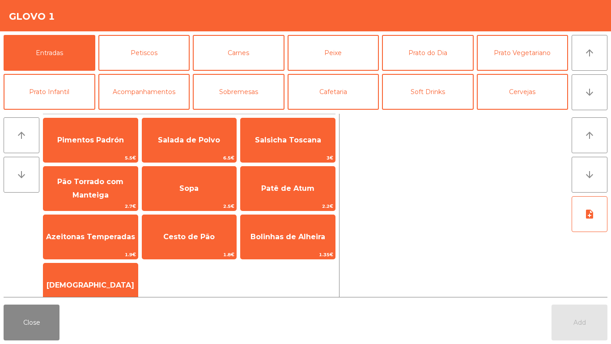
scroll to position [78, 0]
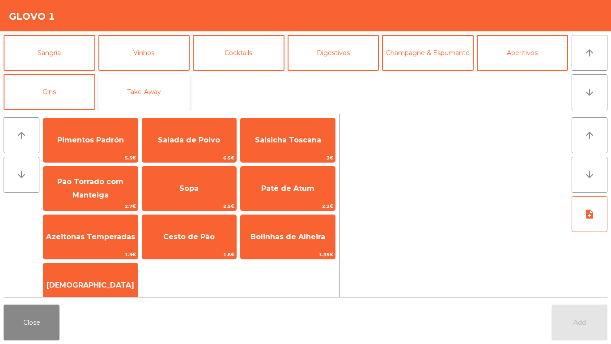
click at [147, 85] on button "Take-Away" at bounding box center [144, 92] width 92 height 36
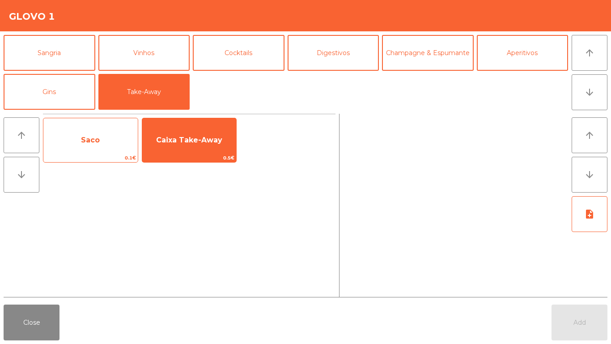
click at [95, 144] on span "Saco" at bounding box center [90, 140] width 19 height 9
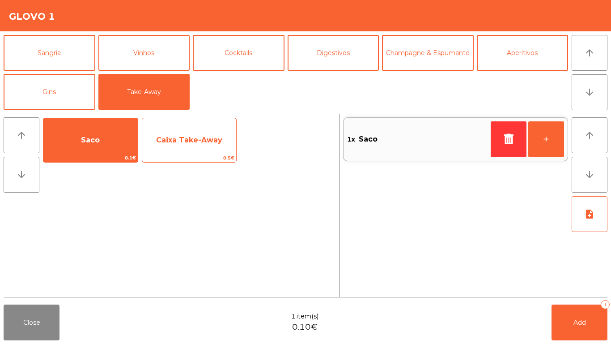
click at [178, 137] on span "Caixa Take-Away" at bounding box center [189, 140] width 66 height 9
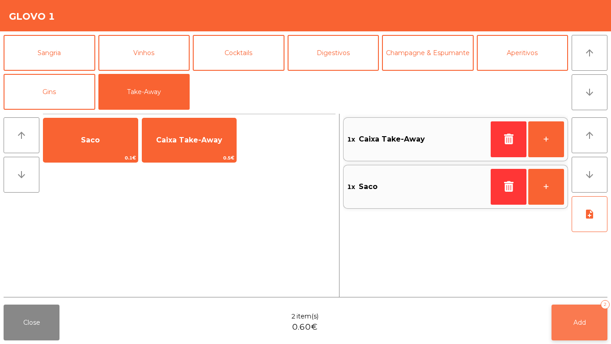
click at [572, 325] on button "Add 2" at bounding box center [580, 322] width 56 height 36
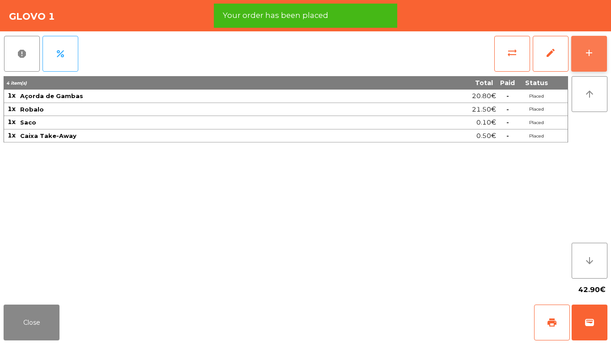
click at [588, 64] on button "add" at bounding box center [590, 54] width 36 height 36
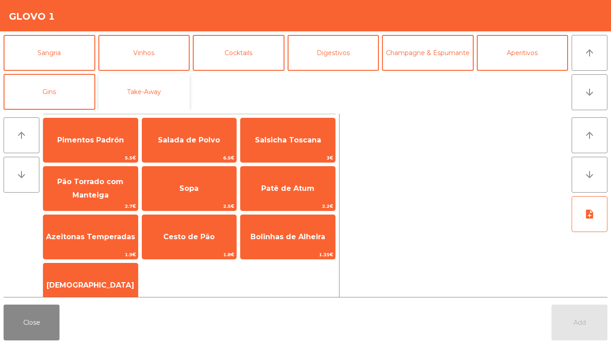
click at [153, 89] on button "Take-Away" at bounding box center [144, 92] width 92 height 36
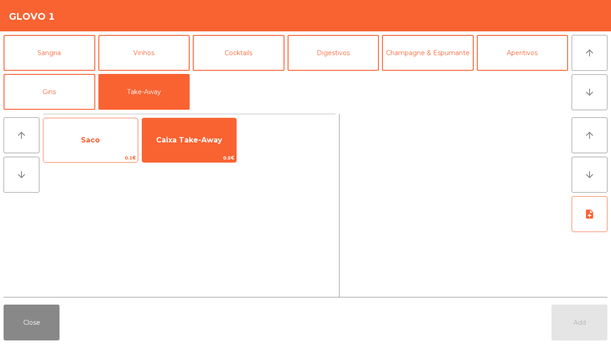
click at [114, 153] on div "Saco 0.1€" at bounding box center [90, 140] width 95 height 45
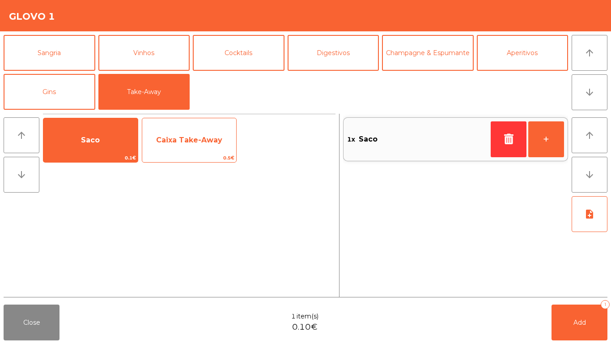
click at [175, 151] on span "Caixa Take-Away" at bounding box center [189, 140] width 94 height 24
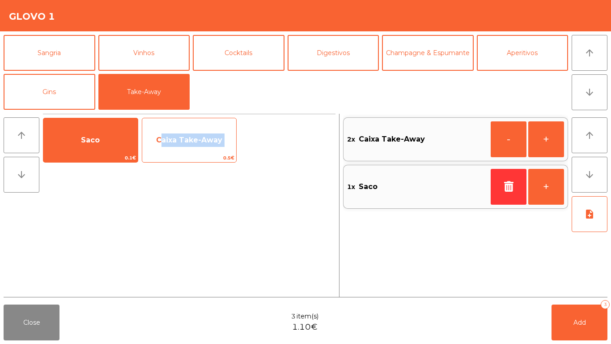
click at [175, 151] on span "Caixa Take-Away" at bounding box center [189, 140] width 94 height 24
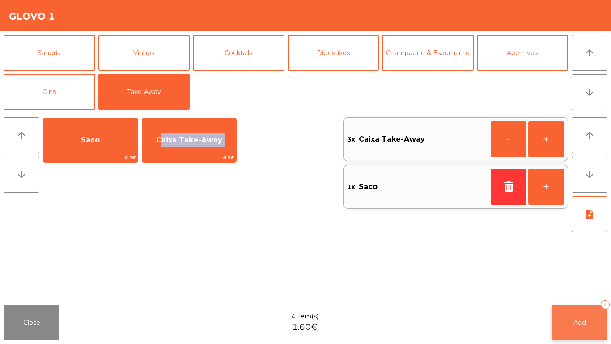
click at [591, 312] on button "Add 4" at bounding box center [580, 322] width 56 height 36
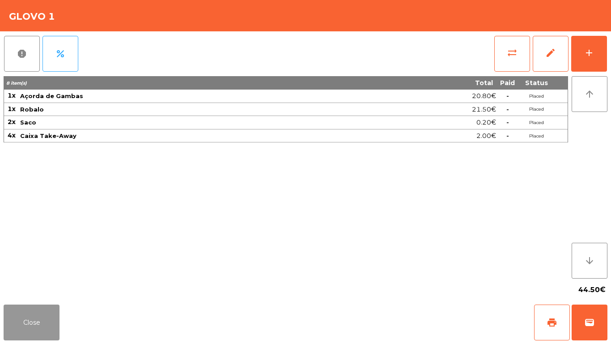
click at [45, 312] on button "Close" at bounding box center [32, 322] width 56 height 36
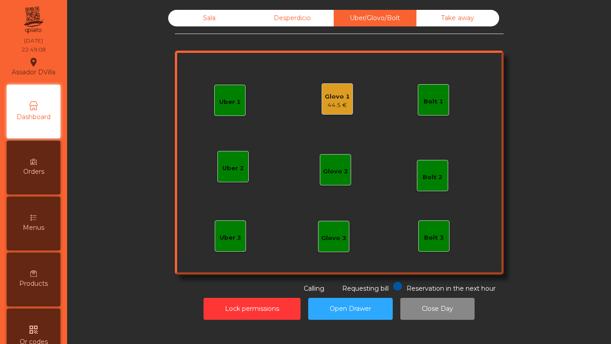
click at [334, 97] on div "Glovo 1" at bounding box center [337, 96] width 25 height 9
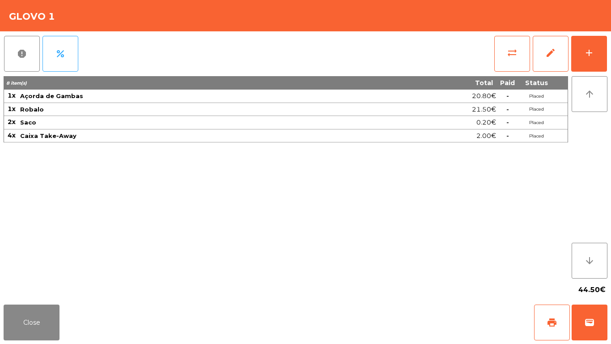
click at [559, 72] on div "sync_alt edit add" at bounding box center [551, 53] width 114 height 45
click at [557, 68] on button "edit" at bounding box center [551, 54] width 36 height 36
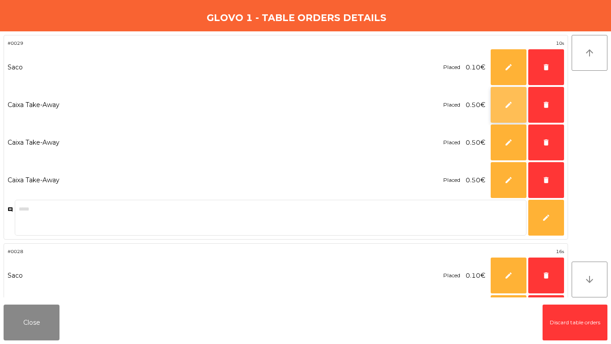
click at [502, 109] on button "edit" at bounding box center [509, 105] width 36 height 36
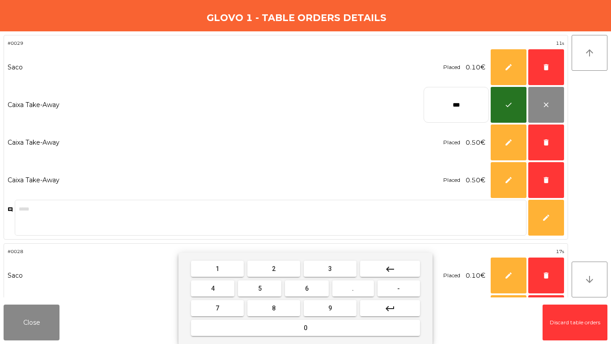
click at [366, 268] on button "keyboard_backspace" at bounding box center [390, 268] width 60 height 16
drag, startPoint x: 343, startPoint y: 269, endPoint x: 320, endPoint y: 270, distance: 22.9
click at [341, 269] on button "3" at bounding box center [330, 268] width 53 height 16
click at [234, 301] on button "7" at bounding box center [217, 308] width 53 height 16
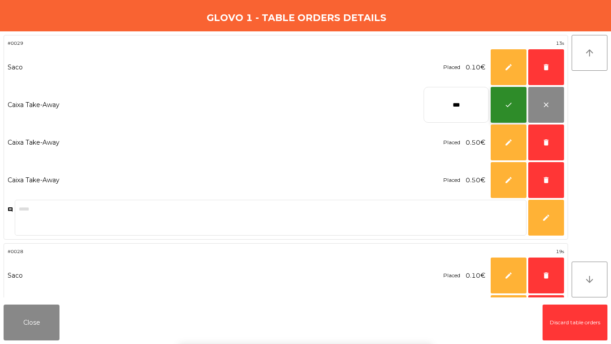
click at [500, 101] on button "check" at bounding box center [509, 105] width 36 height 36
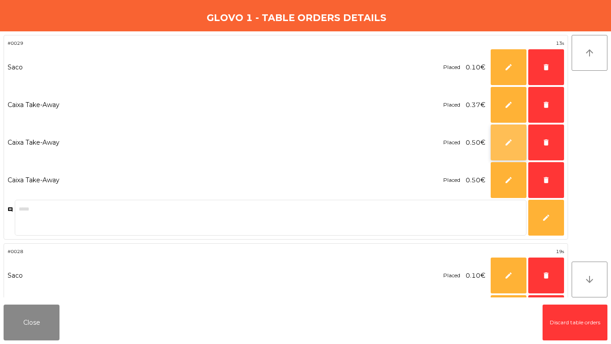
click at [504, 134] on button "edit" at bounding box center [509, 142] width 36 height 36
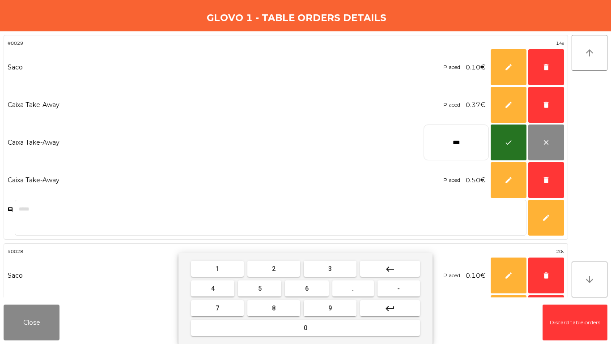
click at [393, 267] on mat-icon "keyboard_backspace" at bounding box center [390, 269] width 11 height 11
drag, startPoint x: 348, startPoint y: 269, endPoint x: 320, endPoint y: 269, distance: 27.7
click at [346, 269] on button "3" at bounding box center [330, 268] width 53 height 16
click at [214, 312] on button "7" at bounding box center [217, 308] width 53 height 16
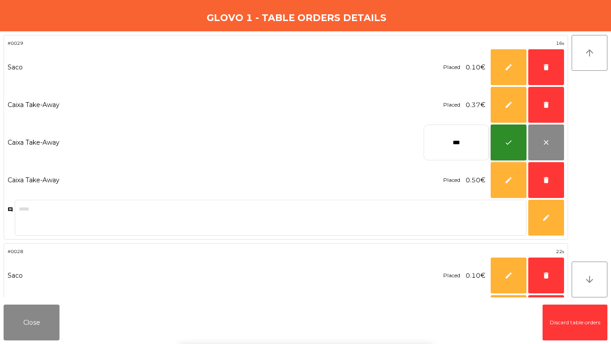
click at [519, 137] on button "check" at bounding box center [509, 142] width 36 height 36
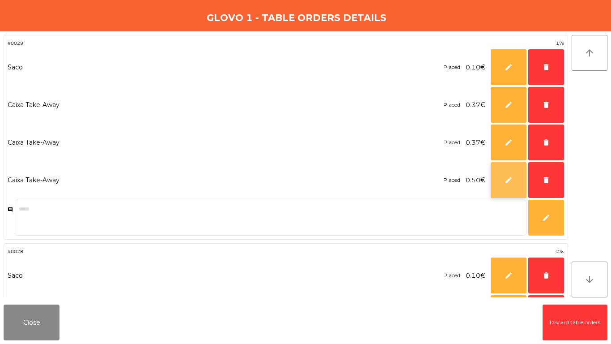
click at [505, 173] on button "edit" at bounding box center [509, 180] width 36 height 36
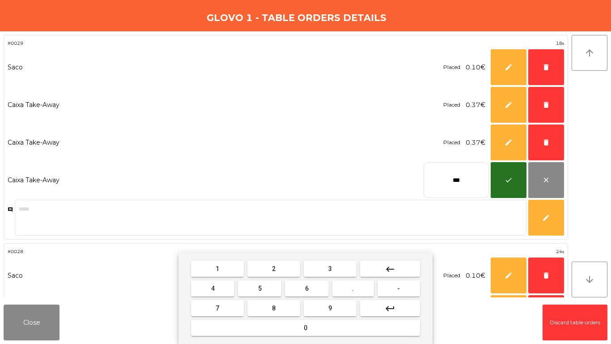
click at [403, 266] on button "keyboard_backspace" at bounding box center [390, 268] width 60 height 16
click at [348, 286] on button "." at bounding box center [354, 288] width 42 height 16
click at [341, 271] on button "3" at bounding box center [330, 268] width 53 height 16
drag, startPoint x: 227, startPoint y: 303, endPoint x: 554, endPoint y: 203, distance: 341.8
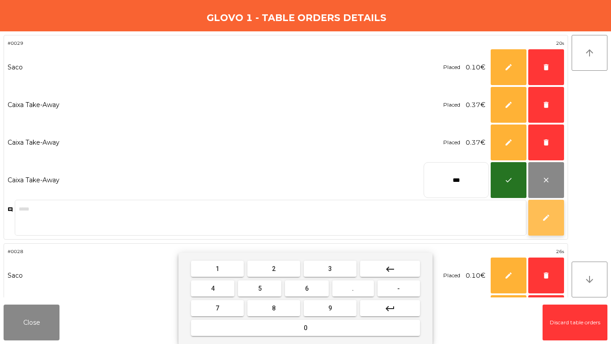
click at [227, 303] on button "7" at bounding box center [217, 308] width 53 height 16
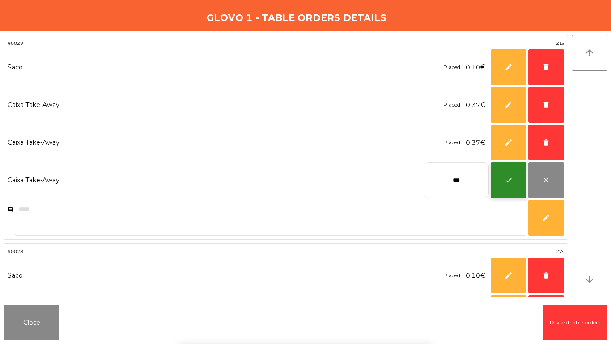
click at [520, 179] on button "check" at bounding box center [509, 180] width 36 height 36
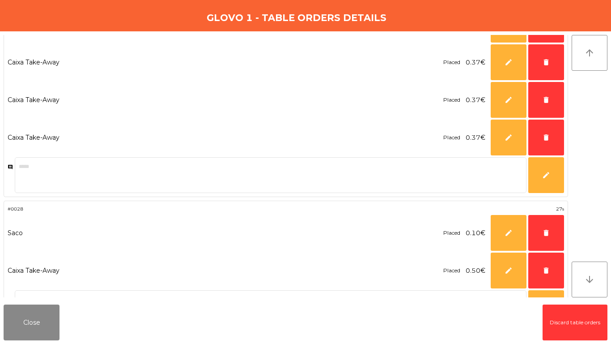
scroll to position [45, 0]
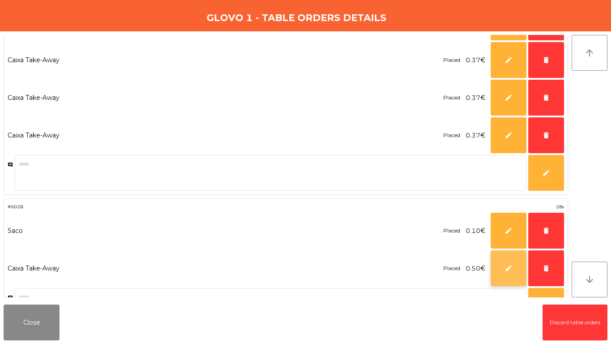
click at [517, 261] on button "edit" at bounding box center [509, 268] width 36 height 36
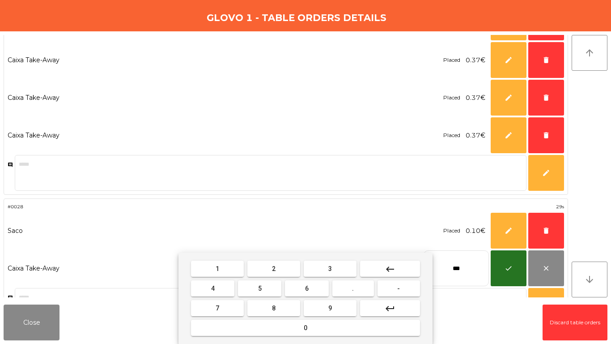
click at [384, 268] on button "keyboard_backspace" at bounding box center [390, 268] width 60 height 16
click at [350, 270] on button "3" at bounding box center [330, 268] width 53 height 16
click at [201, 312] on button "7" at bounding box center [217, 308] width 53 height 16
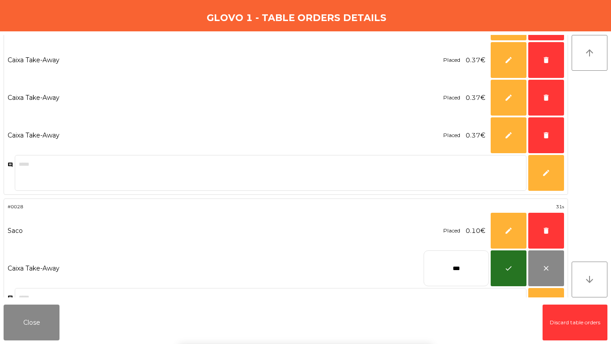
click at [515, 270] on div "1 2 3 keyboard_backspace 4 5 6 . - 7 8 9 keyboard_return 0" at bounding box center [305, 297] width 611 height 91
click at [513, 272] on button "check" at bounding box center [509, 268] width 36 height 36
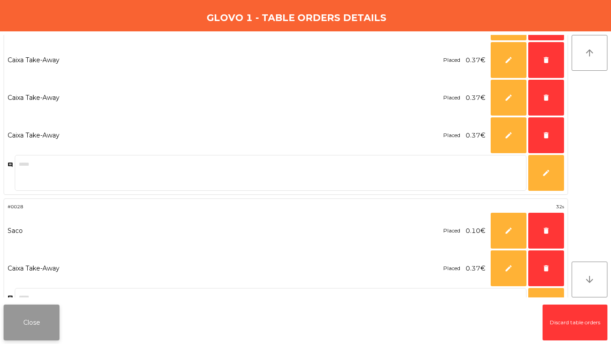
click at [15, 320] on button "Close" at bounding box center [32, 322] width 56 height 36
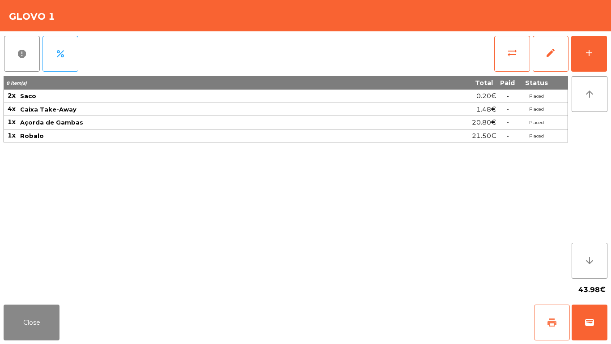
drag, startPoint x: 548, startPoint y: 312, endPoint x: 583, endPoint y: 323, distance: 36.2
click at [549, 312] on button "print" at bounding box center [552, 322] width 36 height 36
click at [584, 322] on button "wallet" at bounding box center [590, 322] width 36 height 36
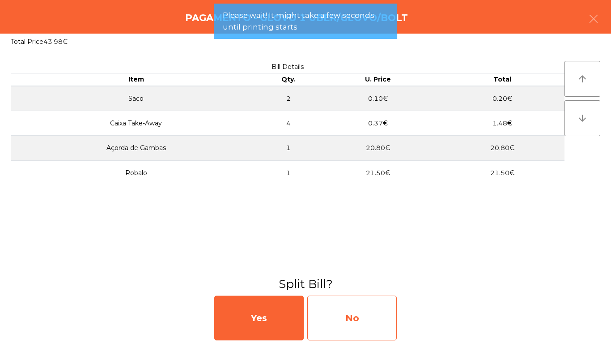
click at [357, 309] on div "No" at bounding box center [352, 317] width 90 height 45
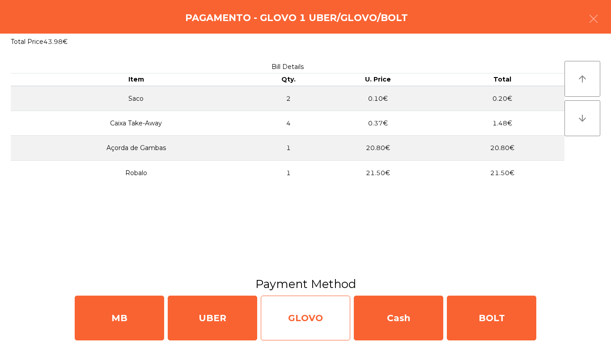
click at [324, 303] on div "GLOVO" at bounding box center [306, 317] width 90 height 45
select select "**"
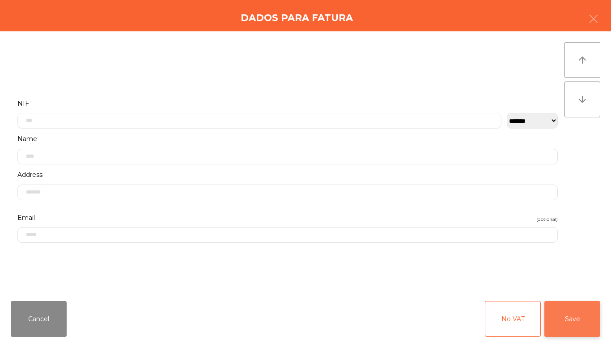
click at [591, 319] on button "Save" at bounding box center [573, 319] width 56 height 36
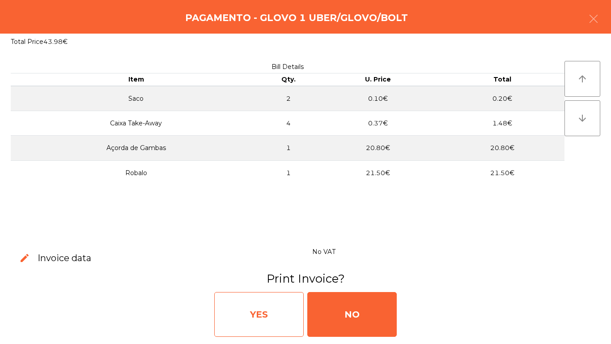
click at [259, 303] on div "YES" at bounding box center [259, 314] width 90 height 45
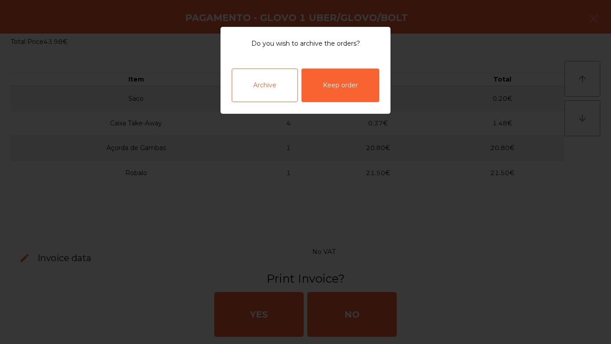
click at [269, 78] on div "Archive" at bounding box center [265, 85] width 66 height 34
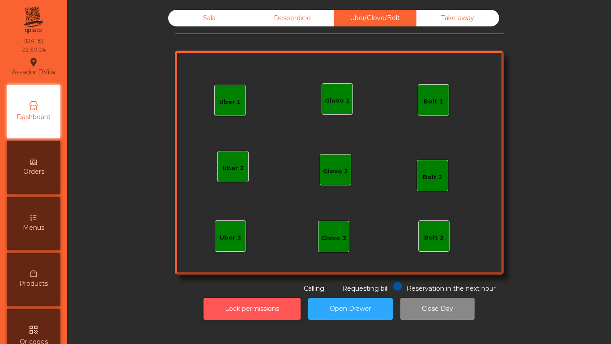
click at [264, 306] on button "Lock permissions" at bounding box center [252, 309] width 97 height 22
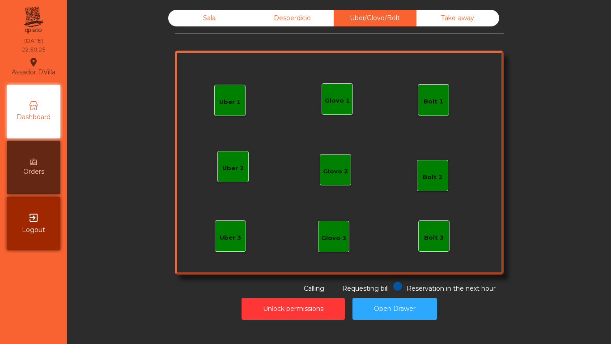
click at [287, 26] on div "Desperdicio" at bounding box center [292, 18] width 83 height 17
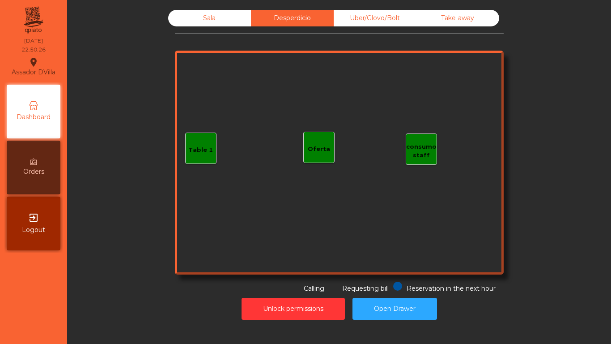
click at [436, 15] on div "Take away" at bounding box center [458, 18] width 83 height 17
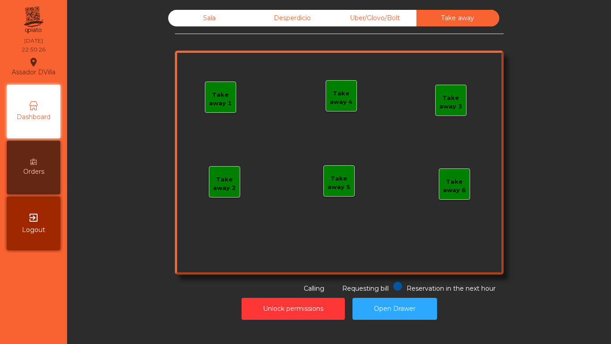
click at [378, 23] on div "Uber/Glovo/Bolt" at bounding box center [375, 18] width 83 height 17
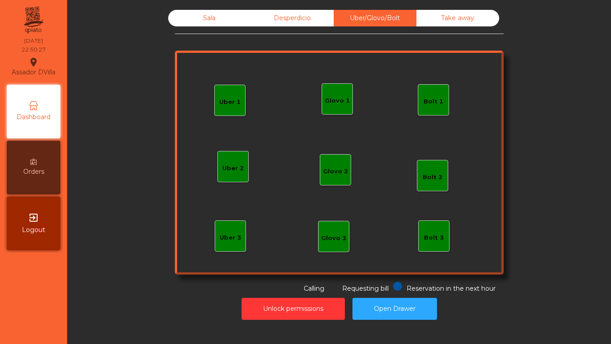
click at [202, 23] on div "Sala" at bounding box center [209, 18] width 83 height 17
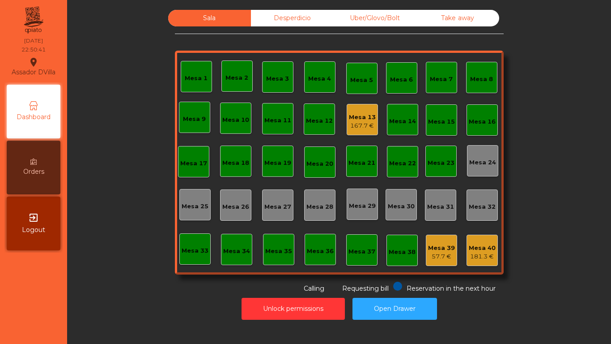
click at [344, 23] on div "Uber/Glovo/Bolt" at bounding box center [375, 18] width 83 height 17
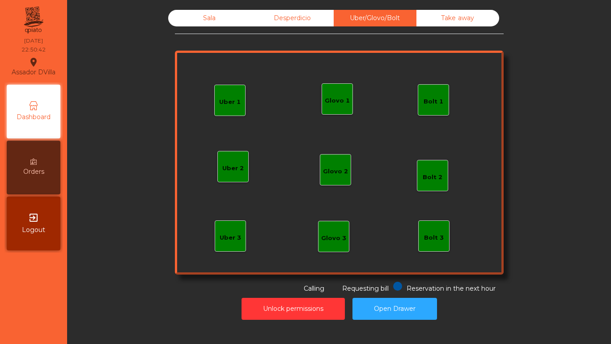
click at [434, 19] on div "Take away" at bounding box center [458, 18] width 83 height 17
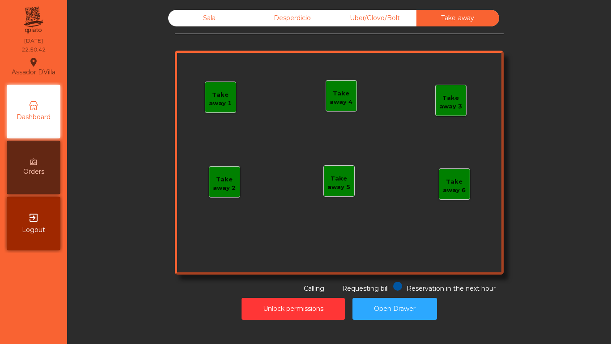
click at [270, 19] on div "Desperdicio" at bounding box center [292, 18] width 83 height 17
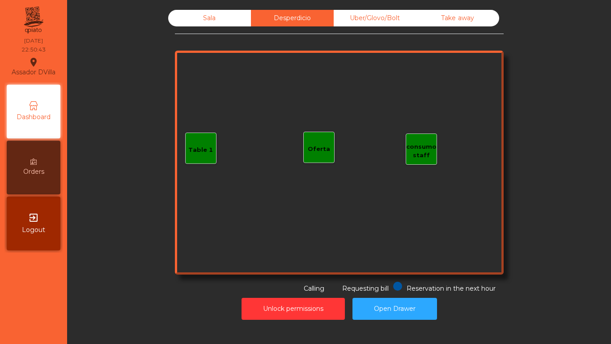
click at [235, 20] on div "Sala" at bounding box center [209, 18] width 83 height 17
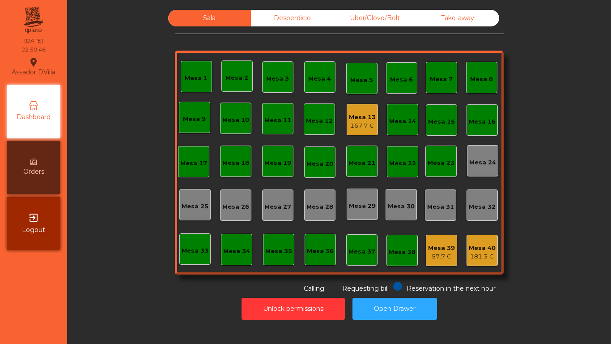
click at [308, 24] on div "Desperdicio" at bounding box center [292, 18] width 83 height 17
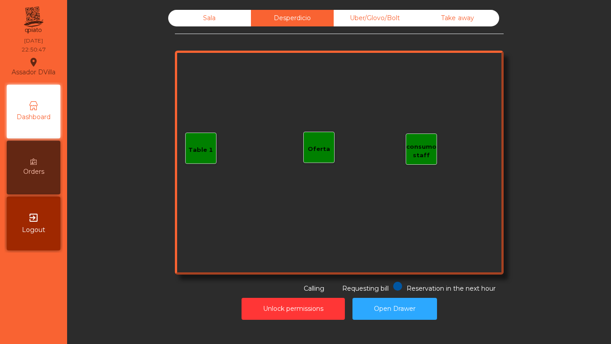
click at [240, 17] on div "Sala" at bounding box center [209, 18] width 83 height 17
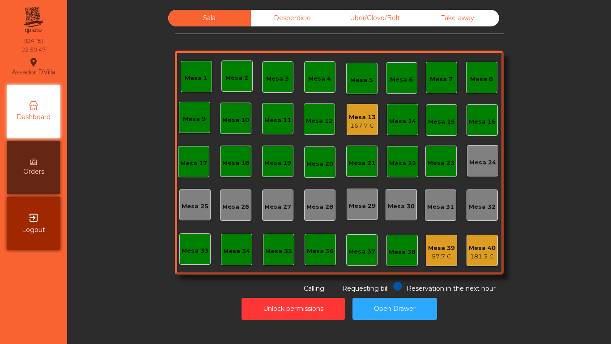
click at [356, 132] on div "Mesa 13 167.7 €" at bounding box center [362, 119] width 31 height 31
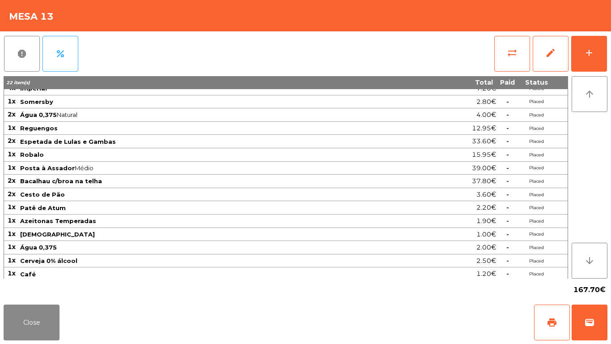
scroll to position [10, 0]
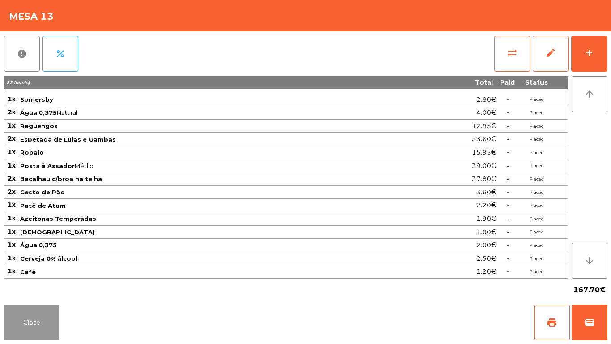
click at [41, 315] on button "Close" at bounding box center [32, 322] width 56 height 36
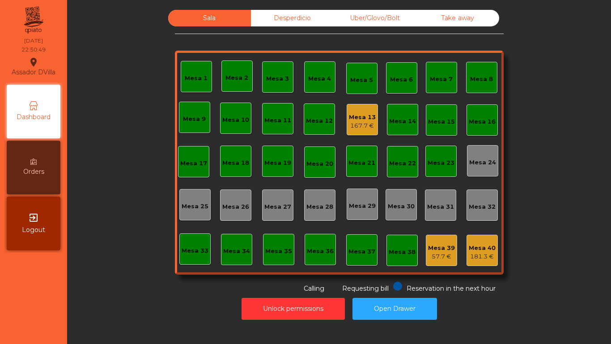
click at [87, 242] on div "Sala Desperdicio Uber/Glovo/Bolt Take away Mesa 1 Mesa 2 Mesa 3 Mesa 4 Mesa 5 M…" at bounding box center [339, 151] width 520 height 283
click at [85, 249] on div "Sala Desperdicio Uber/Glovo/Bolt Take away Mesa 1 Mesa 2 Mesa 3 Mesa 4 Mesa 5 M…" at bounding box center [339, 151] width 520 height 283
click at [85, 240] on div "Sala Desperdicio Uber/Glovo/Bolt Take away Mesa 1 Mesa 2 Mesa 3 Mesa 4 Mesa 5 M…" at bounding box center [339, 151] width 520 height 283
click at [313, 17] on div "Desperdicio" at bounding box center [292, 18] width 83 height 17
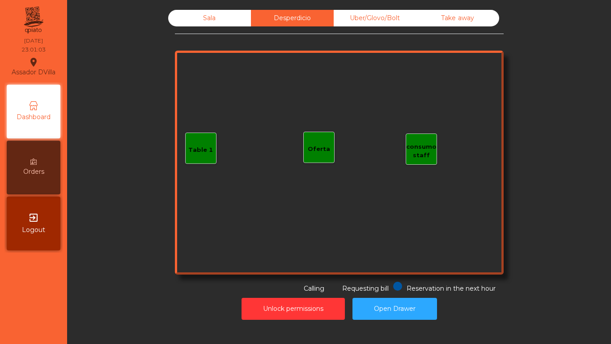
click at [360, 17] on div "Uber/Glovo/Bolt" at bounding box center [375, 18] width 83 height 17
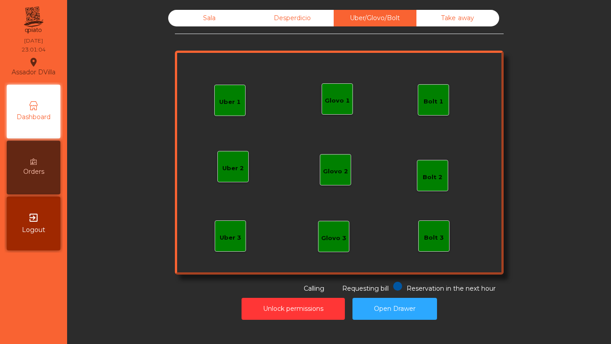
click at [520, 21] on div "Sala Desperdicio Uber/Glovo/Bolt Take away Uber 1 Uber 3 Bolt 2 Glovo 2 Uber 2 …" at bounding box center [339, 151] width 520 height 283
drag, startPoint x: 505, startPoint y: 19, endPoint x: 483, endPoint y: 16, distance: 22.6
click at [502, 18] on div "Sala Desperdicio Uber/Glovo/Bolt Take away" at bounding box center [339, 18] width 342 height 17
drag, startPoint x: 482, startPoint y: 16, endPoint x: 474, endPoint y: 14, distance: 9.1
click at [481, 15] on div "Take away" at bounding box center [458, 18] width 83 height 17
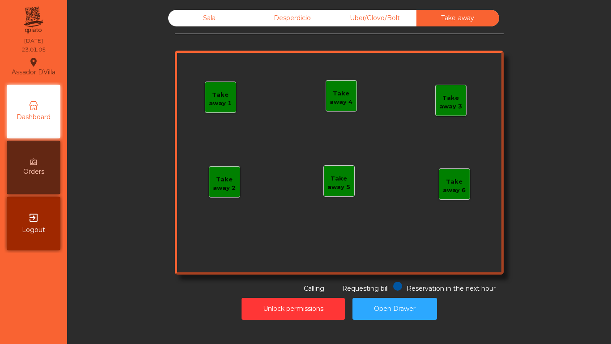
click at [230, 16] on div "Sala" at bounding box center [209, 18] width 83 height 17
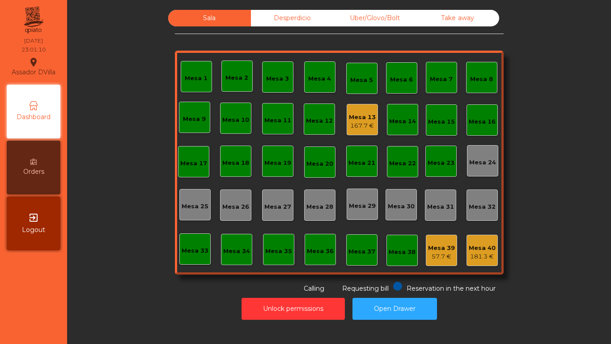
click at [366, 117] on div "Mesa 13" at bounding box center [362, 117] width 27 height 9
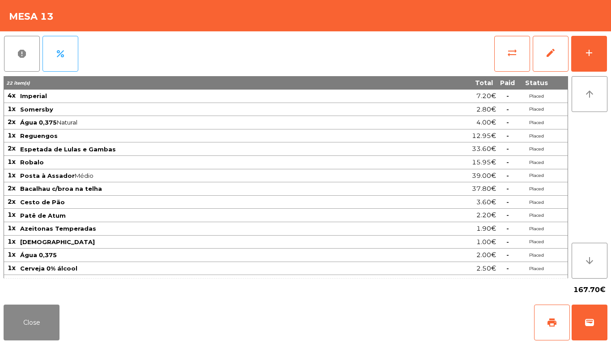
scroll to position [10, 0]
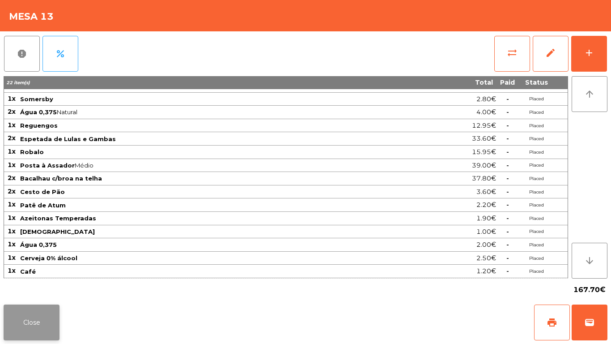
click at [52, 316] on button "Close" at bounding box center [32, 322] width 56 height 36
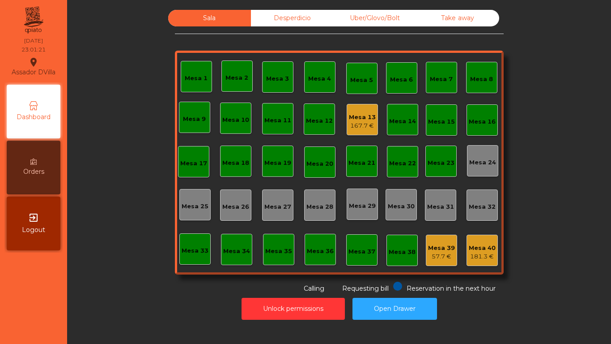
click at [477, 16] on div "Take away" at bounding box center [458, 18] width 83 height 17
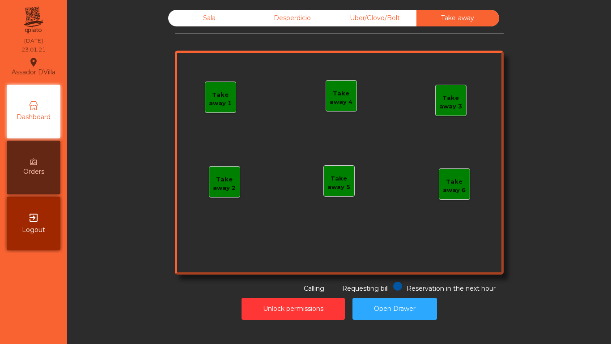
click at [398, 14] on div "Uber/Glovo/Bolt" at bounding box center [375, 18] width 83 height 17
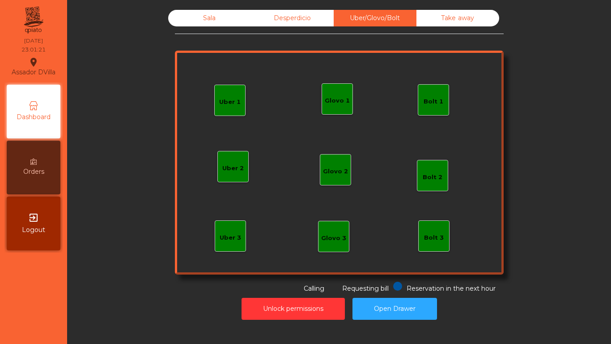
click at [324, 11] on div "Desperdicio" at bounding box center [292, 18] width 83 height 17
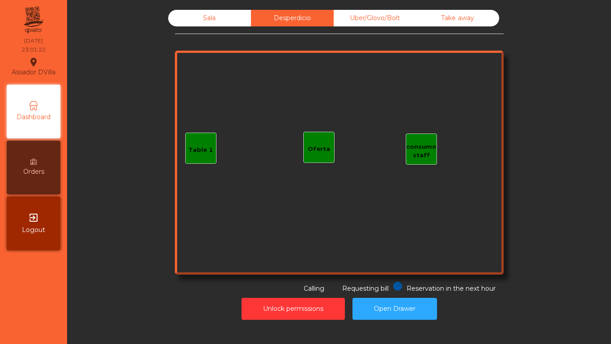
click at [240, 13] on div "Sala" at bounding box center [209, 18] width 83 height 17
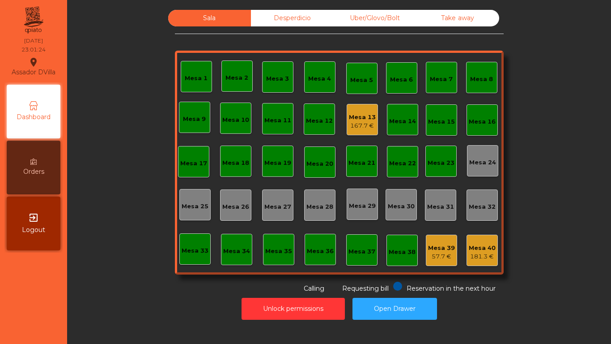
click at [200, 283] on div "Reservation in the next hour Requesting bill Calling" at bounding box center [337, 288] width 325 height 12
click at [488, 249] on div "Mesa 40" at bounding box center [482, 247] width 27 height 9
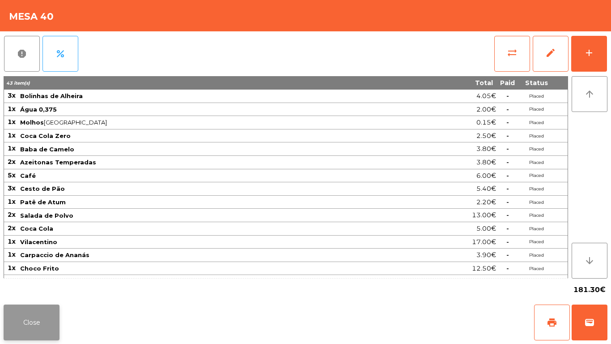
click at [41, 324] on button "Close" at bounding box center [32, 322] width 56 height 36
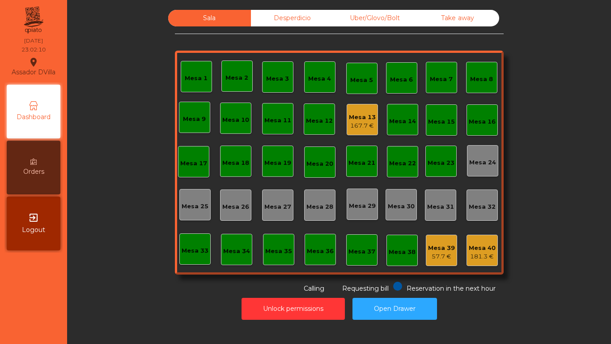
click at [153, 294] on div "Sala Desperdicio Uber/Glovo/Bolt Take away Mesa 1 Mesa 2 Mesa 3 Mesa 4 Mesa 5 M…" at bounding box center [340, 167] width 534 height 314
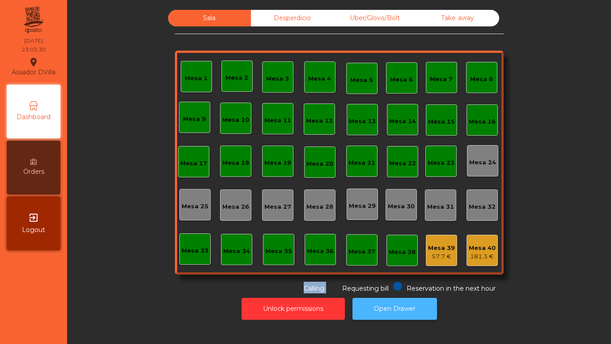
click at [392, 317] on button "Open Drawer" at bounding box center [395, 309] width 85 height 22
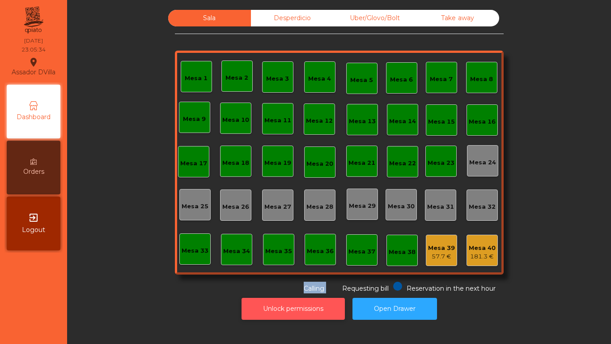
click at [303, 305] on button "Unlock permissions" at bounding box center [293, 309] width 103 height 22
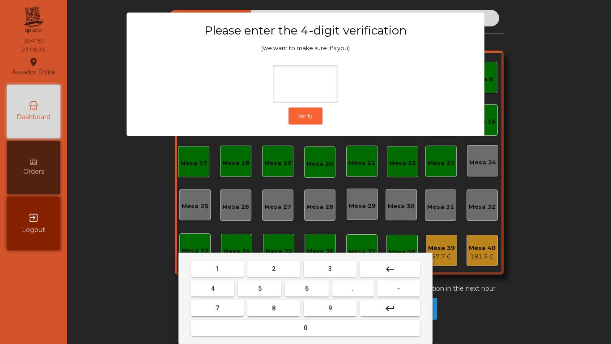
click at [218, 274] on button "1" at bounding box center [217, 268] width 53 height 16
click at [329, 310] on span "9" at bounding box center [331, 307] width 4 height 7
click at [215, 287] on button "4" at bounding box center [212, 288] width 43 height 16
click at [258, 323] on button "0" at bounding box center [305, 328] width 229 height 16
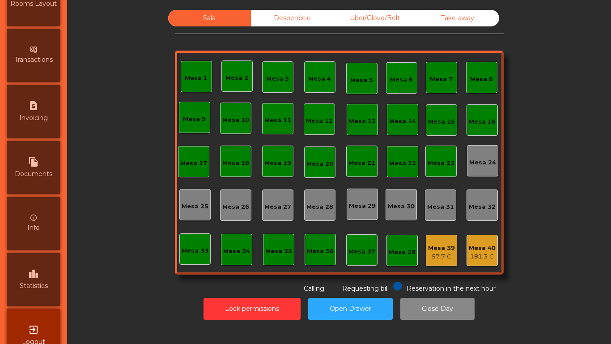
click at [39, 275] on icon "leaderboard" at bounding box center [33, 273] width 11 height 11
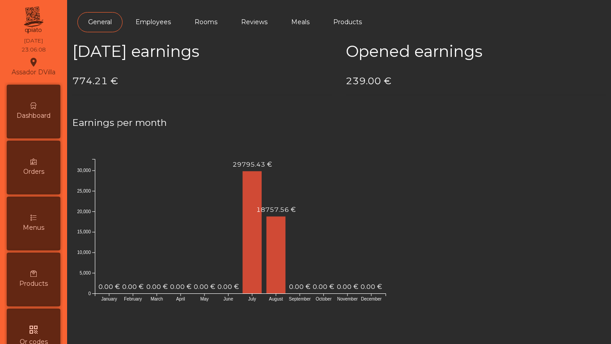
drag, startPoint x: 33, startPoint y: 115, endPoint x: 60, endPoint y: 149, distance: 43.3
click at [33, 115] on span "Dashboard" at bounding box center [34, 115] width 34 height 9
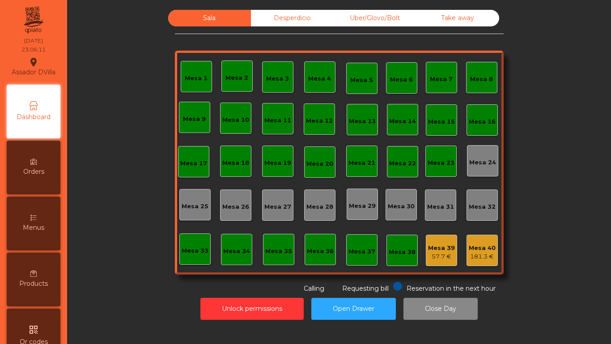
click at [446, 262] on div "Mesa 39 57.7 €" at bounding box center [441, 250] width 31 height 31
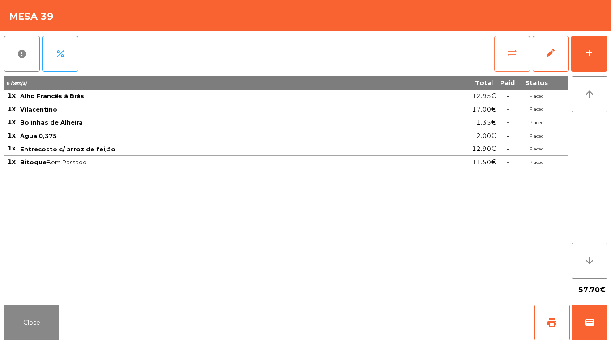
click at [522, 49] on button "sync_alt" at bounding box center [513, 54] width 36 height 36
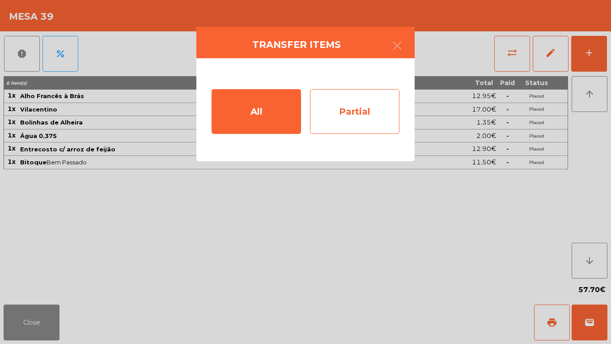
click at [362, 114] on div "Partial" at bounding box center [355, 111] width 90 height 45
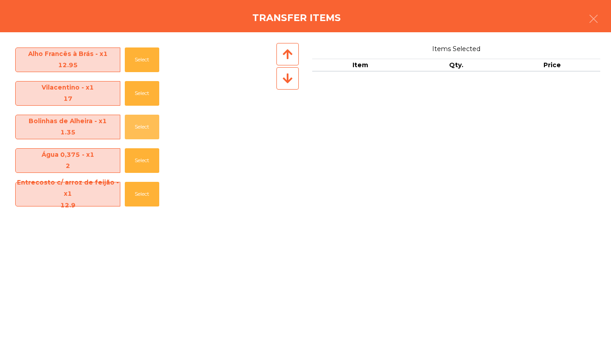
drag, startPoint x: 133, startPoint y: 127, endPoint x: 172, endPoint y: 161, distance: 51.7
click at [136, 124] on button "Select" at bounding box center [142, 127] width 34 height 25
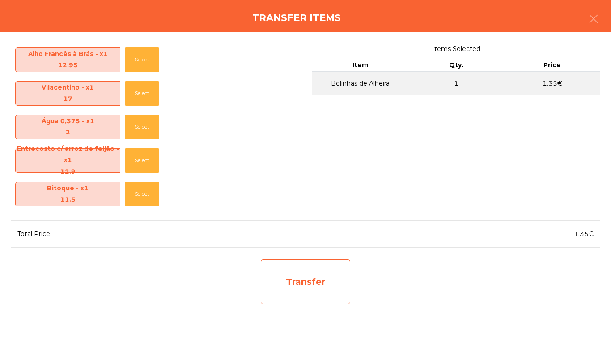
click at [291, 296] on div "Transfer" at bounding box center [306, 281] width 90 height 45
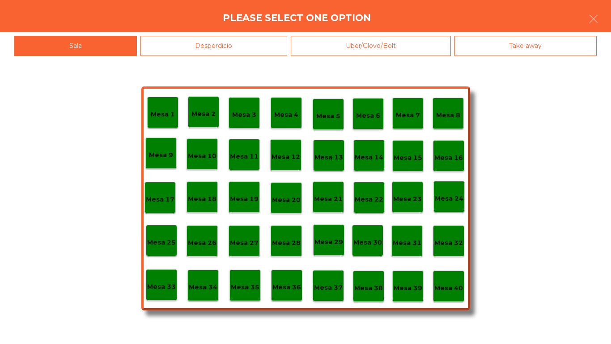
click at [441, 285] on p "Mesa 40" at bounding box center [449, 288] width 29 height 10
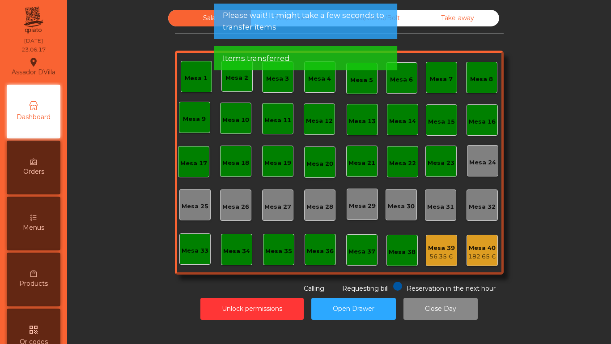
click at [480, 257] on div "182.65 €" at bounding box center [483, 256] width 28 height 9
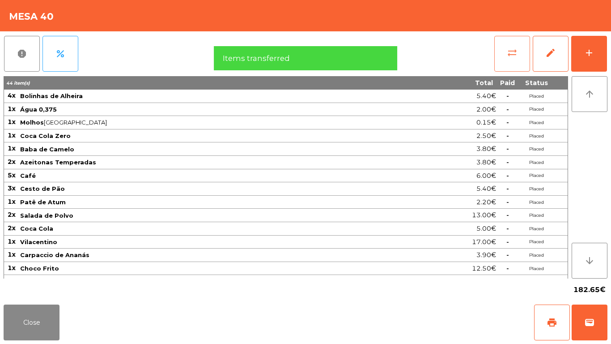
click at [517, 40] on button "sync_alt" at bounding box center [513, 54] width 36 height 36
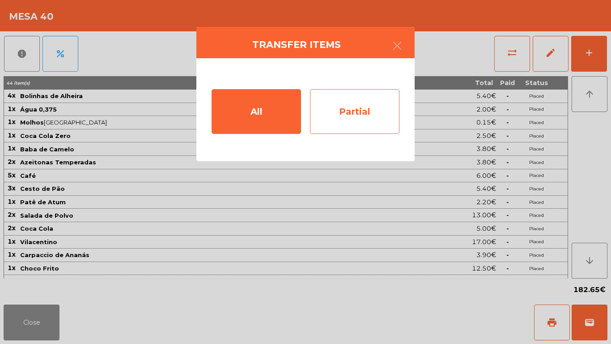
click at [356, 122] on div "Partial" at bounding box center [355, 111] width 90 height 45
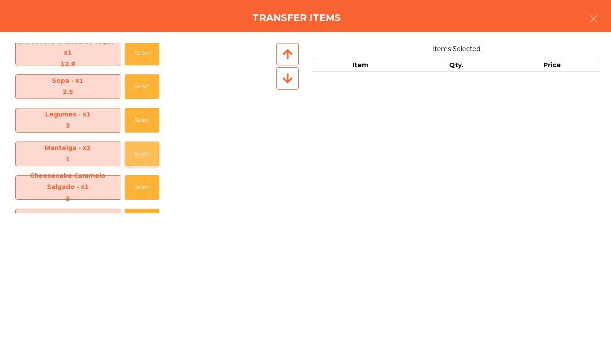
scroll to position [627, 0]
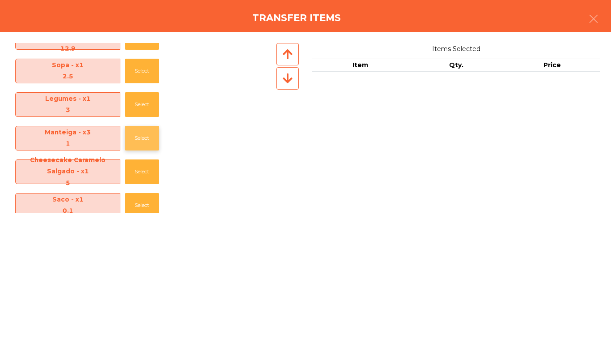
drag, startPoint x: 134, startPoint y: 132, endPoint x: 194, endPoint y: 209, distance: 97.5
click at [134, 132] on button "Select" at bounding box center [142, 138] width 34 height 25
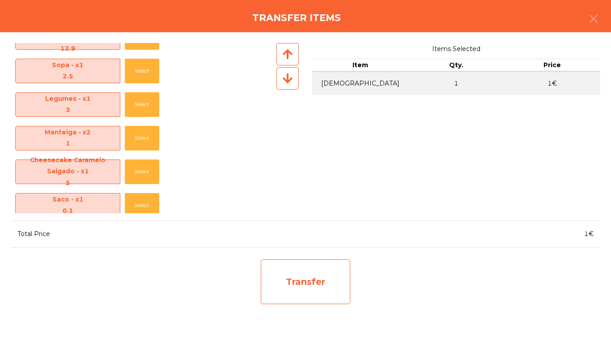
click at [324, 301] on div "Transfer" at bounding box center [306, 281] width 90 height 45
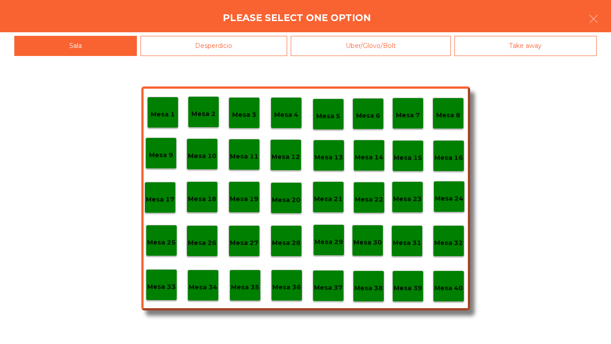
click at [400, 288] on p "Mesa 39" at bounding box center [408, 288] width 29 height 10
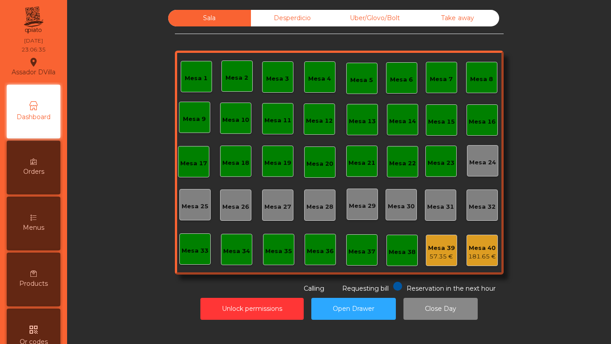
click at [444, 256] on div "57.35 €" at bounding box center [441, 256] width 27 height 9
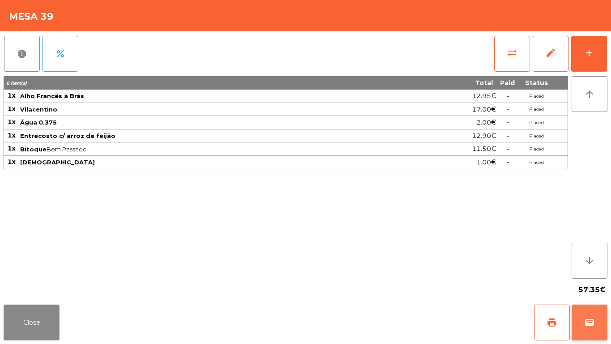
click at [602, 322] on button "wallet" at bounding box center [590, 322] width 36 height 36
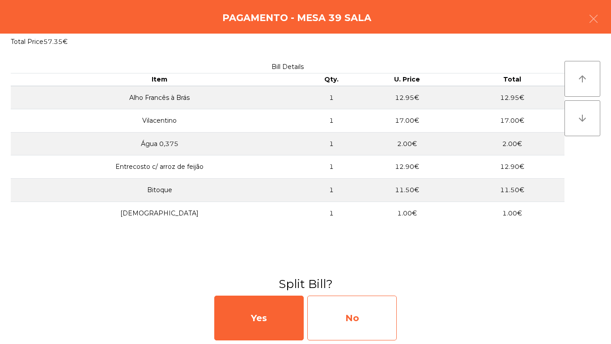
click at [381, 317] on div "No" at bounding box center [352, 317] width 90 height 45
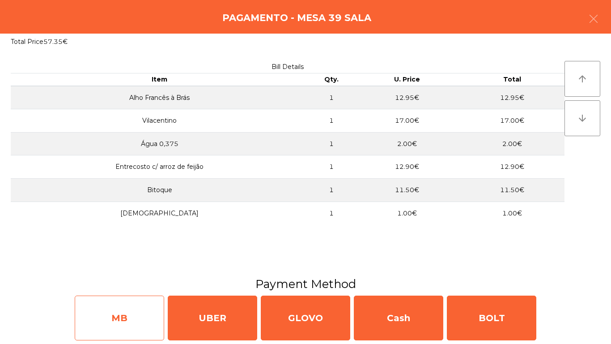
click at [149, 316] on div "MB" at bounding box center [120, 317] width 90 height 45
select select "**"
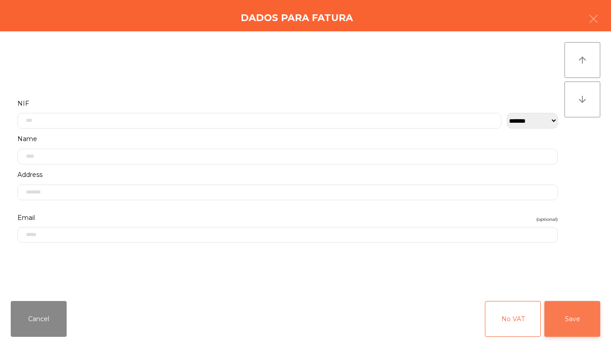
click at [569, 315] on button "Save" at bounding box center [573, 319] width 56 height 36
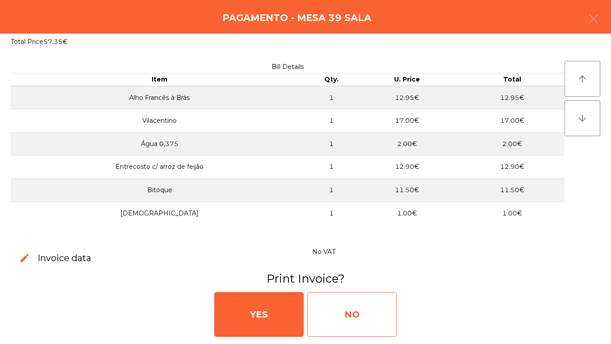
click at [345, 295] on div "NO" at bounding box center [352, 314] width 90 height 45
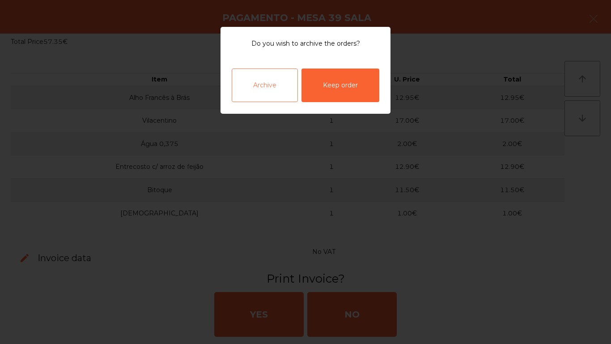
click at [289, 99] on div "Archive" at bounding box center [265, 85] width 66 height 34
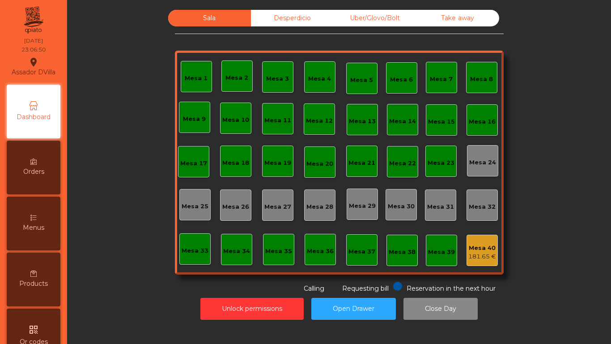
click at [486, 242] on div "Mesa 40 181.65 €" at bounding box center [483, 250] width 28 height 21
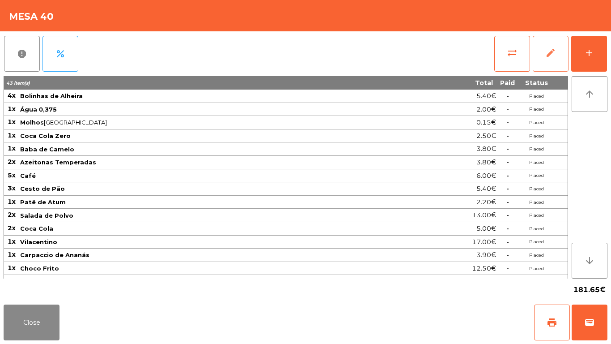
click at [548, 56] on span "edit" at bounding box center [551, 52] width 11 height 11
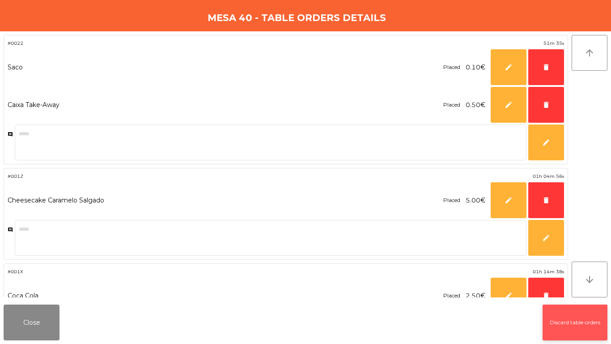
click at [561, 329] on button "Discard table orders" at bounding box center [575, 322] width 65 height 36
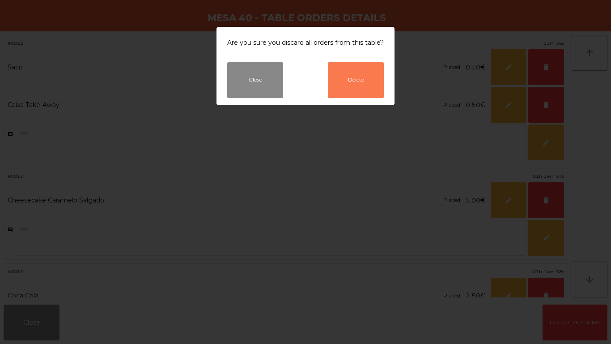
click at [354, 70] on button "Delete" at bounding box center [356, 80] width 56 height 36
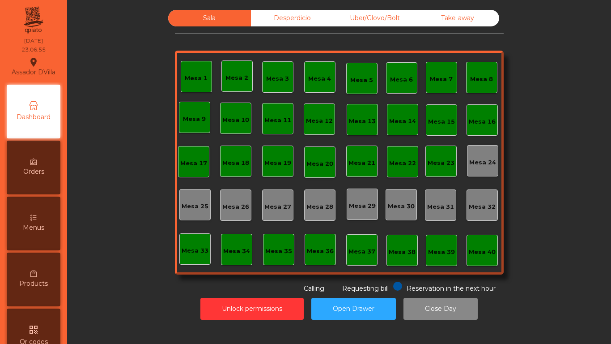
click at [268, 5] on div "Sala Desperdicio Uber/Glovo/Bolt Take away Mesa 1 Mesa 2 Mesa 3 Mesa 4 Mesa 5 M…" at bounding box center [340, 164] width 534 height 319
click at [273, 21] on div "Desperdicio" at bounding box center [292, 18] width 83 height 17
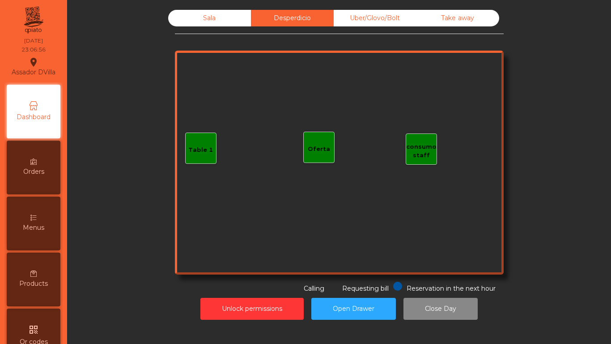
drag, startPoint x: 369, startPoint y: 20, endPoint x: 424, endPoint y: 15, distance: 55.2
click at [369, 20] on div "Uber/Glovo/Bolt" at bounding box center [375, 18] width 83 height 17
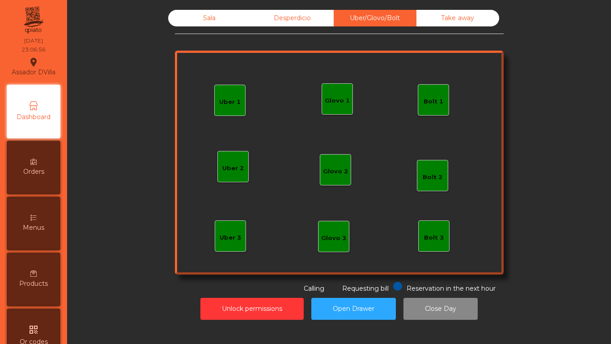
drag, startPoint x: 424, startPoint y: 15, endPoint x: 405, endPoint y: 15, distance: 19.2
click at [424, 15] on div "Take away" at bounding box center [458, 18] width 83 height 17
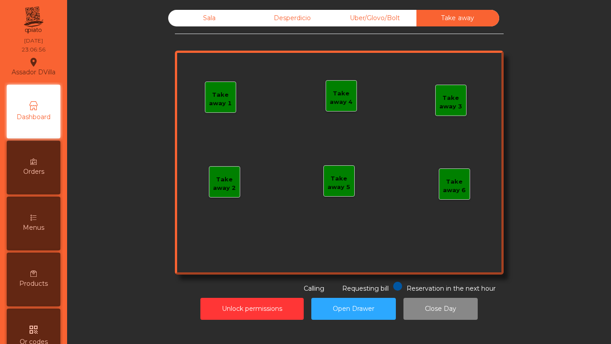
click at [200, 15] on div "Sala" at bounding box center [209, 18] width 83 height 17
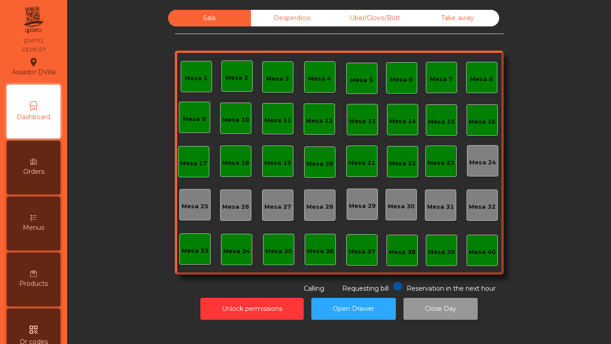
click at [439, 299] on button "Close Day" at bounding box center [441, 309] width 74 height 22
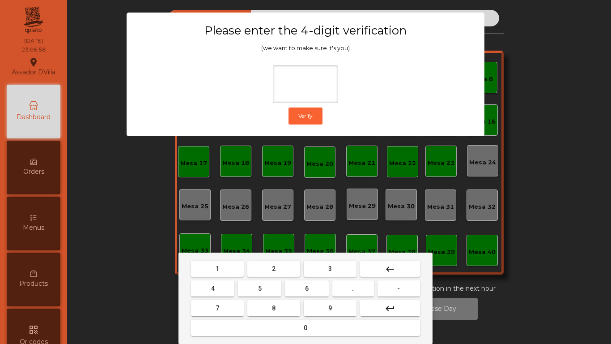
click at [205, 262] on button "1" at bounding box center [217, 268] width 53 height 16
drag, startPoint x: 348, startPoint y: 308, endPoint x: 205, endPoint y: 298, distance: 142.7
click at [345, 307] on button "9" at bounding box center [330, 308] width 53 height 16
drag, startPoint x: 210, startPoint y: 289, endPoint x: 297, endPoint y: 343, distance: 102.7
click at [210, 289] on button "4" at bounding box center [212, 288] width 43 height 16
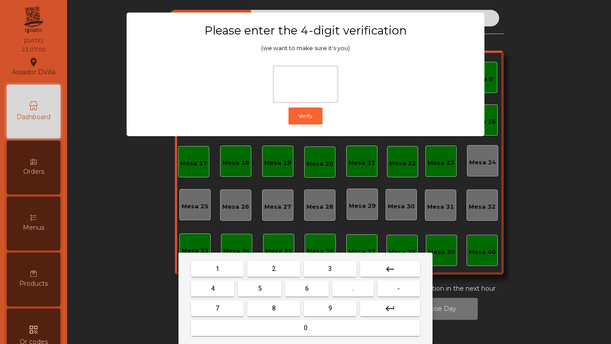
click at [306, 333] on button "0" at bounding box center [305, 328] width 229 height 16
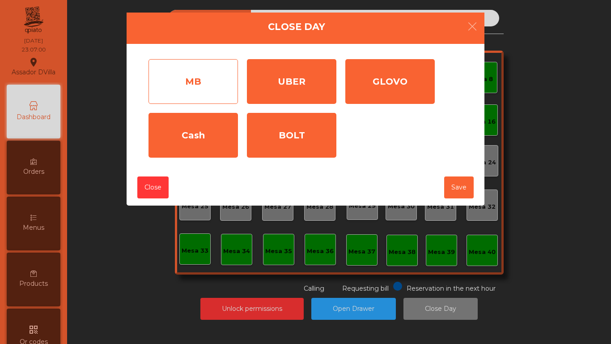
click at [202, 94] on div "MB" at bounding box center [194, 81] width 90 height 45
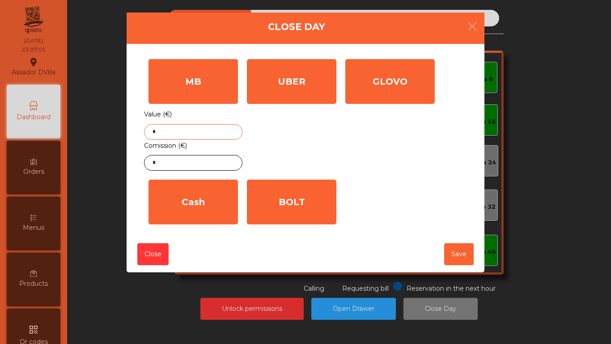
click at [194, 126] on input "*" at bounding box center [193, 132] width 98 height 16
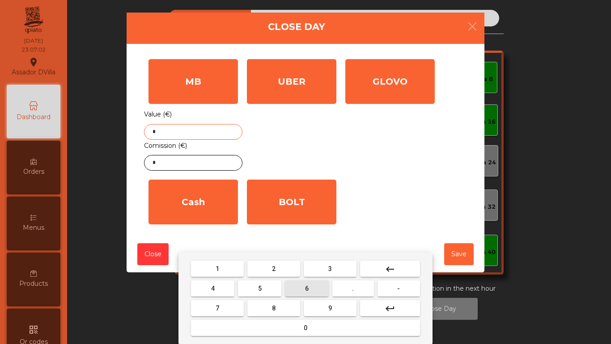
drag, startPoint x: 309, startPoint y: 285, endPoint x: 185, endPoint y: 312, distance: 127.2
click at [308, 285] on button "6" at bounding box center [306, 288] width 43 height 16
click at [201, 312] on button "7" at bounding box center [217, 308] width 53 height 16
drag, startPoint x: 333, startPoint y: 310, endPoint x: 343, endPoint y: 299, distance: 14.6
click at [333, 309] on button "9" at bounding box center [330, 308] width 53 height 16
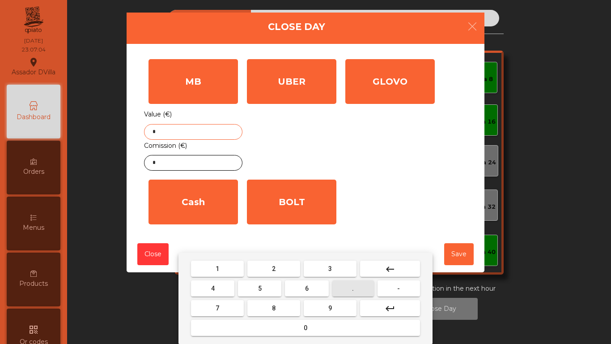
click at [346, 294] on button "." at bounding box center [354, 288] width 42 height 16
drag, startPoint x: 270, startPoint y: 269, endPoint x: 265, endPoint y: 289, distance: 20.4
click at [270, 270] on button "2" at bounding box center [274, 268] width 53 height 16
click at [265, 290] on button "5" at bounding box center [259, 288] width 43 height 16
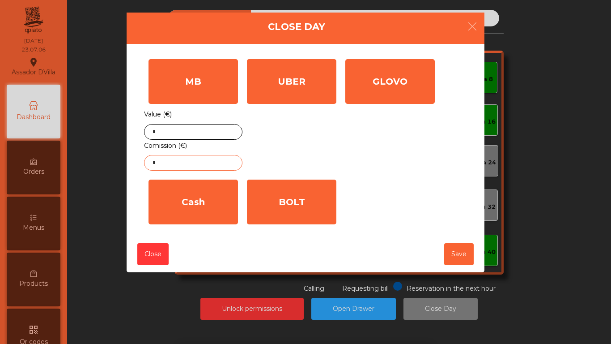
click at [198, 165] on input "*" at bounding box center [193, 163] width 98 height 16
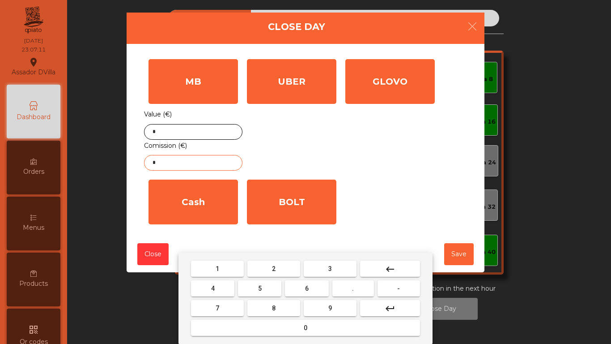
click at [227, 272] on button "1" at bounding box center [217, 268] width 53 height 16
drag, startPoint x: 354, startPoint y: 284, endPoint x: 276, endPoint y: 290, distance: 78.5
click at [354, 285] on span "." at bounding box center [353, 288] width 2 height 7
click at [227, 284] on button "4" at bounding box center [212, 288] width 43 height 16
click at [206, 311] on button "7" at bounding box center [217, 308] width 53 height 16
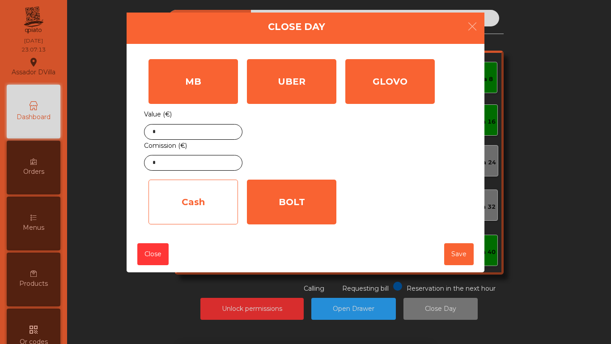
click at [207, 205] on div "Cash" at bounding box center [194, 201] width 90 height 45
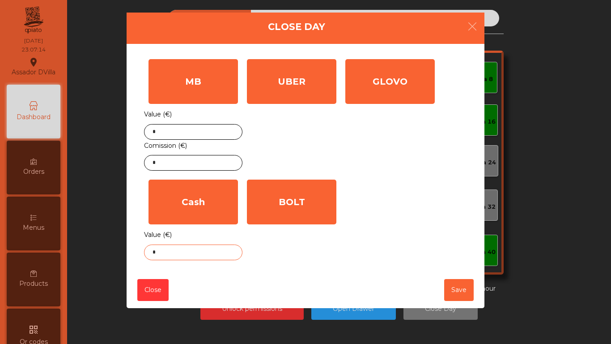
click at [201, 253] on body "Assador DVilla location_on 21/08/2025 23:07:14 Dashboard Orders Menus Products …" at bounding box center [305, 172] width 611 height 344
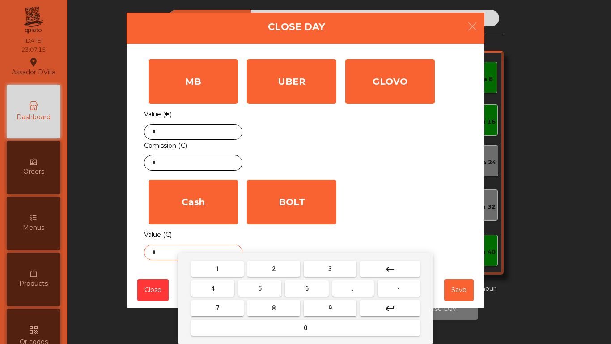
click at [359, 290] on button "." at bounding box center [354, 288] width 42 height 16
click at [212, 290] on span "4" at bounding box center [213, 288] width 4 height 7
click at [255, 286] on button "5" at bounding box center [259, 288] width 43 height 16
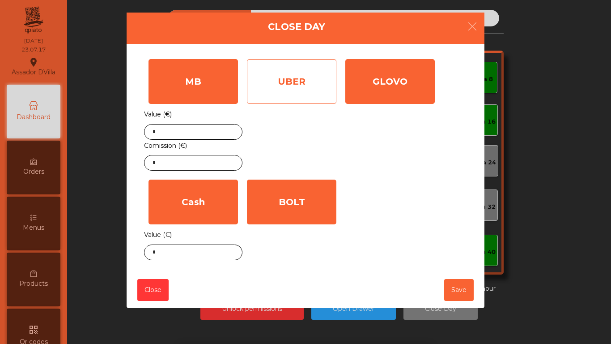
click at [311, 87] on div "UBER" at bounding box center [292, 81] width 90 height 45
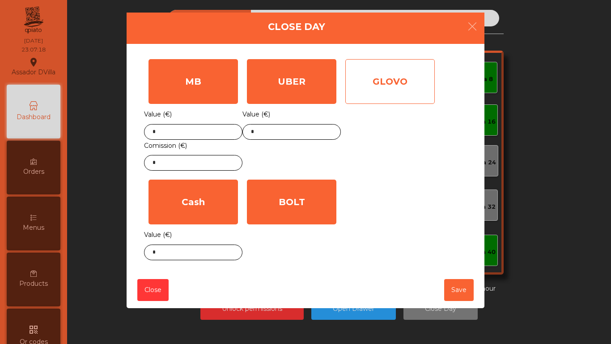
click at [394, 77] on div "GLOVO" at bounding box center [391, 81] width 90 height 45
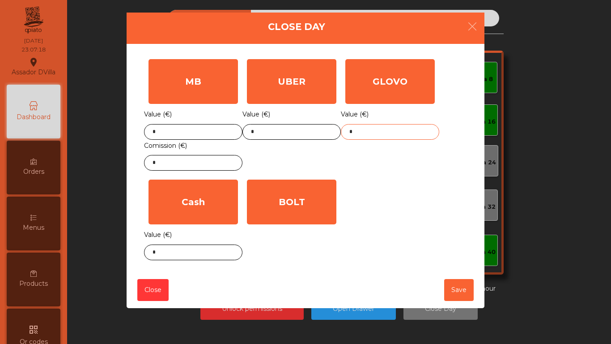
click at [384, 132] on input "*" at bounding box center [390, 132] width 98 height 16
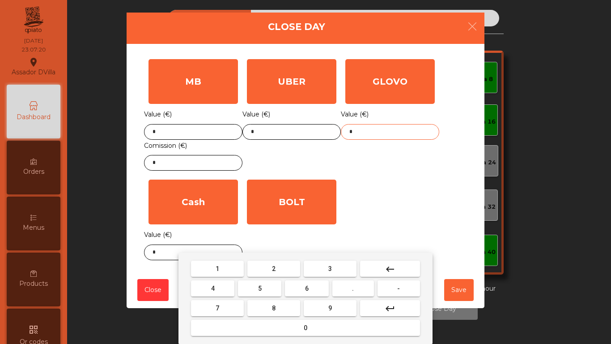
click at [218, 273] on button "1" at bounding box center [217, 268] width 53 height 16
click at [330, 268] on span "3" at bounding box center [331, 268] width 4 height 7
click at [306, 326] on span "0" at bounding box center [306, 327] width 4 height 7
click at [350, 287] on button "." at bounding box center [354, 288] width 42 height 16
click at [275, 268] on span "2" at bounding box center [274, 268] width 4 height 7
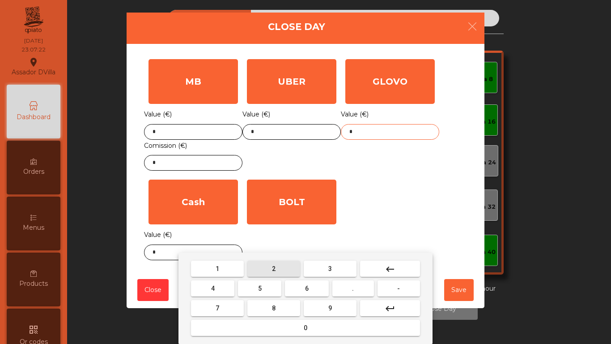
click at [301, 284] on button "6" at bounding box center [306, 288] width 43 height 16
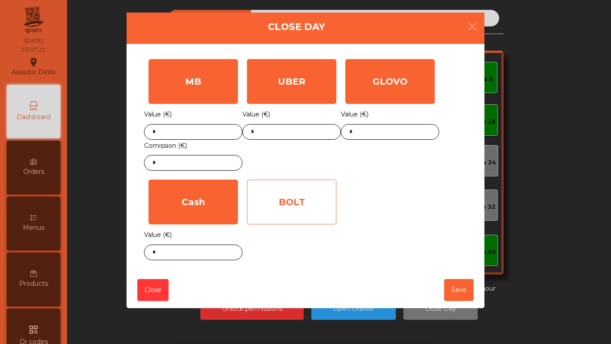
click at [316, 192] on div "BOLT" at bounding box center [292, 201] width 90 height 45
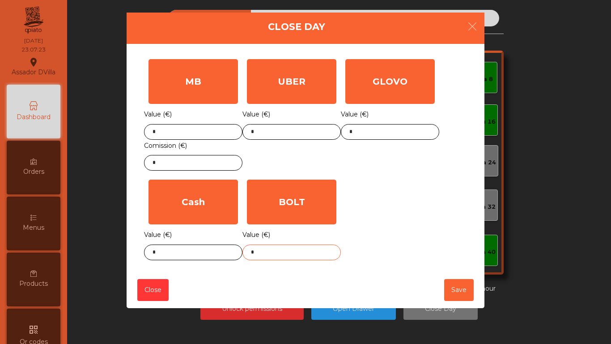
click at [303, 255] on body "Assador DVilla location_on 21/08/2025 23:07:23 Dashboard Orders Menus Products …" at bounding box center [305, 172] width 611 height 344
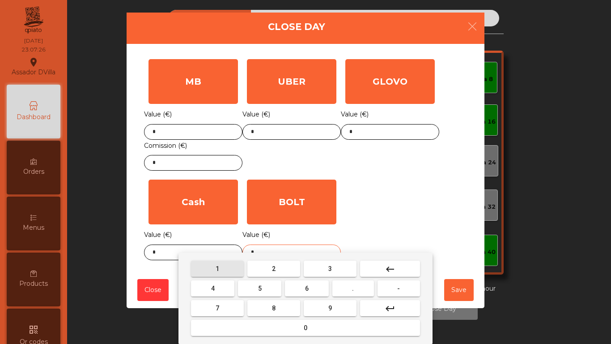
click at [220, 268] on button "1" at bounding box center [217, 268] width 53 height 16
click at [347, 282] on button "." at bounding box center [354, 288] width 42 height 16
click at [307, 287] on span "6" at bounding box center [307, 288] width 4 height 7
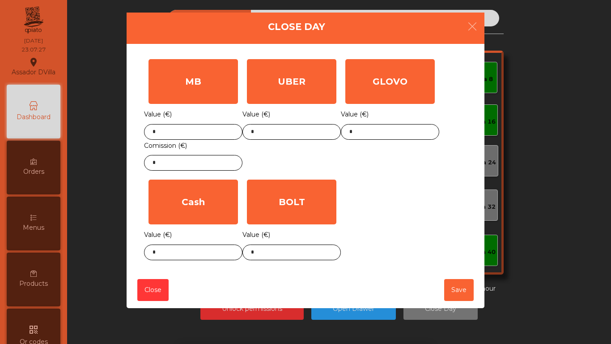
click at [404, 229] on div "MB Value (€) * Comission (€) * UBER Value (€) * GLOVO Value (€) * Cash Value (€…" at bounding box center [305, 160] width 323 height 210
click at [302, 254] on body "Assador DVilla location_on 21/08/2025 23:07:28 Dashboard Orders Menus Products …" at bounding box center [305, 172] width 611 height 344
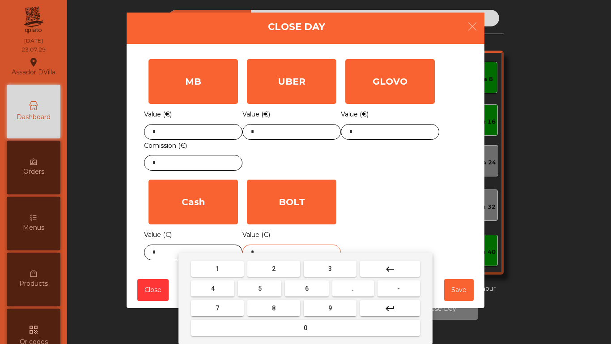
click at [397, 262] on button "keyboard_backspace" at bounding box center [390, 268] width 60 height 16
click at [392, 267] on mat-icon "keyboard_backspace" at bounding box center [390, 269] width 11 height 11
click at [393, 267] on mat-icon "keyboard_backspace" at bounding box center [390, 269] width 11 height 11
click at [392, 265] on mat-icon "keyboard_backspace" at bounding box center [390, 269] width 11 height 11
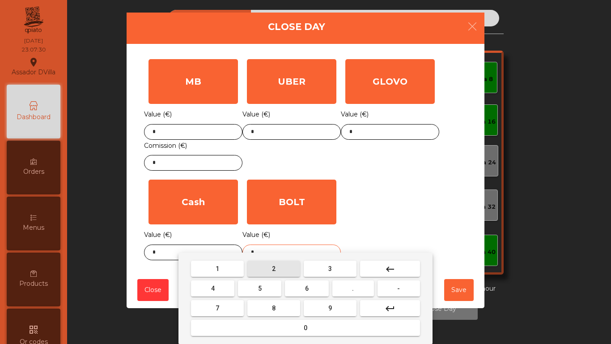
click at [273, 267] on span "2" at bounding box center [274, 268] width 4 height 7
click at [211, 269] on button "1" at bounding box center [217, 268] width 53 height 16
click at [346, 285] on button "." at bounding box center [354, 288] width 42 height 16
click at [308, 285] on span "6" at bounding box center [307, 288] width 4 height 7
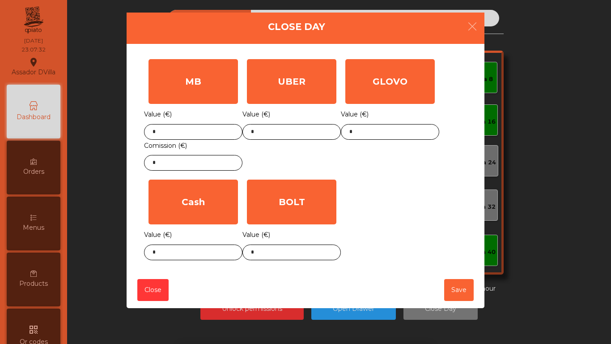
click at [428, 212] on div "MB Value (€) * Comission (€) * UBER Value (€) * GLOVO Value (€) * Cash Value (€…" at bounding box center [305, 160] width 323 height 210
click at [456, 290] on button "Save" at bounding box center [459, 290] width 30 height 22
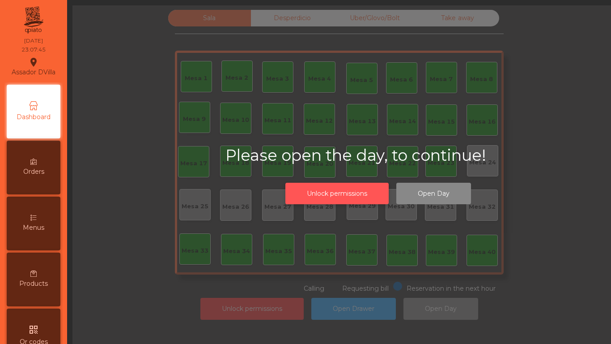
click at [329, 199] on button "Unlock permissions" at bounding box center [337, 194] width 103 height 22
